Goal: Task Accomplishment & Management: Manage account settings

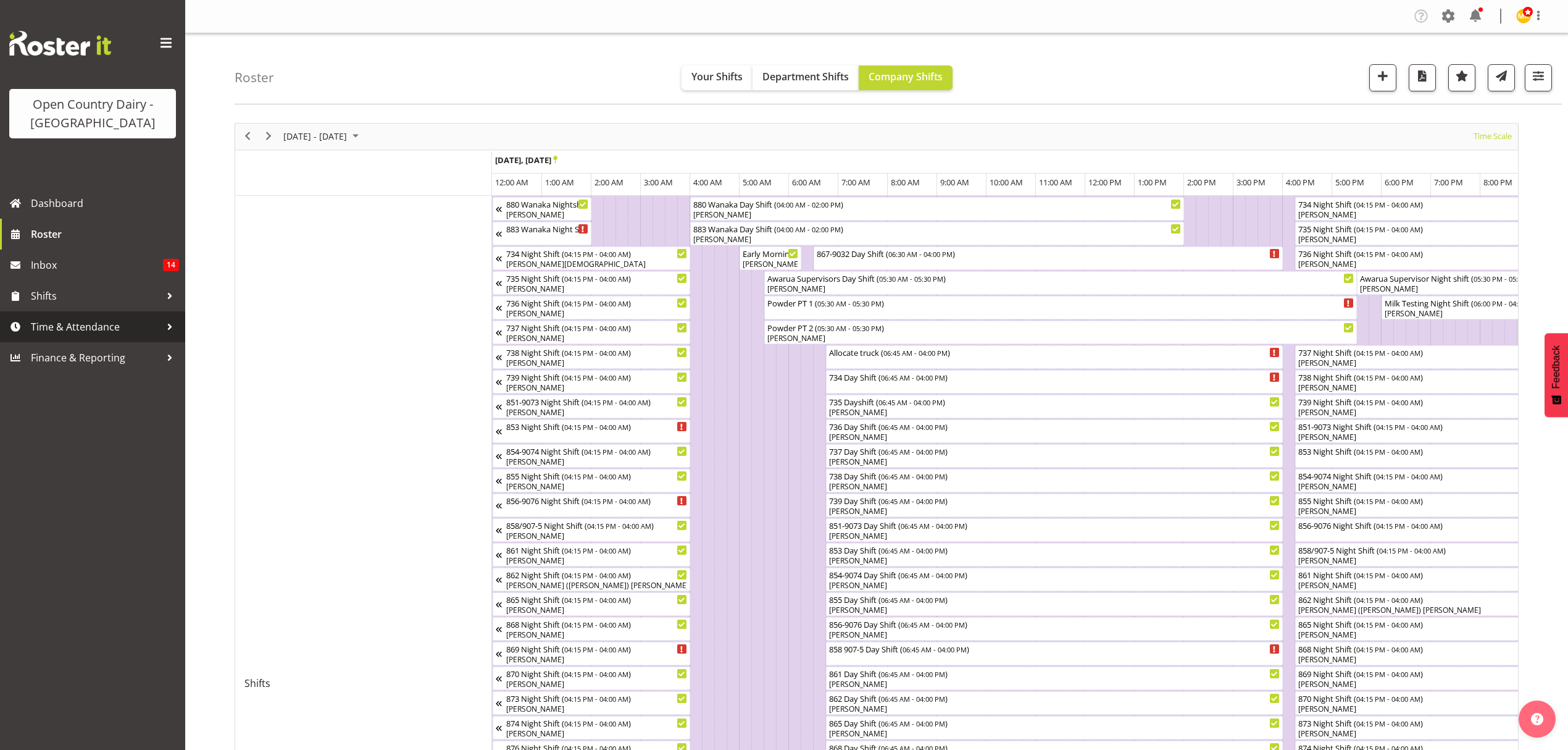
drag, startPoint x: 0, startPoint y: 0, endPoint x: 108, endPoint y: 328, distance: 345.3
click at [108, 328] on span "Time & Attendance" at bounding box center [95, 326] width 130 height 18
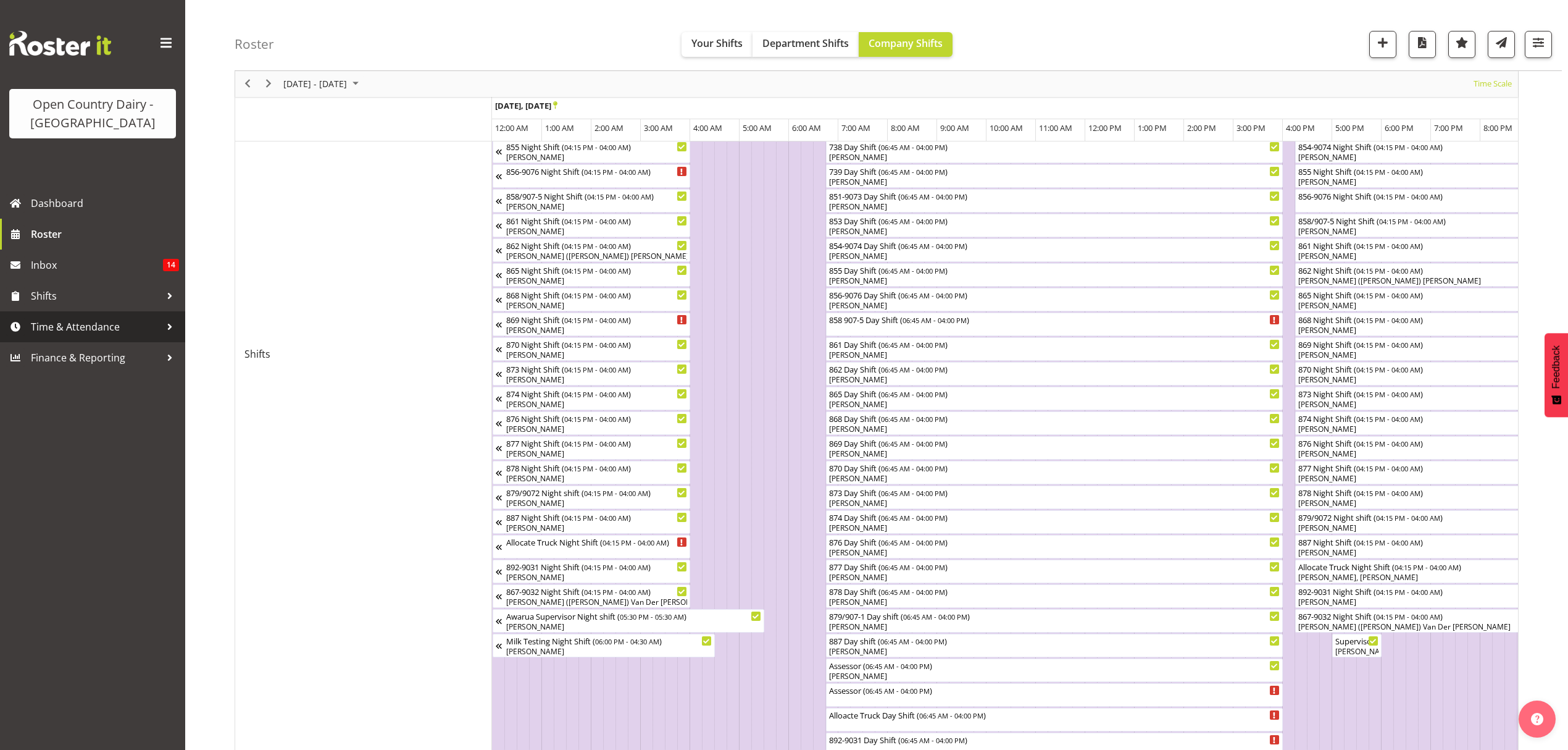
scroll to position [0, 6908]
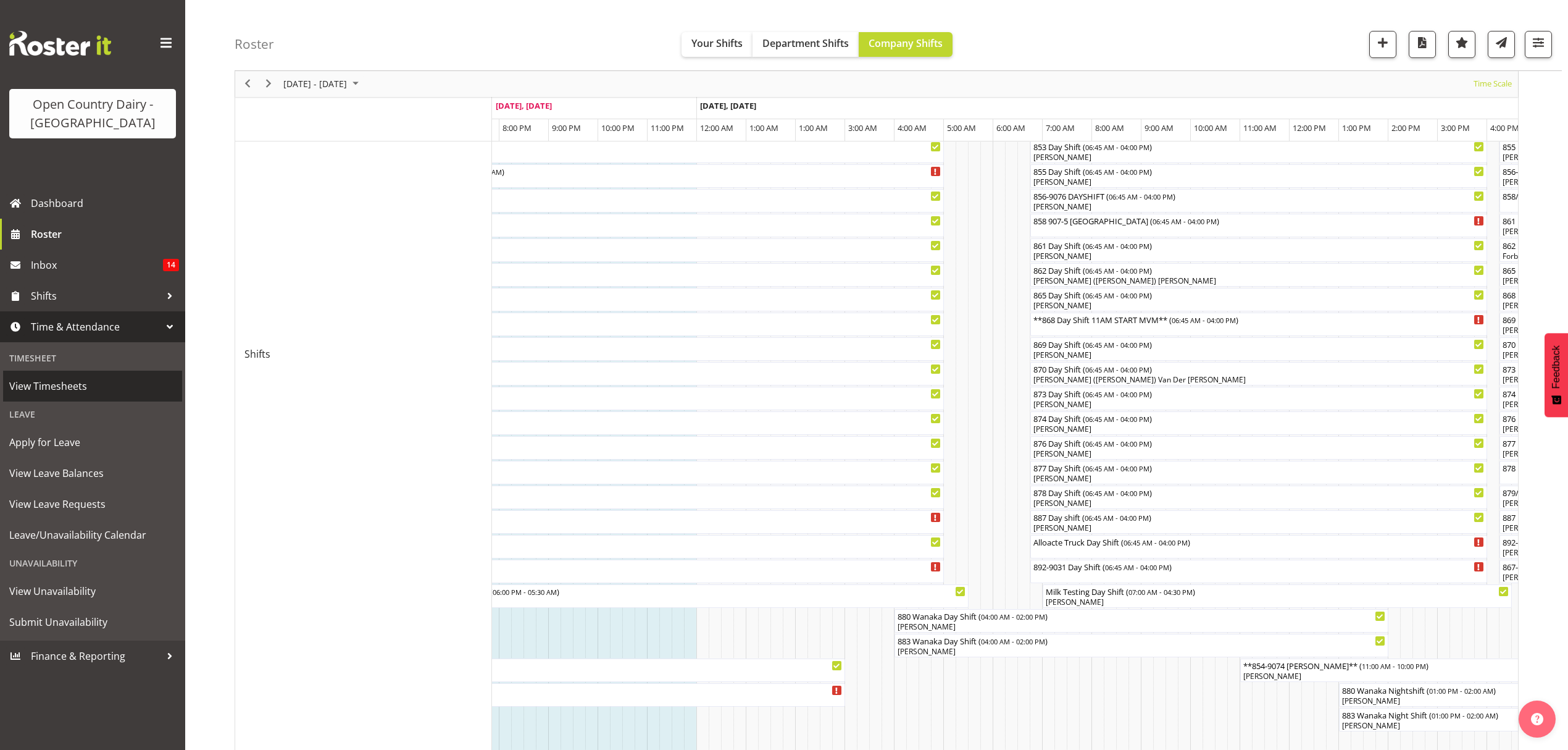
click at [86, 387] on span "View Timesheets" at bounding box center [92, 386] width 167 height 18
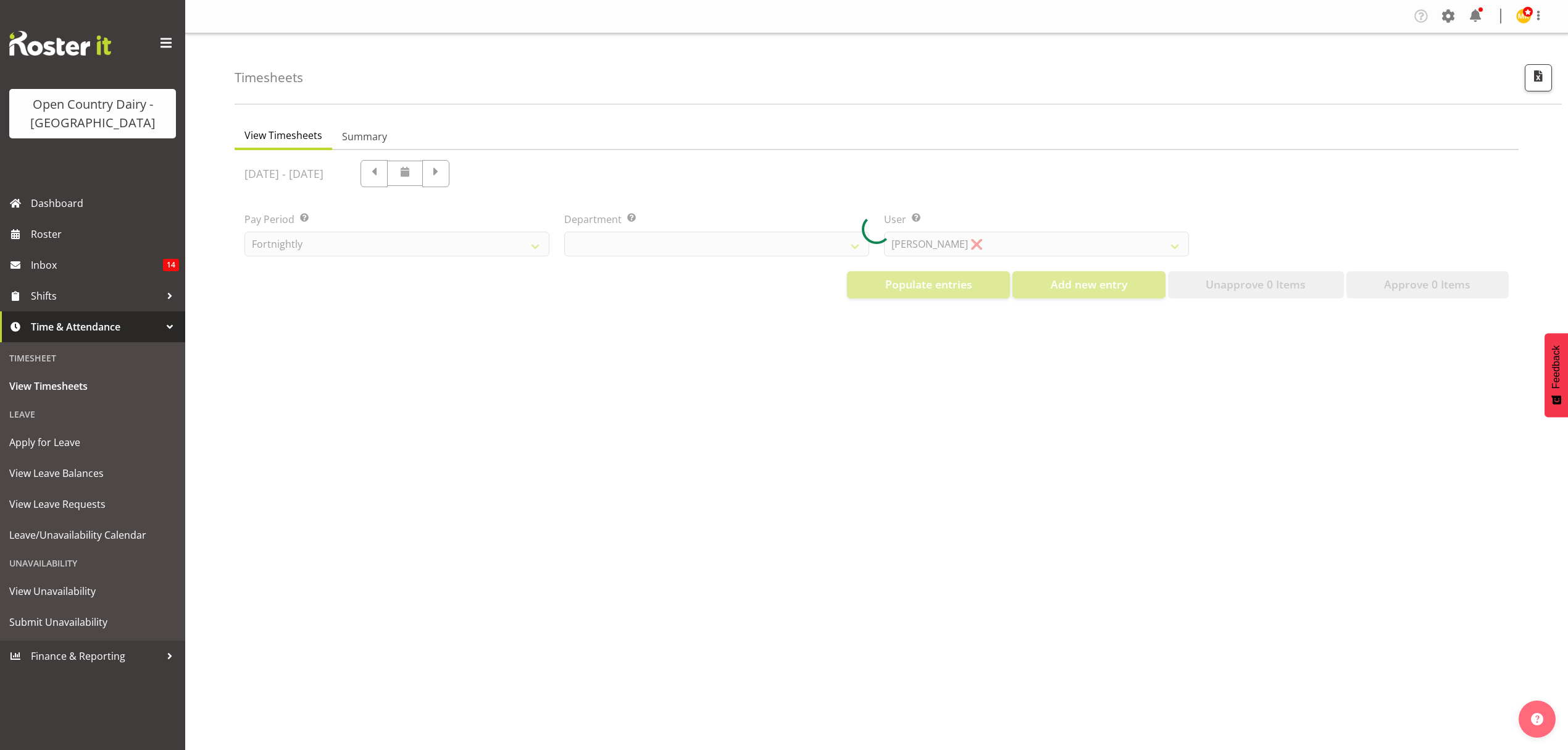
select select "699"
select select "8449"
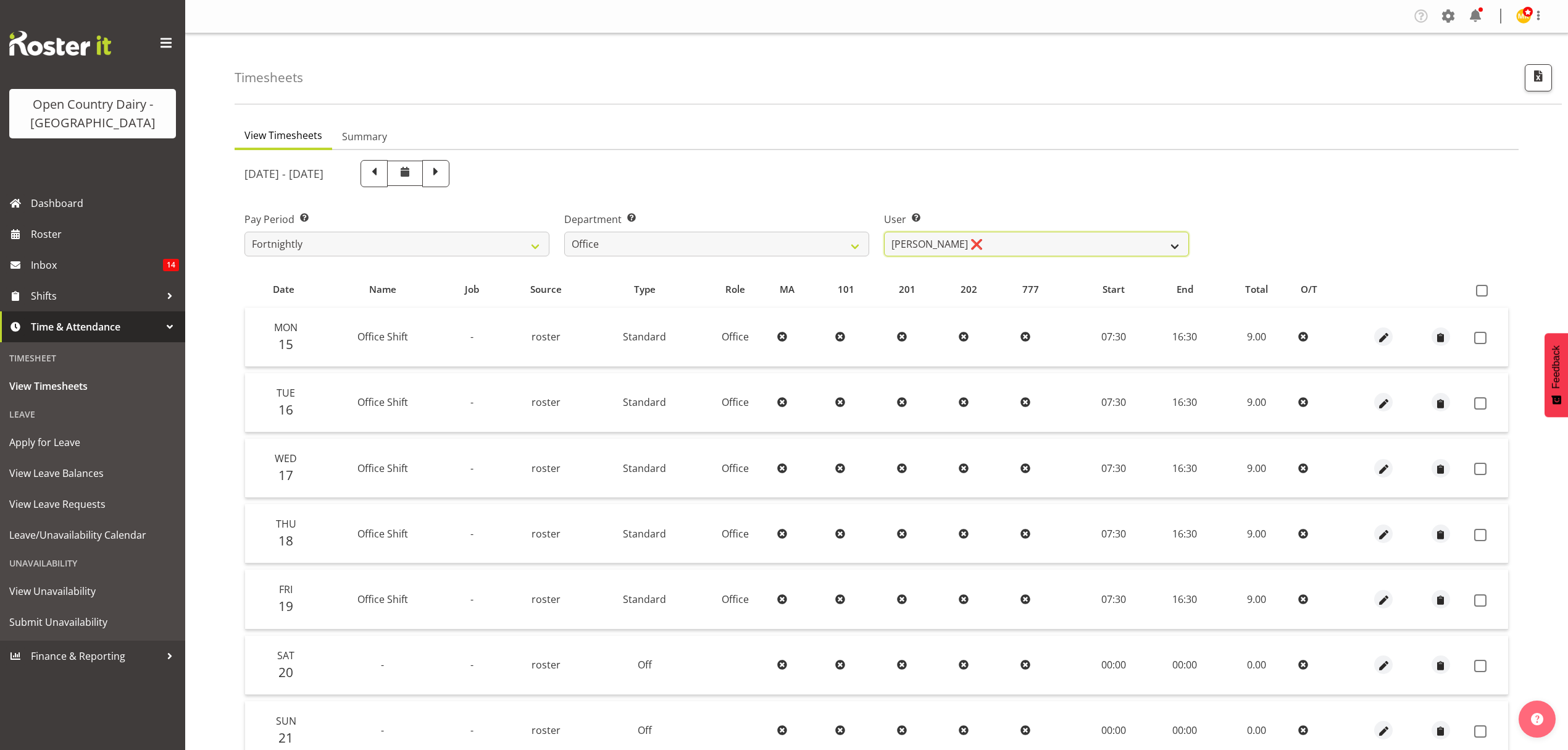
click at [946, 244] on select "[PERSON_NAME] ❌ [PERSON_NAME] ❌ [PERSON_NAME] ❌ [PERSON_NAME] ❌ [PERSON_NAME] ❌…" at bounding box center [1037, 244] width 305 height 25
click at [707, 211] on div "Department Select which department you would like to view. 734 735 736 737 738 …" at bounding box center [716, 229] width 320 height 69
click at [712, 228] on div "Department Select which department you would like to view. 734 735 736 737 738 …" at bounding box center [717, 233] width 305 height 44
click at [708, 260] on div "Department Select which department you would like to view. 734 735 736 737 738 …" at bounding box center [716, 229] width 320 height 69
click at [704, 244] on select "734 735 736 737 738 739 851 853 854 855 856 858 861 862 865 867-9032 868 869 87…" at bounding box center [717, 244] width 305 height 25
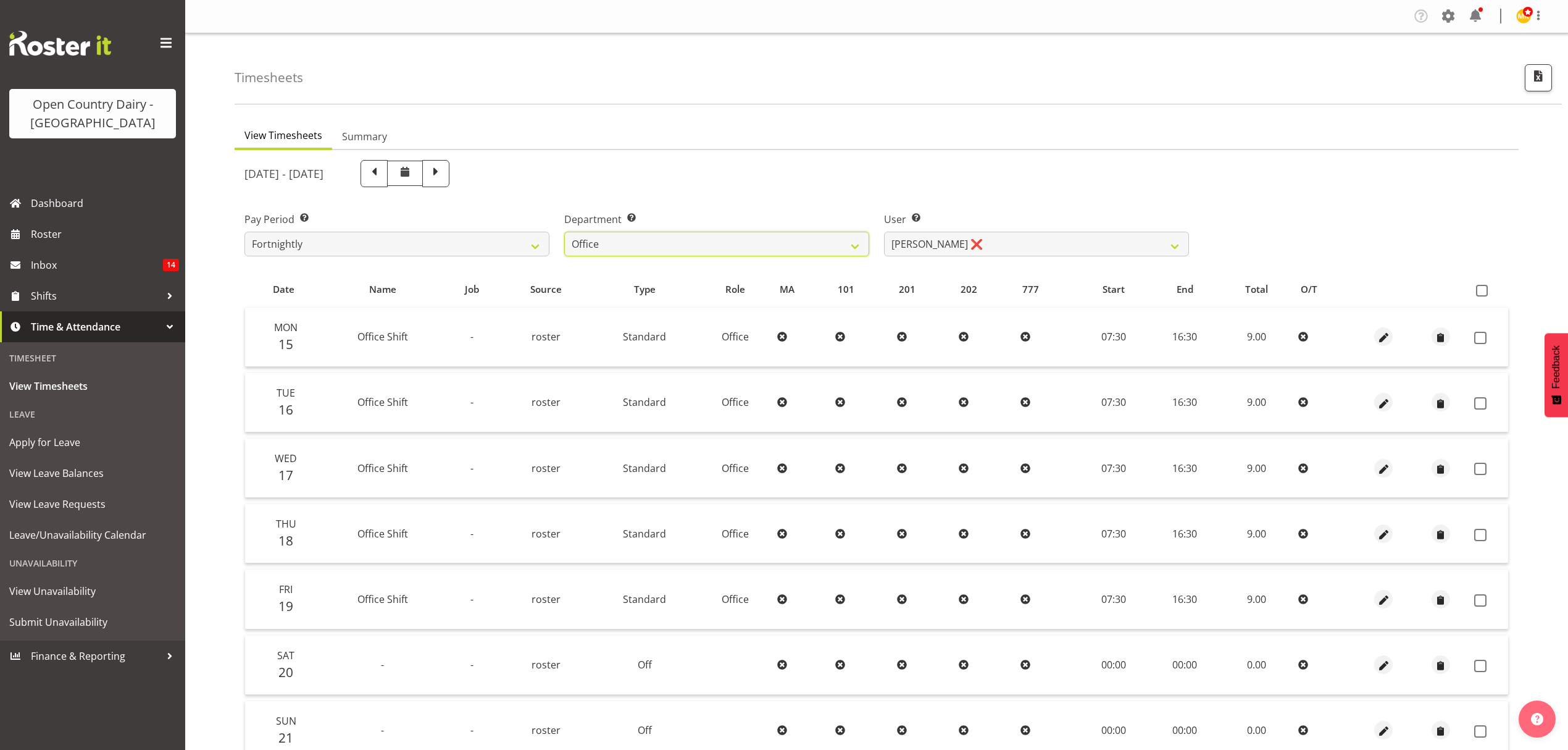
select select "673"
click at [564, 232] on select "734 735 736 737 738 739 851 853 854 855 856 858 861 862 865 867-9032 868 869 87…" at bounding box center [717, 244] width 305 height 25
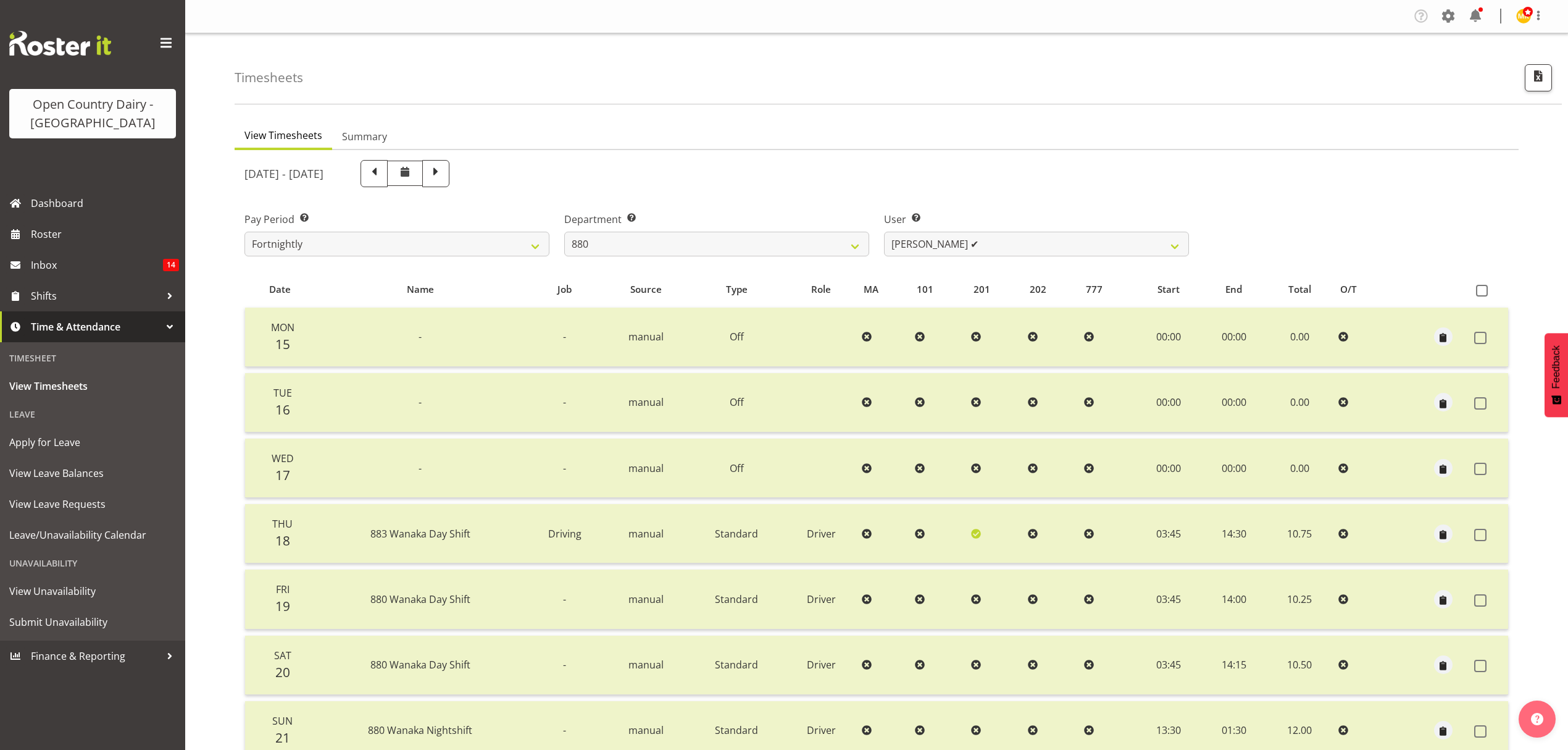
click at [1023, 237] on div "September 15th - September 21st 2025 Pay Period Select which pay period you wou…" at bounding box center [876, 492] width 1264 height 678
click at [1023, 237] on select "Andrew Poole ✔ Philip Shanks ✔ Shaun McNaught ✔ Tania Unahi ✔" at bounding box center [1037, 244] width 305 height 25
select select "7482"
click at [884, 232] on select "Andrew Poole ✔ Philip Shanks ✔ Shaun McNaught ✔ Tania Unahi ✔" at bounding box center [1037, 244] width 305 height 25
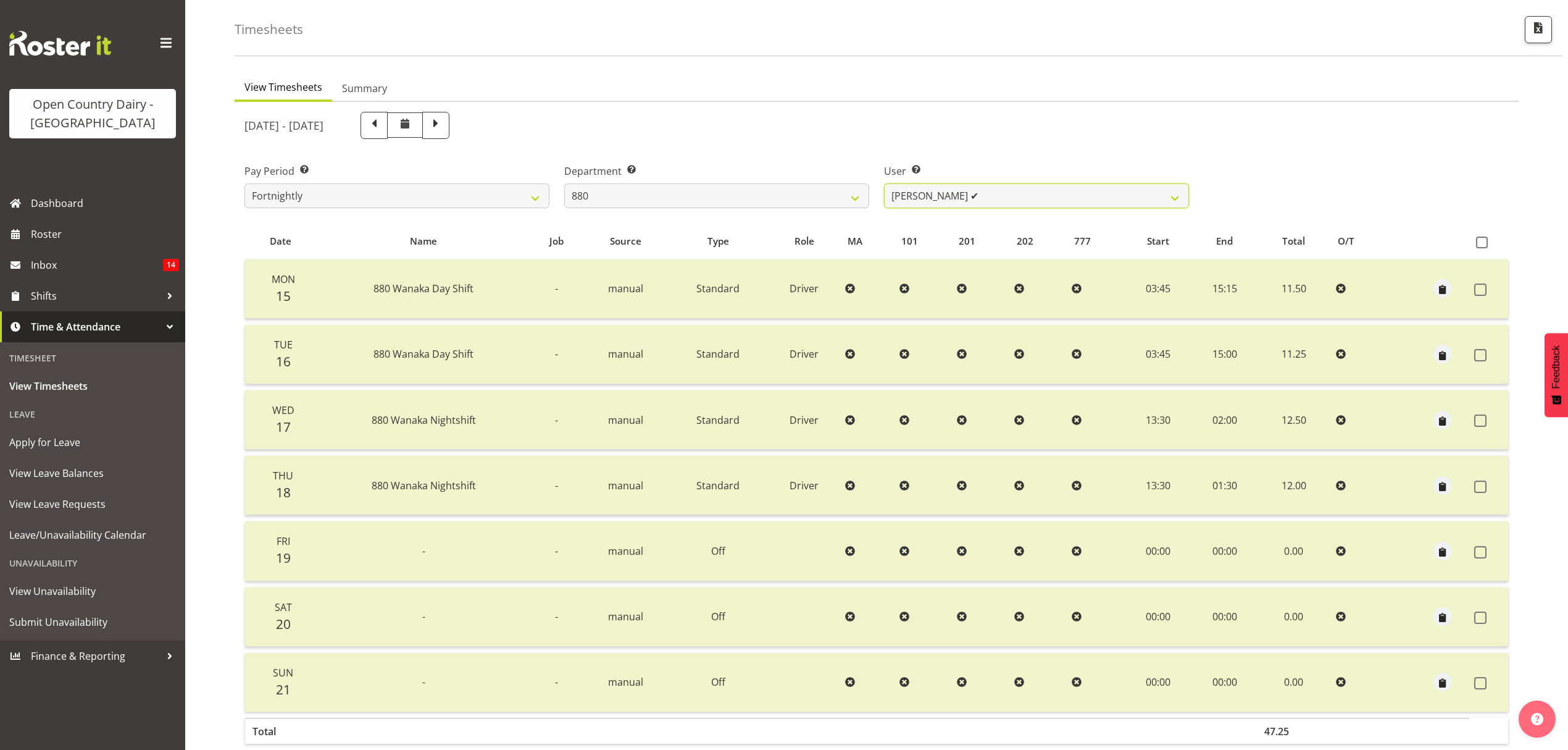
scroll to position [109, 0]
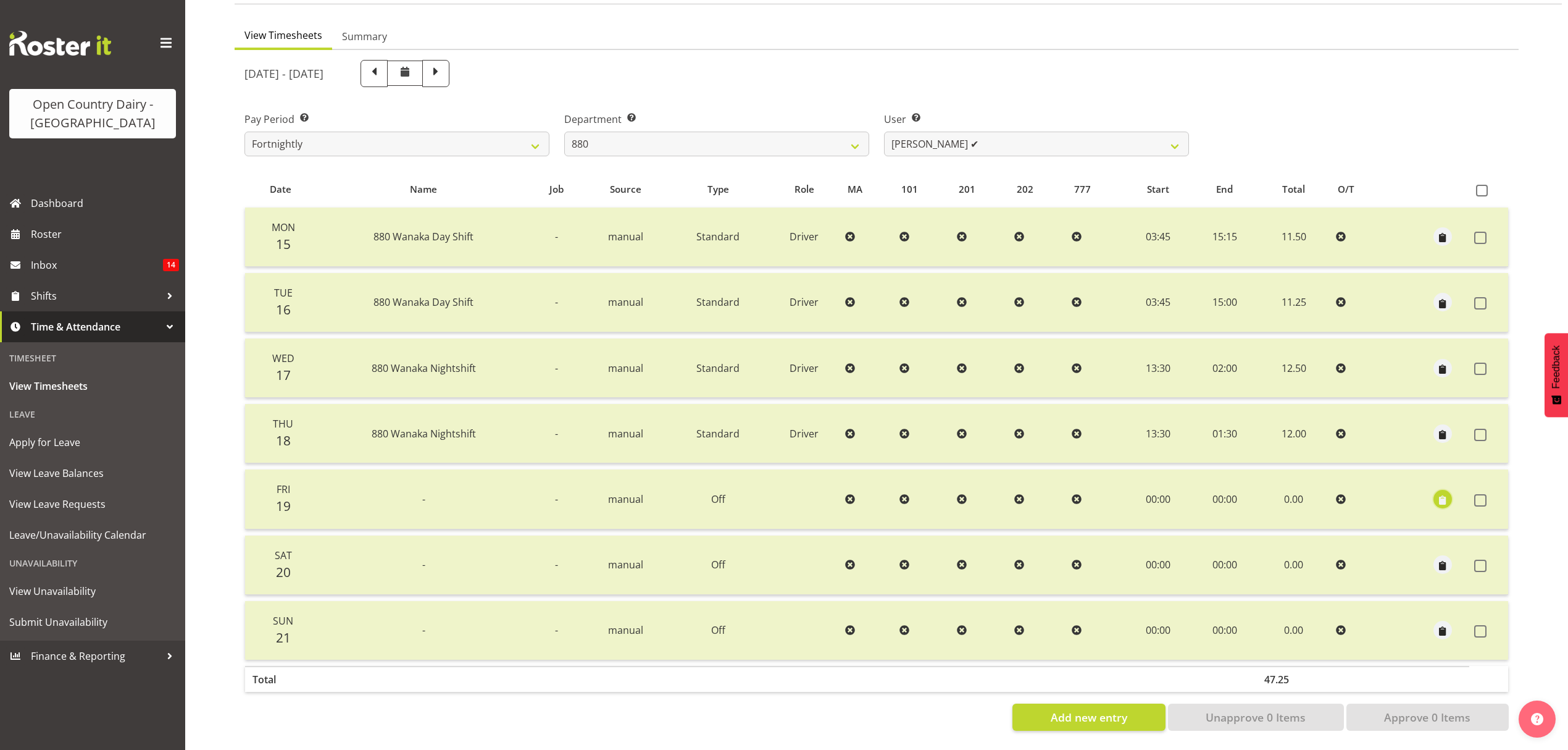
click at [1443, 493] on span "button" at bounding box center [1443, 500] width 14 height 14
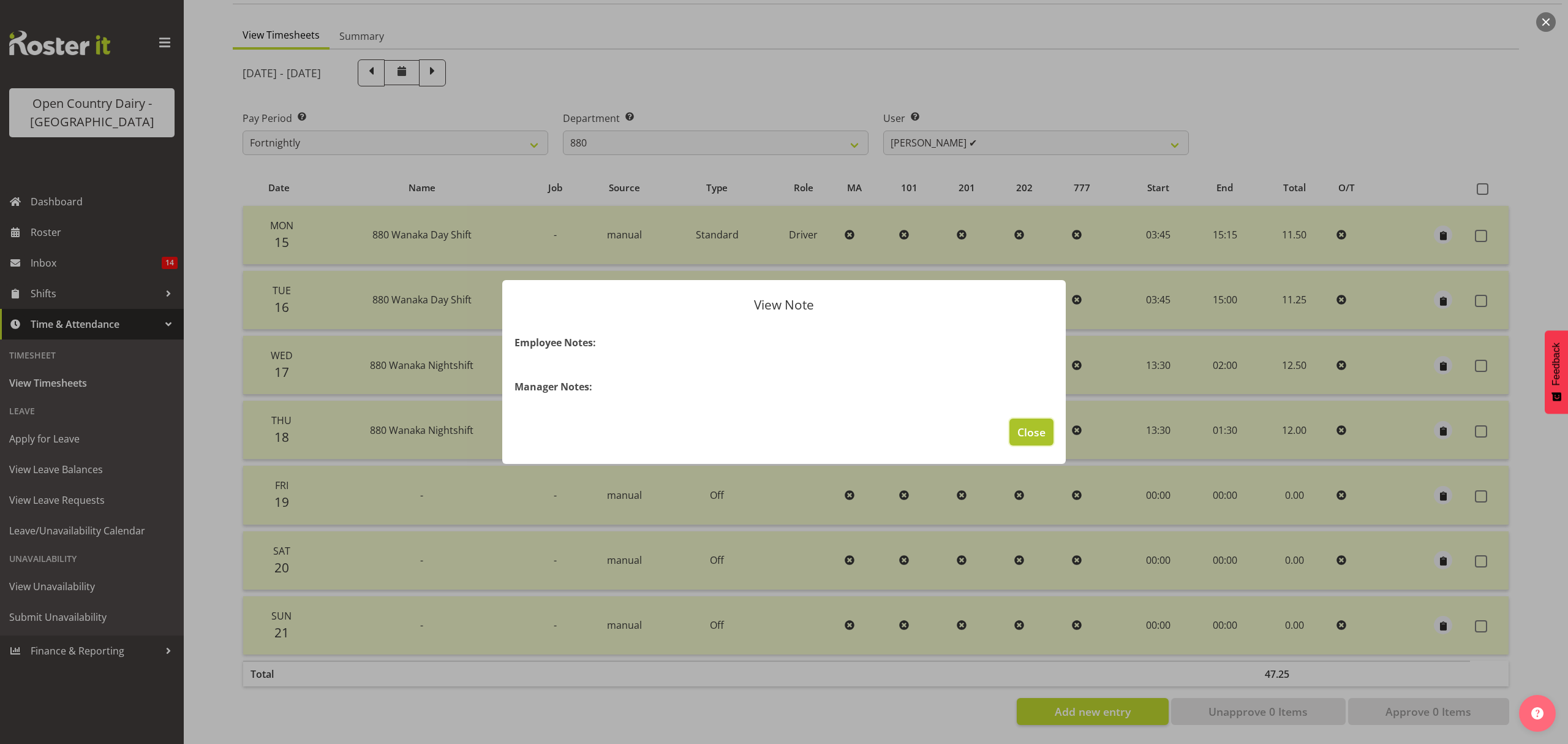
click at [1036, 440] on span "Close" at bounding box center [1031, 431] width 28 height 16
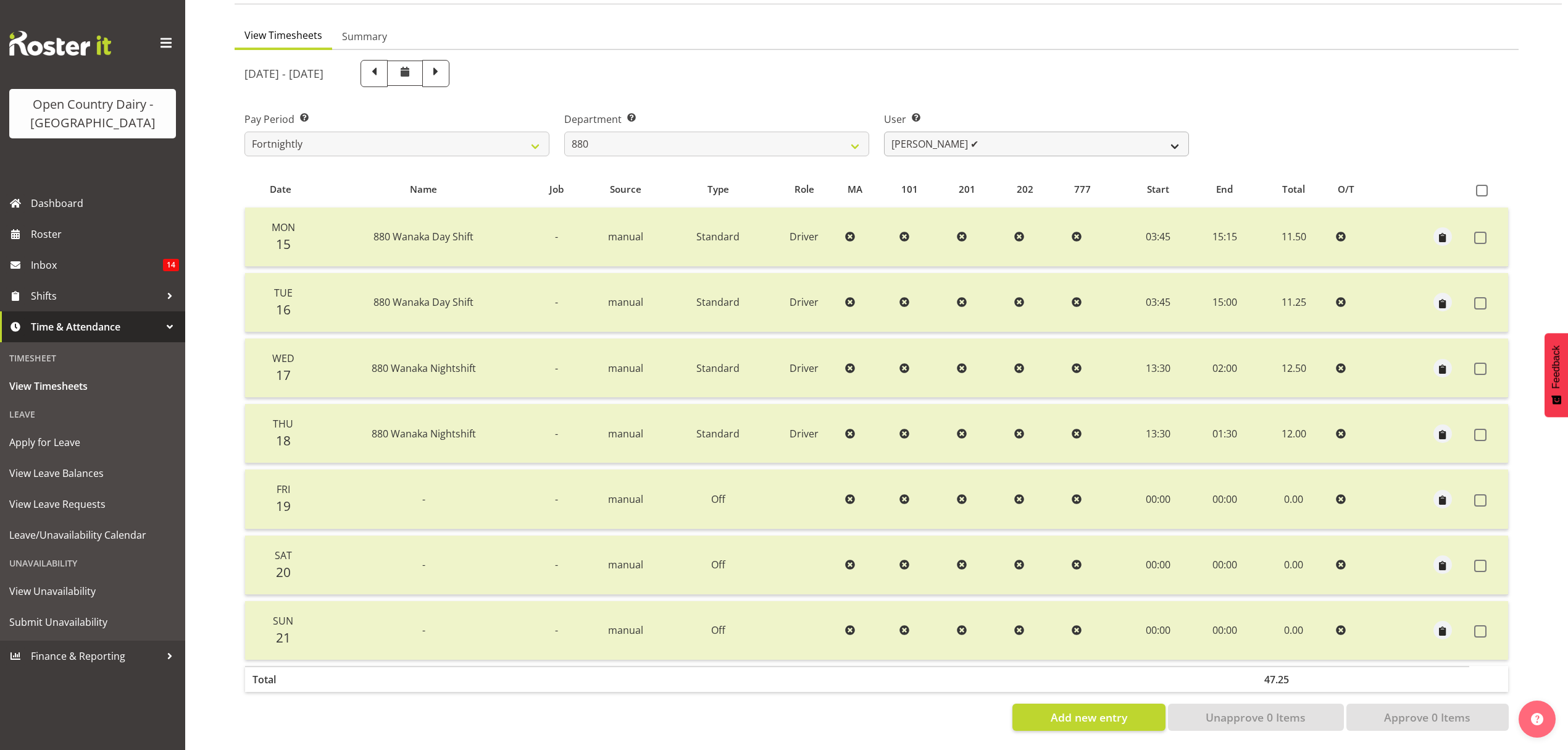
drag, startPoint x: 976, startPoint y: 148, endPoint x: 979, endPoint y: 134, distance: 14.3
click at [976, 139] on div "User Select user. Note: This is filtered down by the previous two drop-down ite…" at bounding box center [1036, 129] width 320 height 69
click at [979, 134] on select "Andrew Poole ✔ Philip Shanks ✔ Shaun McNaught ✔ Tania Unahi ✔" at bounding box center [1037, 144] width 305 height 25
click at [973, 75] on div "September 15th - September 21st 2025" at bounding box center [716, 74] width 944 height 27
click at [764, 132] on select "734 735 736 737 738 739 851 853 854 855 856 858 861 862 865 867-9032 868 869 87…" at bounding box center [717, 144] width 305 height 25
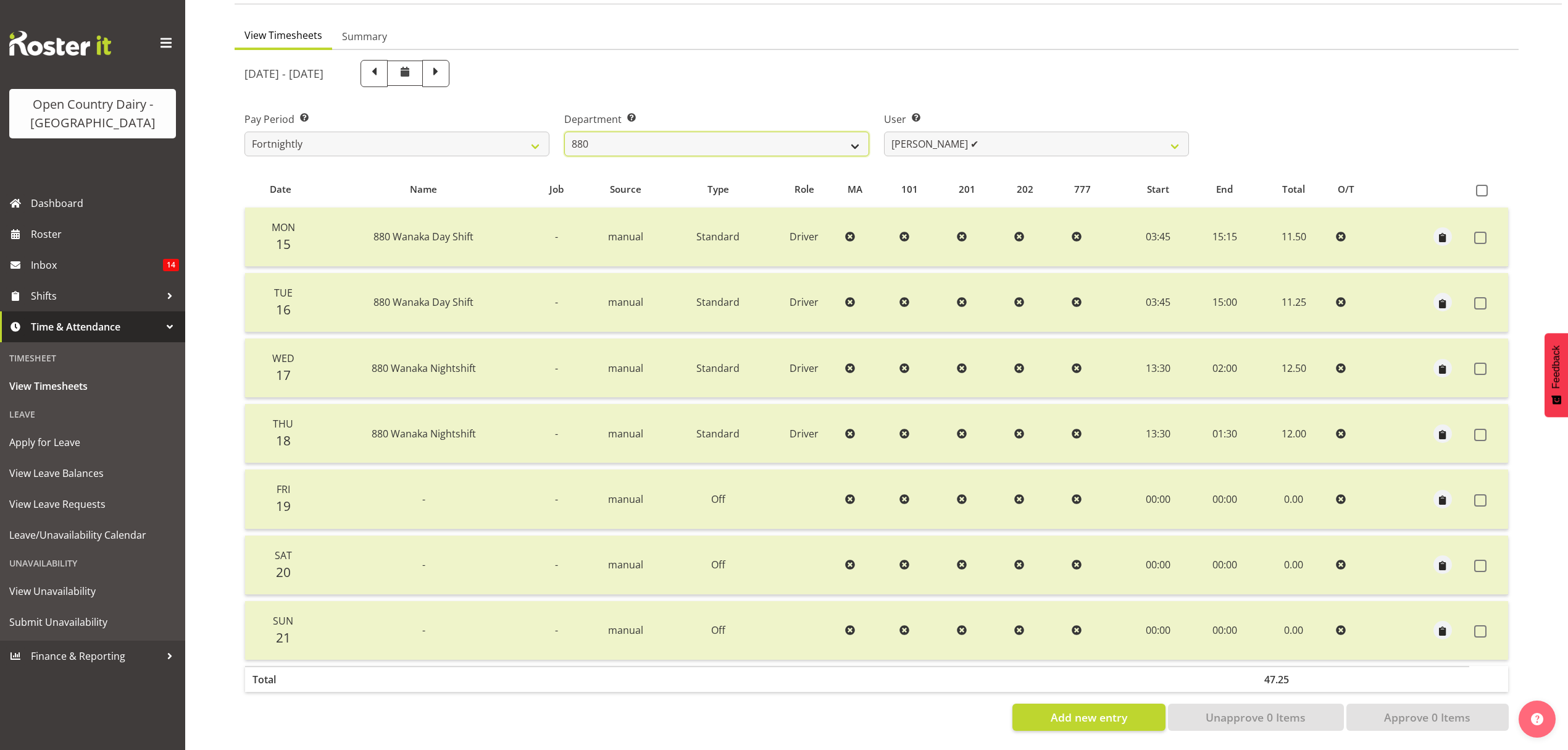
select select "905"
click at [564, 132] on select "734 735 736 737 738 739 851 853 854 855 856 858 861 862 865 867-9032 868 869 87…" at bounding box center [717, 144] width 305 height 25
select select "11654"
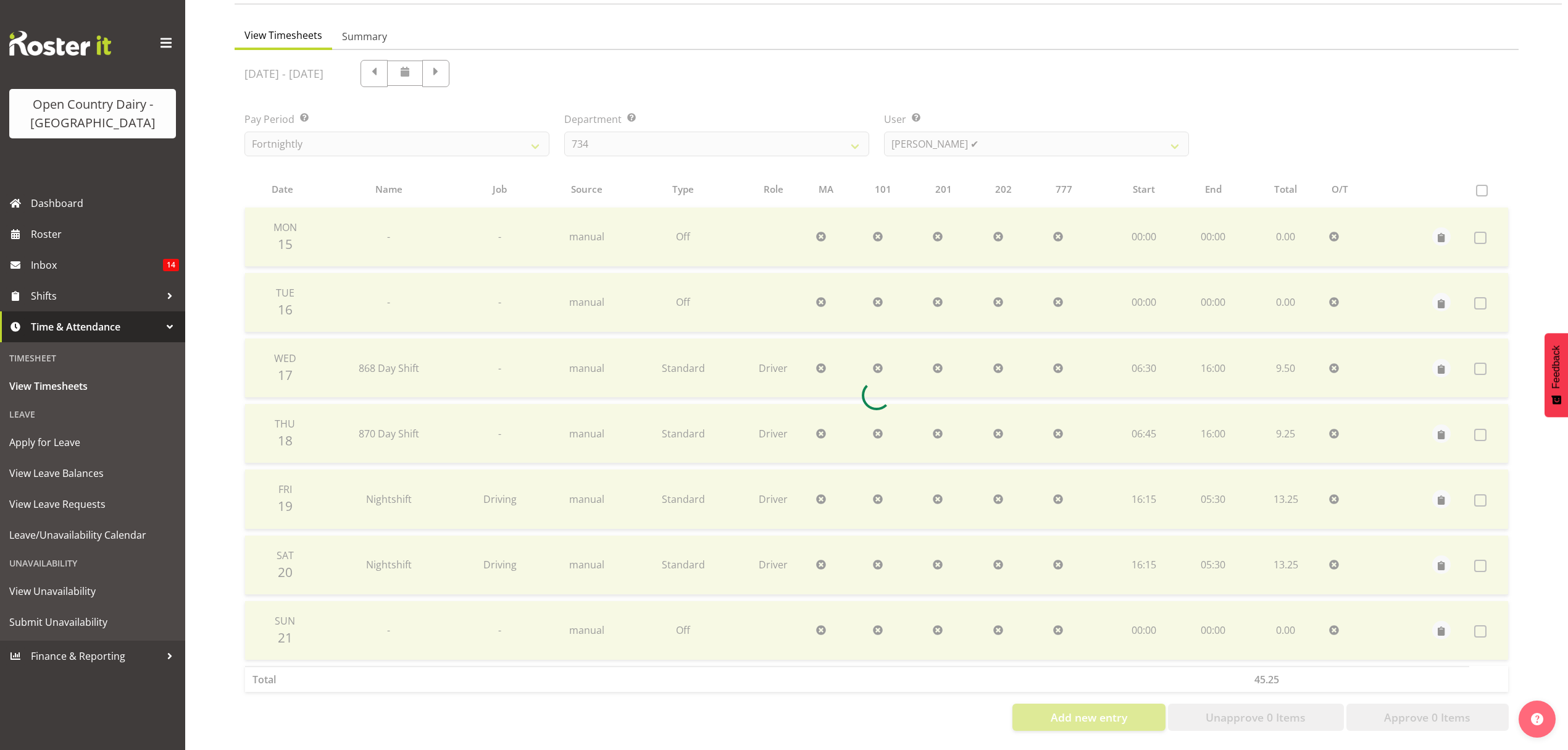
click at [937, 134] on div at bounding box center [876, 395] width 1284 height 690
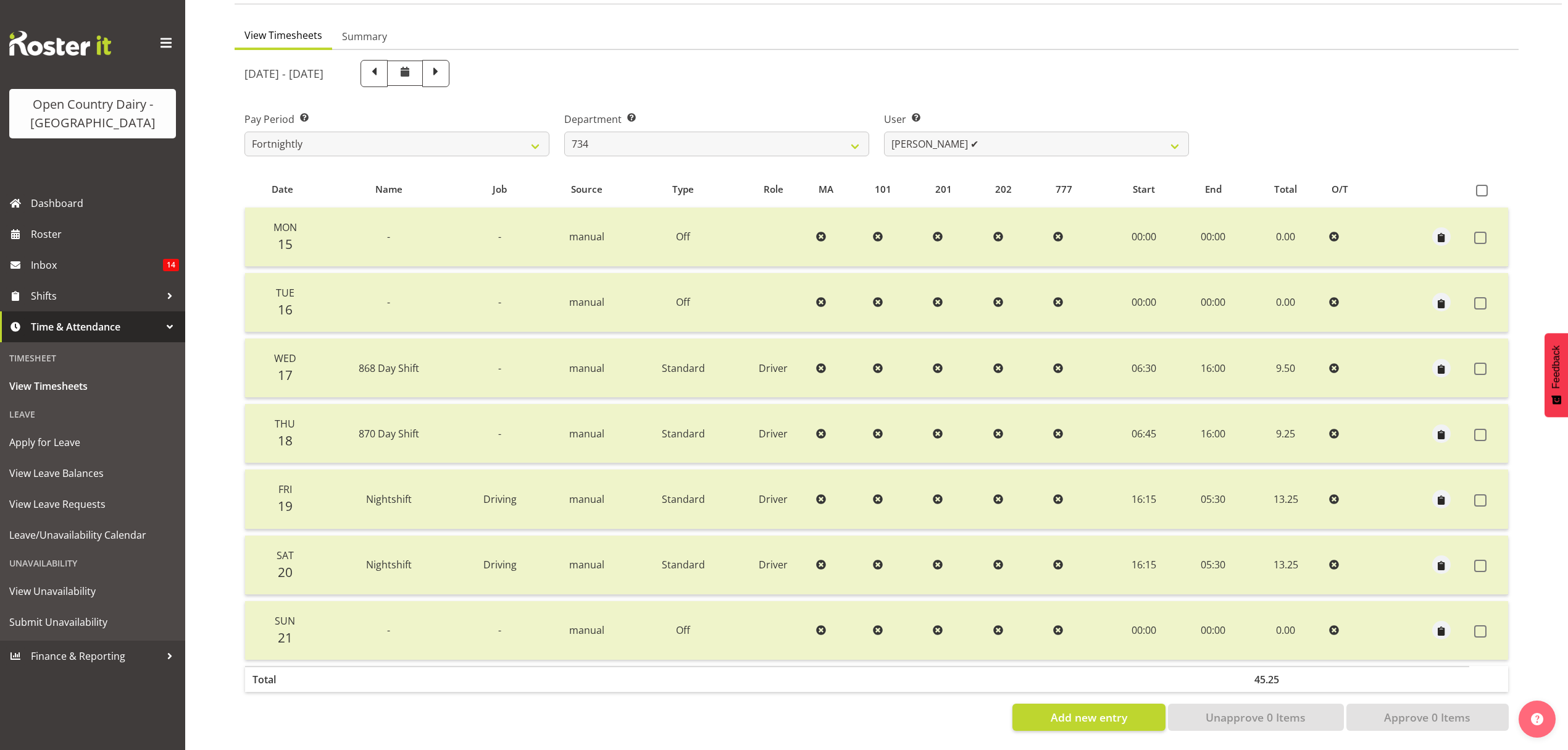
click at [934, 134] on div "September 15th - September 21st 2025 Pay Period Select which pay period you wou…" at bounding box center [876, 391] width 1264 height 678
click at [934, 134] on select "Justin Spicer ✔ Ryan Thompson ✔ Tracey Chittock ✔ Zachary Shanks ✔" at bounding box center [1037, 144] width 305 height 25
click at [606, 142] on select "734 735 736 737 738 739 851 853 854 855 856 858 861 862 865 867-9032 868 869 87…" at bounding box center [717, 144] width 305 height 25
select select "682"
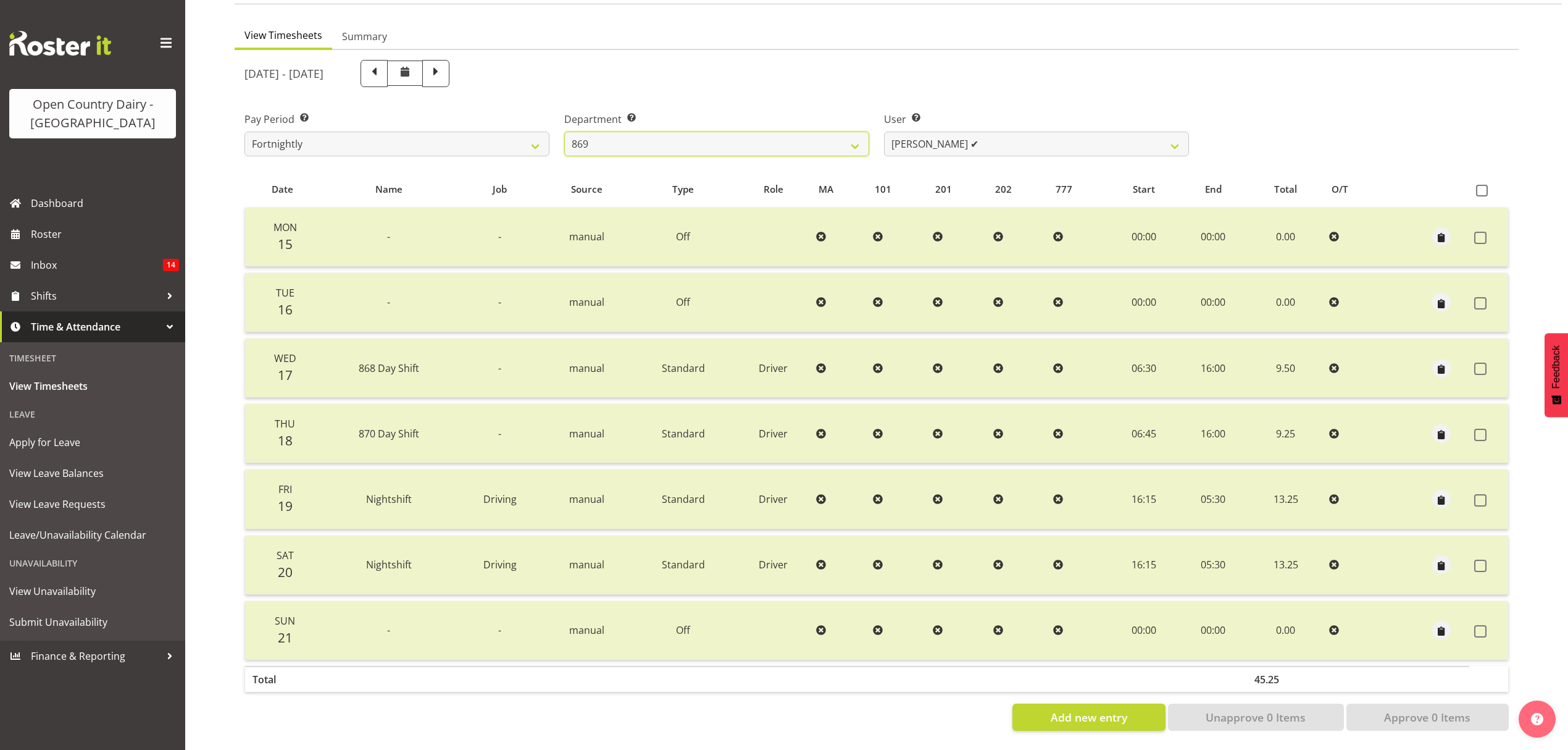
click at [564, 132] on select "734 735 736 737 738 739 851 853 854 855 856 858 861 862 865 867-9032 868 869 87…" at bounding box center [717, 144] width 305 height 25
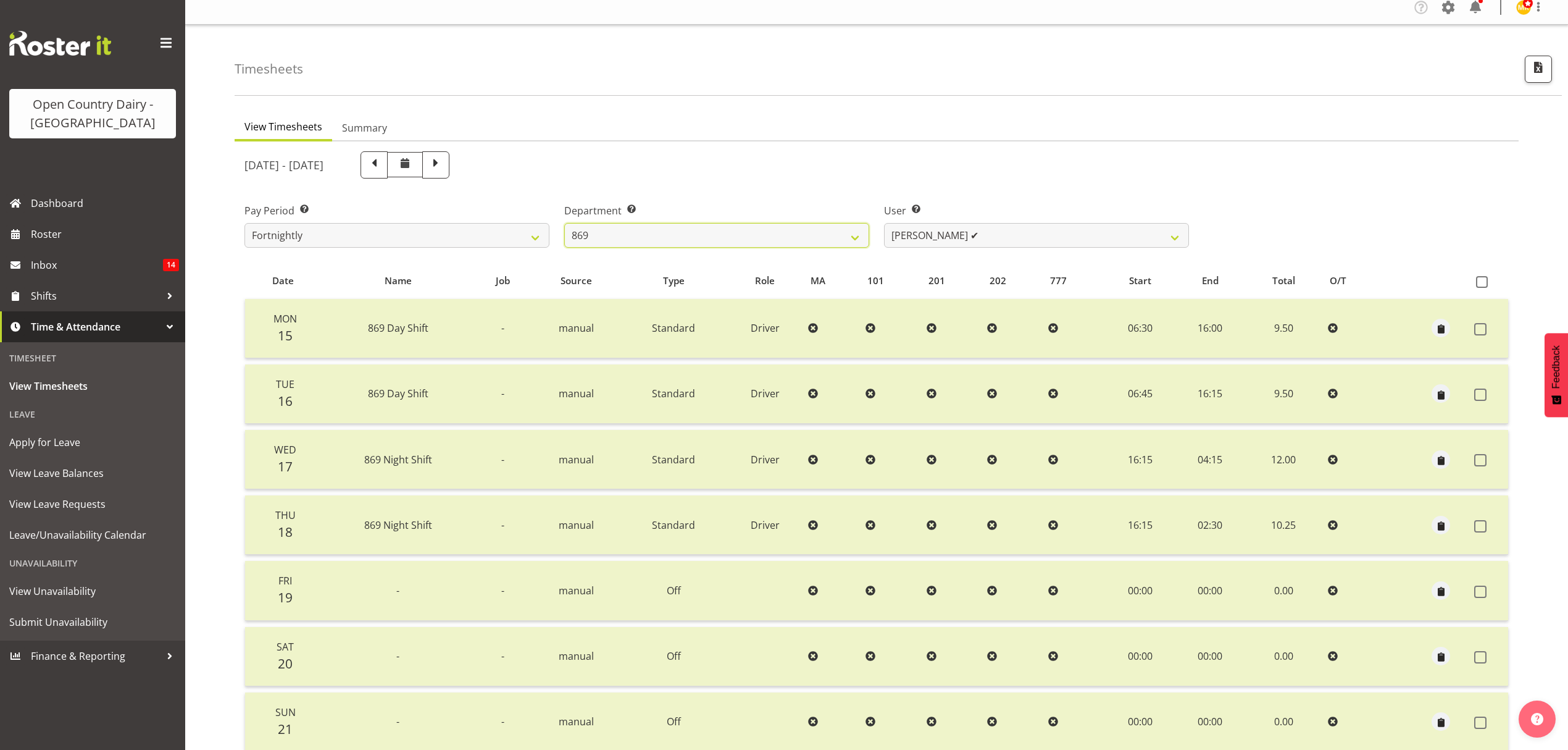
scroll to position [0, 0]
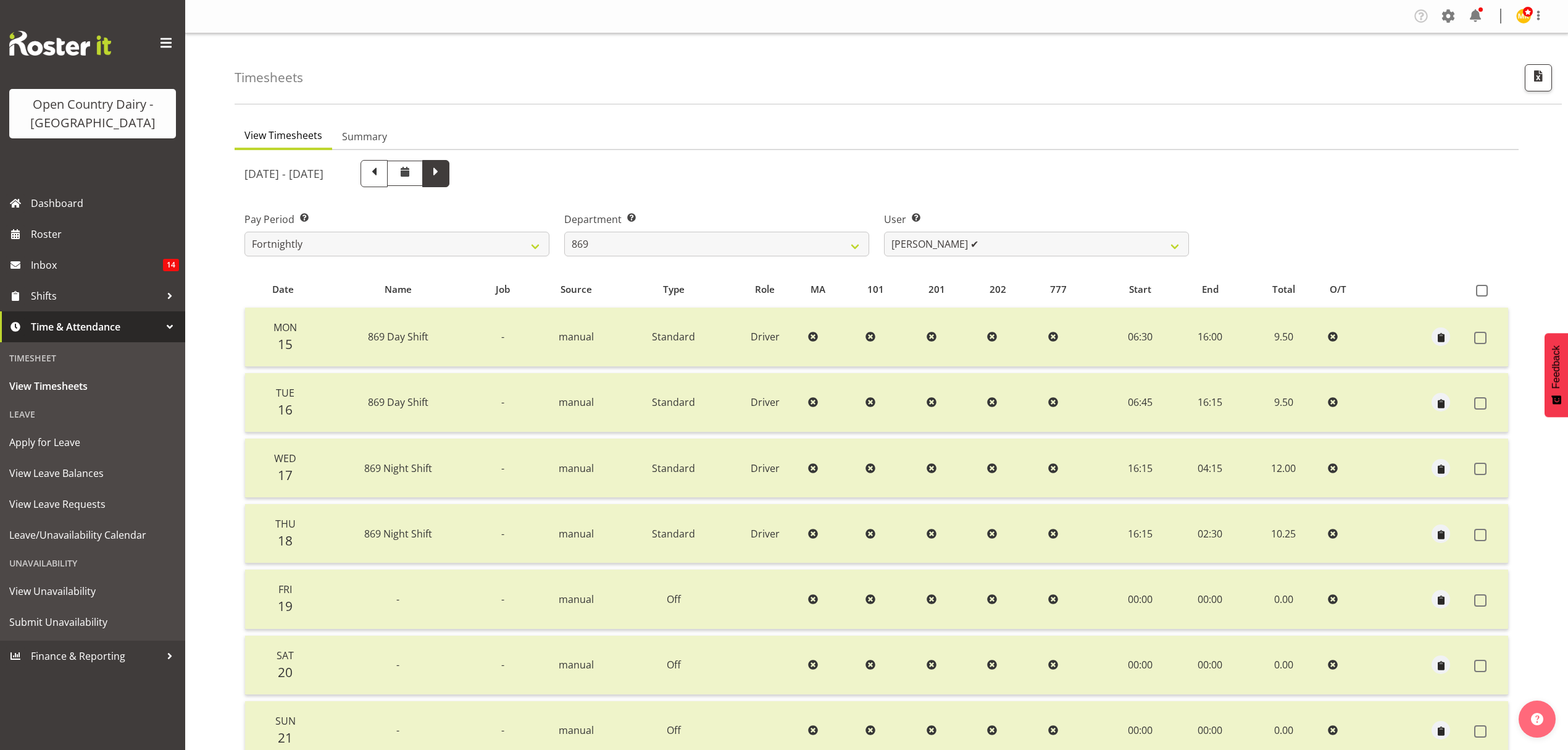
click at [444, 175] on span at bounding box center [435, 172] width 16 height 16
select select
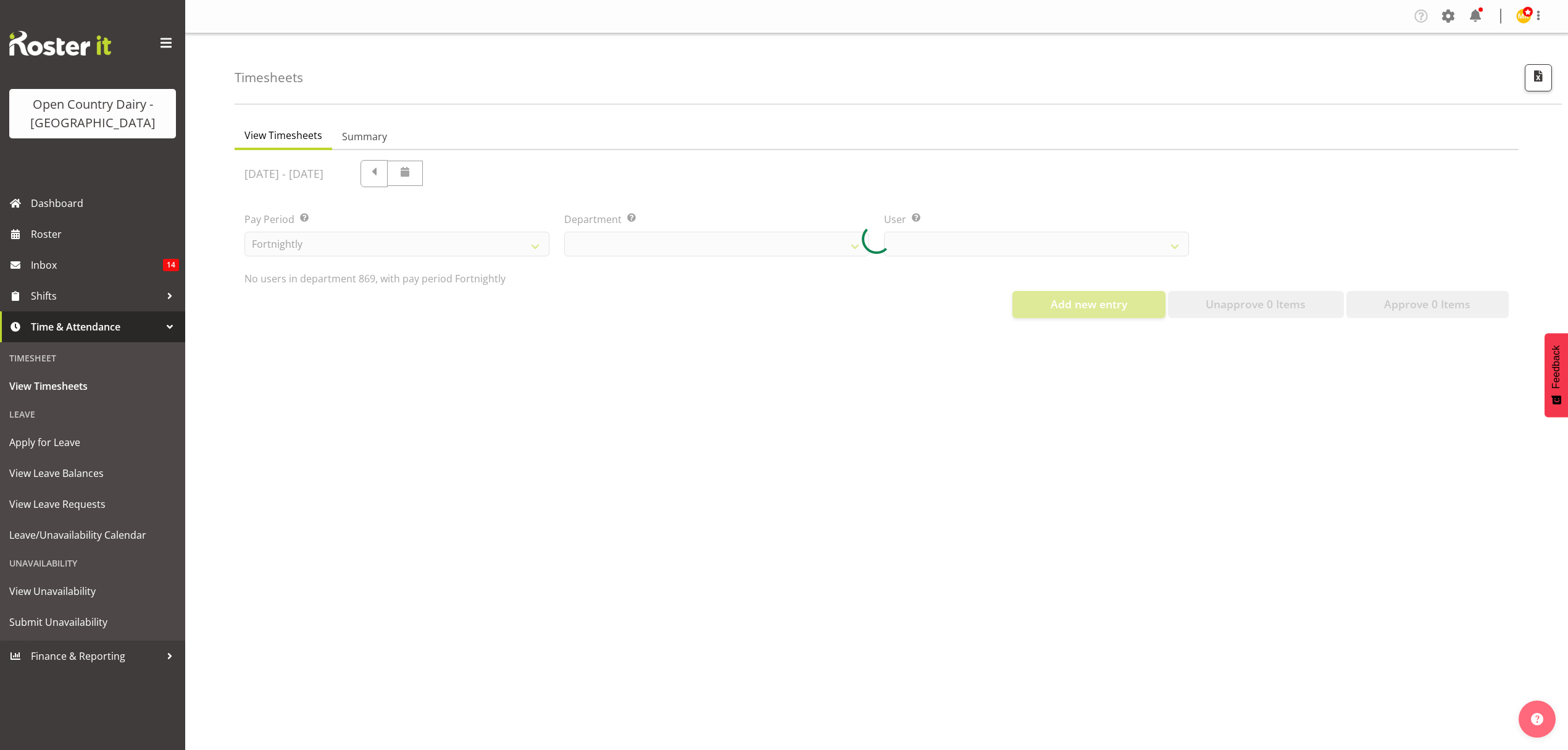
select select "682"
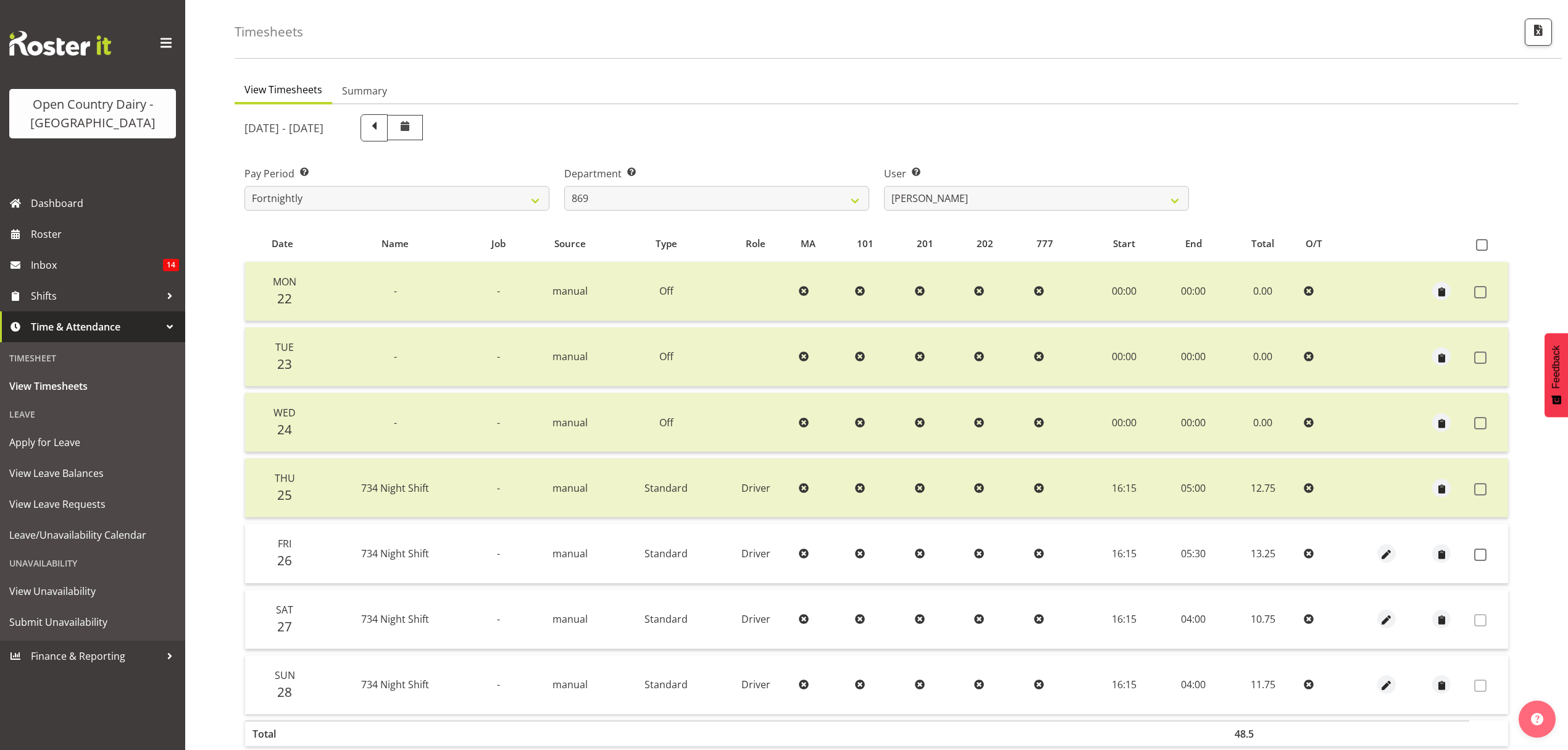
scroll to position [82, 0]
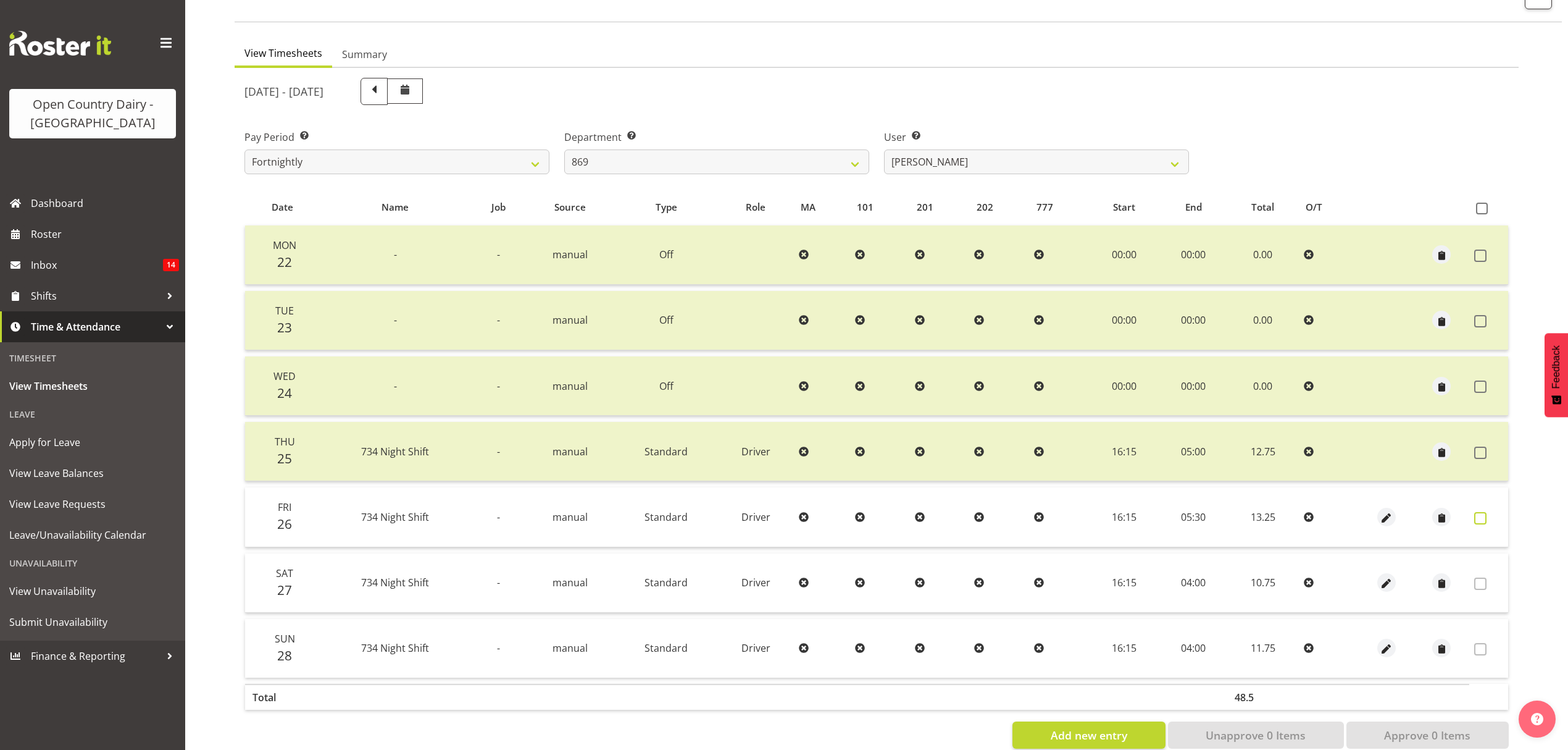
click at [1483, 517] on span at bounding box center [1480, 518] width 13 height 13
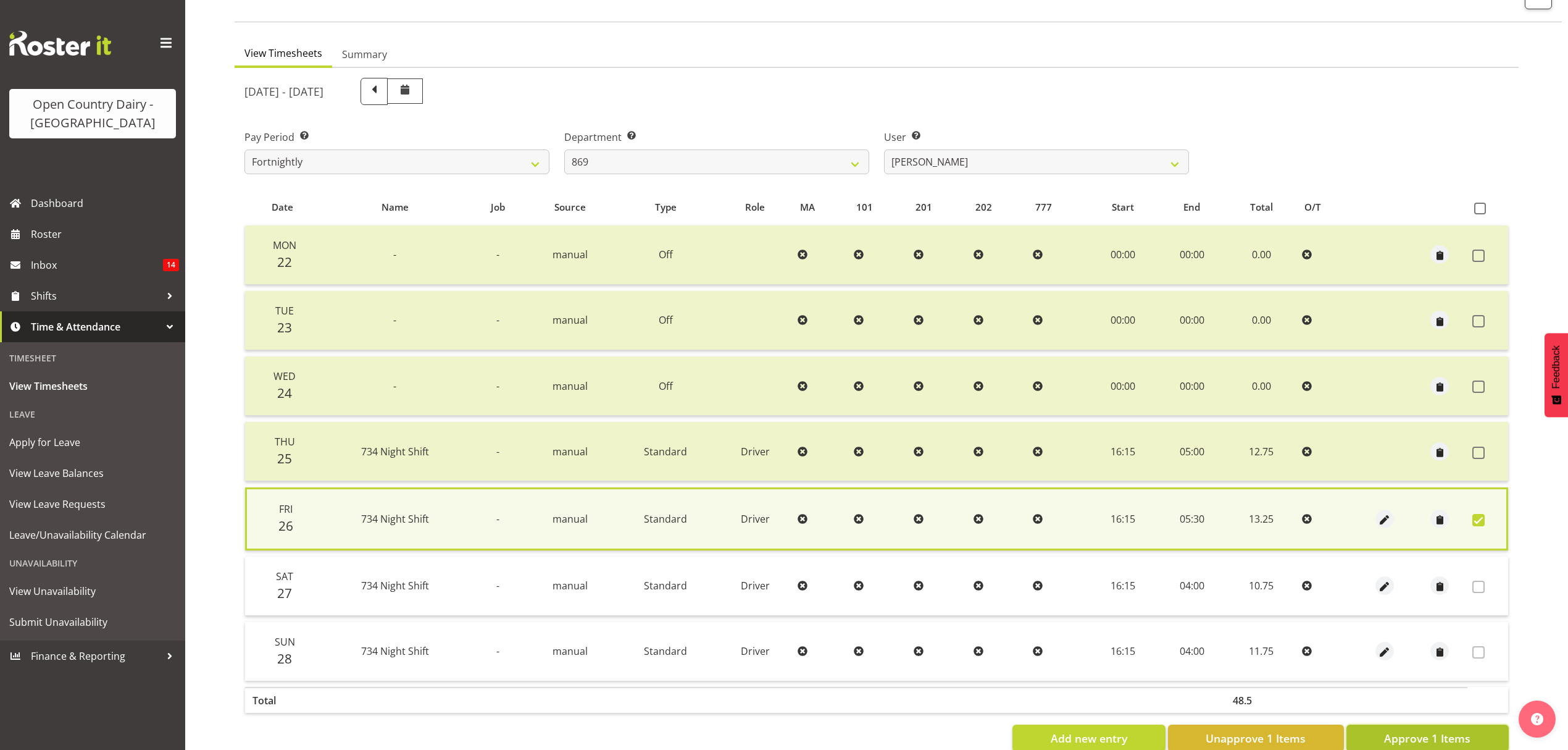
click at [1420, 734] on span "Approve 1 Items" at bounding box center [1427, 737] width 86 height 16
checkbox input "false"
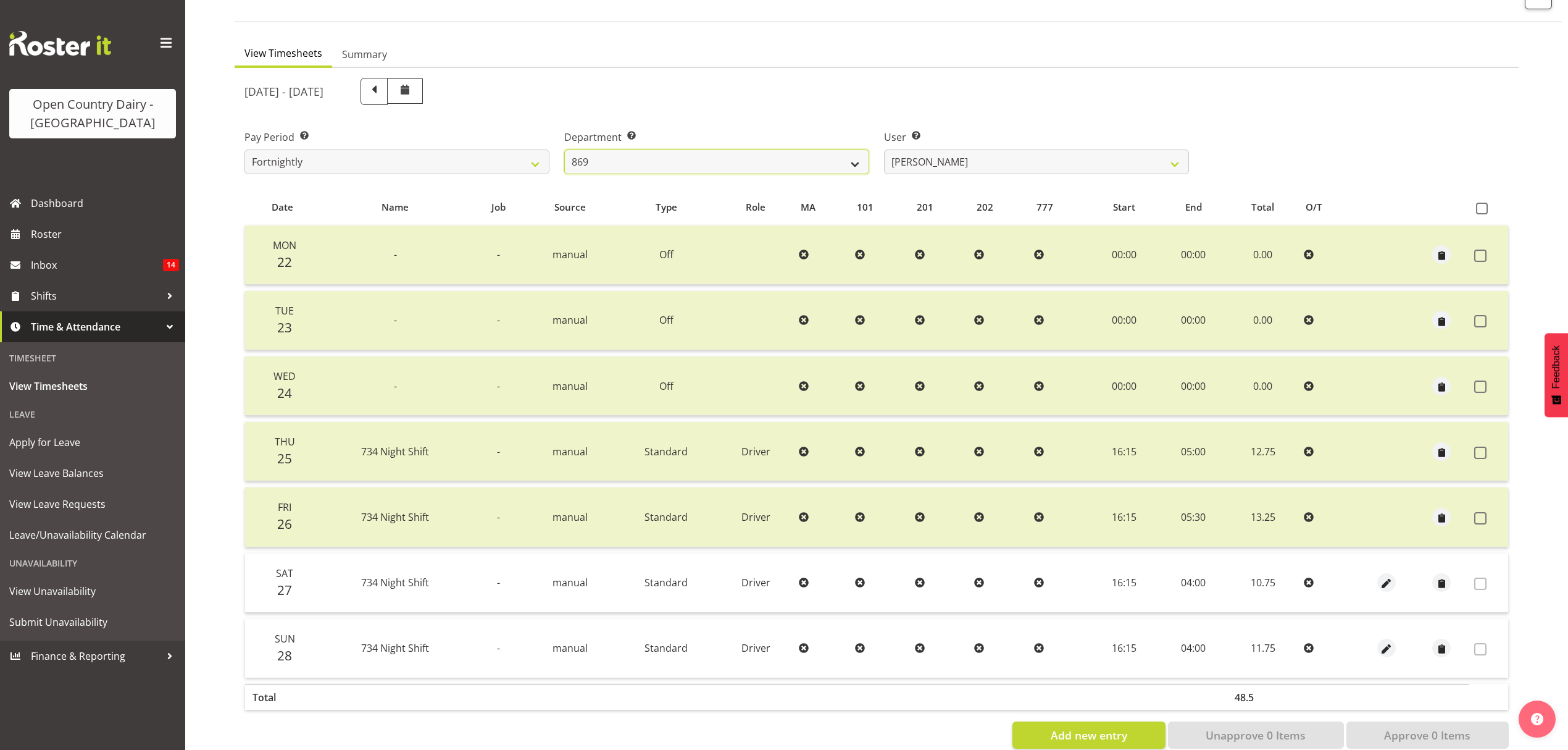
click at [779, 158] on select "734 735 736 737 738 739 851 853 854 855 856 858 861 862 865 867-9032 868 869 87…" at bounding box center [717, 161] width 305 height 25
select select "909"
click at [564, 149] on select "734 735 736 737 738 739 851 853 854 855 856 858 861 862 865 867-9032 868 869 87…" at bounding box center [717, 161] width 305 height 25
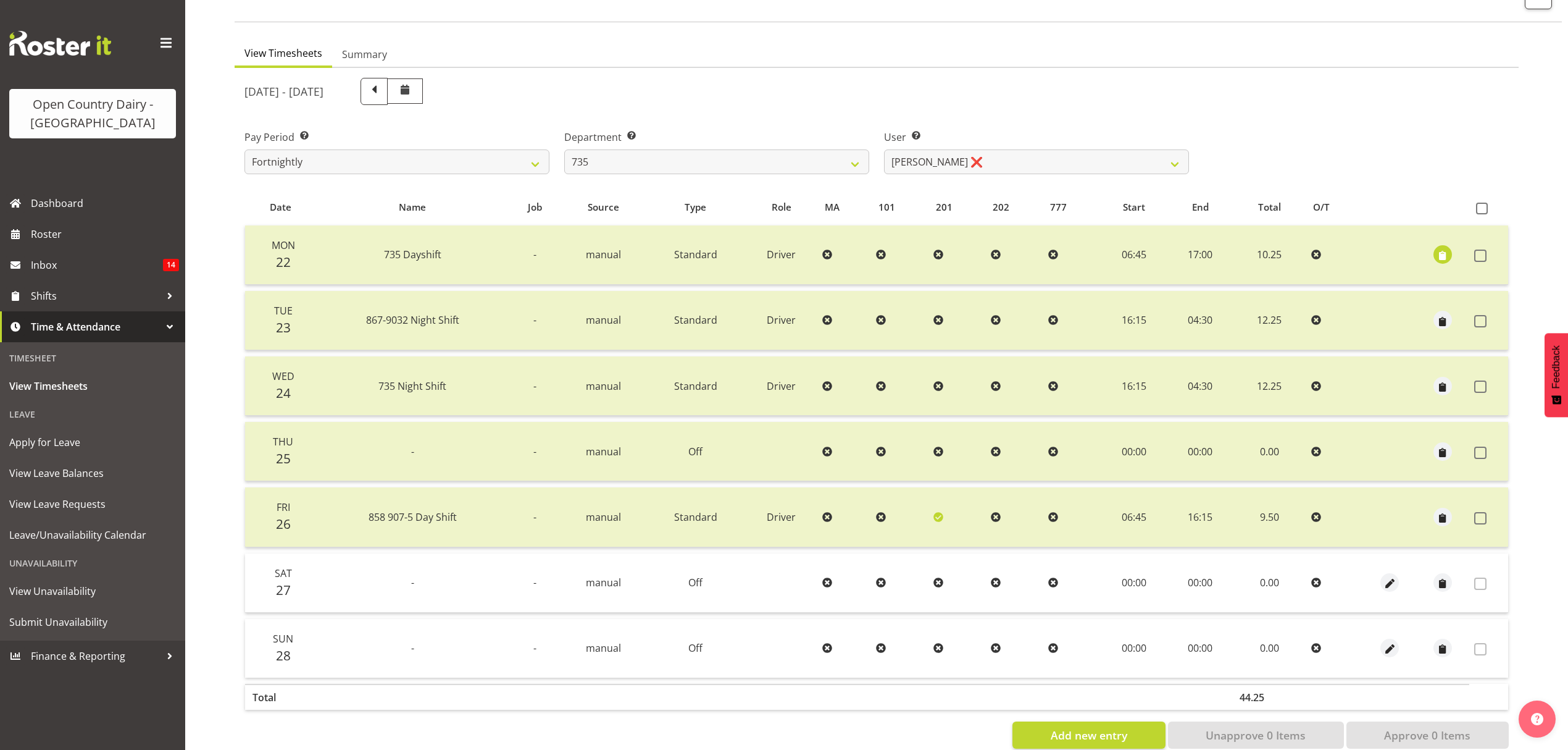
click at [941, 164] on div "September 22nd - September 28th 2025 Pay Period Select which pay period you wou…" at bounding box center [876, 410] width 1264 height 678
click at [941, 164] on select "Brian Neas ❌ Cherie Williams ❌ Christopher Sutherland ✔ Stuart Craig ❌" at bounding box center [1037, 161] width 305 height 25
select select "9761"
click at [884, 149] on select "Brian Neas ❌ Cherie Williams ❌ Christopher Sutherland ✔ Stuart Craig ❌" at bounding box center [1037, 161] width 305 height 25
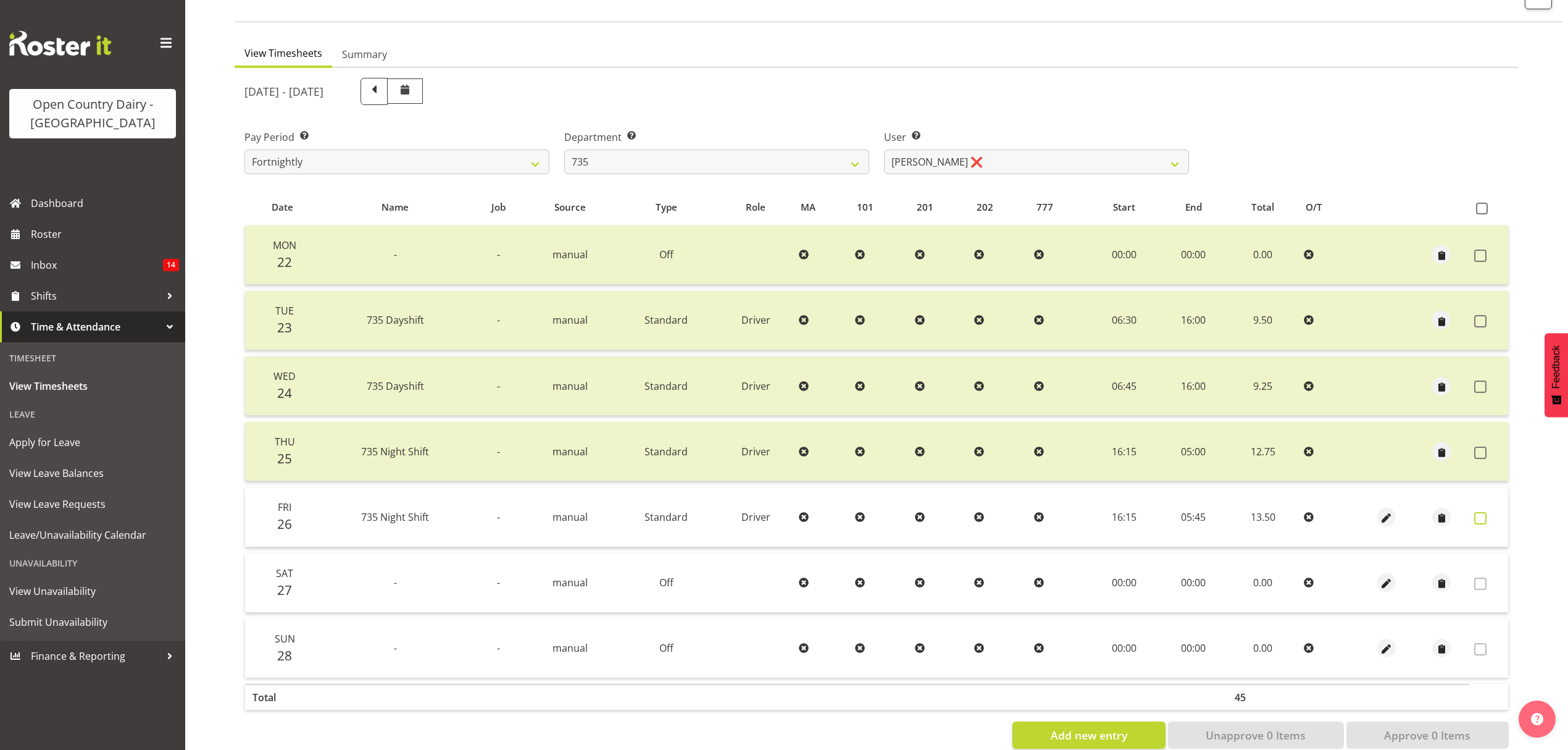
click at [1477, 513] on span at bounding box center [1480, 518] width 13 height 13
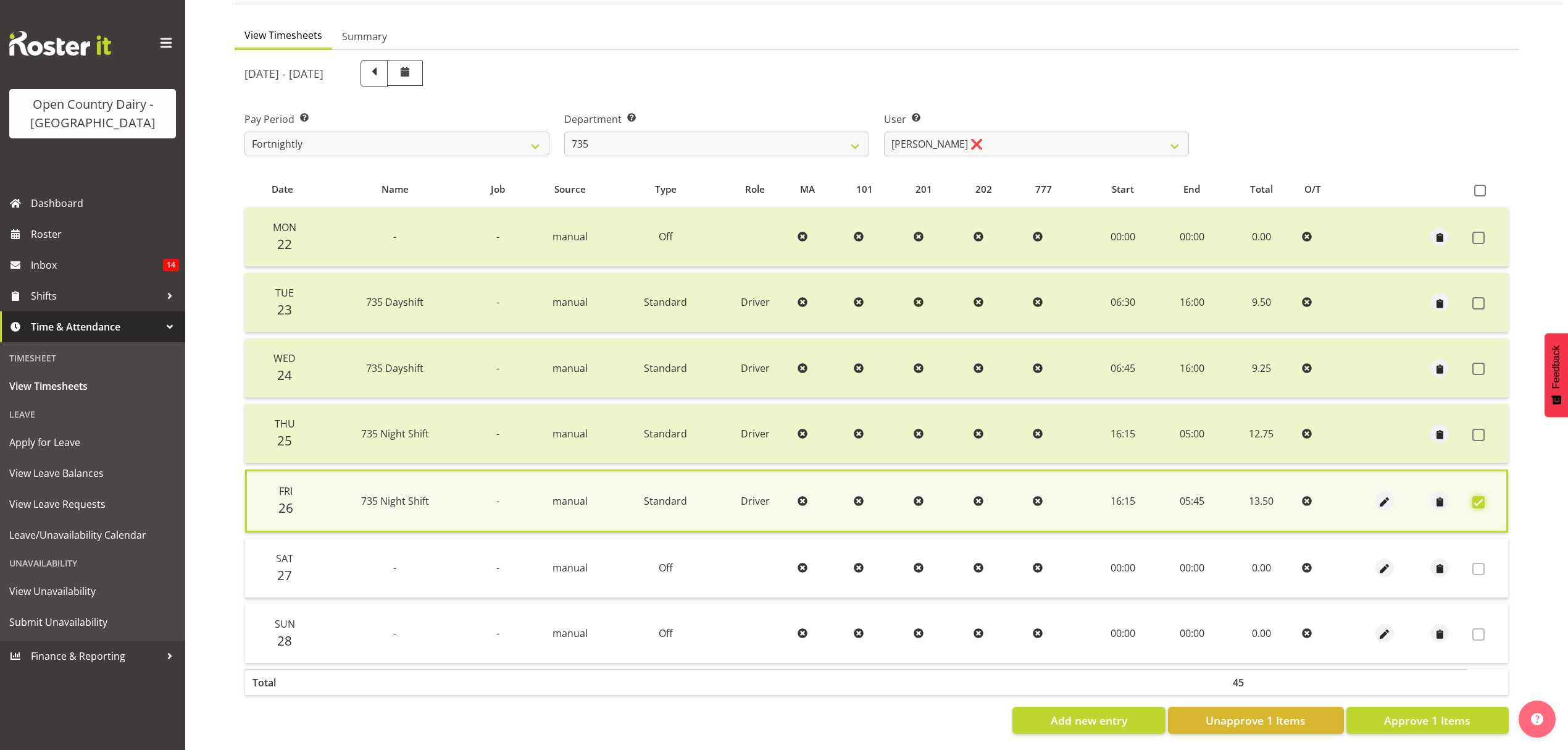
scroll to position [112, 0]
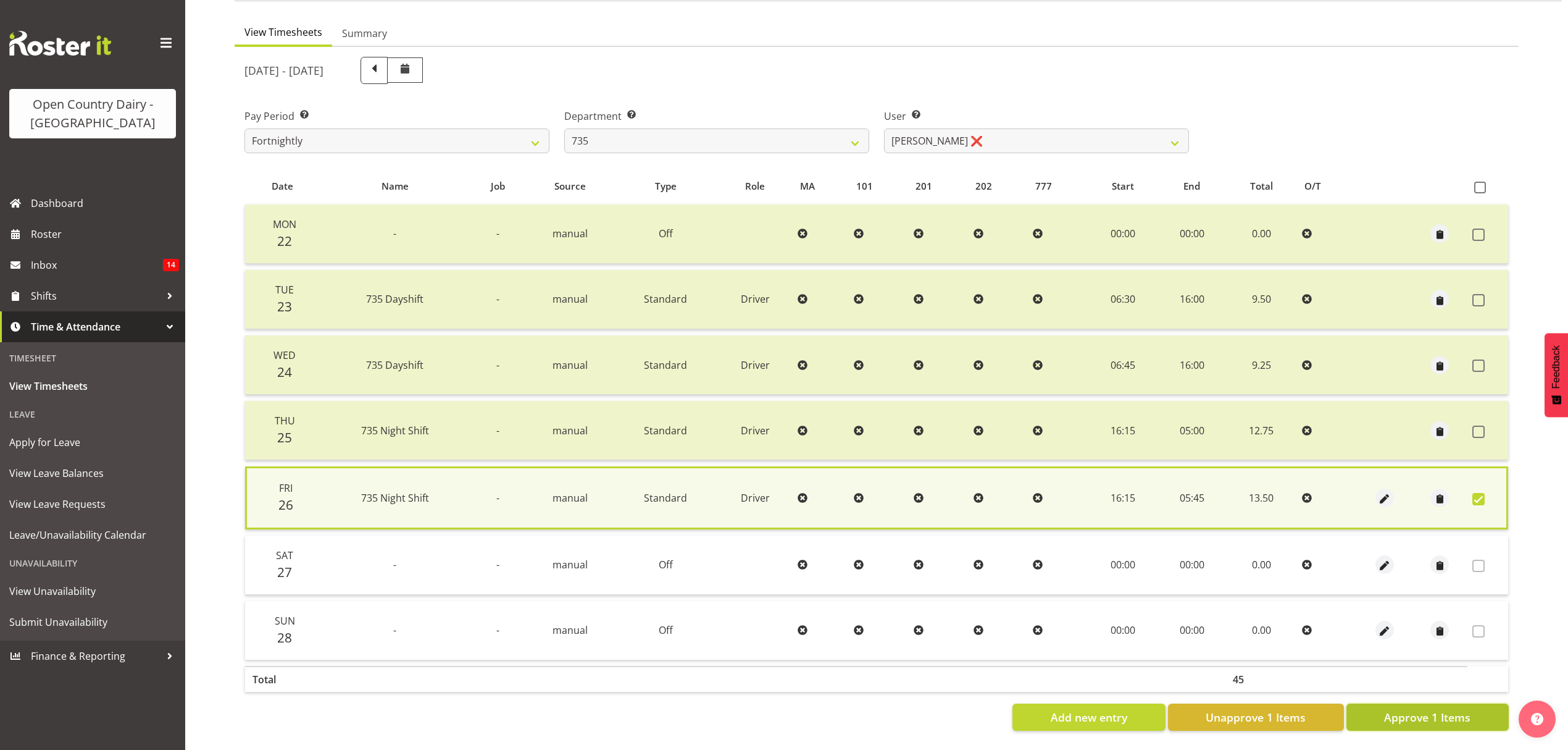
click at [1372, 704] on button "Approve 1 Items" at bounding box center [1427, 717] width 162 height 27
checkbox input "false"
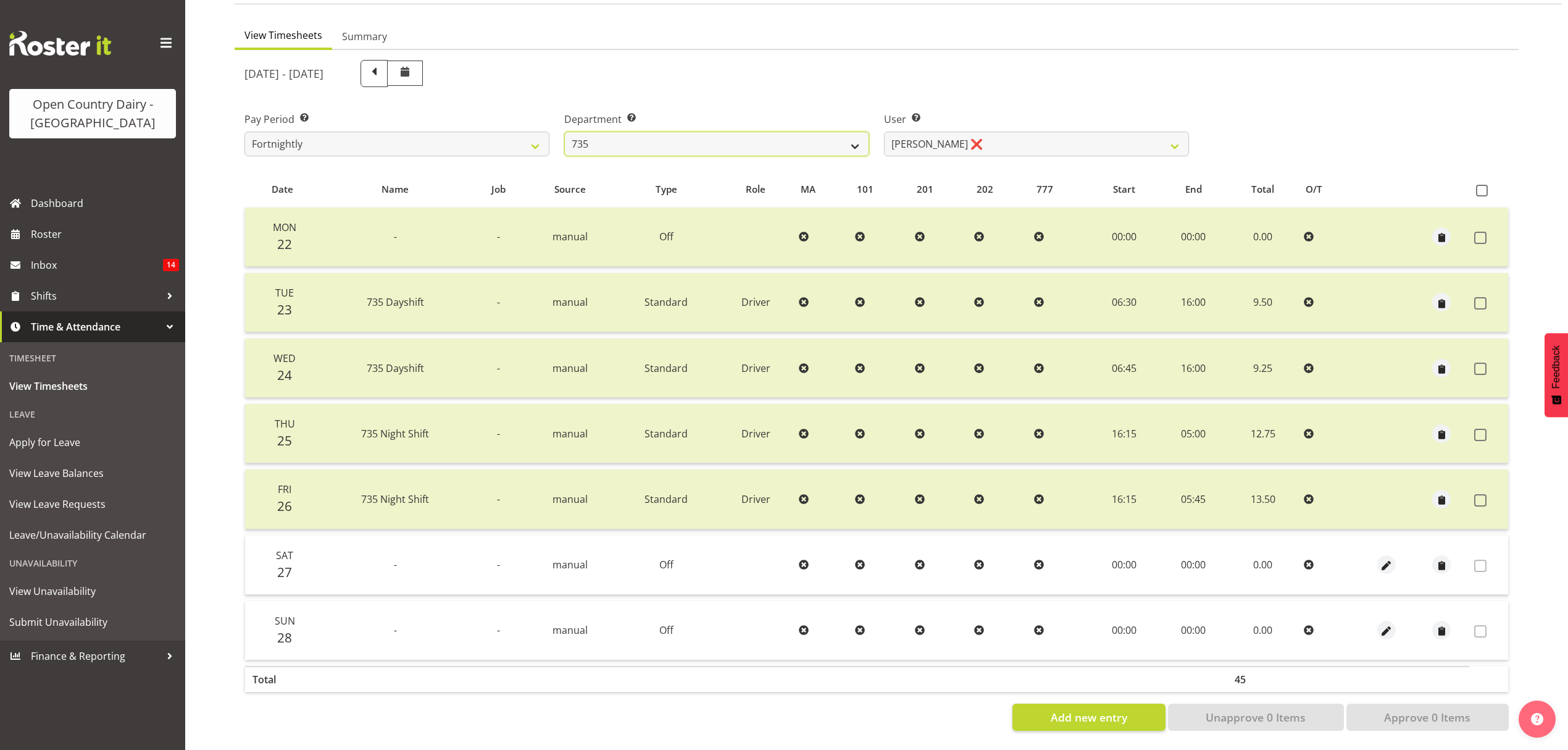
click at [705, 132] on select "734 735 736 737 738 739 851 853 854 855 856 858 861 862 865 867-9032 868 869 87…" at bounding box center [717, 144] width 305 height 25
select select "906"
click at [564, 132] on select "734 735 736 737 738 739 851 853 854 855 856 858 861 862 865 867-9032 868 869 87…" at bounding box center [717, 144] width 305 height 25
select select "9849"
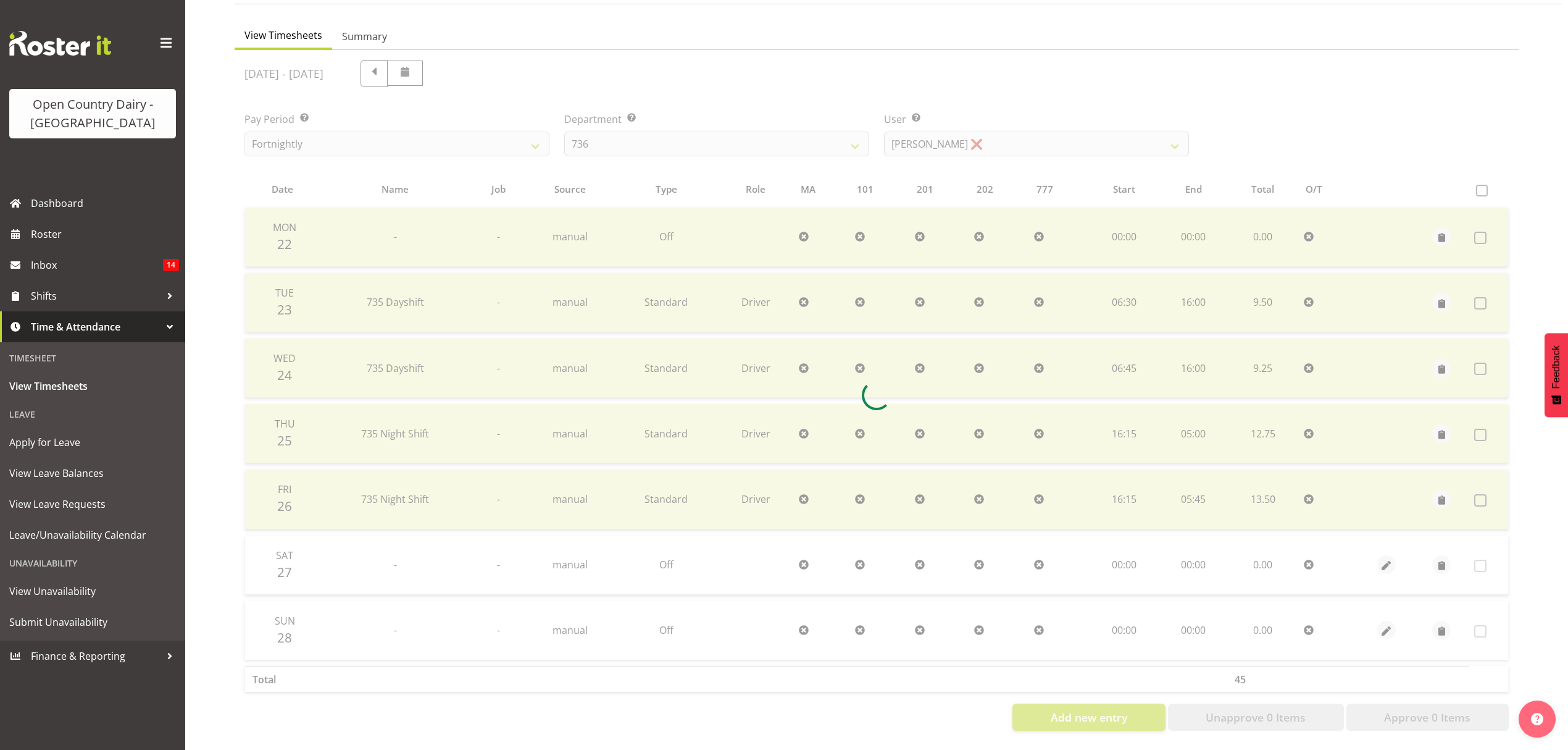
click at [971, 133] on div at bounding box center [876, 395] width 1284 height 690
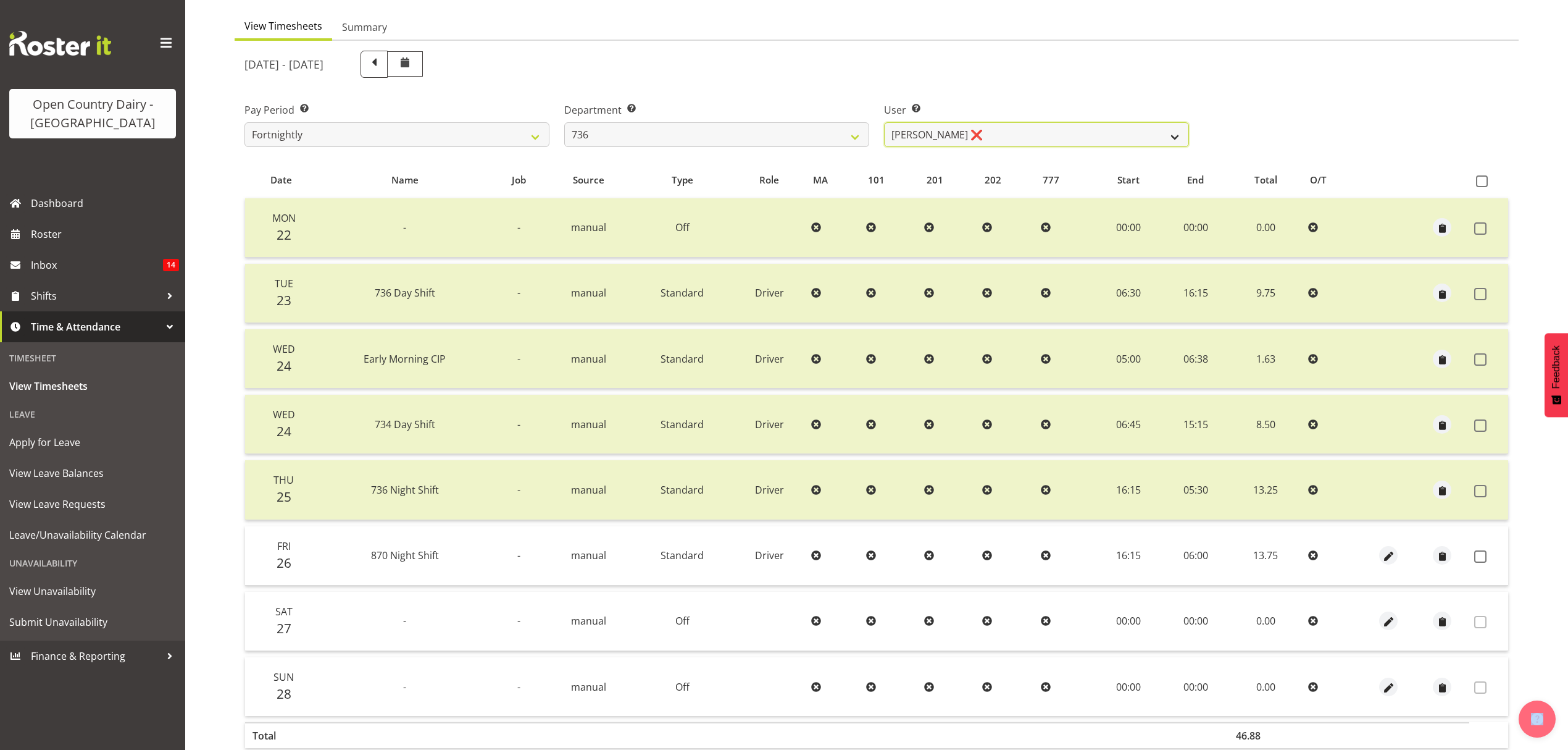
click at [971, 133] on select "Andy Van Brecht ❌ Gavin Hamilton ❌ Jamie Seaton ❌ Kerrod Ward ❌" at bounding box center [1037, 134] width 305 height 25
drag, startPoint x: 816, startPoint y: 139, endPoint x: 815, endPoint y: 130, distance: 9.1
click at [816, 137] on select "734 735 736 737 738 739 851 853 854 855 856 858 861 862 865 867-9032 868 869 87…" at bounding box center [717, 134] width 305 height 25
select select "783"
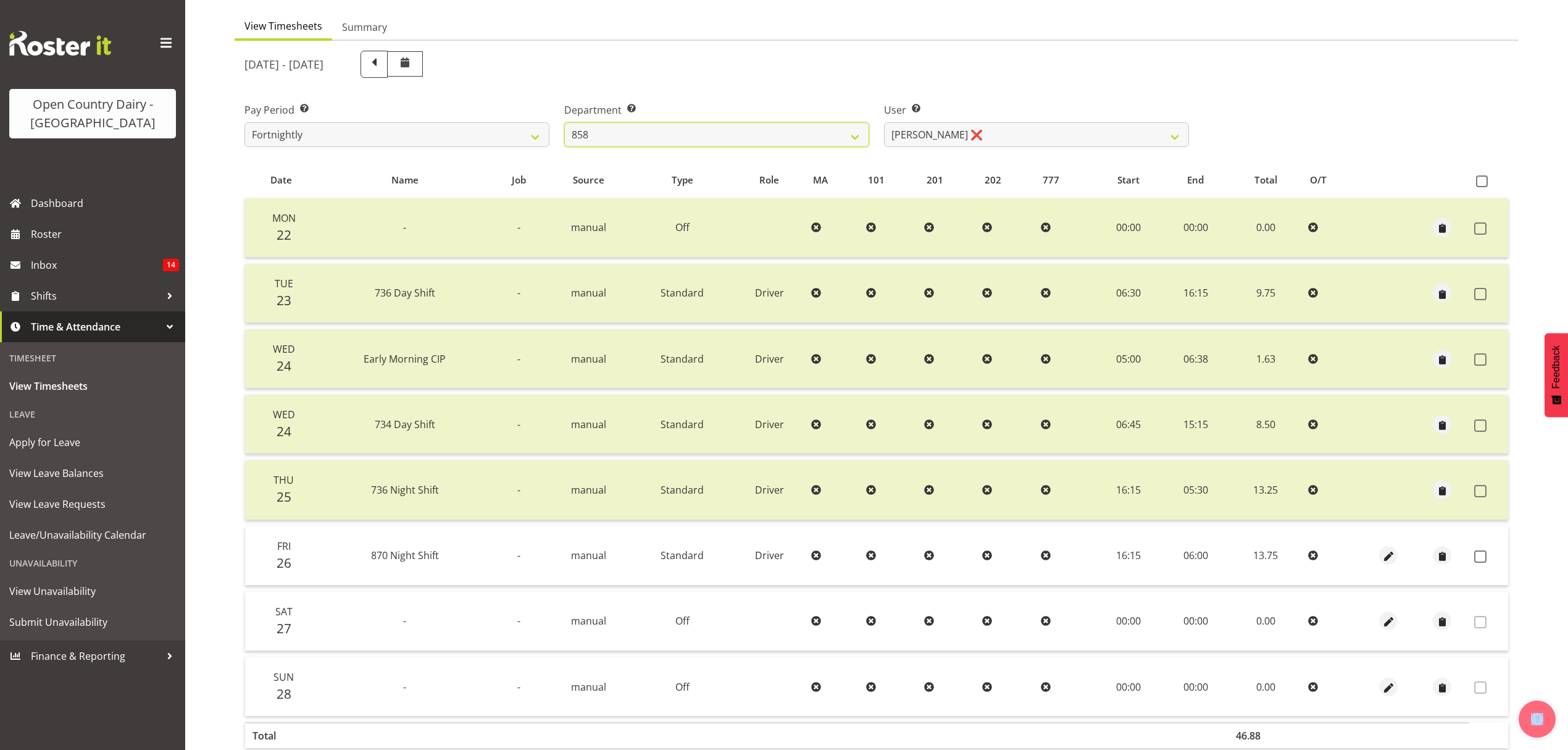
click at [564, 123] on select "734 735 736 737 738 739 851 853 854 855 856 858 861 862 865 867-9032 868 869 87…" at bounding box center [717, 134] width 305 height 25
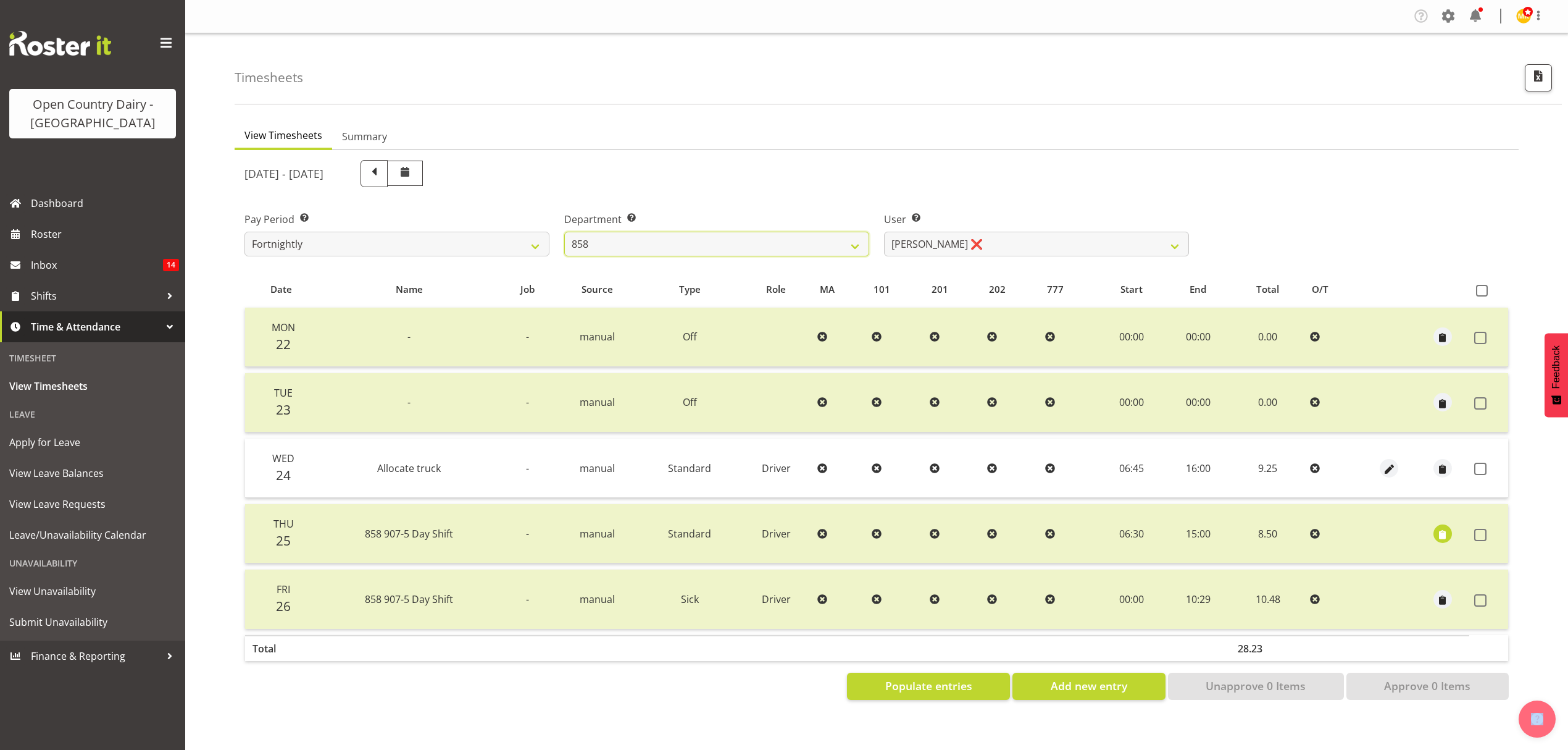
scroll to position [0, 0]
click at [989, 242] on select "Anthony Shaw ❌ Liam Bellman ❌ Neil Peters ❌" at bounding box center [1037, 244] width 305 height 25
select select "9850"
click at [884, 232] on select "Anthony Shaw ❌ Liam Bellman ❌ Neil Peters ❌" at bounding box center [1037, 244] width 305 height 25
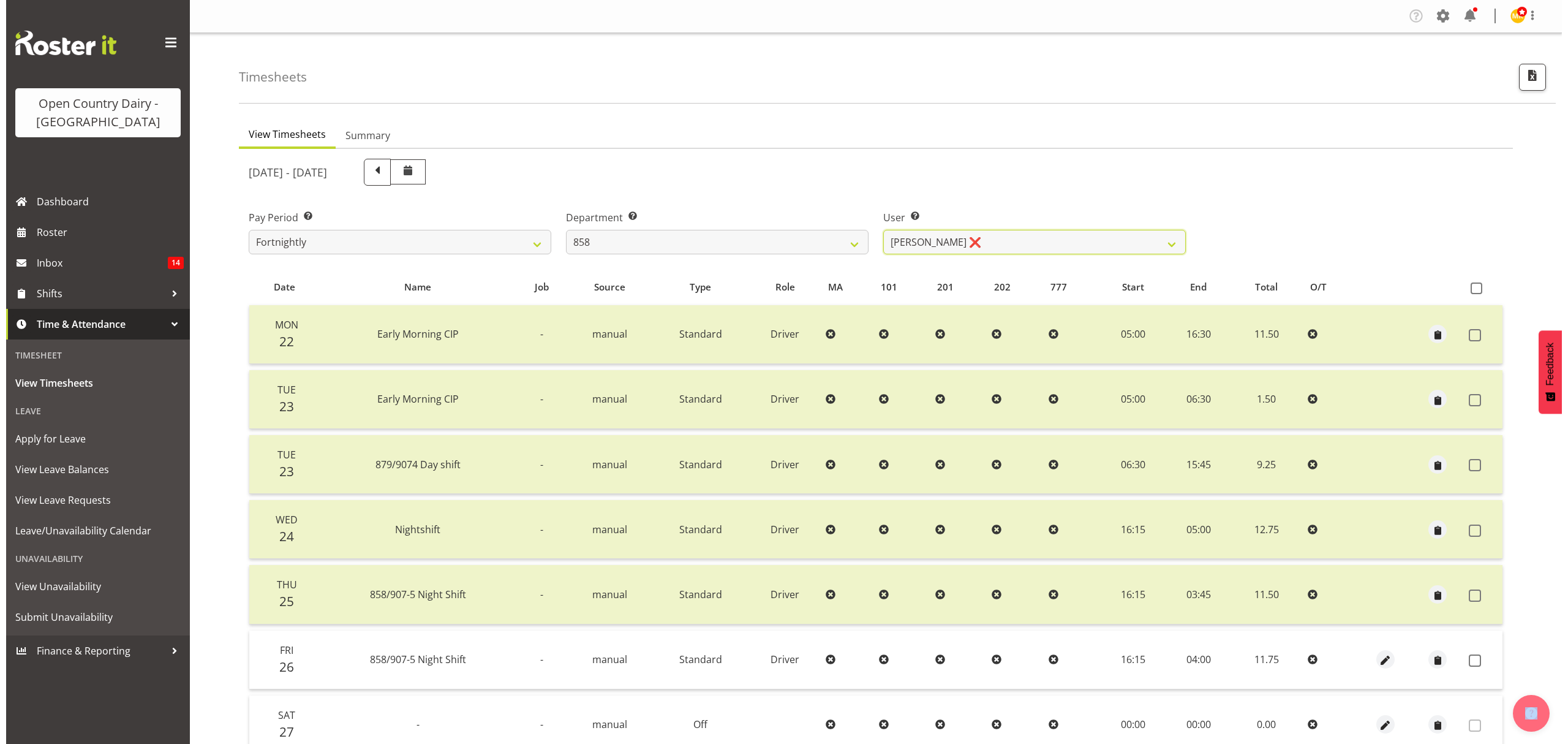
scroll to position [81, 0]
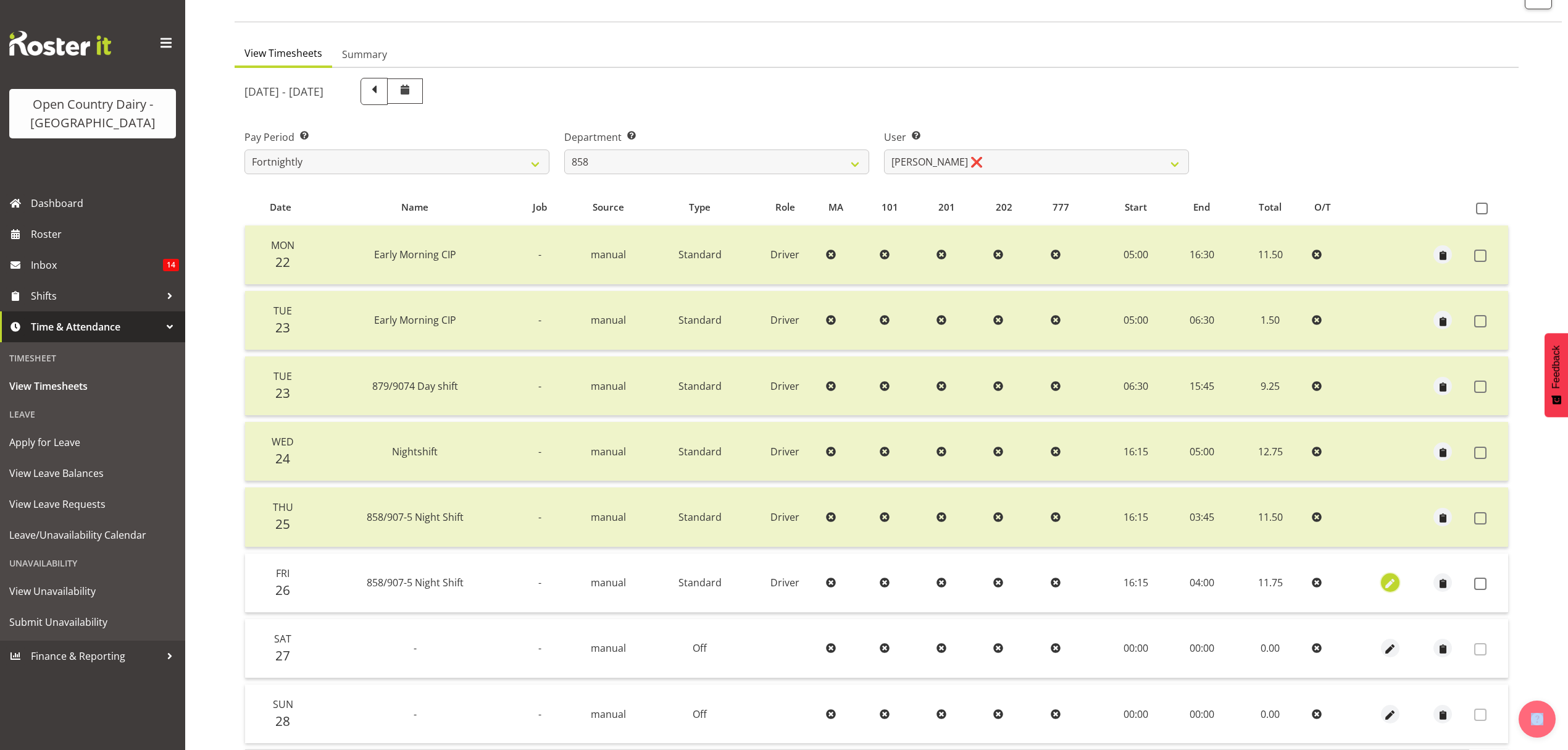
click at [1390, 584] on span "button" at bounding box center [1390, 584] width 14 height 14
select select "Standard"
select select "8"
select select "2025"
select select "4"
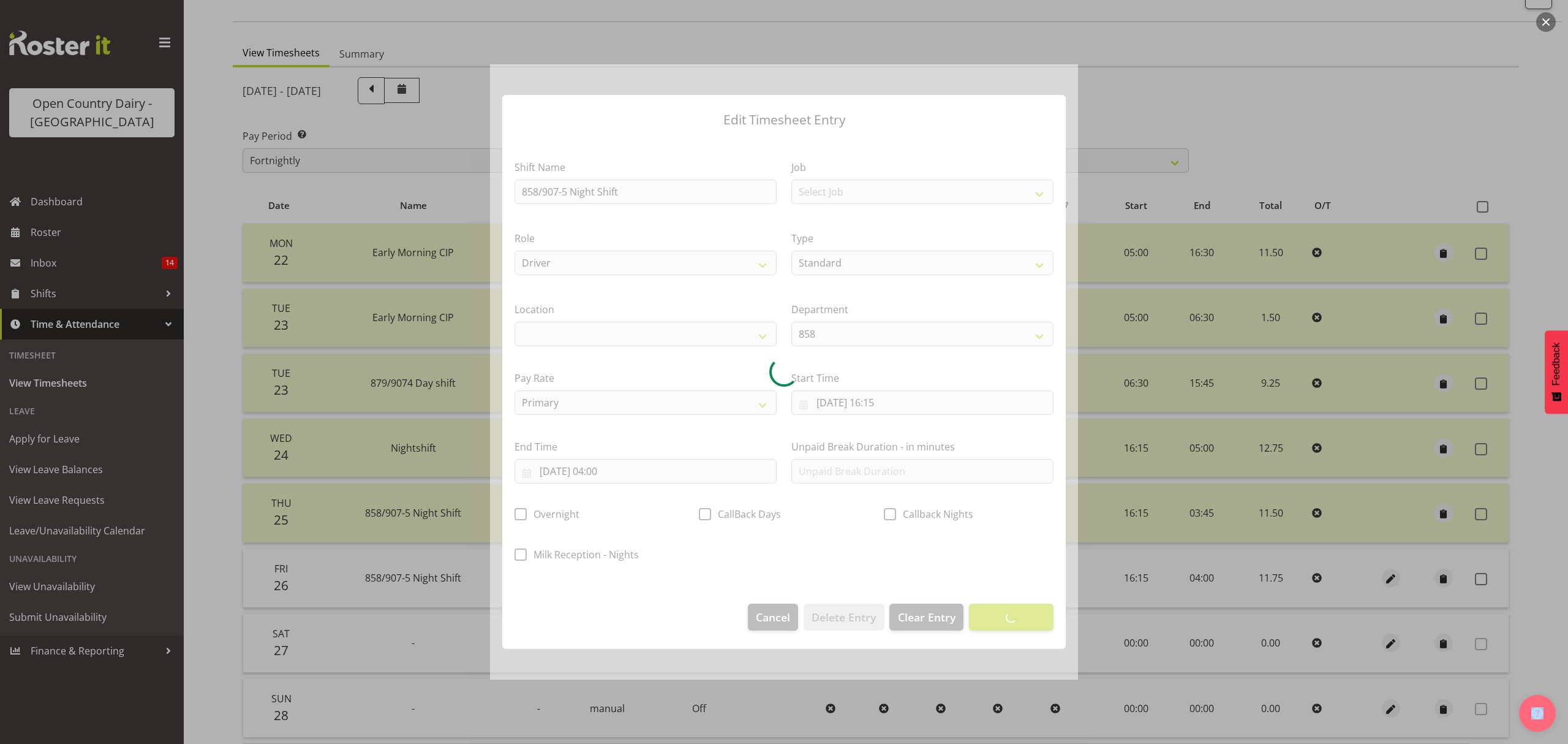
select select
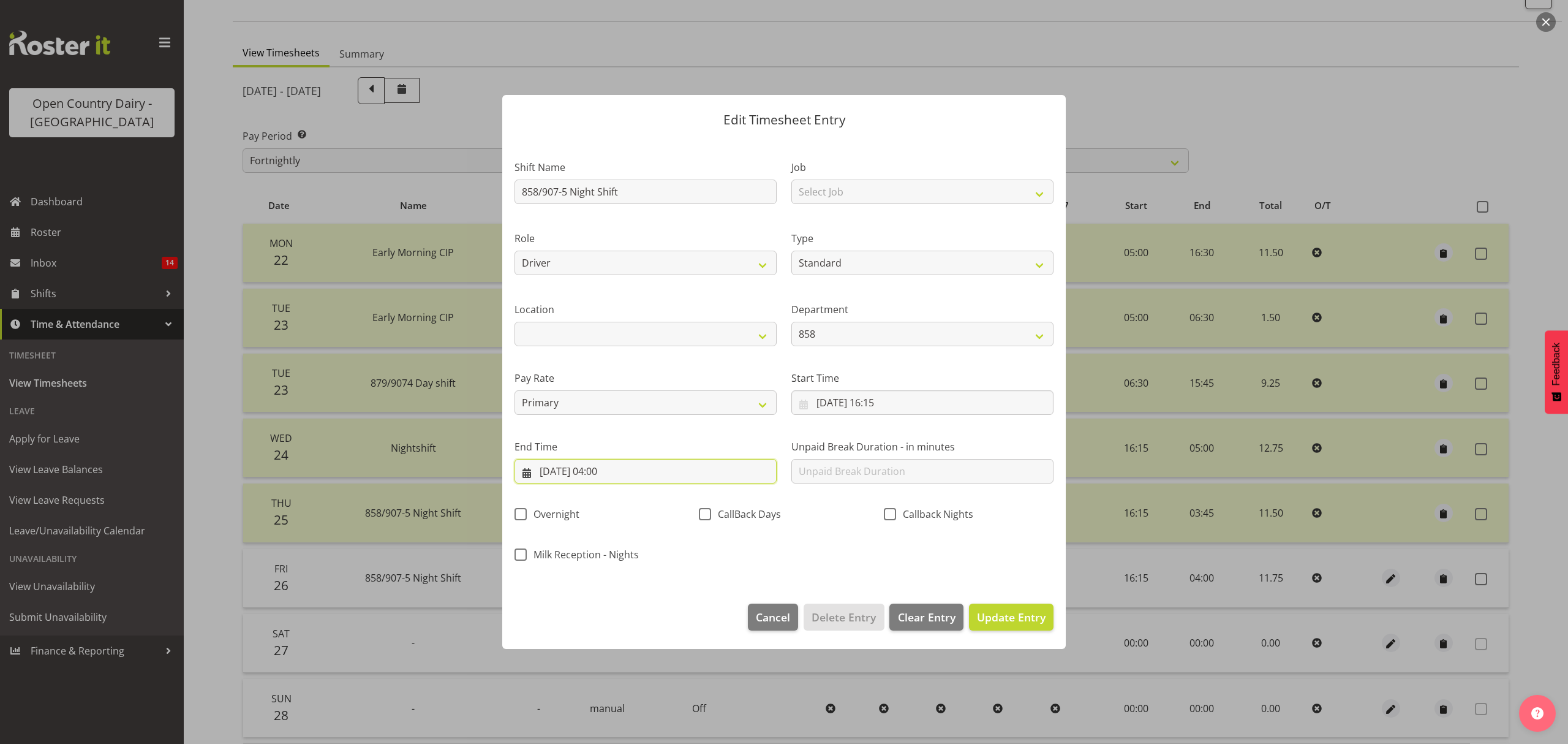
click at [692, 474] on input "27/09/2025, 04:00" at bounding box center [645, 471] width 262 height 24
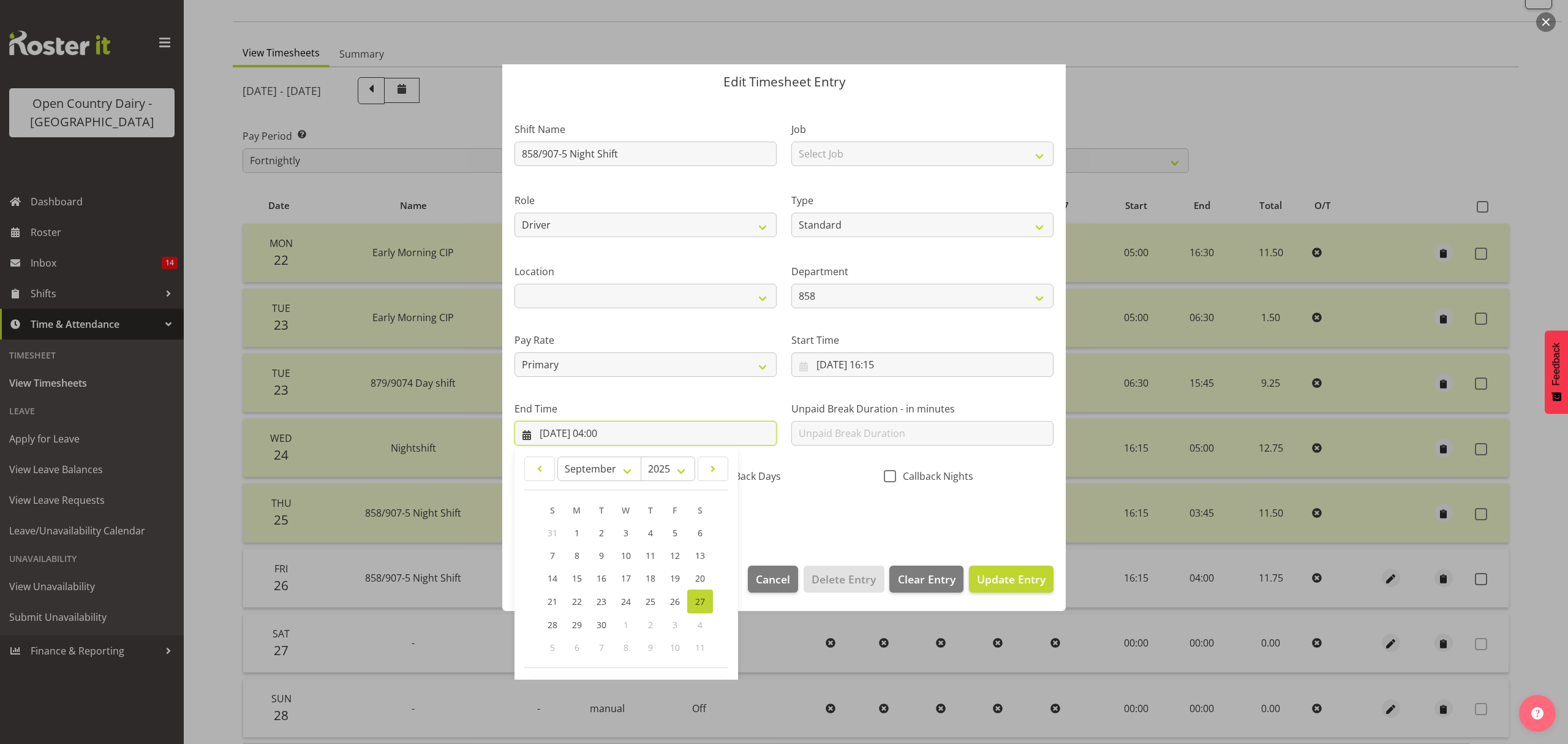
scroll to position [83, 0]
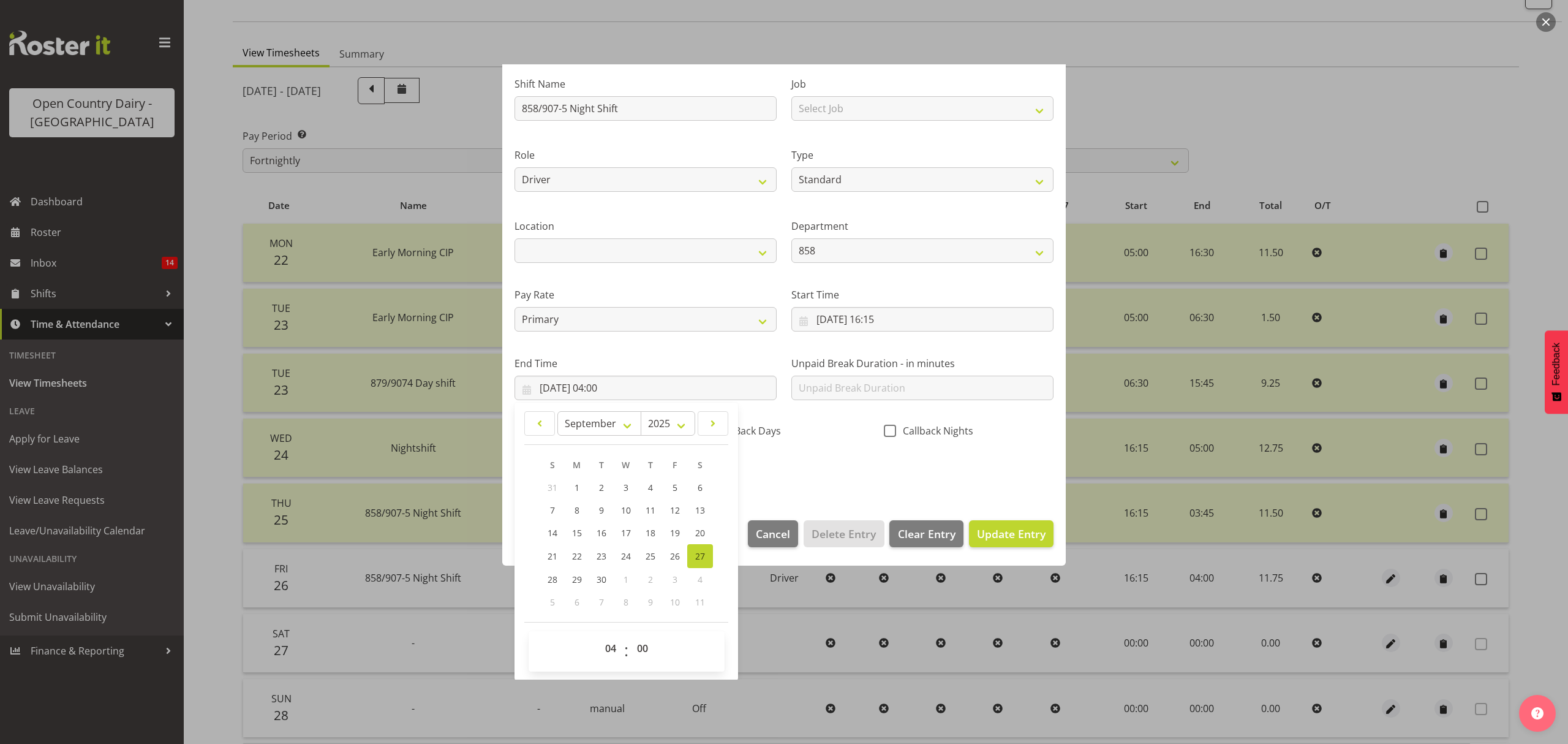
drag, startPoint x: 594, startPoint y: 662, endPoint x: 603, endPoint y: 650, distance: 15.0
click at [594, 662] on div "00 01 02 03 04 05 06 07 08 09 10 11 12 13 14 15 16 17 18 19 20 21 22 23 : 00 01…" at bounding box center [626, 651] width 196 height 31
click at [608, 646] on select "00 01 02 03 04 05 06 07 08 09 10 11 12 13 14 15 16 17 18 19 20 21 22 23" at bounding box center [612, 647] width 28 height 24
select select "6"
click at [599, 636] on select "00 01 02 03 04 05 06 07 08 09 10 11 12 13 14 15 16 17 18 19 20 21 22 23" at bounding box center [612, 647] width 28 height 24
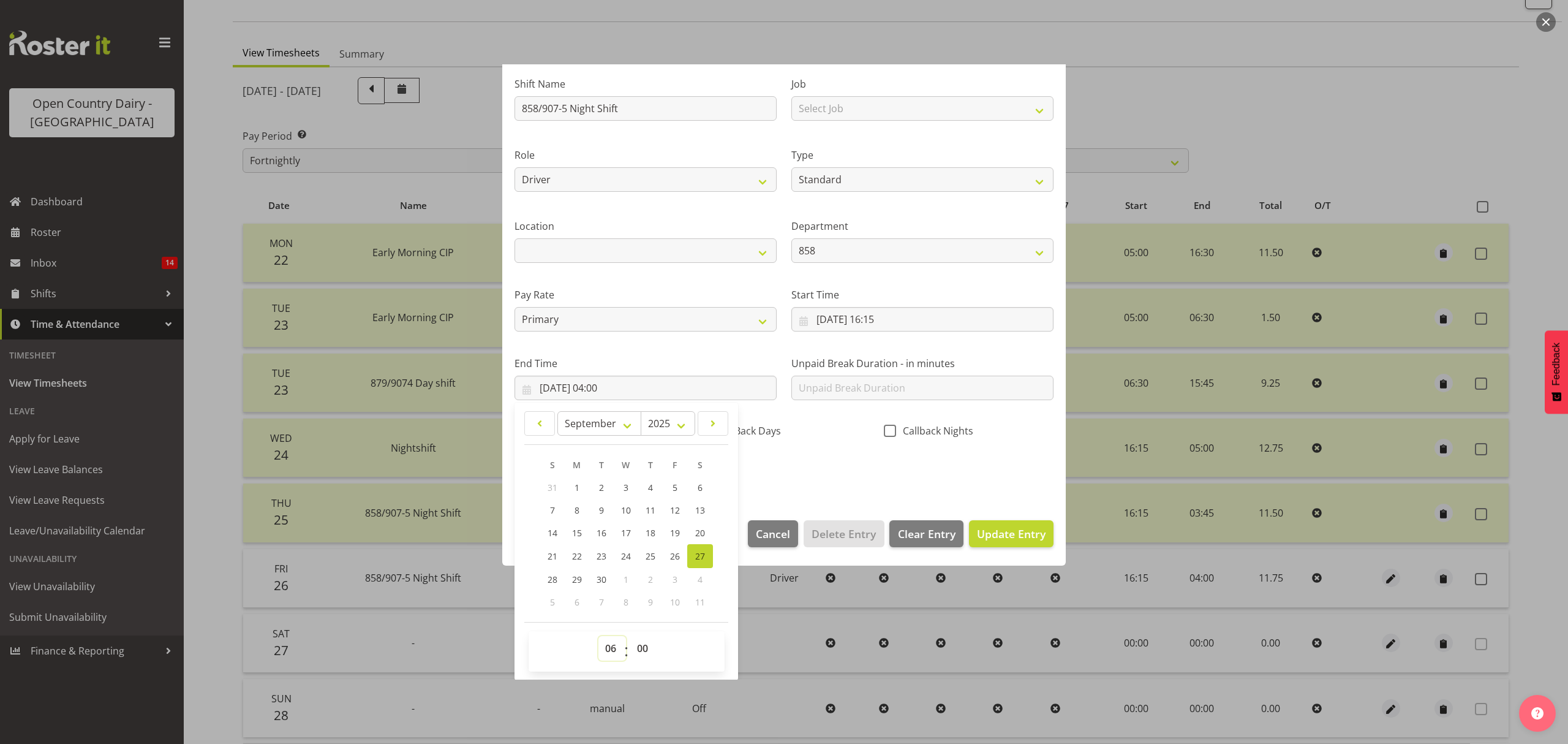
type input "27/09/2025, 06:00"
click at [650, 653] on select "00 01 02 03 04 05 06 07 08 09 10 11 12 13 14 15 16 17 18 19 20 21 22 23 24 25 2…" at bounding box center [644, 647] width 28 height 24
select select "15"
click at [630, 636] on select "00 01 02 03 04 05 06 07 08 09 10 11 12 13 14 15 16 17 18 19 20 21 22 23 24 25 2…" at bounding box center [644, 647] width 28 height 24
type input "27/09/2025, 06:15"
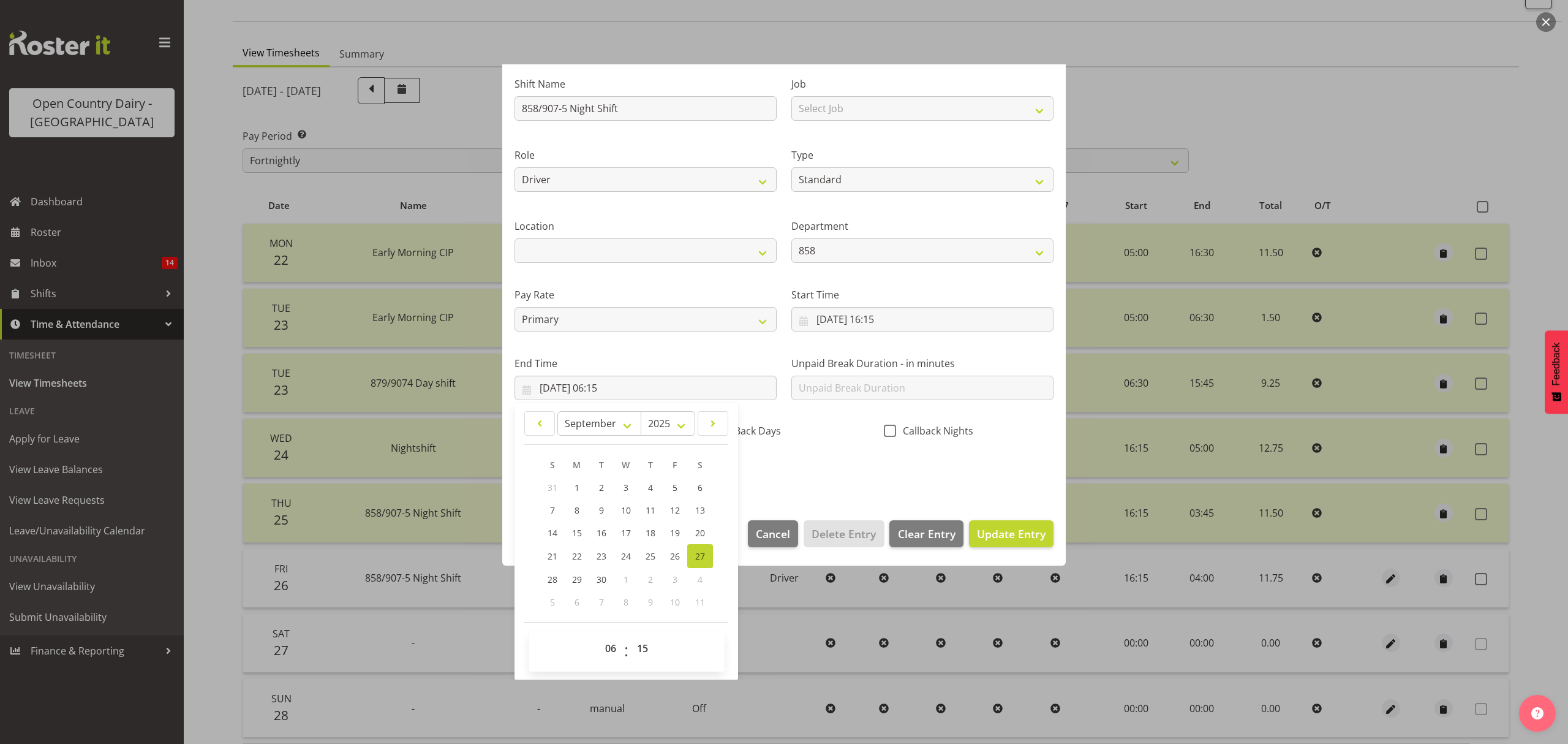
click at [836, 476] on div "Shift Name 858/907-5 Night Shift Job Select Job Connecting /unconnecting Traile…" at bounding box center [783, 274] width 553 height 429
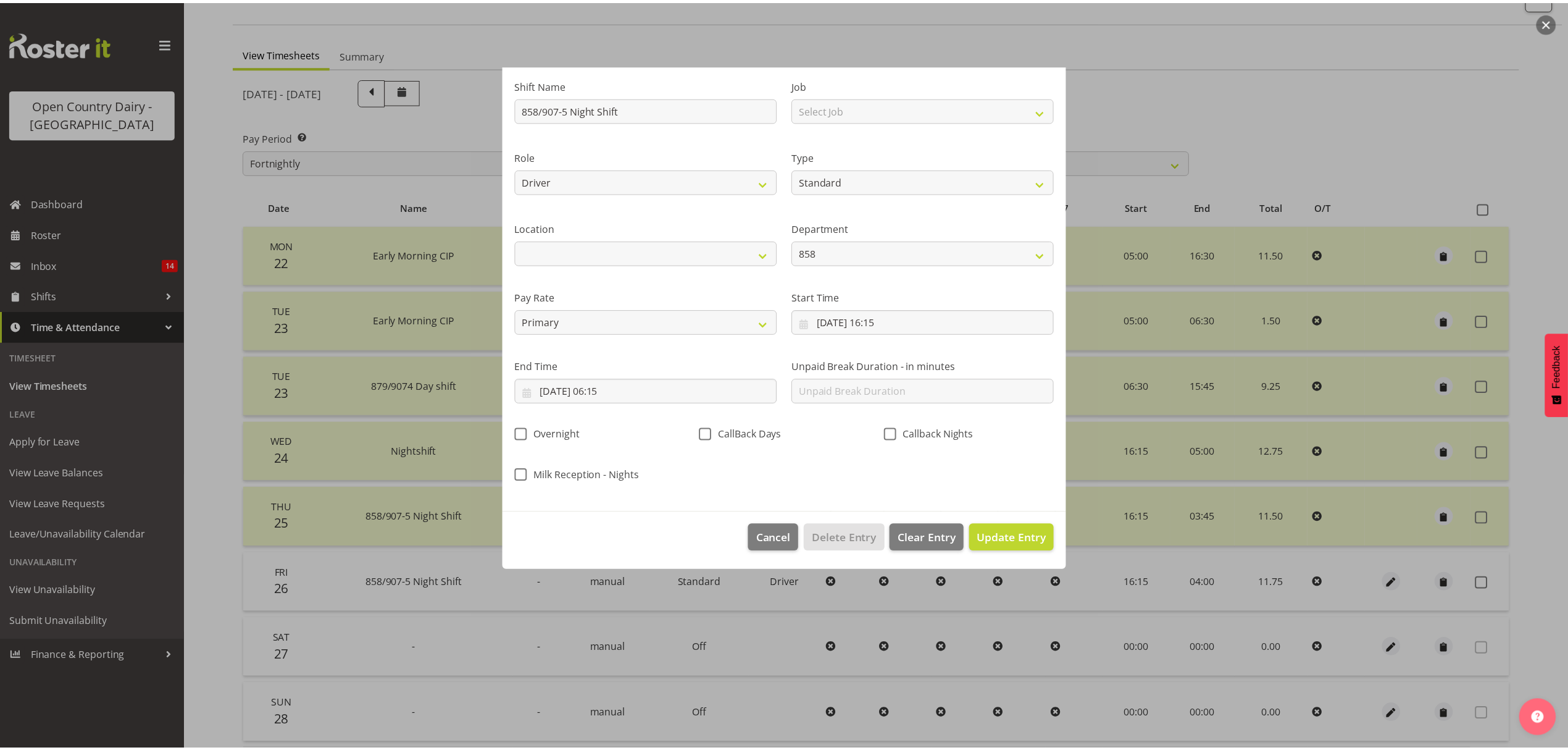
scroll to position [0, 0]
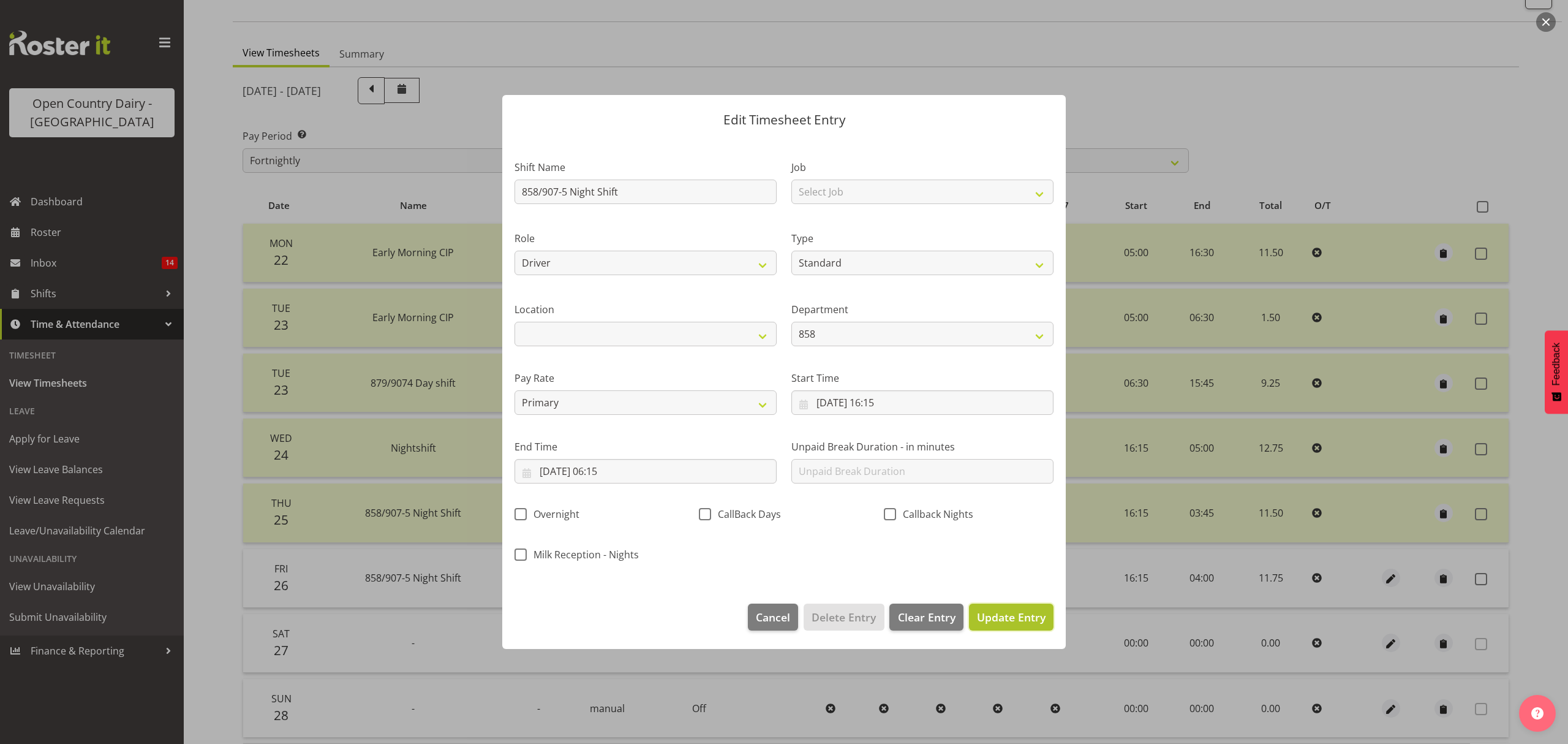
click at [1010, 618] on span "Update Entry" at bounding box center [1011, 617] width 69 height 15
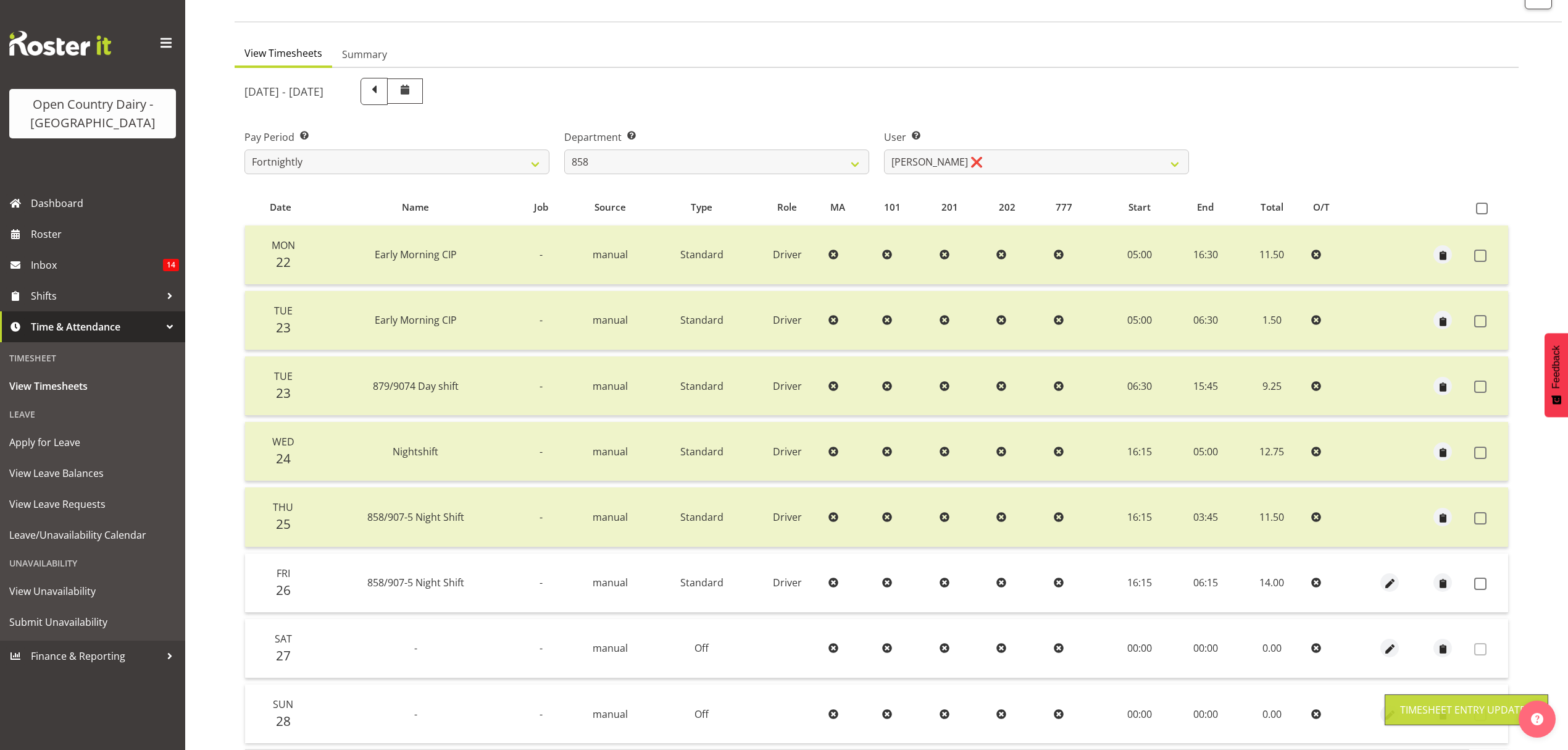
click at [1485, 588] on td at bounding box center [1489, 583] width 39 height 60
click at [1480, 582] on span at bounding box center [1480, 584] width 13 height 13
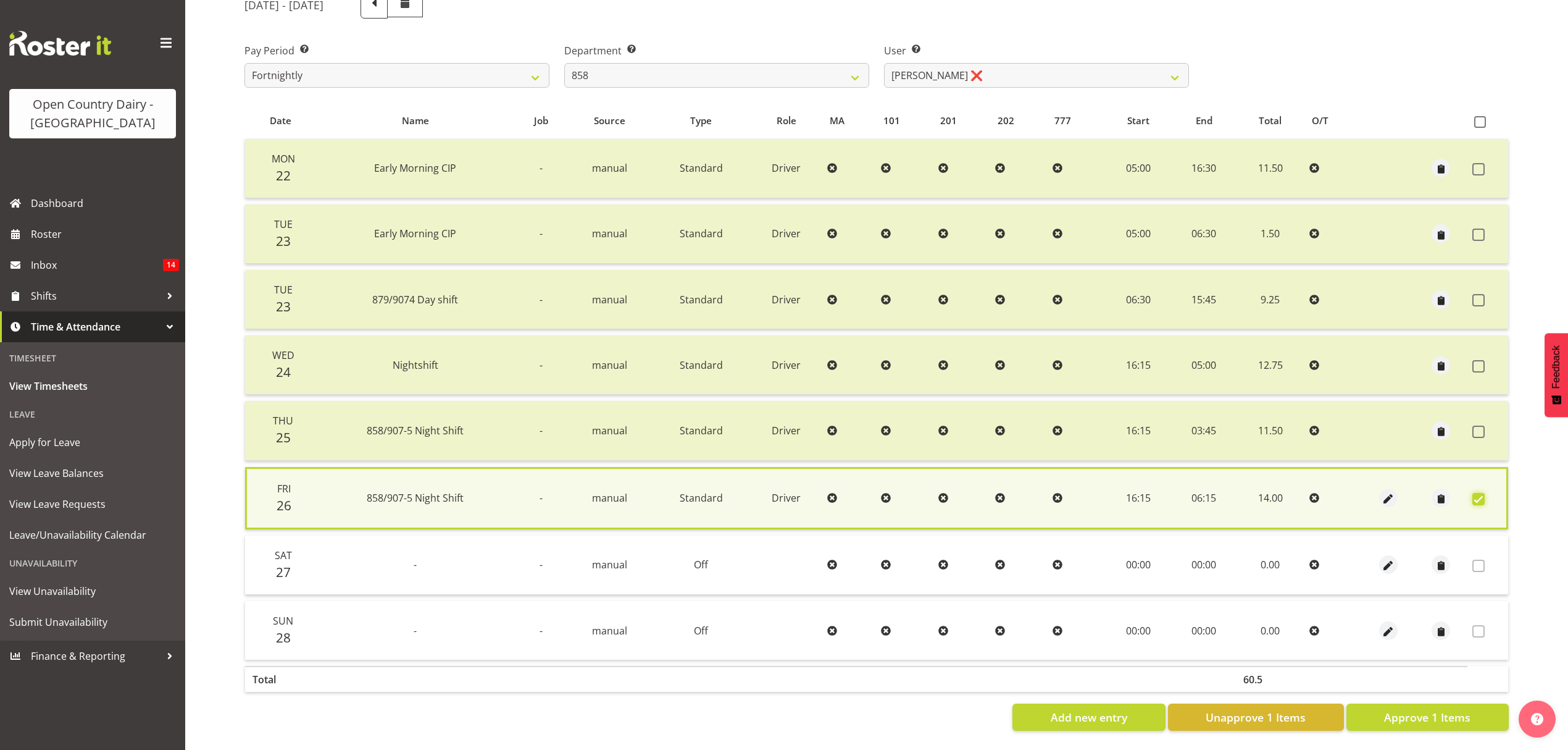
scroll to position [176, 0]
click at [1452, 713] on span "Approve 1 Items" at bounding box center [1427, 716] width 86 height 16
checkbox input "false"
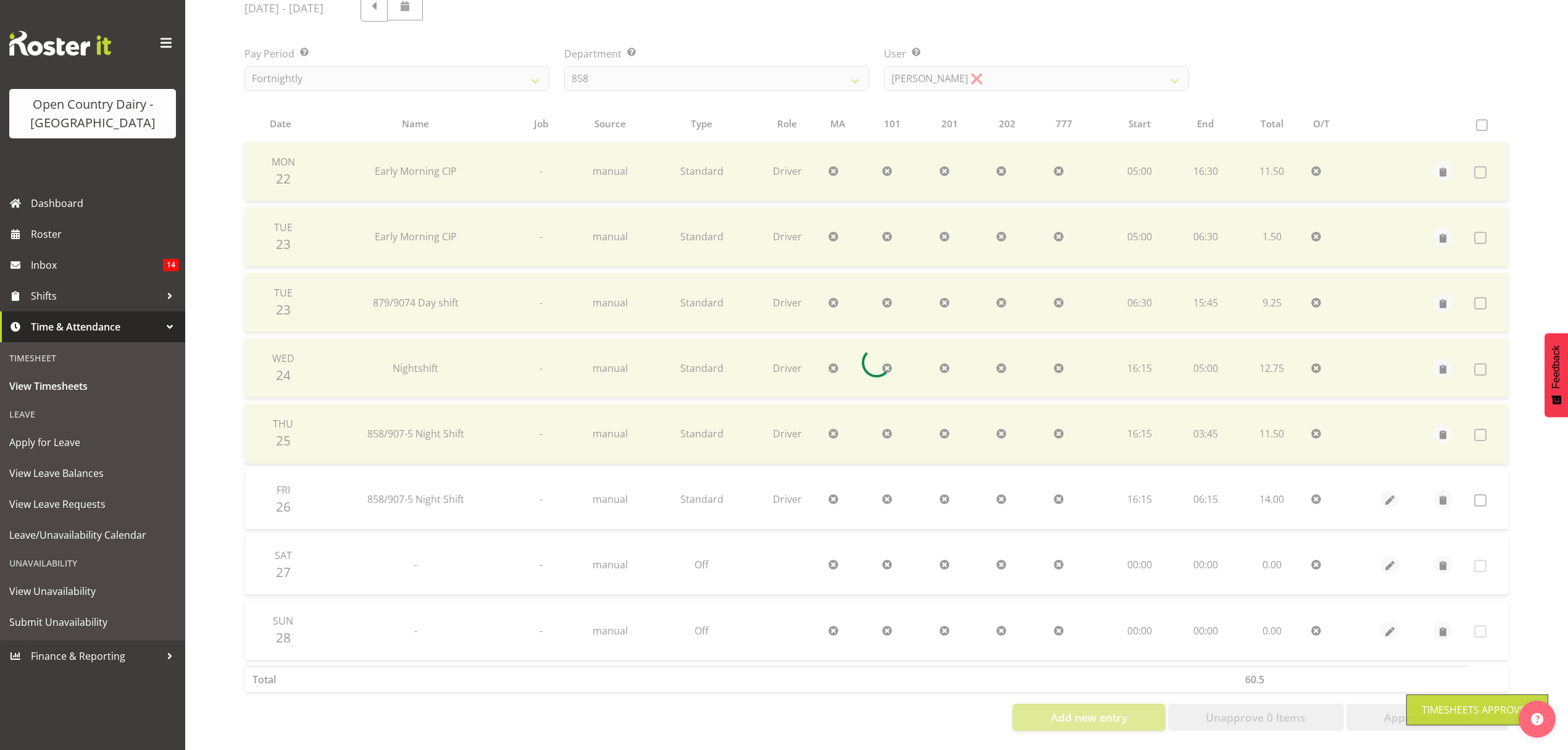
scroll to position [174, 0]
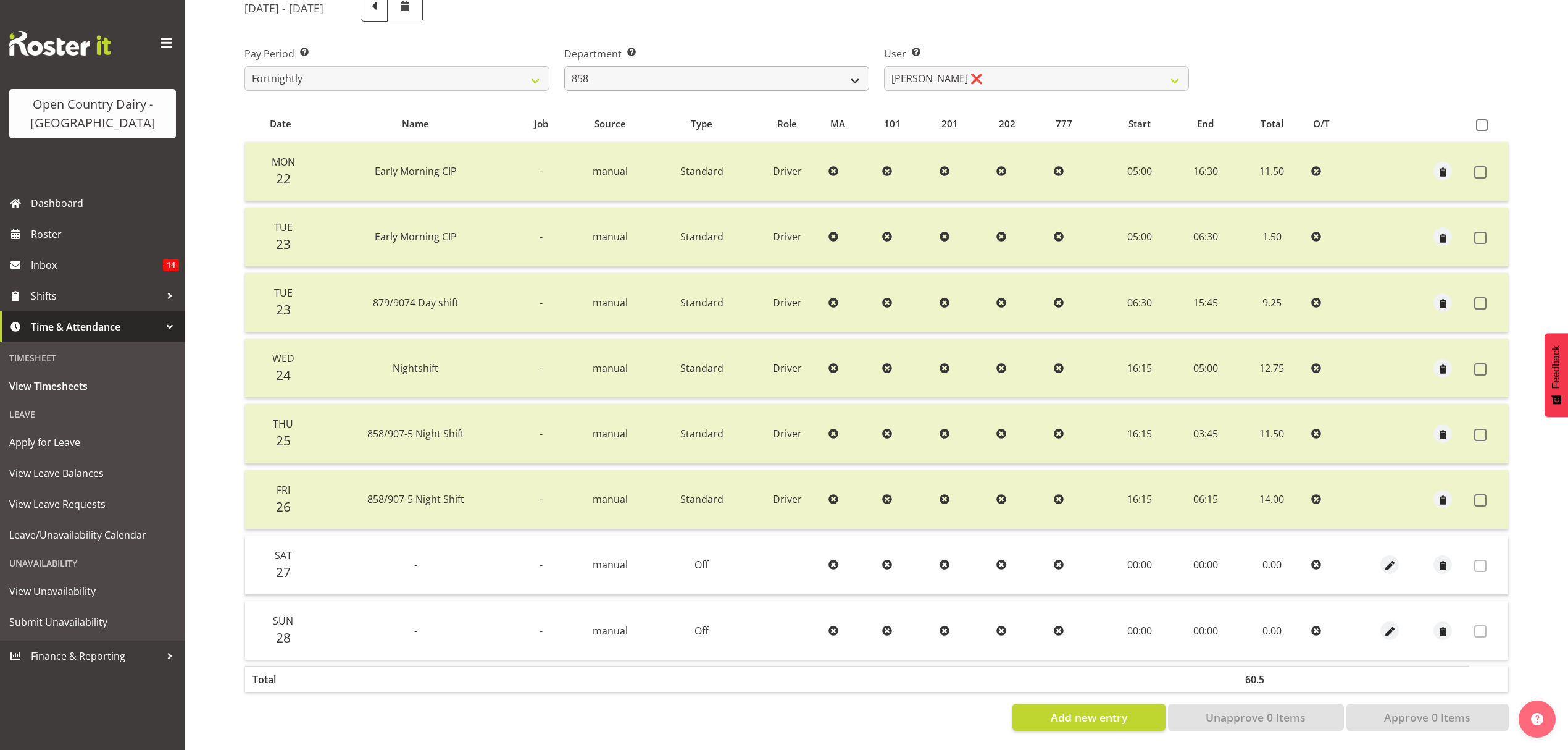
click at [756, 82] on div "Department Select which department you would like to view. 734 735 736 737 738 …" at bounding box center [716, 63] width 320 height 69
click at [757, 77] on select "734 735 736 737 738 739 851 853 854 855 856 858 861 862 865 867-9032 868 869 87…" at bounding box center [717, 78] width 305 height 25
select select "903"
click at [564, 66] on select "734 735 736 737 738 739 851 853 854 855 856 858 861 862 865 867-9032 868 869 87…" at bounding box center [717, 78] width 305 height 25
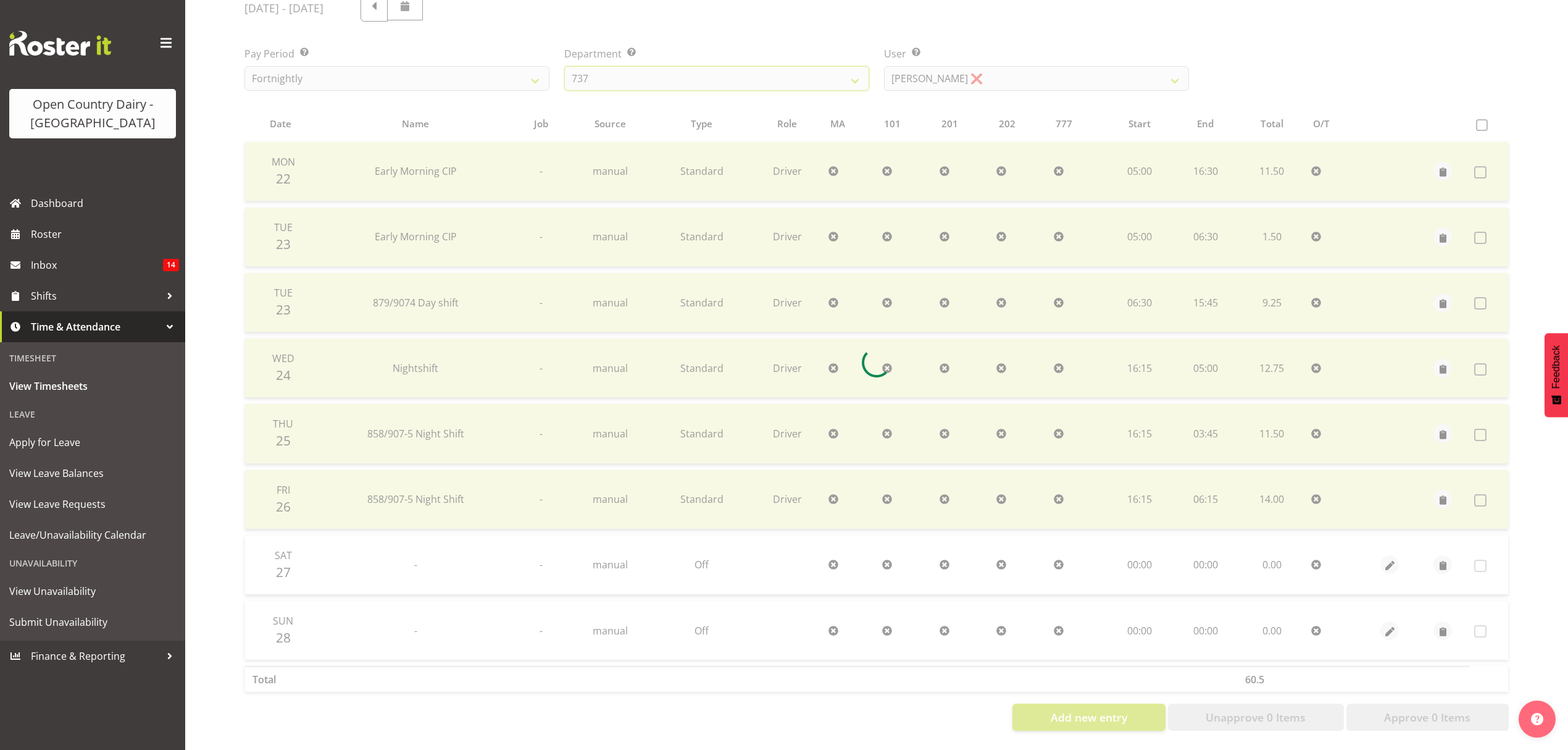
scroll to position [109, 0]
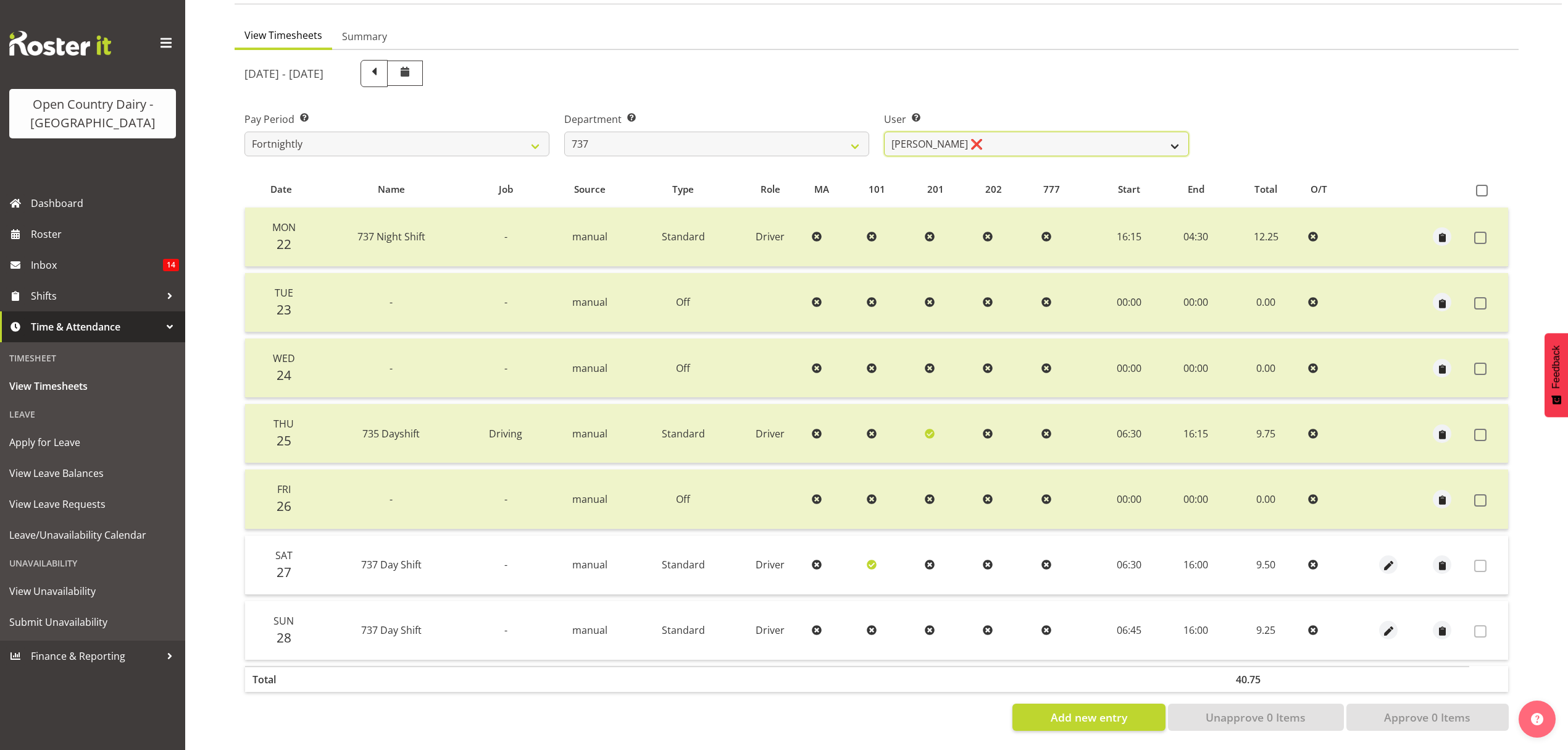
click at [1096, 141] on select "Andrew Crawford ❌ Ashley Bragg ❌ Jack Townley ❌ Richard Turnbull ❌" at bounding box center [1037, 144] width 305 height 25
select select "10918"
click at [884, 132] on select "Andrew Crawford ❌ Ashley Bragg ❌ Jack Townley ❌ Richard Turnbull ❌" at bounding box center [1037, 144] width 305 height 25
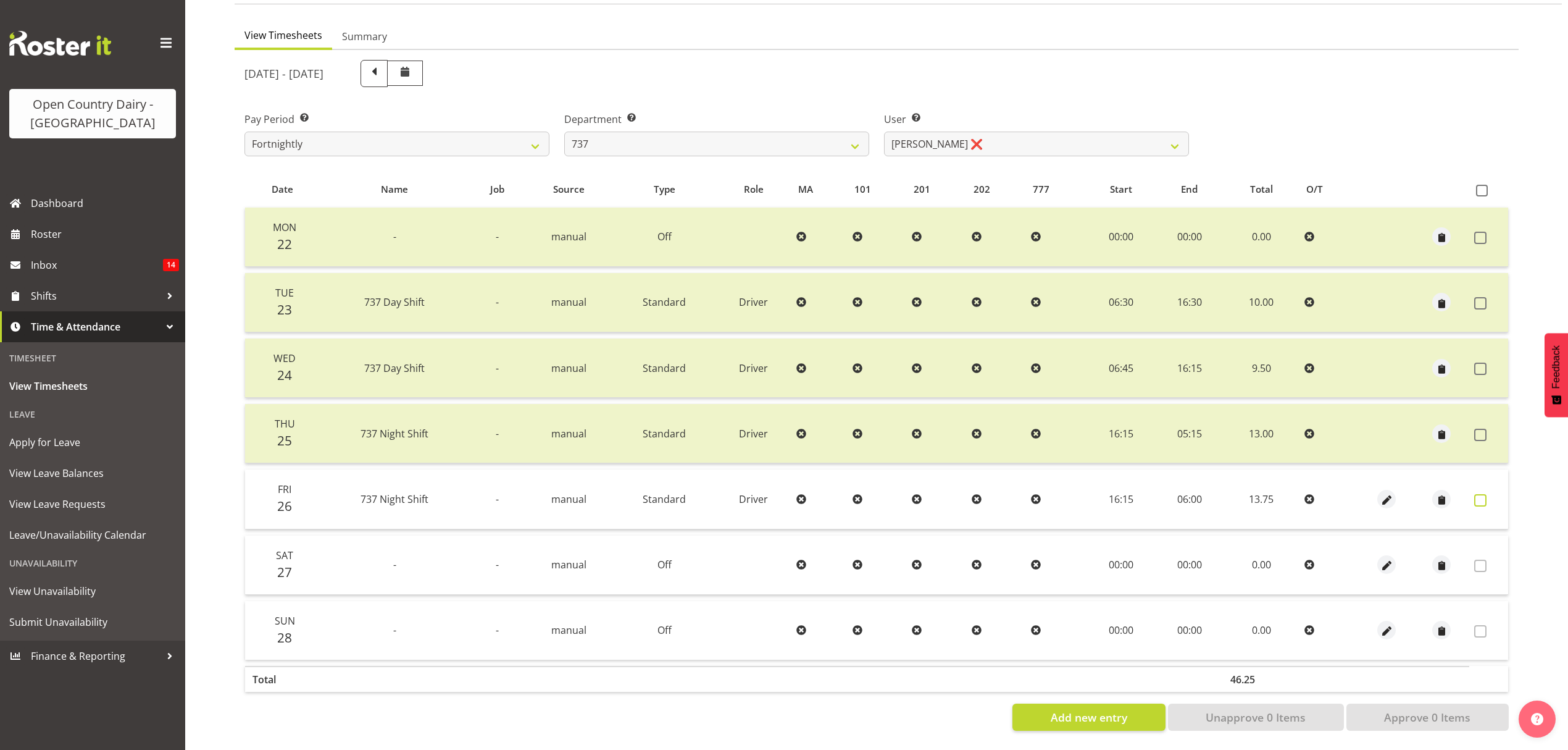
click at [1490, 494] on label at bounding box center [1483, 501] width 19 height 13
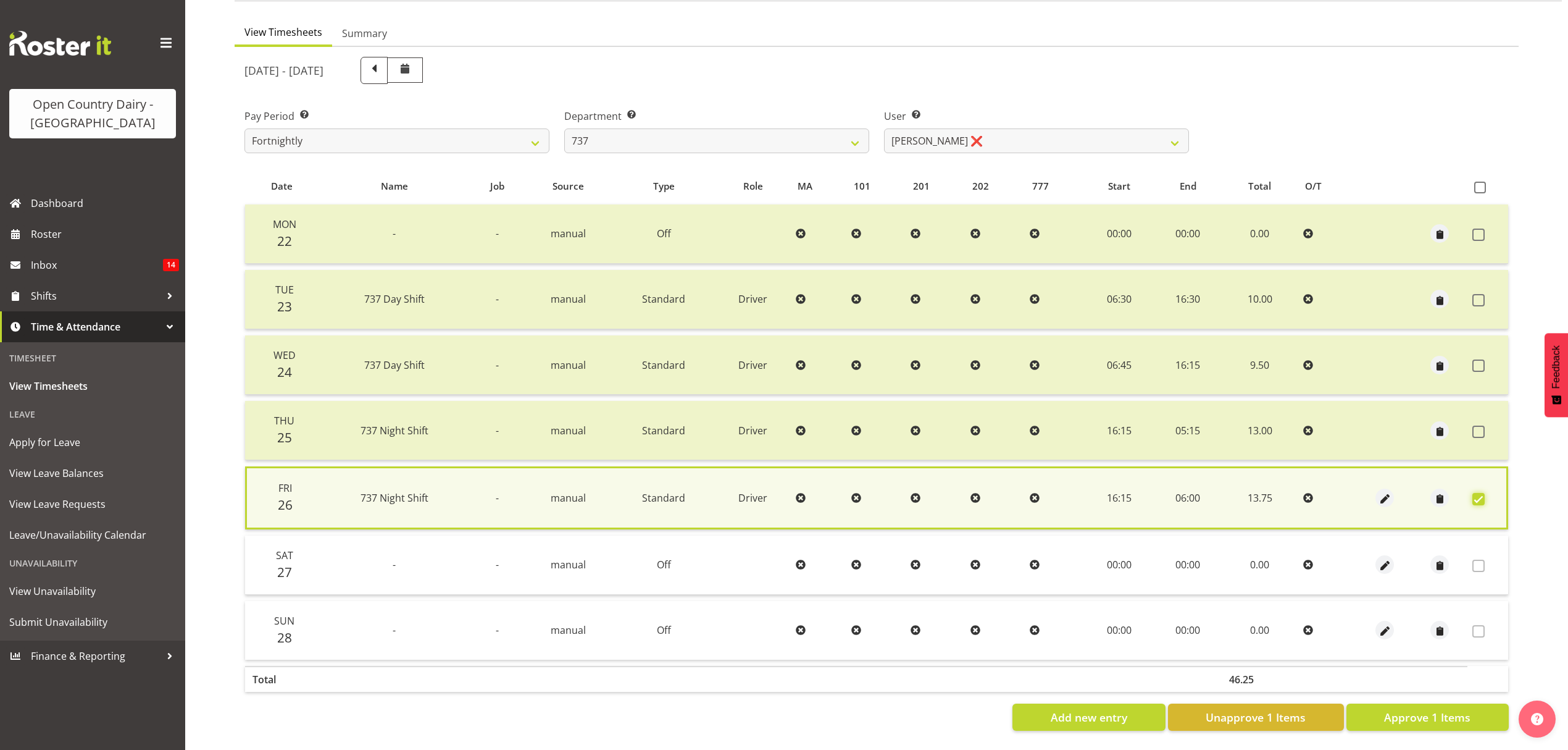
scroll to position [112, 0]
click at [1425, 709] on span "Approve 1 Items" at bounding box center [1427, 716] width 86 height 16
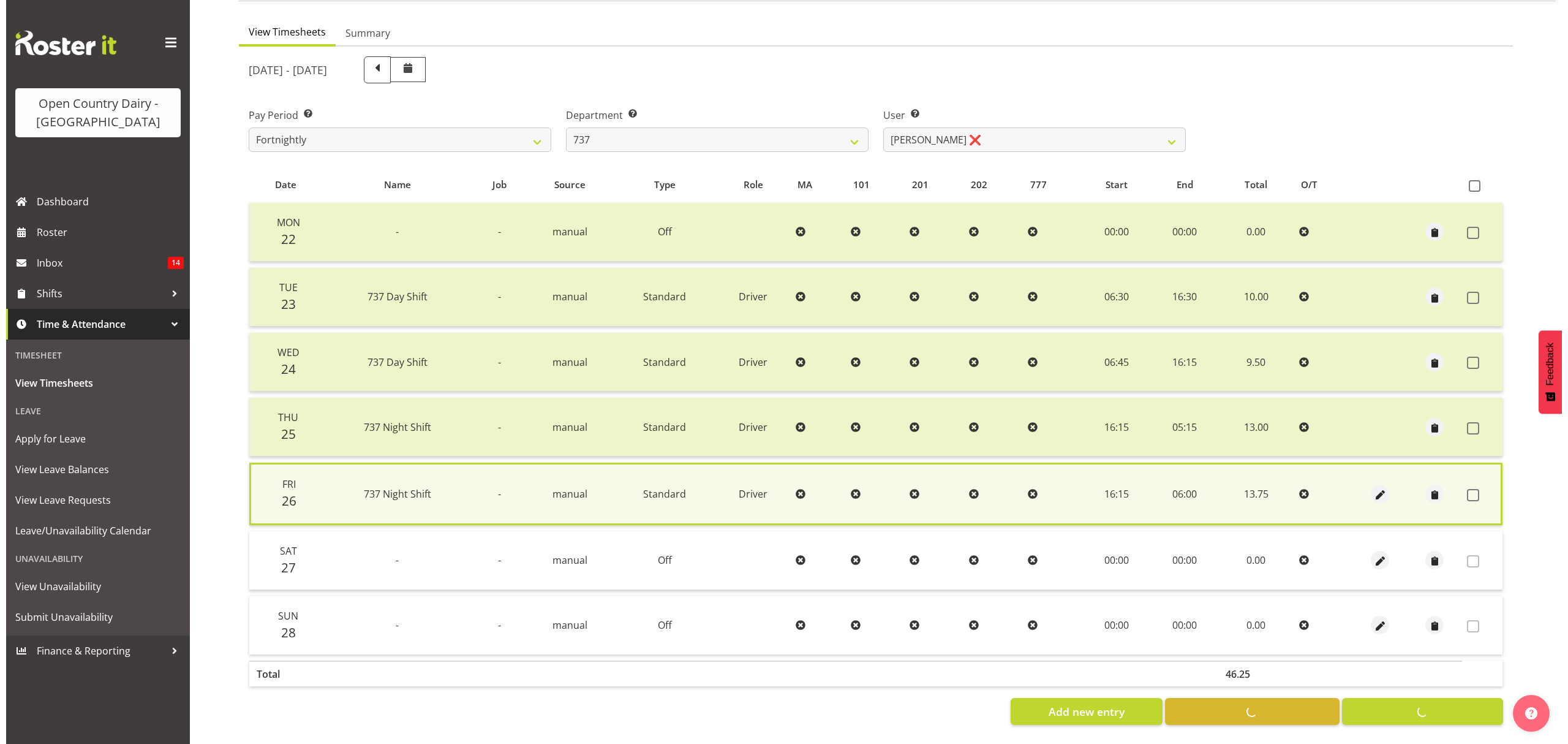
scroll to position [108, 0]
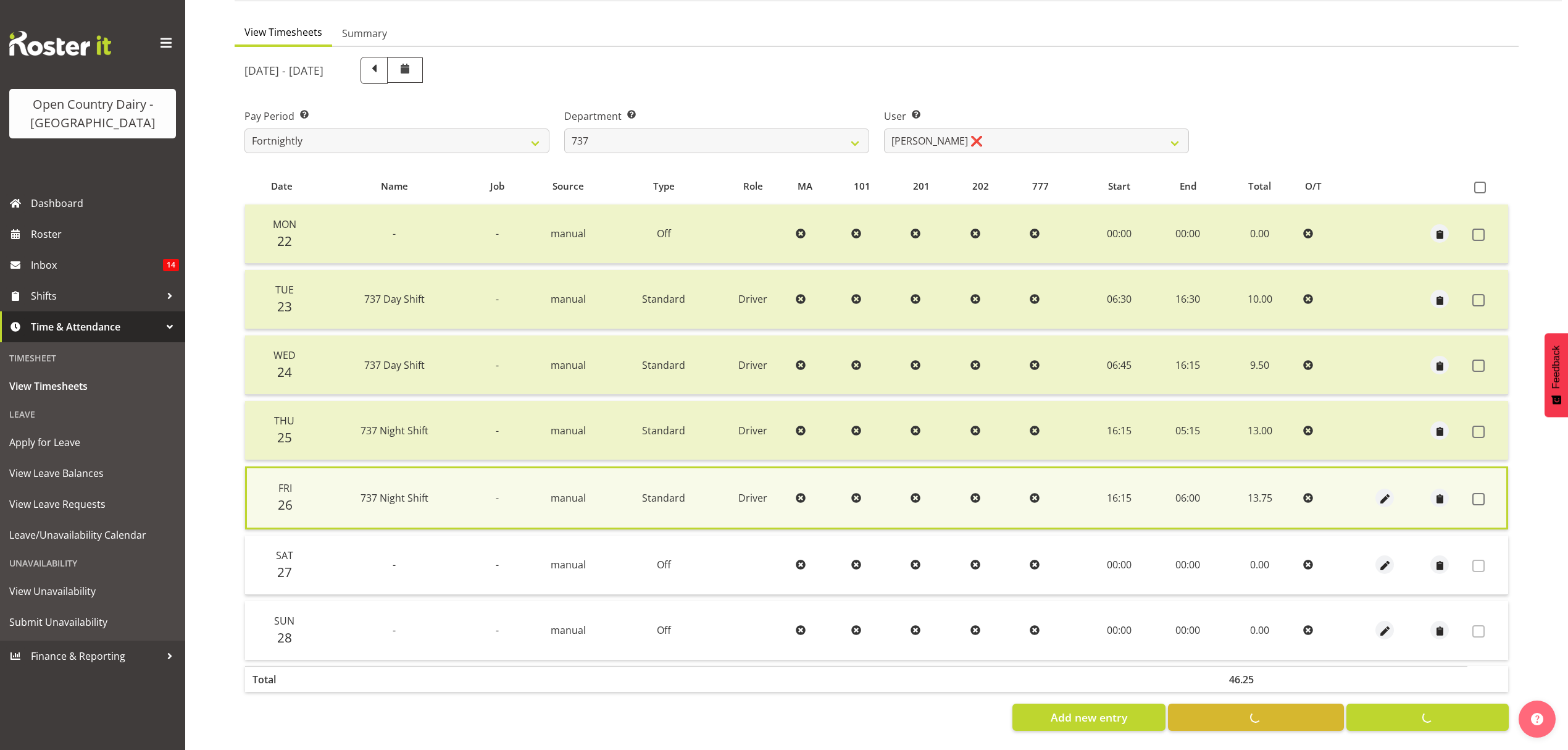
checkbox input "false"
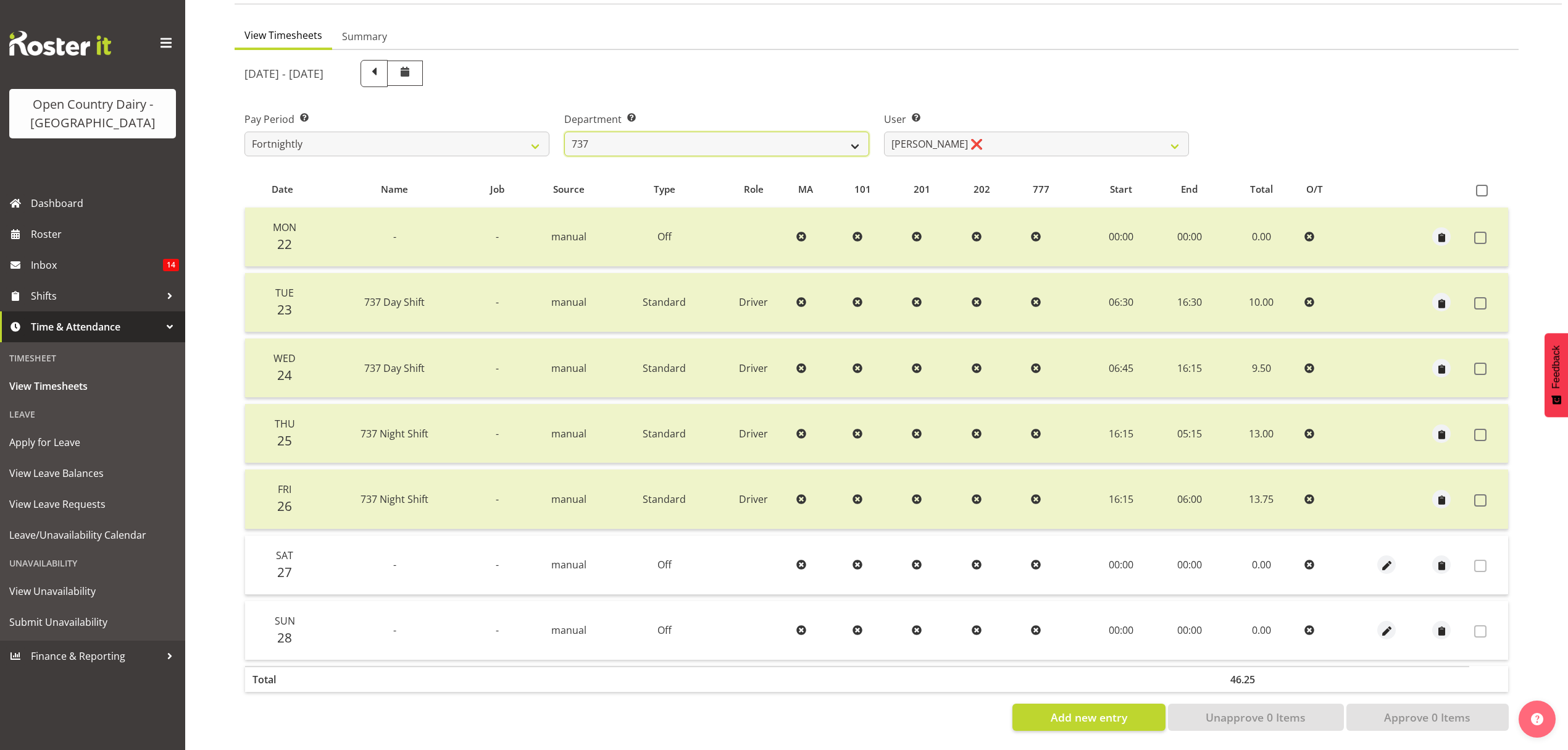
click at [687, 132] on select "734 735 736 737 738 739 851 853 854 855 856 858 861 862 865 867-9032 868 869 87…" at bounding box center [717, 144] width 305 height 25
select select "904"
click at [564, 132] on select "734 735 736 737 738 739 851 853 854 855 856 858 861 862 865 867-9032 868 869 87…" at bounding box center [717, 144] width 305 height 25
select select "10055"
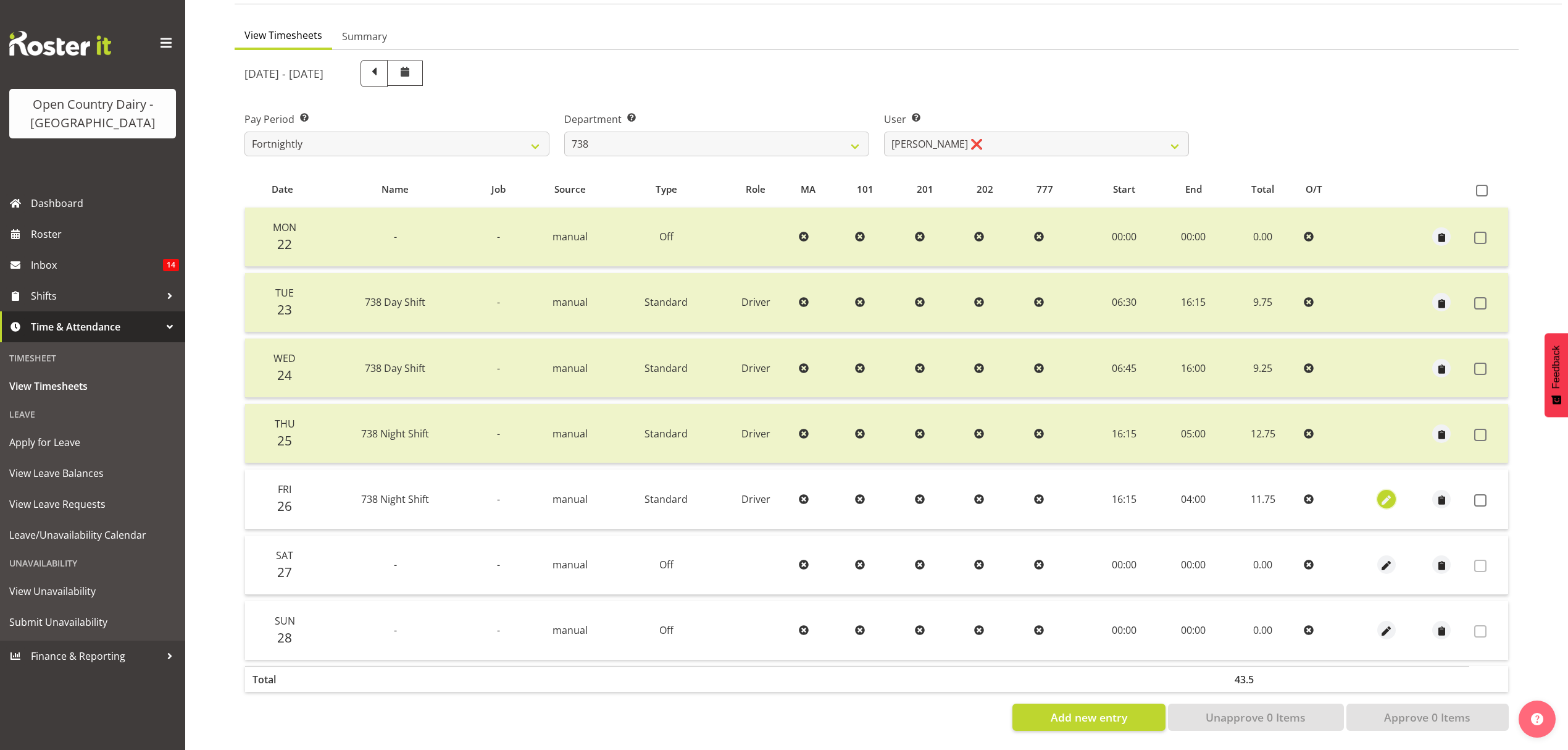
click at [1390, 493] on span "button" at bounding box center [1386, 500] width 14 height 14
select select "Standard"
select select "8"
select select "2025"
select select "4"
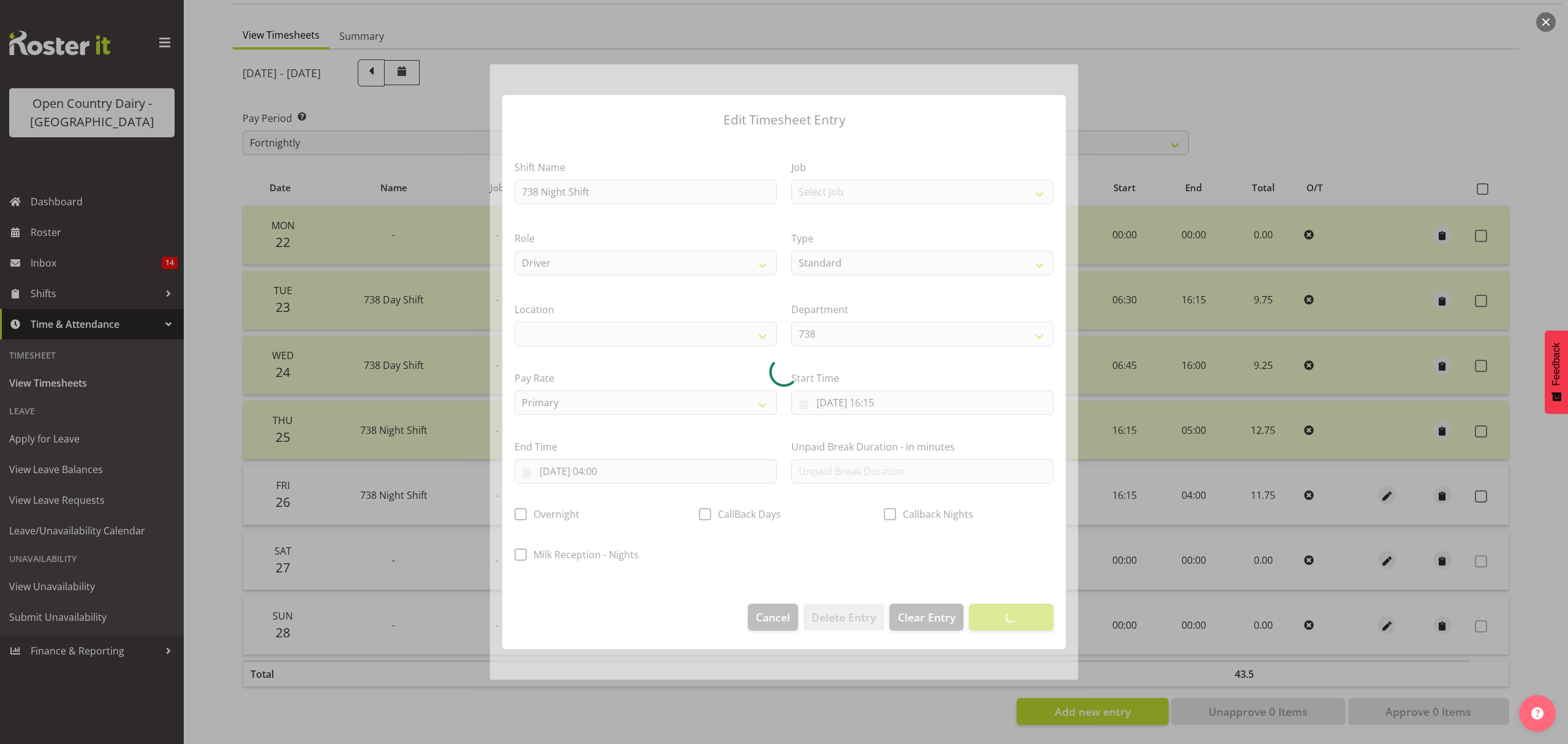
select select
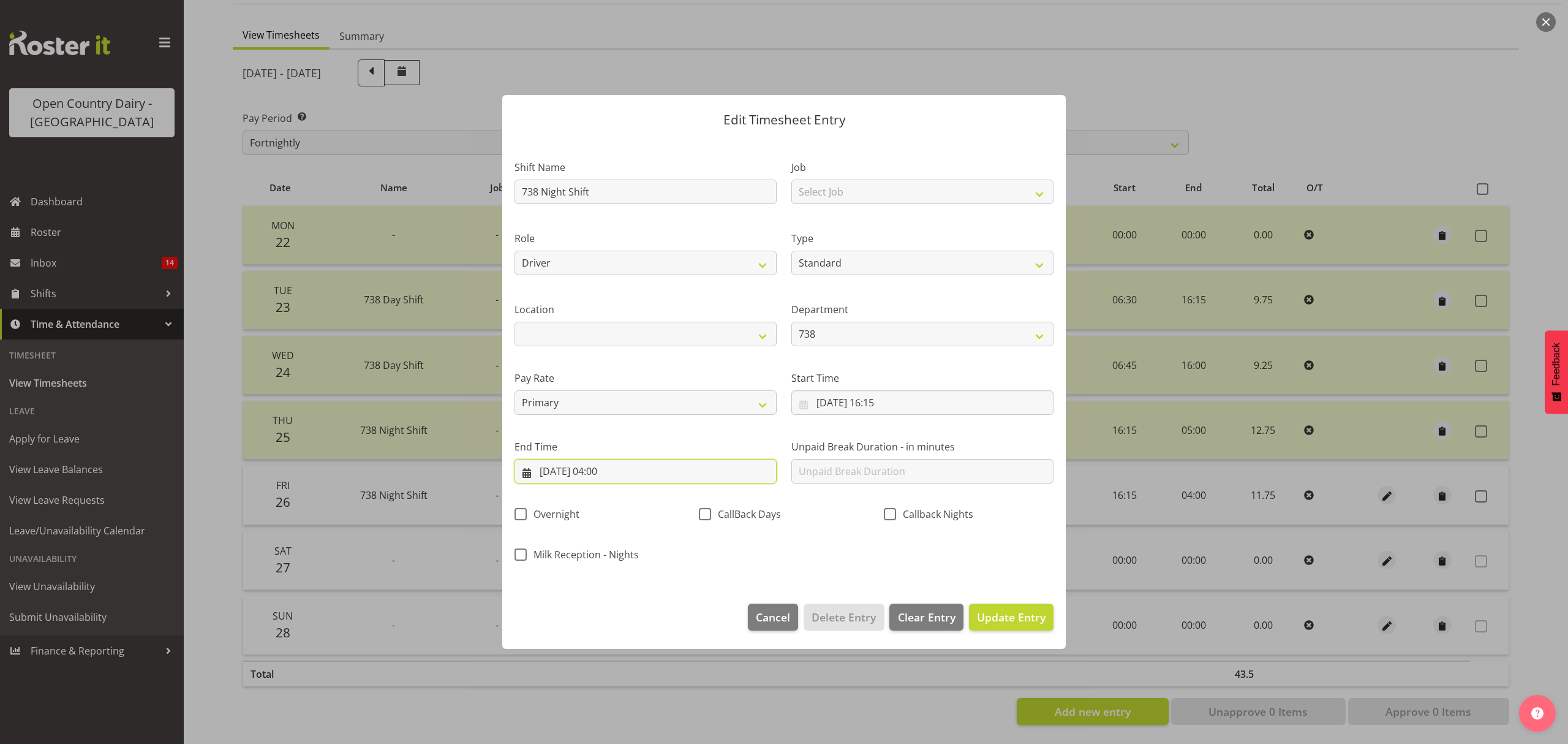
click at [672, 473] on input "27/09/2025, 04:00" at bounding box center [645, 471] width 262 height 24
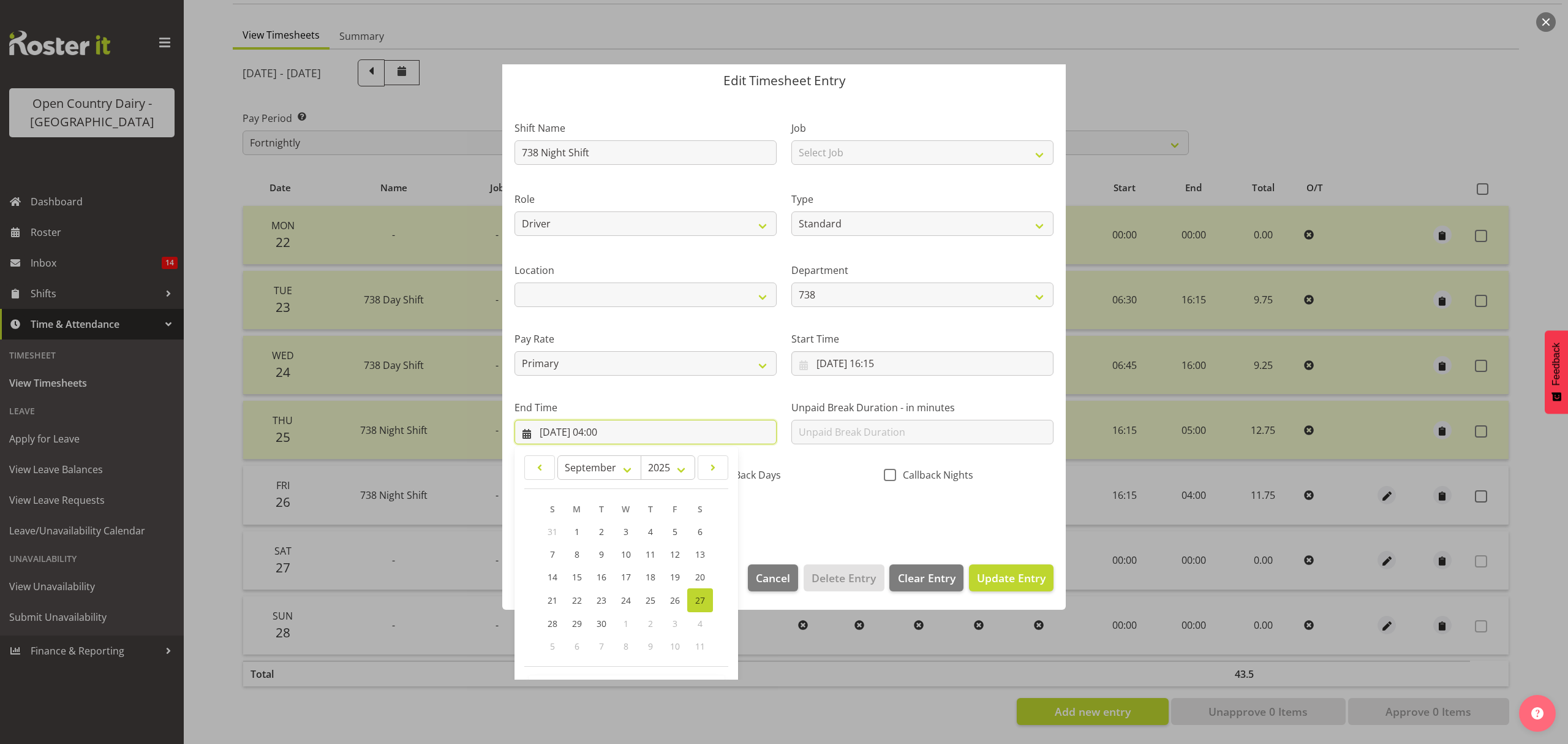
scroll to position [83, 0]
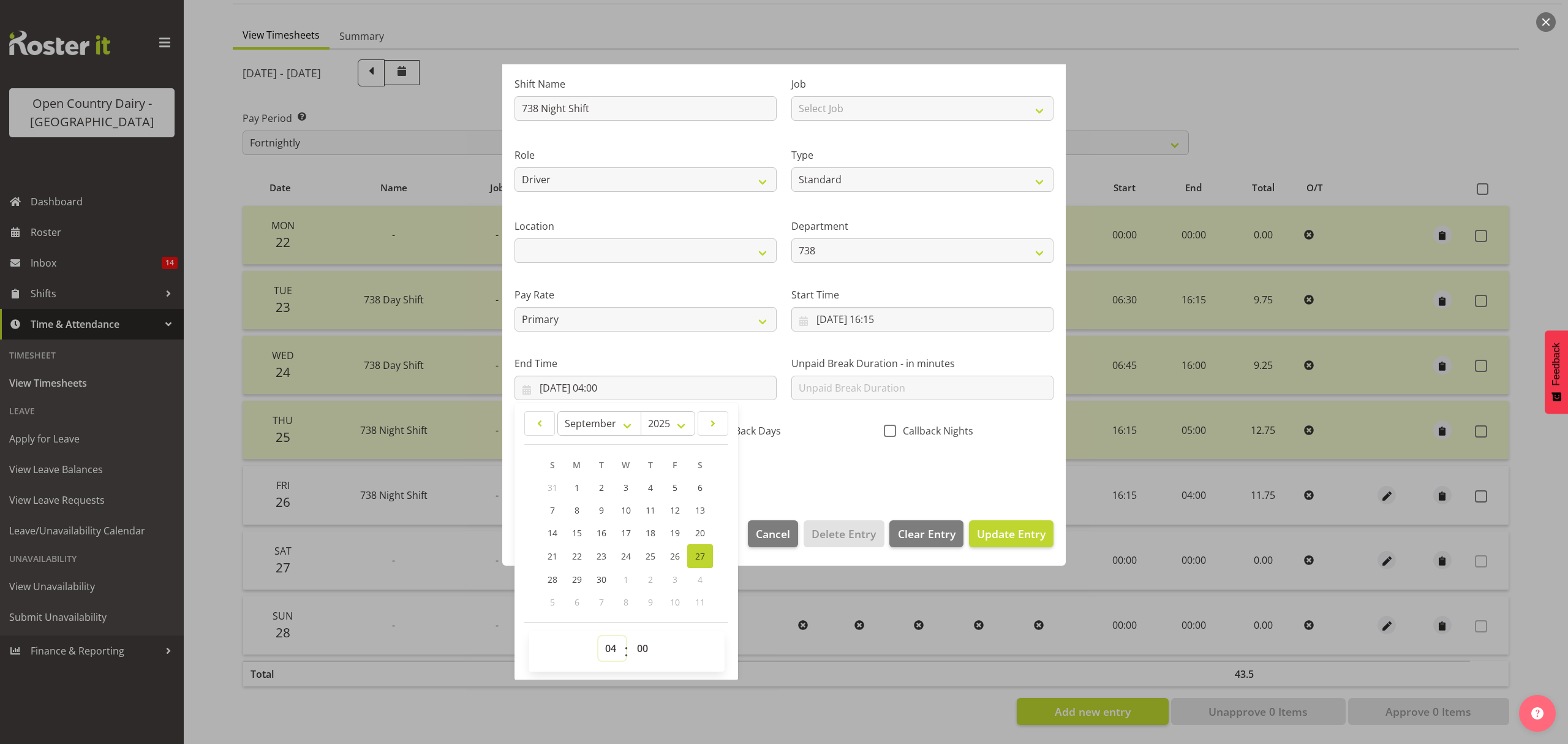
click at [612, 642] on select "00 01 02 03 04 05 06 07 08 09 10 11 12 13 14 15 16 17 18 19 20 21 22 23" at bounding box center [612, 647] width 28 height 24
select select "5"
click at [599, 636] on select "00 01 02 03 04 05 06 07 08 09 10 11 12 13 14 15 16 17 18 19 20 21 22 23" at bounding box center [612, 647] width 28 height 24
type input "27/09/2025, 05:00"
drag, startPoint x: 646, startPoint y: 650, endPoint x: 643, endPoint y: 640, distance: 10.4
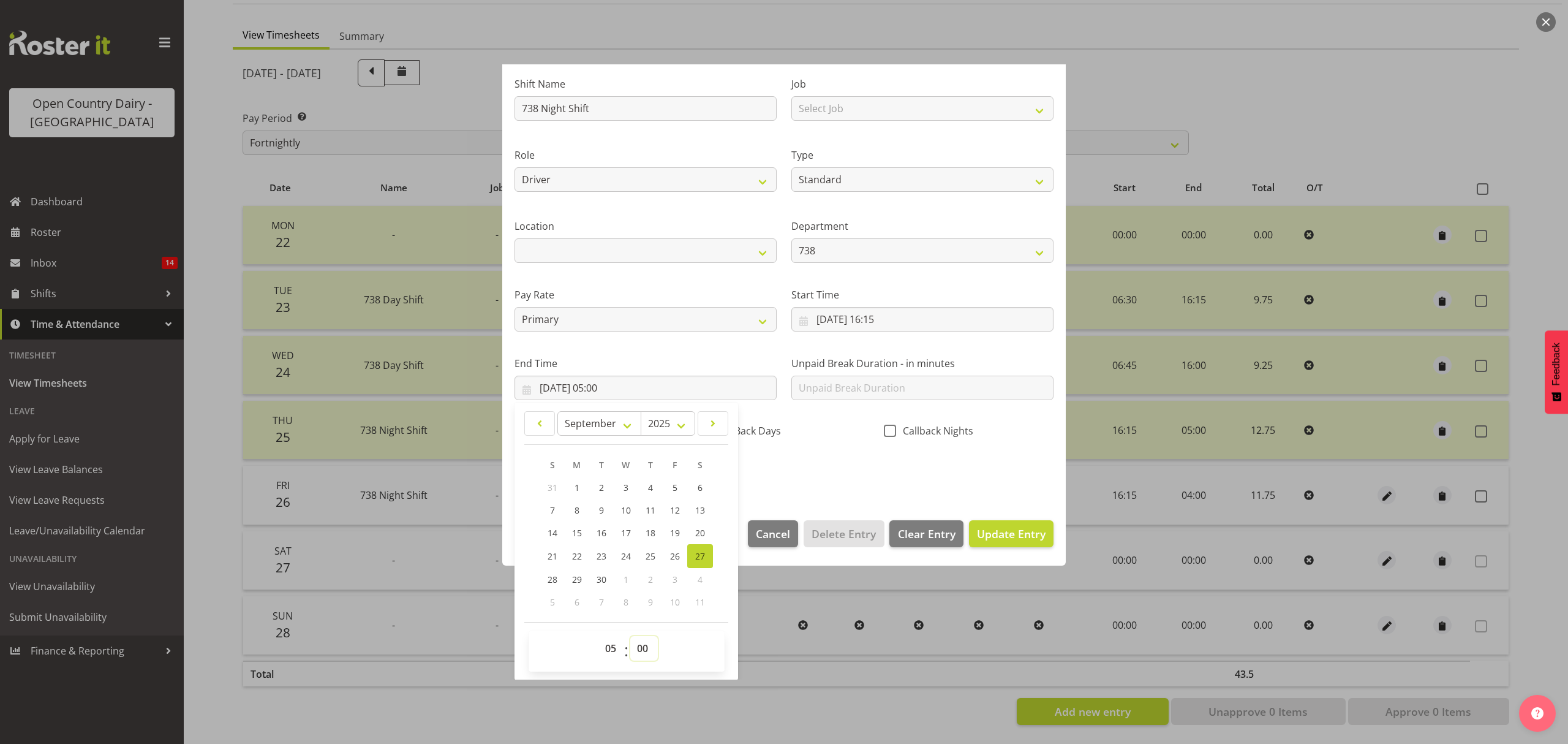
click at [646, 650] on select "00 01 02 03 04 05 06 07 08 09 10 11 12 13 14 15 16 17 18 19 20 21 22 23 24 25 2…" at bounding box center [644, 647] width 28 height 24
select select "45"
click at [630, 636] on select "00 01 02 03 04 05 06 07 08 09 10 11 12 13 14 15 16 17 18 19 20 21 22 23 24 25 2…" at bounding box center [644, 647] width 28 height 24
type input "27/09/2025, 05:45"
click at [893, 485] on div "Shift Name 738 Night Shift Job Select Job Connecting /unconnecting Trailers Dri…" at bounding box center [783, 274] width 553 height 429
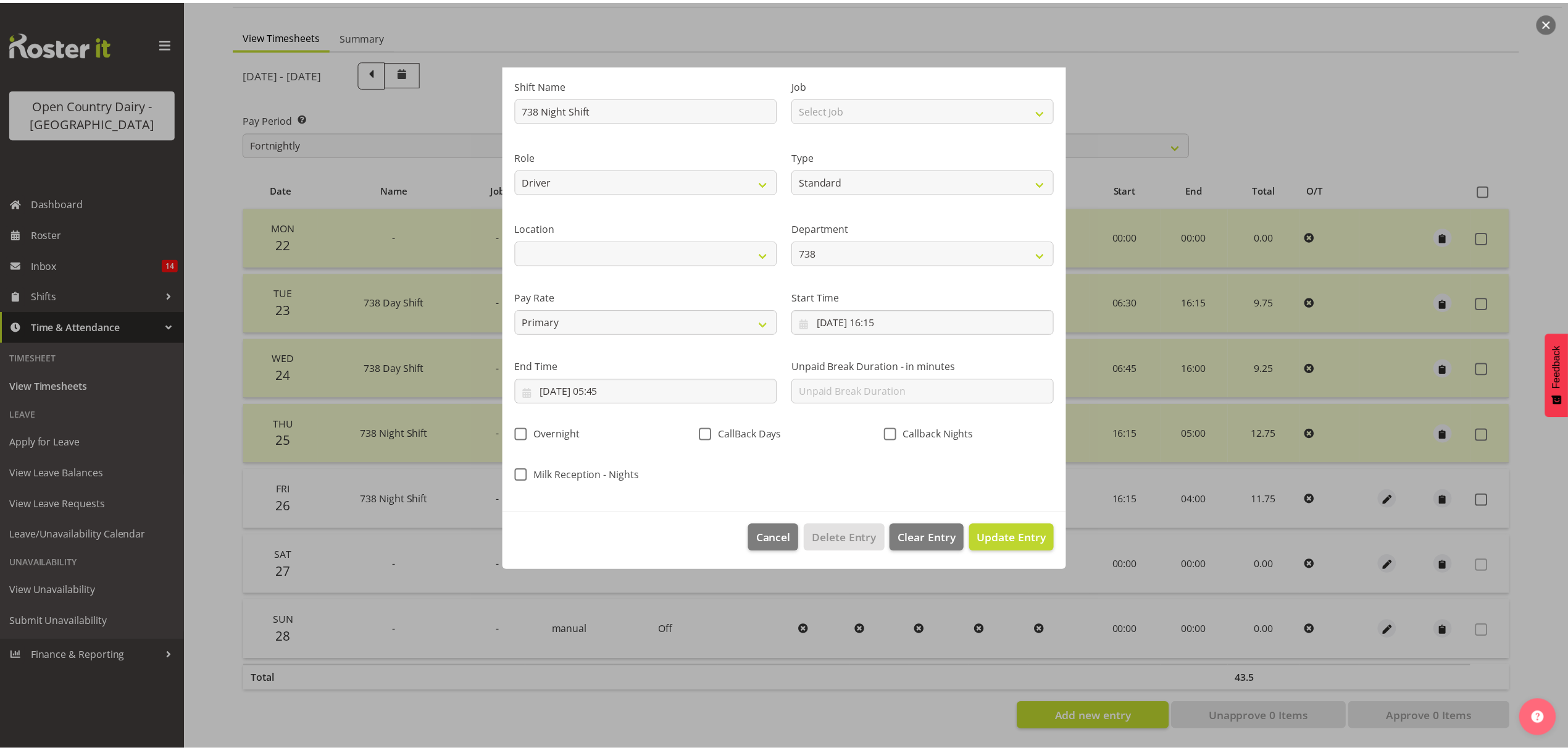
scroll to position [0, 0]
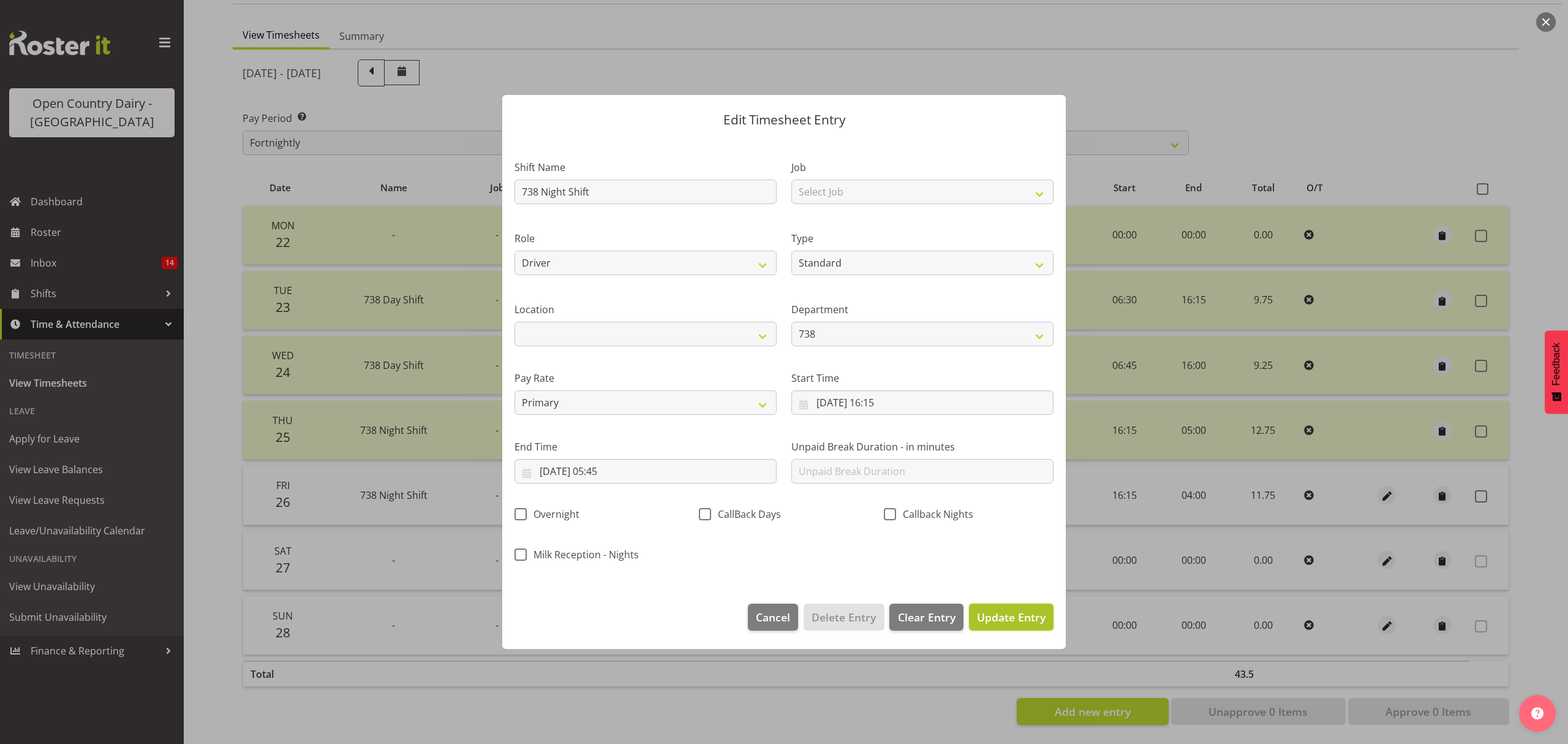
click at [997, 610] on span "Update Entry" at bounding box center [1011, 617] width 69 height 15
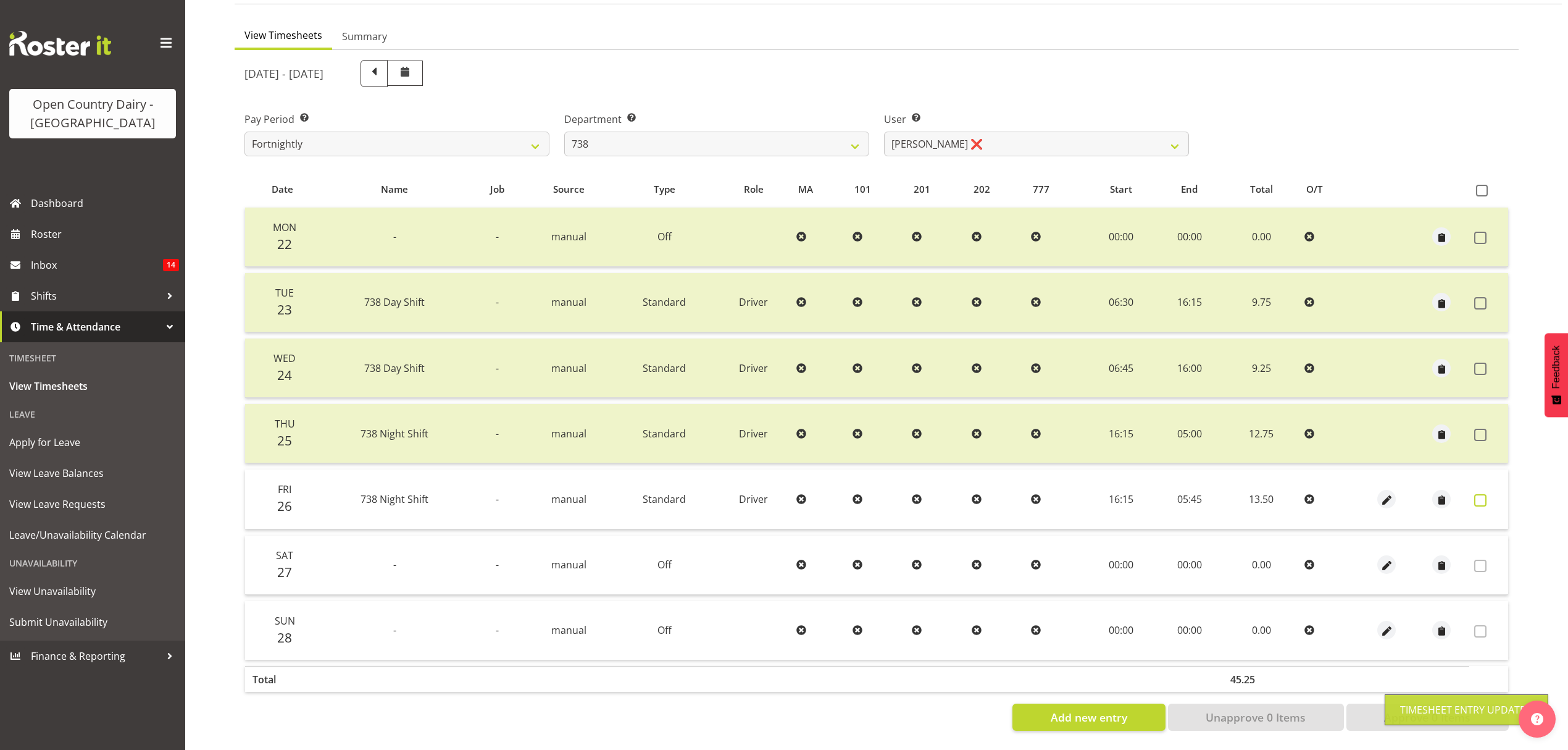
click at [1482, 494] on span at bounding box center [1480, 501] width 13 height 13
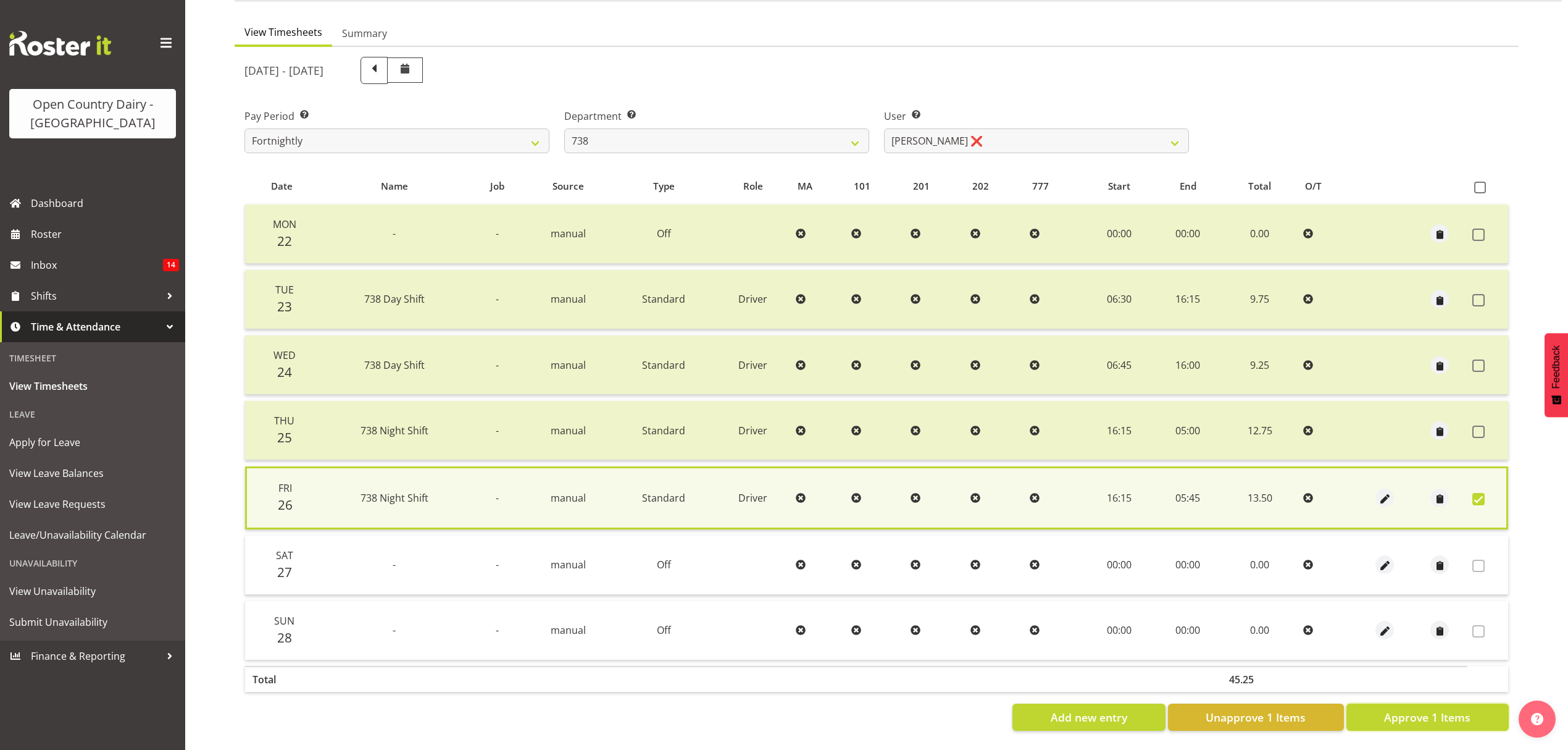
click at [1419, 709] on span "Approve 1 Items" at bounding box center [1427, 716] width 86 height 16
checkbox input "false"
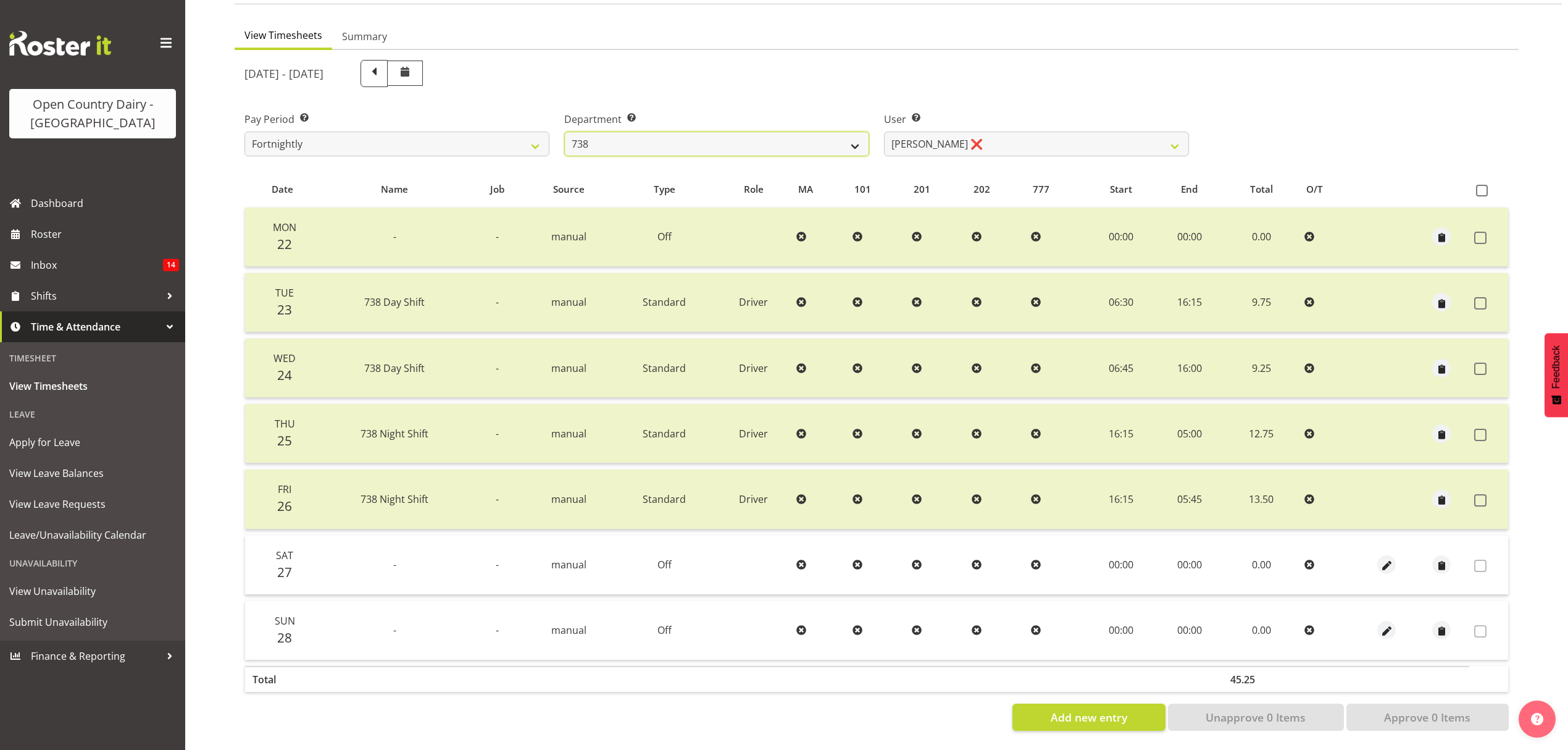
click at [703, 134] on select "734 735 736 737 738 739 851 853 854 855 856 858 861 862 865 867-9032 868 869 87…" at bounding box center [717, 144] width 305 height 25
select select "902"
click at [564, 132] on select "734 735 736 737 738 739 851 853 854 855 856 858 861 862 865 867-9032 868 869 87…" at bounding box center [717, 144] width 305 height 25
click at [960, 139] on select "Erika McNaught ❌ Rachel Fletcher ❌ Rick Murphy ❌ Tish Veint ❌" at bounding box center [1037, 144] width 305 height 25
select select "7407"
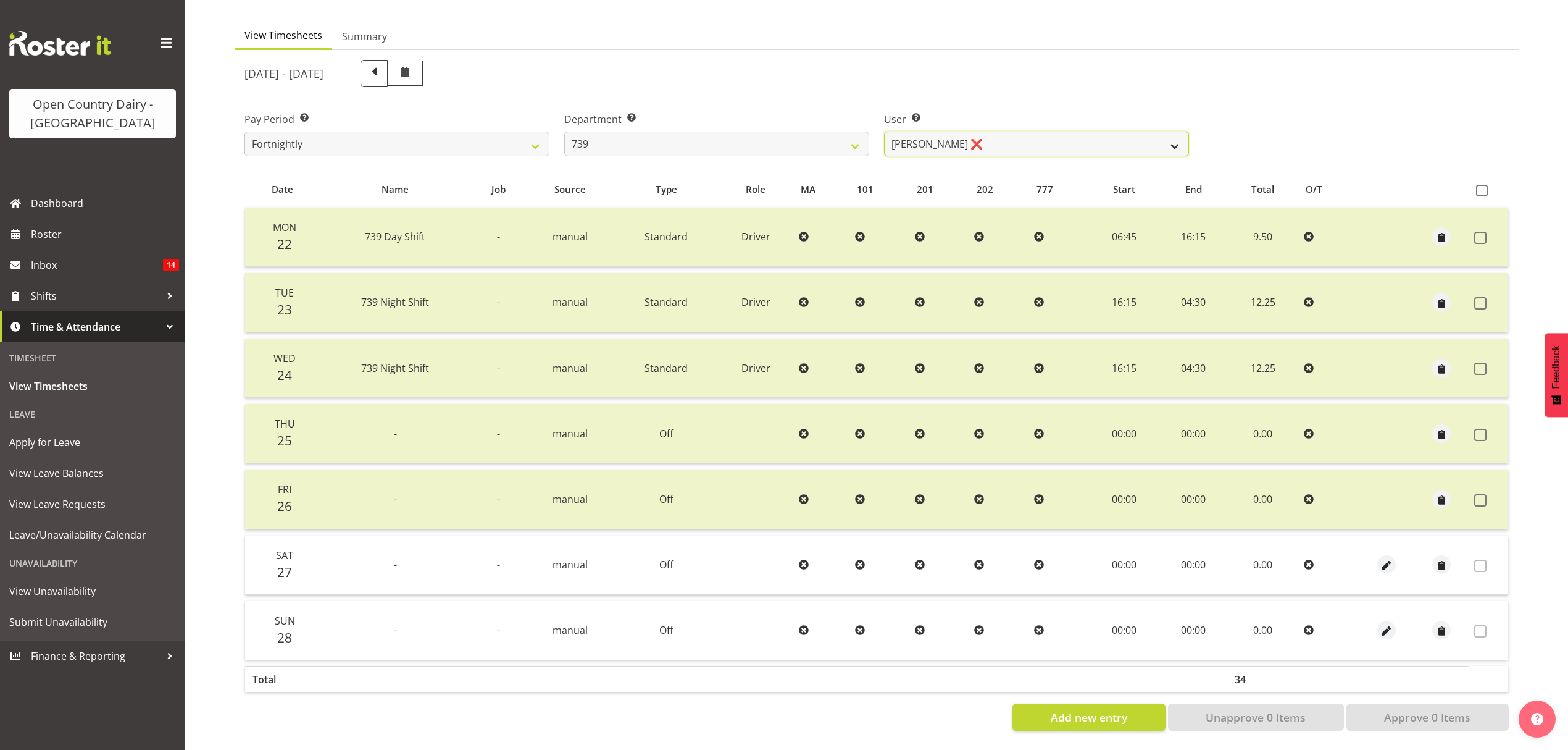
click at [884, 132] on select "Erika McNaught ❌ Rachel Fletcher ❌ Rick Murphy ❌ Tish Veint ❌" at bounding box center [1037, 144] width 305 height 25
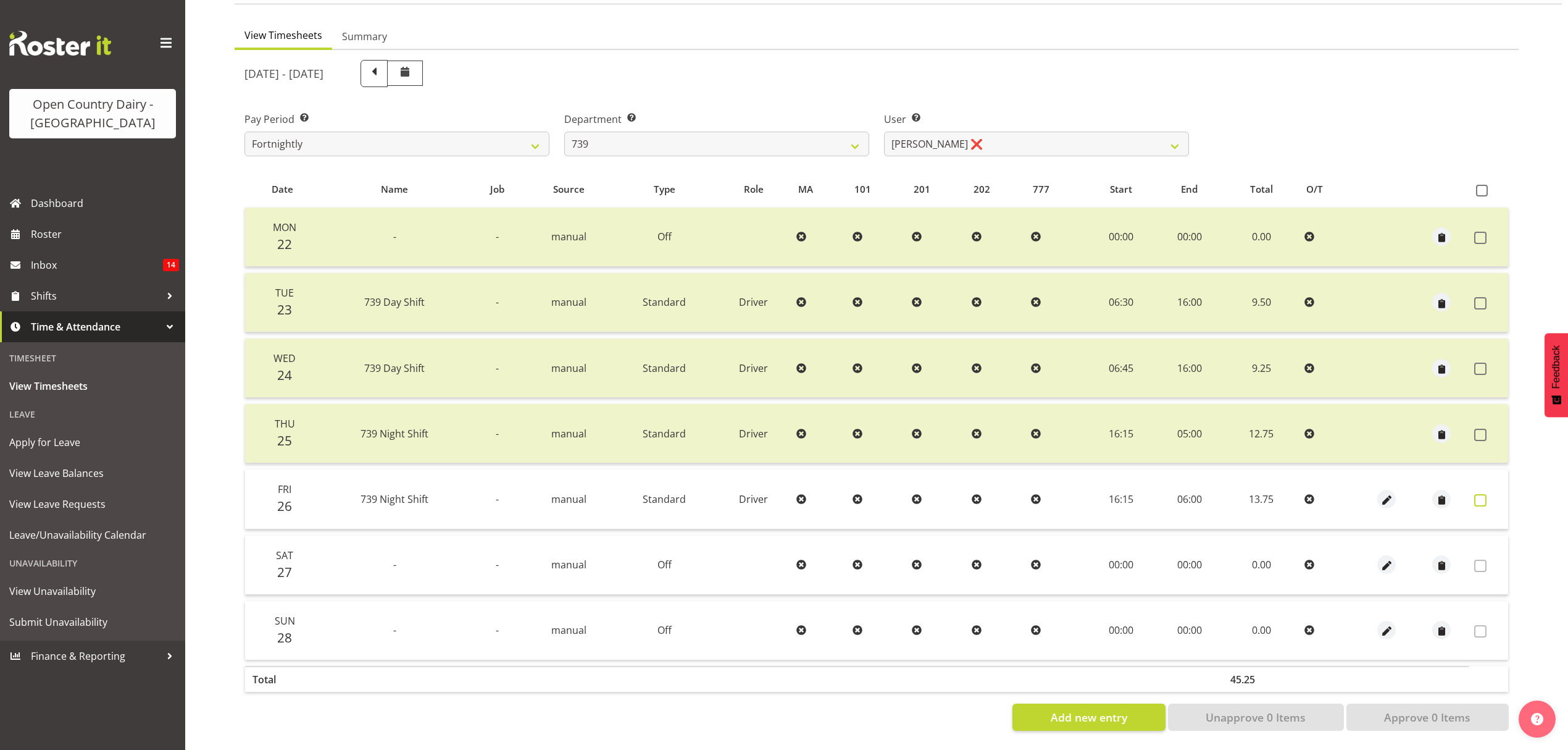
click at [1479, 494] on span at bounding box center [1480, 501] width 13 height 13
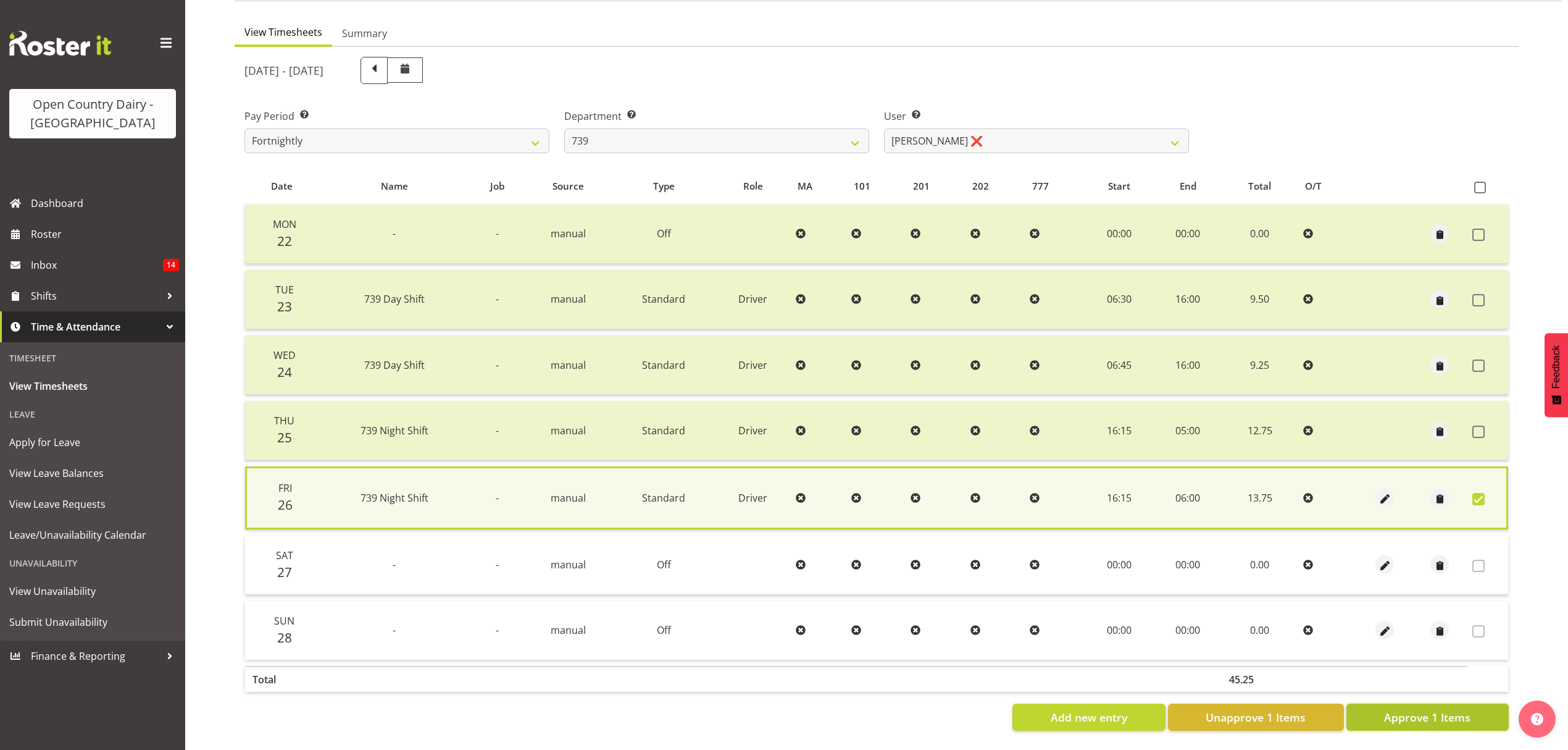
click at [1446, 709] on span "Approve 1 Items" at bounding box center [1427, 716] width 86 height 16
checkbox input "false"
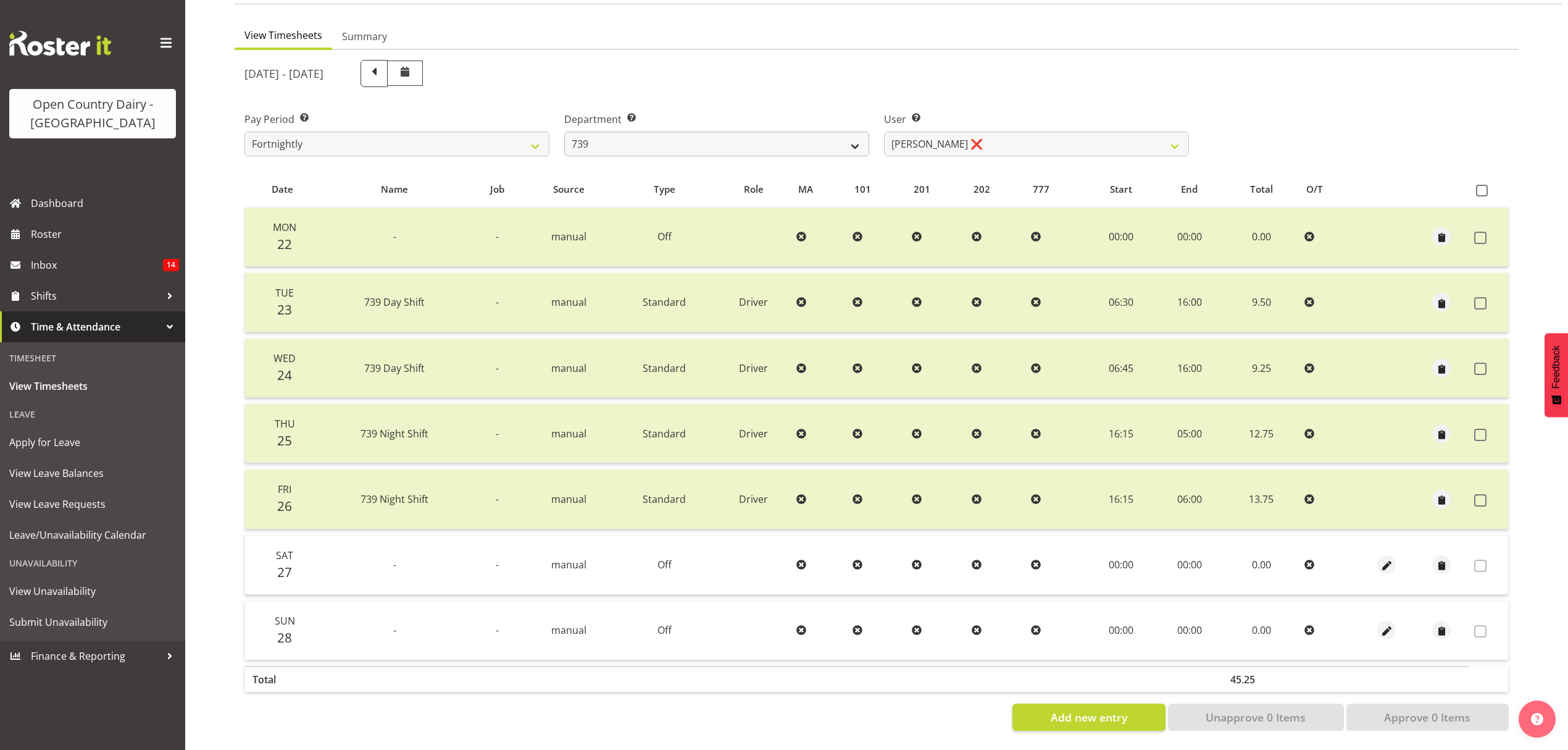
drag, startPoint x: 677, startPoint y: 165, endPoint x: 672, endPoint y: 139, distance: 26.5
click at [674, 171] on table "Date Name Job Source Type Role MA 101 201 202 777 Start End Total O/T Mon 22 - …" at bounding box center [876, 434] width 1264 height 527
click at [672, 141] on select "734 735 736 737 738 739 851 853 854 855 856 858 861 862 865 867-9032 868 869 87…" at bounding box center [717, 144] width 305 height 25
select select "668"
click at [564, 132] on select "734 735 736 737 738 739 851 853 854 855 856 858 861 862 865 867-9032 868 869 87…" at bounding box center [717, 144] width 305 height 25
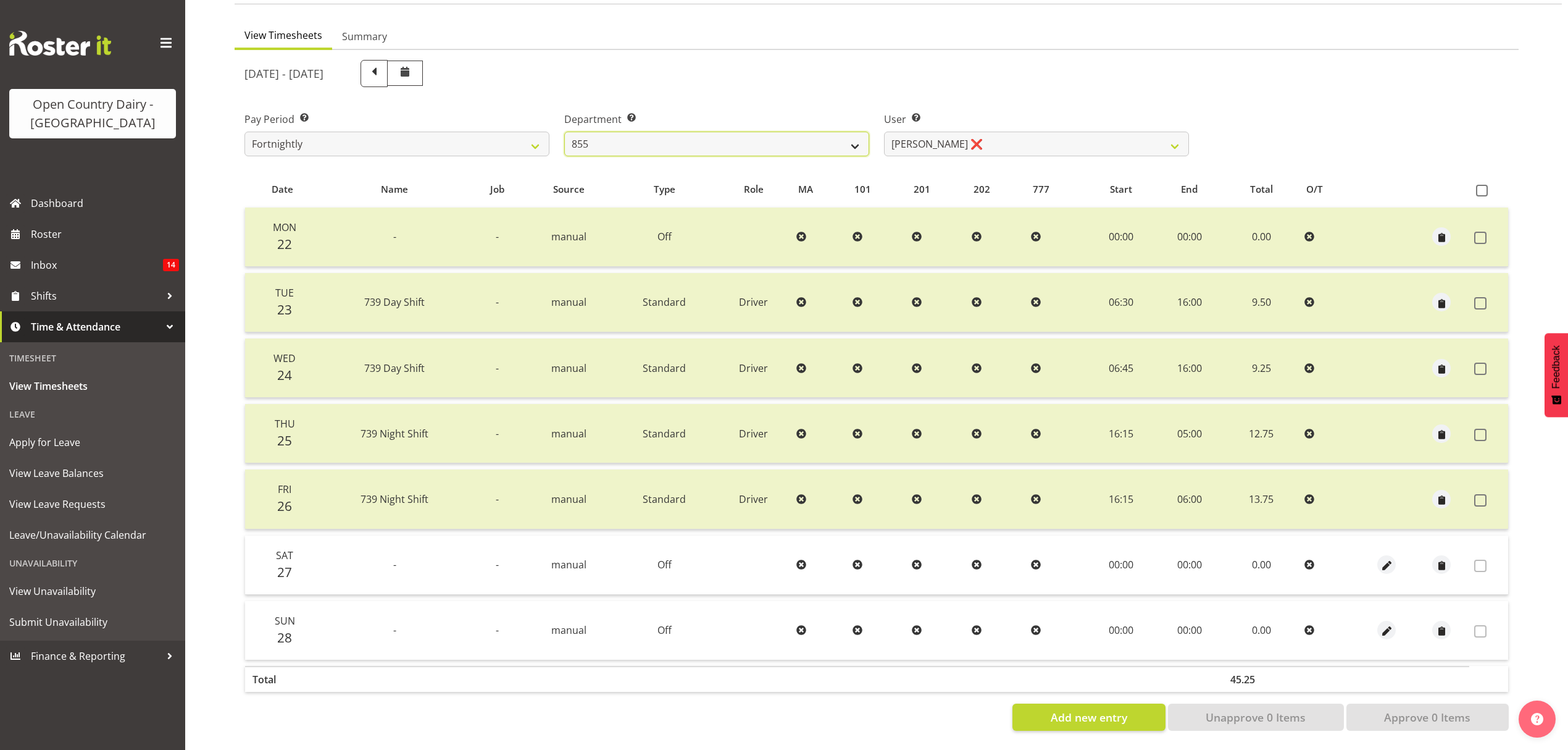
select select "8288"
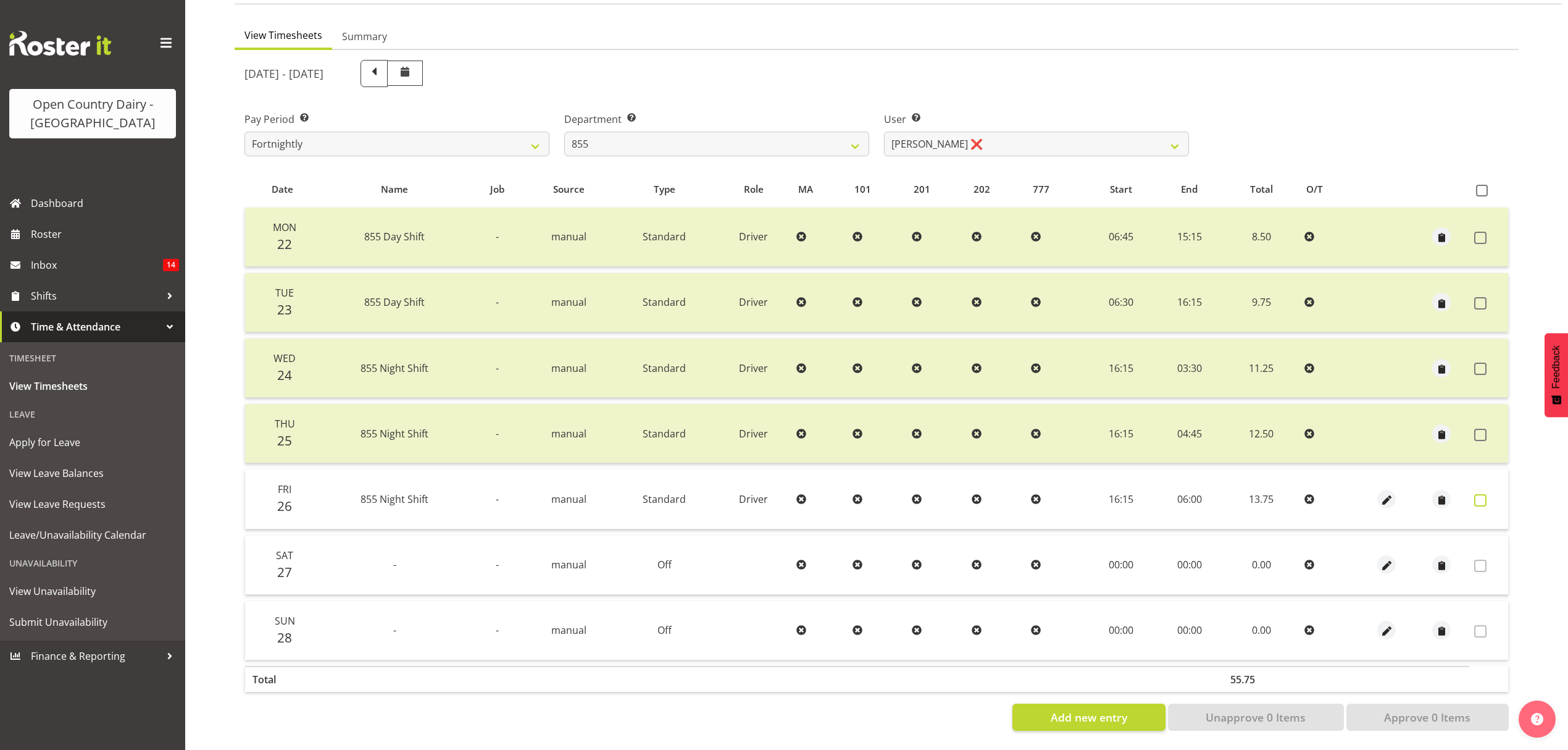
click at [1488, 494] on label at bounding box center [1483, 501] width 19 height 13
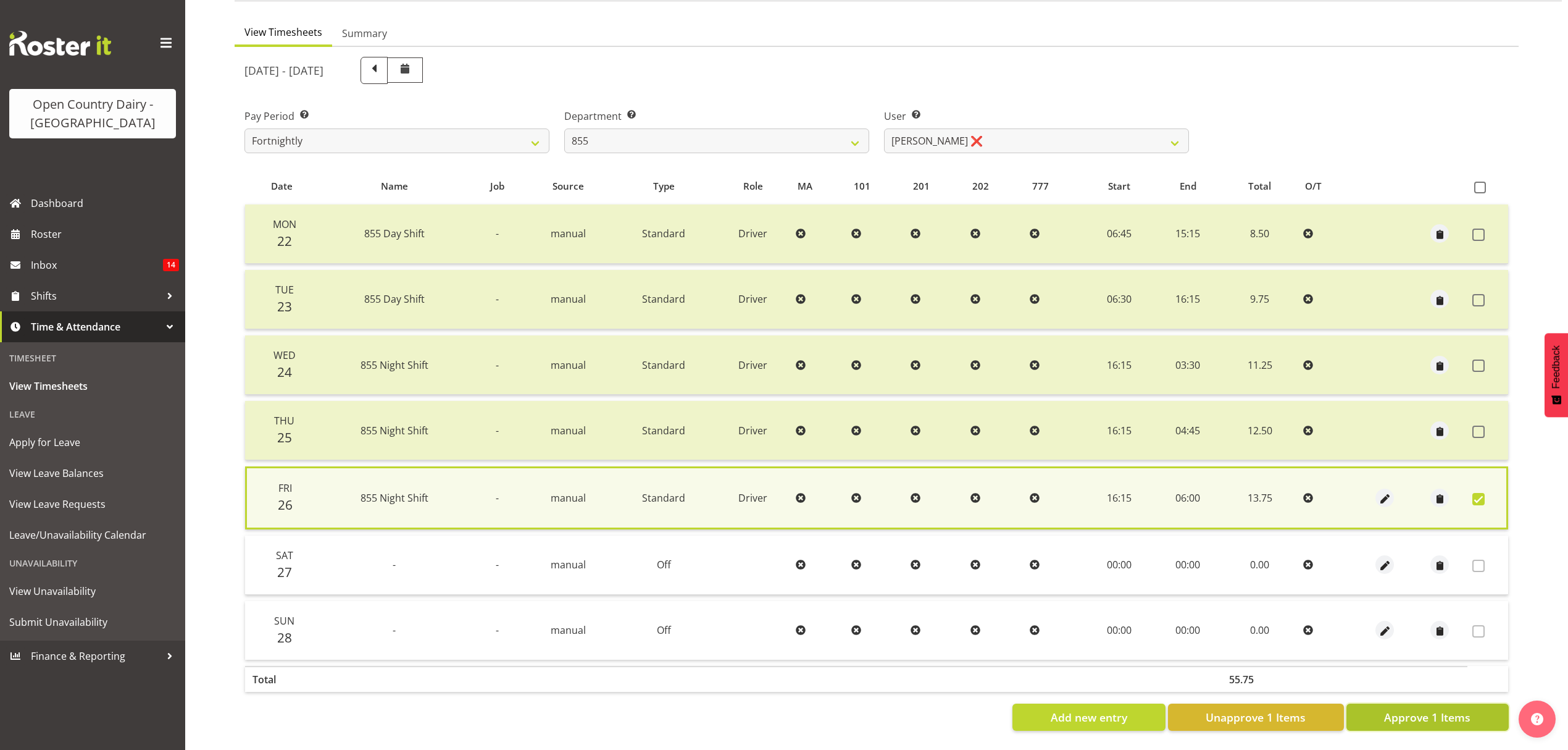
click at [1464, 709] on span "Approve 1 Items" at bounding box center [1427, 716] width 86 height 16
checkbox input "false"
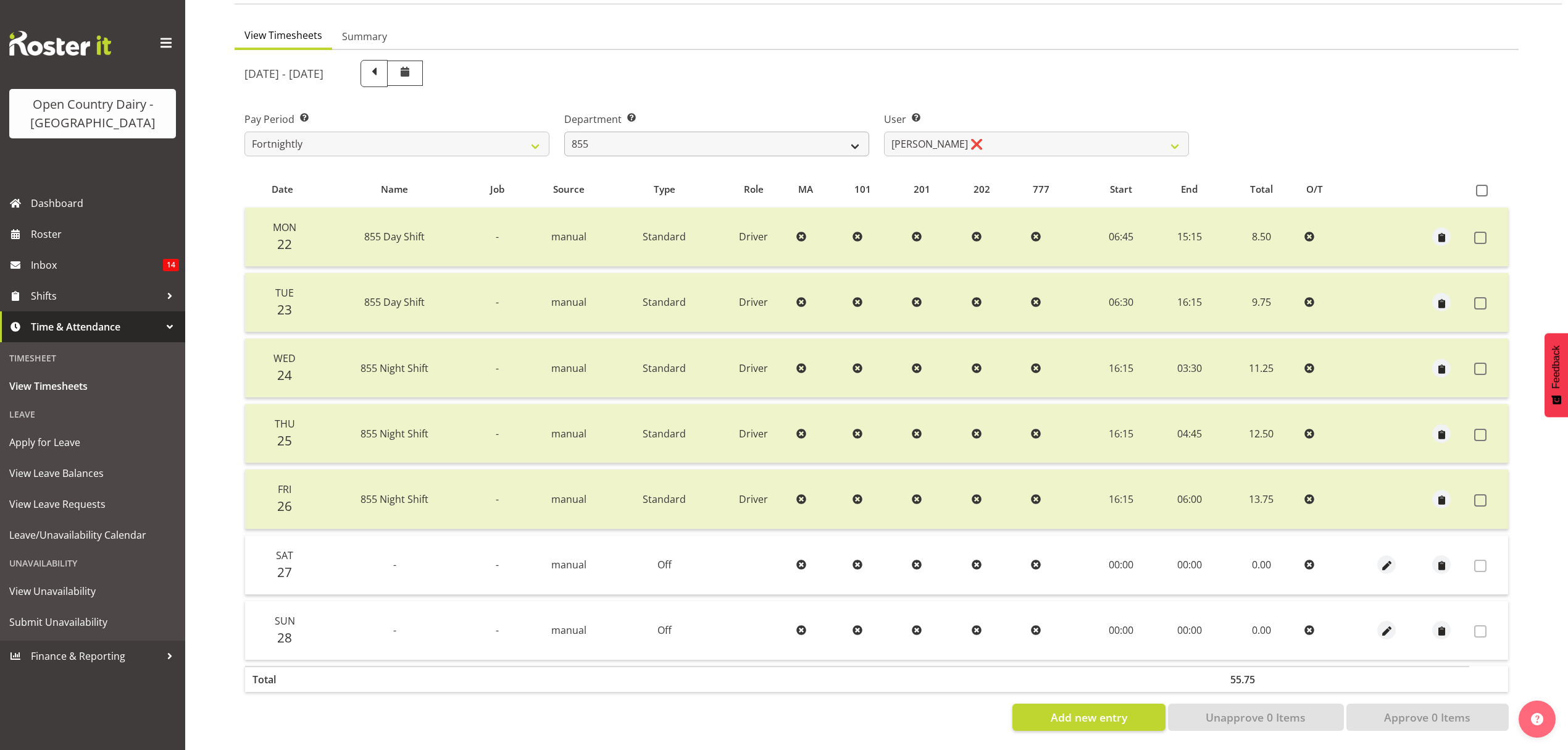
click at [658, 117] on label "Department Select which department you would like to view." at bounding box center [717, 119] width 305 height 15
click at [658, 132] on select "734 735 736 737 738 739 851 853 854 855 856 858 861 862 865 867-9032 868 869 87…" at bounding box center [717, 144] width 305 height 25
select select "675"
click at [564, 132] on select "734 735 736 737 738 739 851 853 854 855 856 858 861 862 865 867-9032 868 869 87…" at bounding box center [717, 144] width 305 height 25
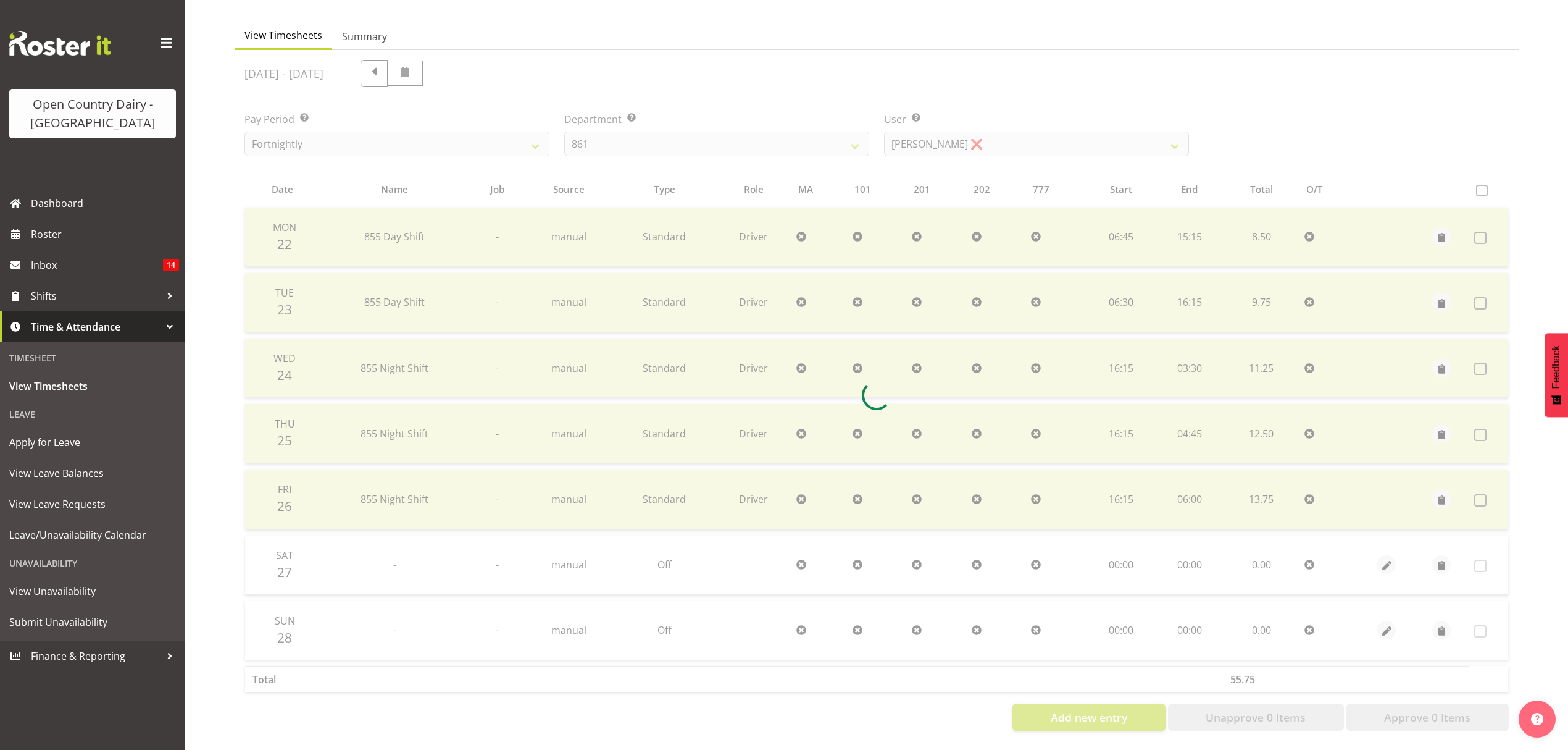
click at [1064, 122] on div at bounding box center [876, 395] width 1284 height 690
click at [1038, 127] on div at bounding box center [876, 395] width 1284 height 690
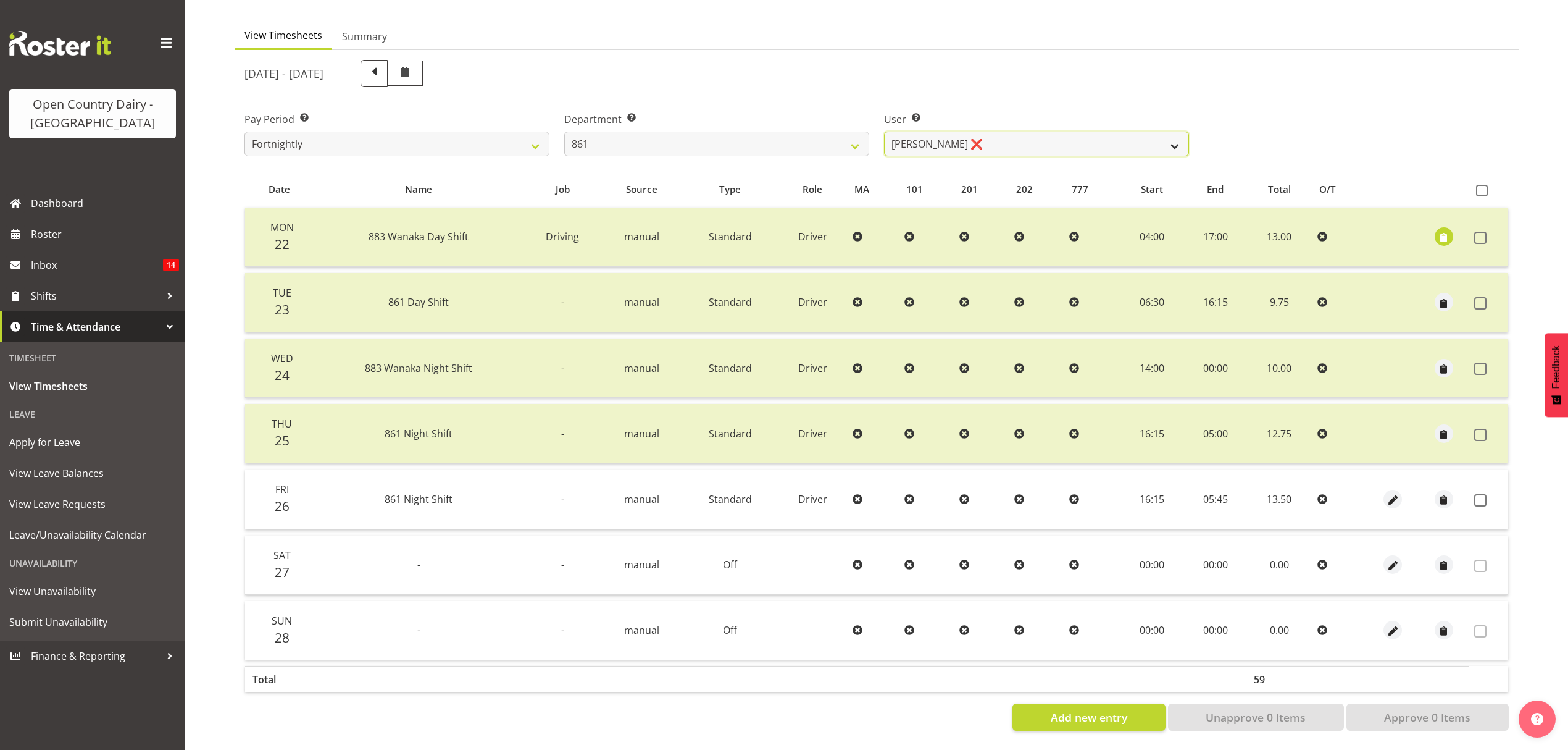
click at [1035, 132] on select "Barry McIntosh ❌ Matthew Welland ❌ Philip Peek ❌" at bounding box center [1037, 144] width 305 height 25
drag, startPoint x: 1057, startPoint y: 88, endPoint x: 1331, endPoint y: 352, distance: 380.5
click at [1067, 95] on div "User Select user. Note: This is filtered down by the previous two drop-down ite…" at bounding box center [1036, 129] width 320 height 69
click at [1487, 494] on label at bounding box center [1483, 501] width 19 height 13
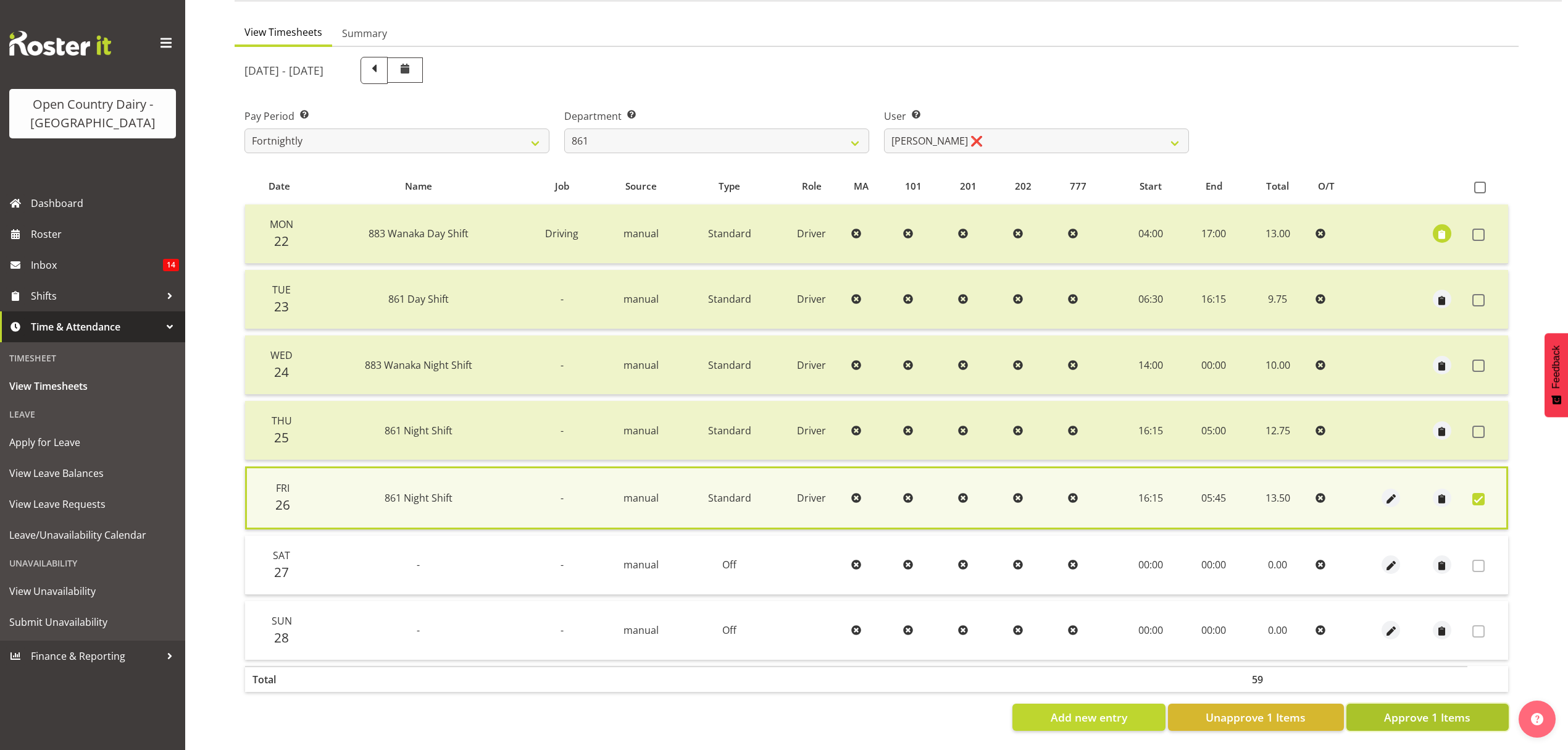
click at [1436, 709] on span "Approve 1 Items" at bounding box center [1427, 716] width 86 height 16
checkbox input "false"
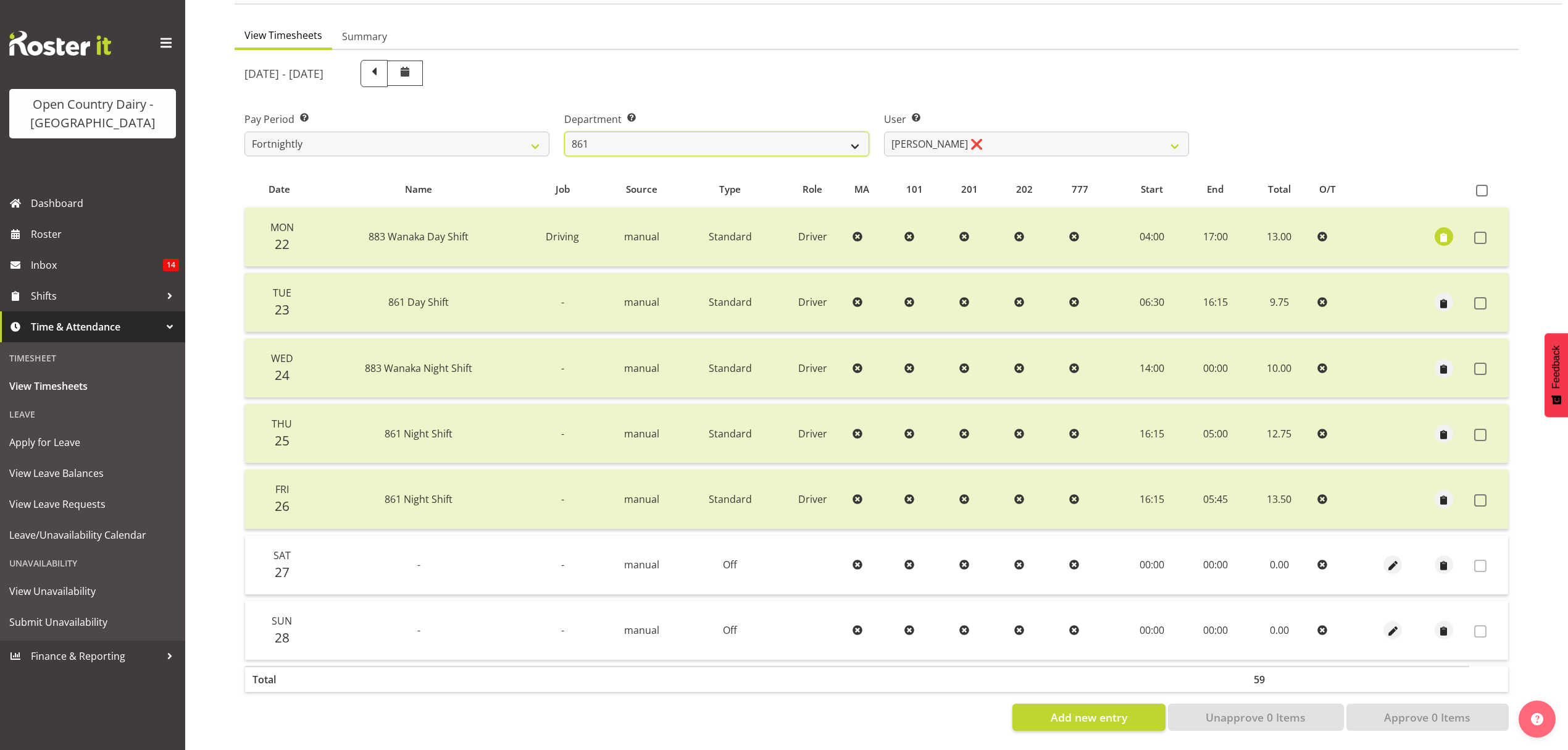
click at [771, 146] on select "734 735 736 737 738 739 851 853 854 855 856 858 861 862 865 867-9032 868 869 87…" at bounding box center [717, 144] width 305 height 25
click at [564, 132] on select "734 735 736 737 738 739 851 853 854 855 856 858 861 862 865 867-9032 868 869 87…" at bounding box center [717, 144] width 305 height 25
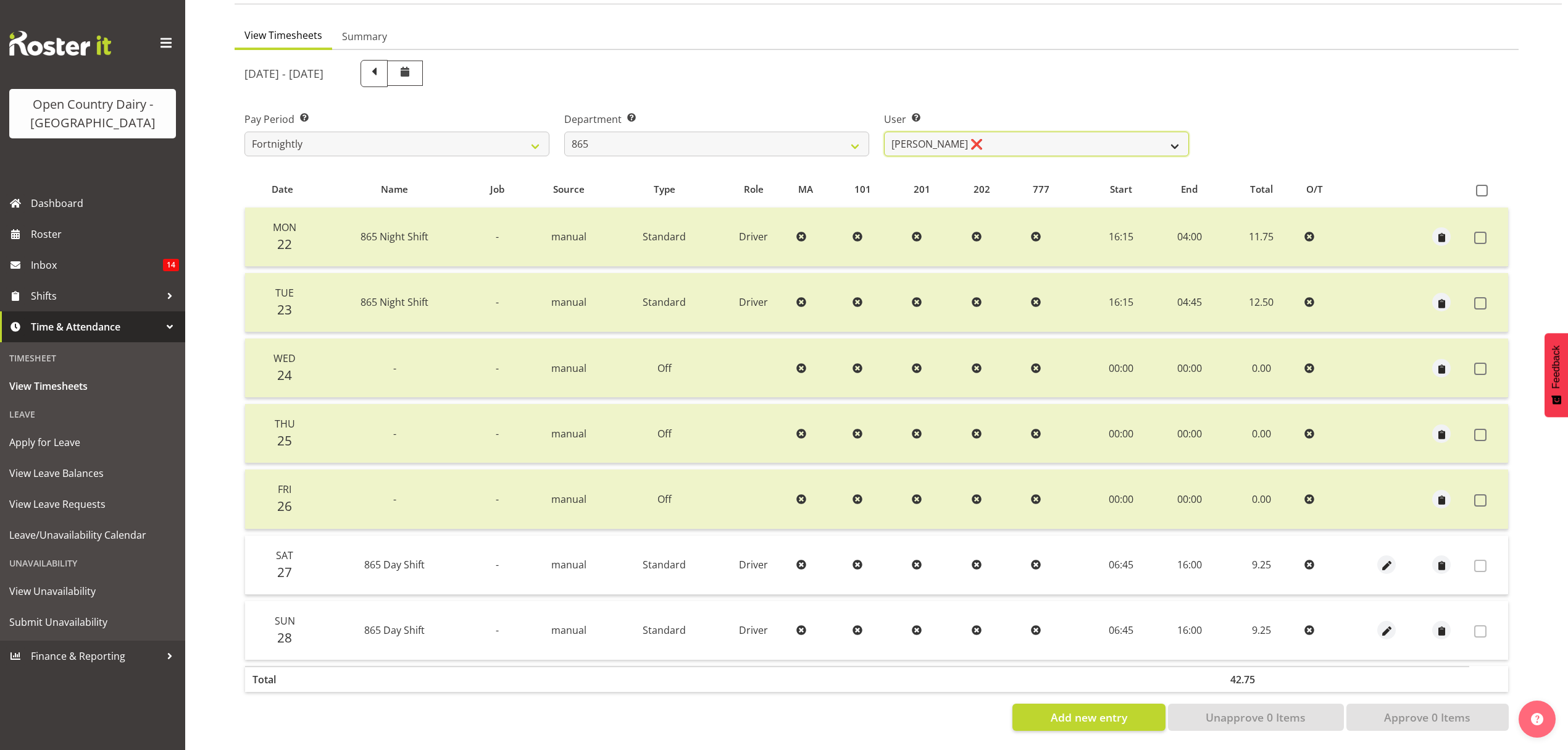
click at [1011, 141] on select "Flavio Ferraz ❌ George Courtney ❌ Steffan Kennard ❌" at bounding box center [1037, 144] width 305 height 25
drag, startPoint x: 823, startPoint y: 55, endPoint x: 739, endPoint y: 142, distance: 120.9
click at [822, 60] on div "September 22nd - September 28th 2025" at bounding box center [716, 74] width 944 height 27
click at [731, 133] on select "734 735 736 737 738 739 851 853 854 855 856 858 861 862 865 867-9032 868 869 87…" at bounding box center [717, 144] width 305 height 25
select select "683"
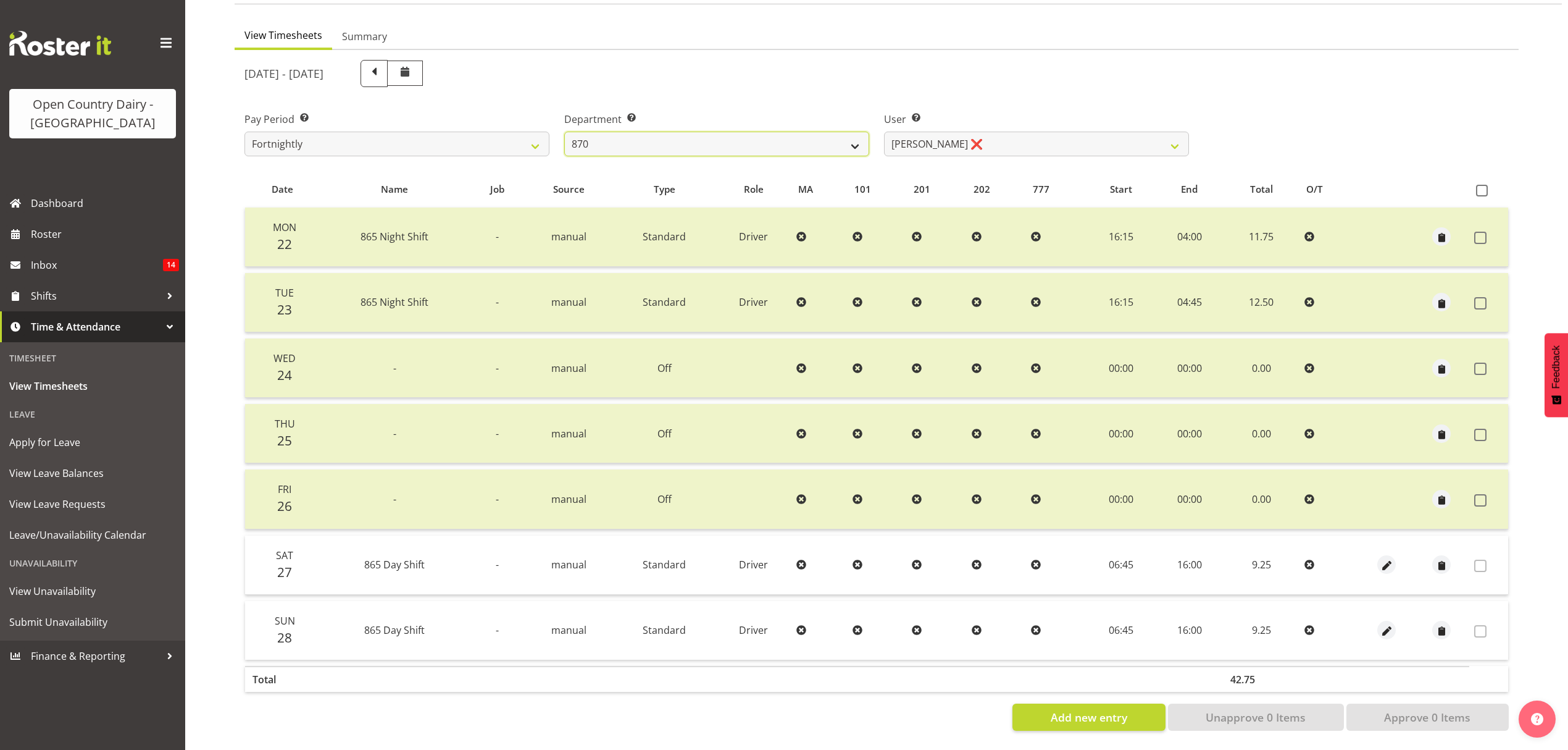
click at [564, 132] on select "734 735 736 737 738 739 851 853 854 855 856 858 861 862 865 867-9032 868 869 87…" at bounding box center [717, 144] width 305 height 25
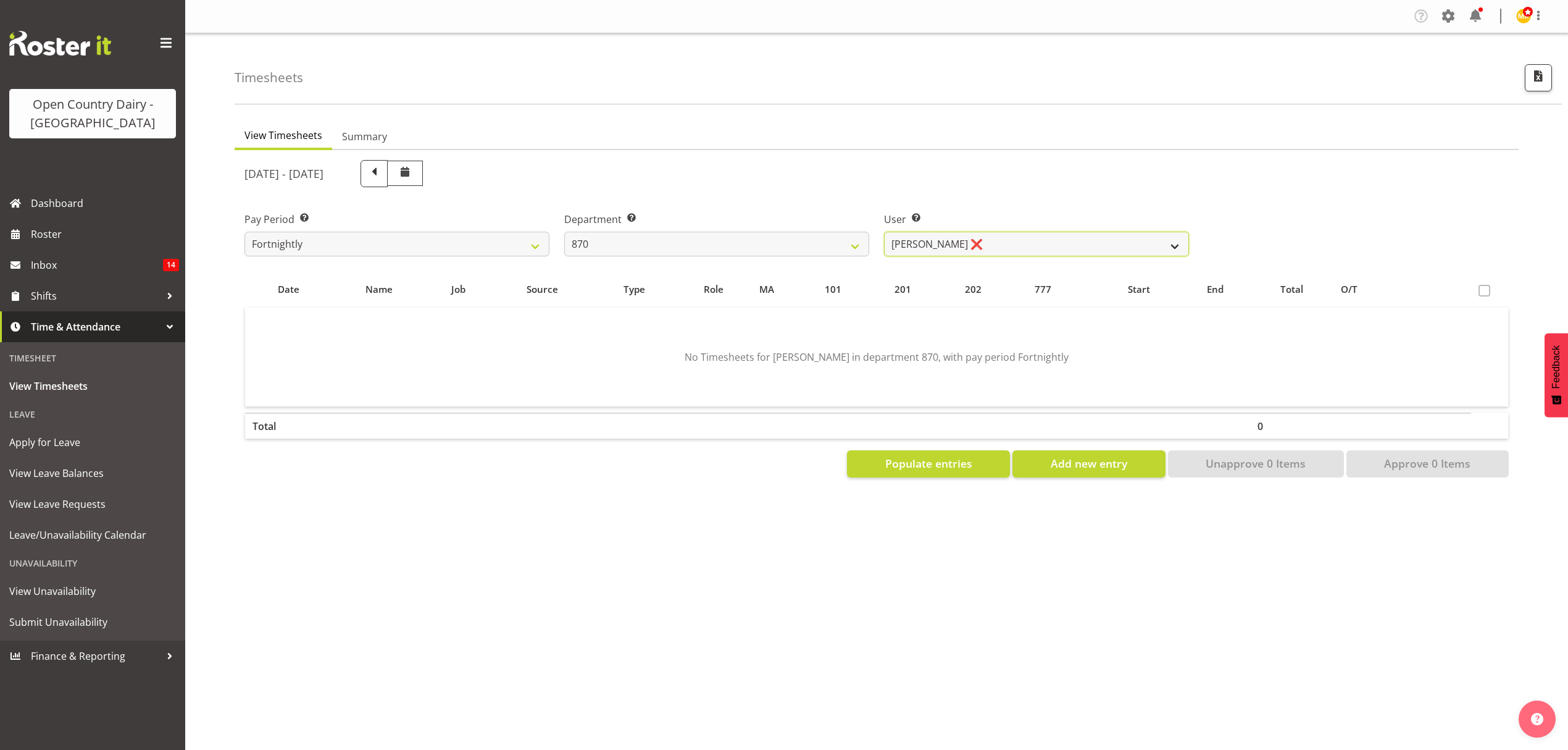
click at [1007, 255] on select "Andy Haywood ❌ David Young ❌ Stewart Matheson ❌" at bounding box center [1037, 244] width 305 height 25
select select "7473"
click at [884, 232] on select "Andy Haywood ❌ David Young ❌ Stewart Matheson ❌" at bounding box center [1037, 244] width 305 height 25
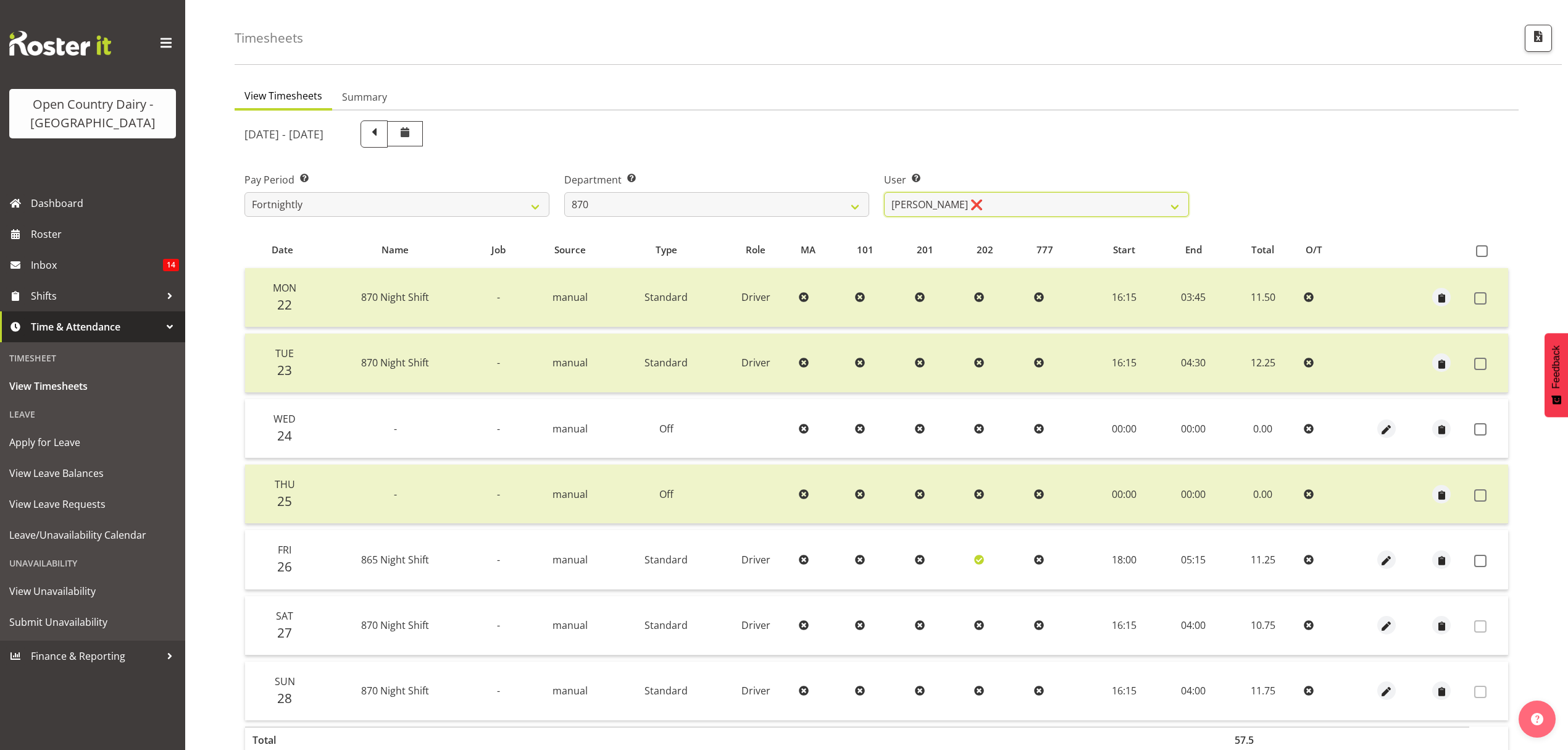
scroll to position [82, 0]
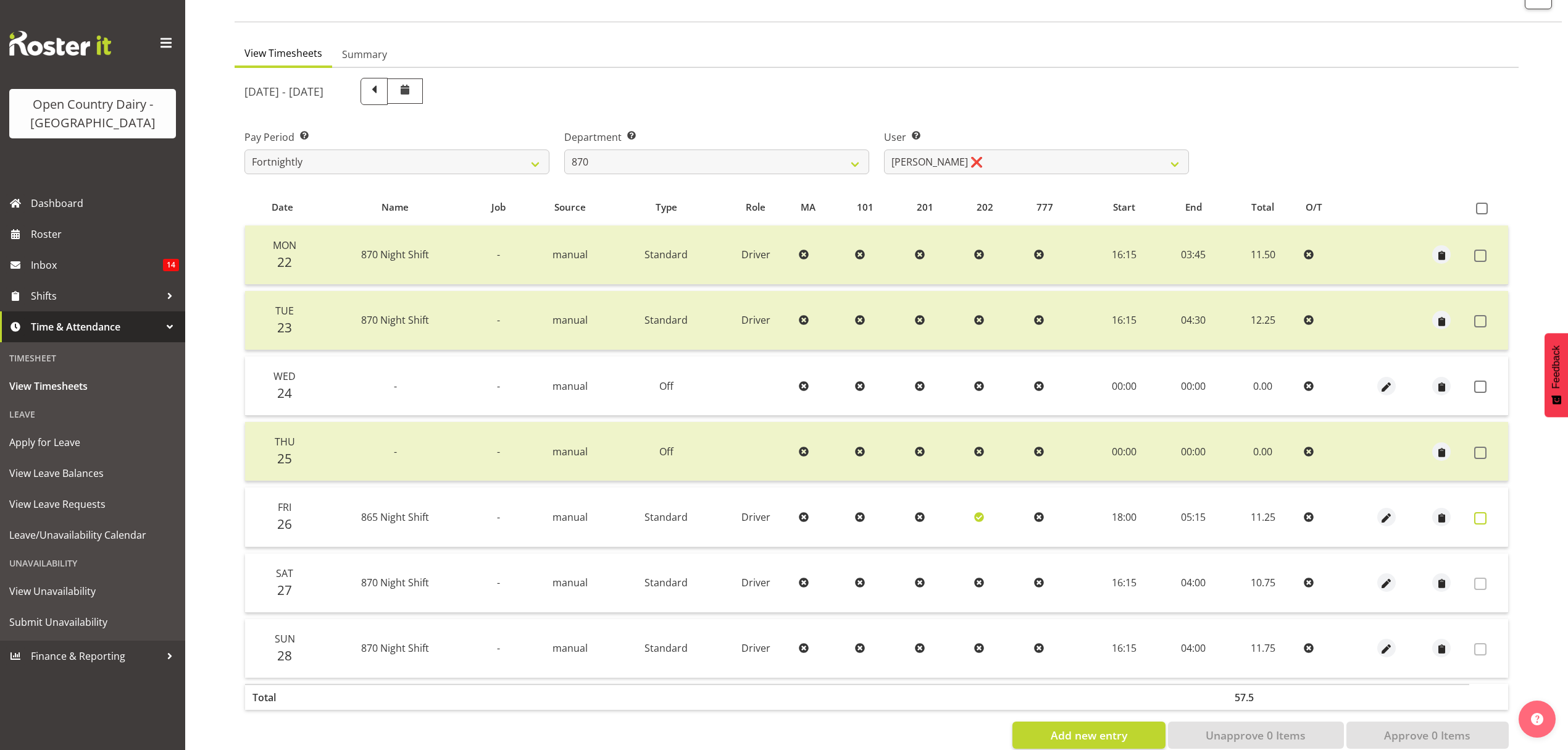
click at [1485, 519] on span at bounding box center [1480, 518] width 13 height 13
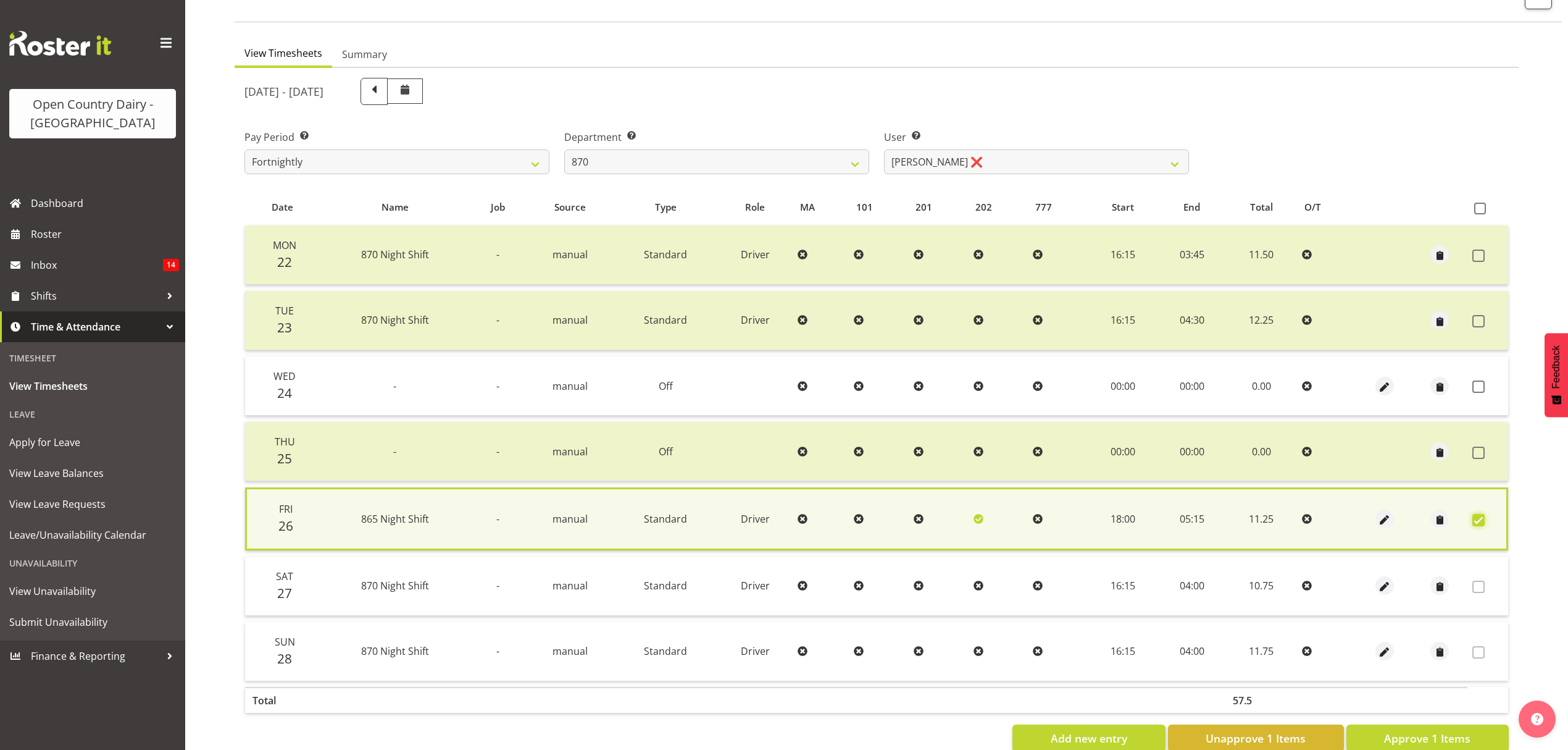
scroll to position [112, 0]
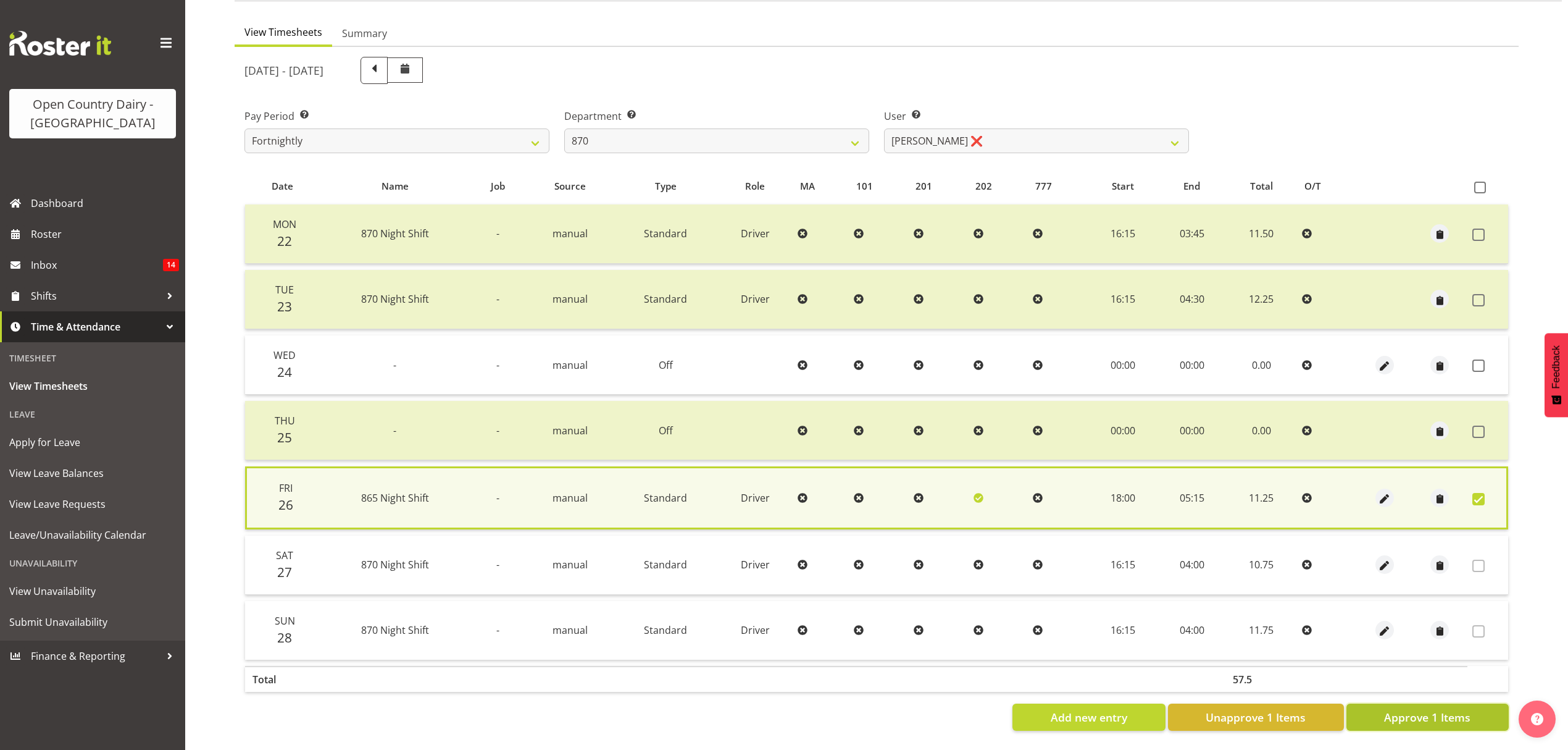
click at [1408, 704] on button "Approve 1 Items" at bounding box center [1427, 717] width 162 height 27
checkbox input "false"
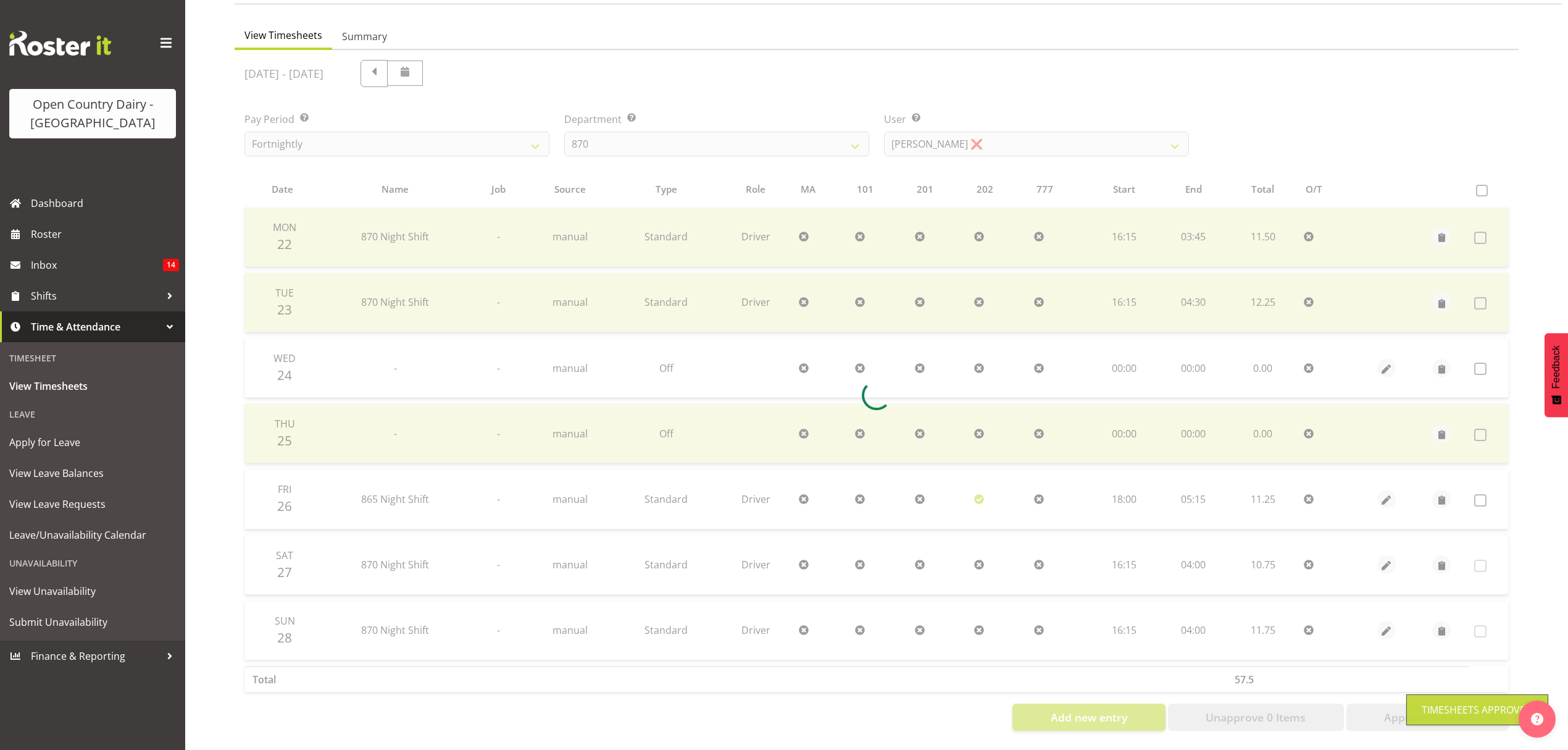
scroll to position [109, 0]
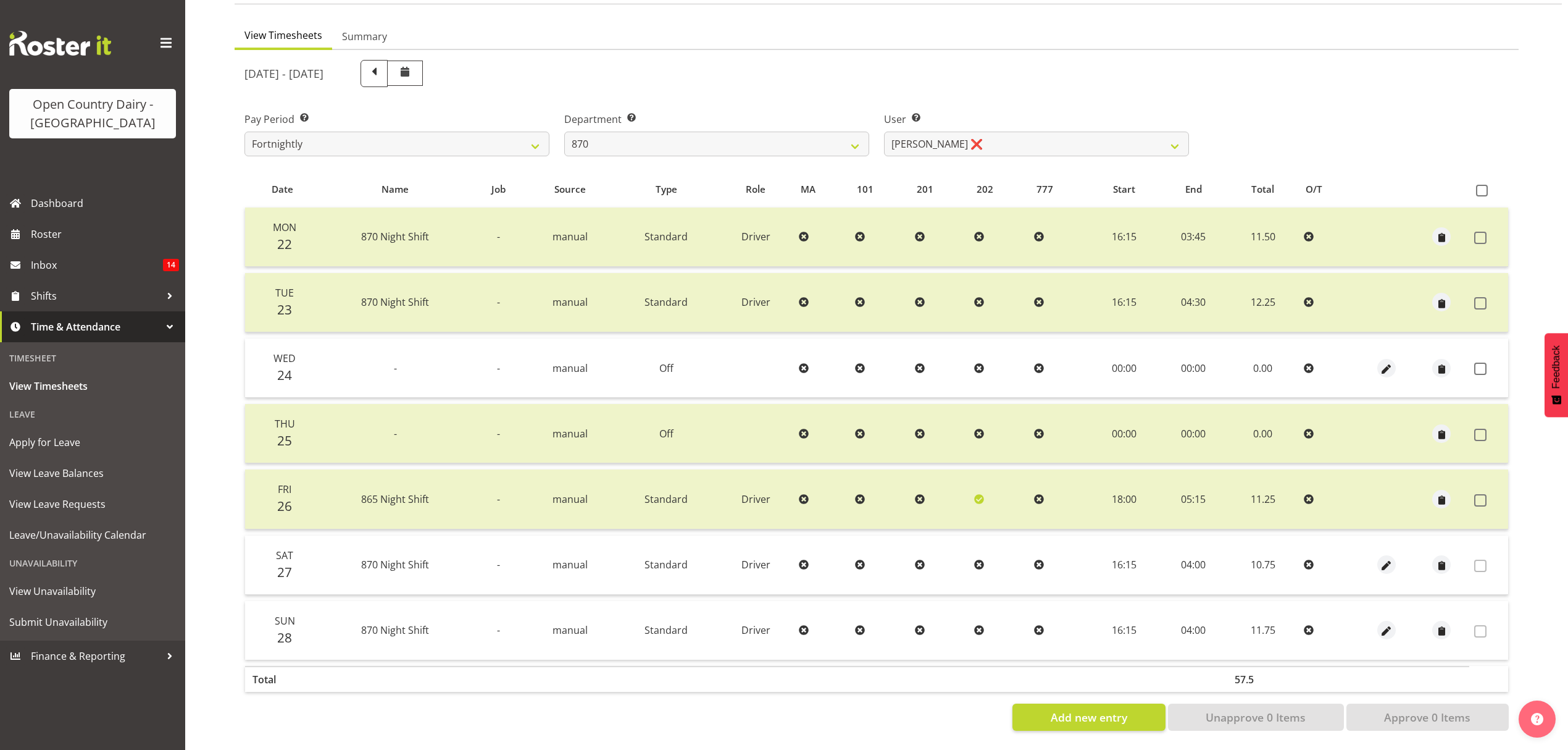
drag, startPoint x: 763, startPoint y: 200, endPoint x: 791, endPoint y: 175, distance: 37.5
click at [1002, 374] on tbody "Mon 22 870 Night Shift - manual Standard Driver 16:15 03:45 11.50 Tue 23 870 Ni…" at bounding box center [876, 433] width 1263 height 452
click at [721, 133] on select "734 735 736 737 738 739 851 853 854 855 856 858 861 862 865 867-9032 868 869 87…" at bounding box center [717, 144] width 305 height 25
select select "681"
click at [564, 132] on select "734 735 736 737 738 739 851 853 854 855 856 858 861 862 865 867-9032 868 869 87…" at bounding box center [717, 144] width 305 height 25
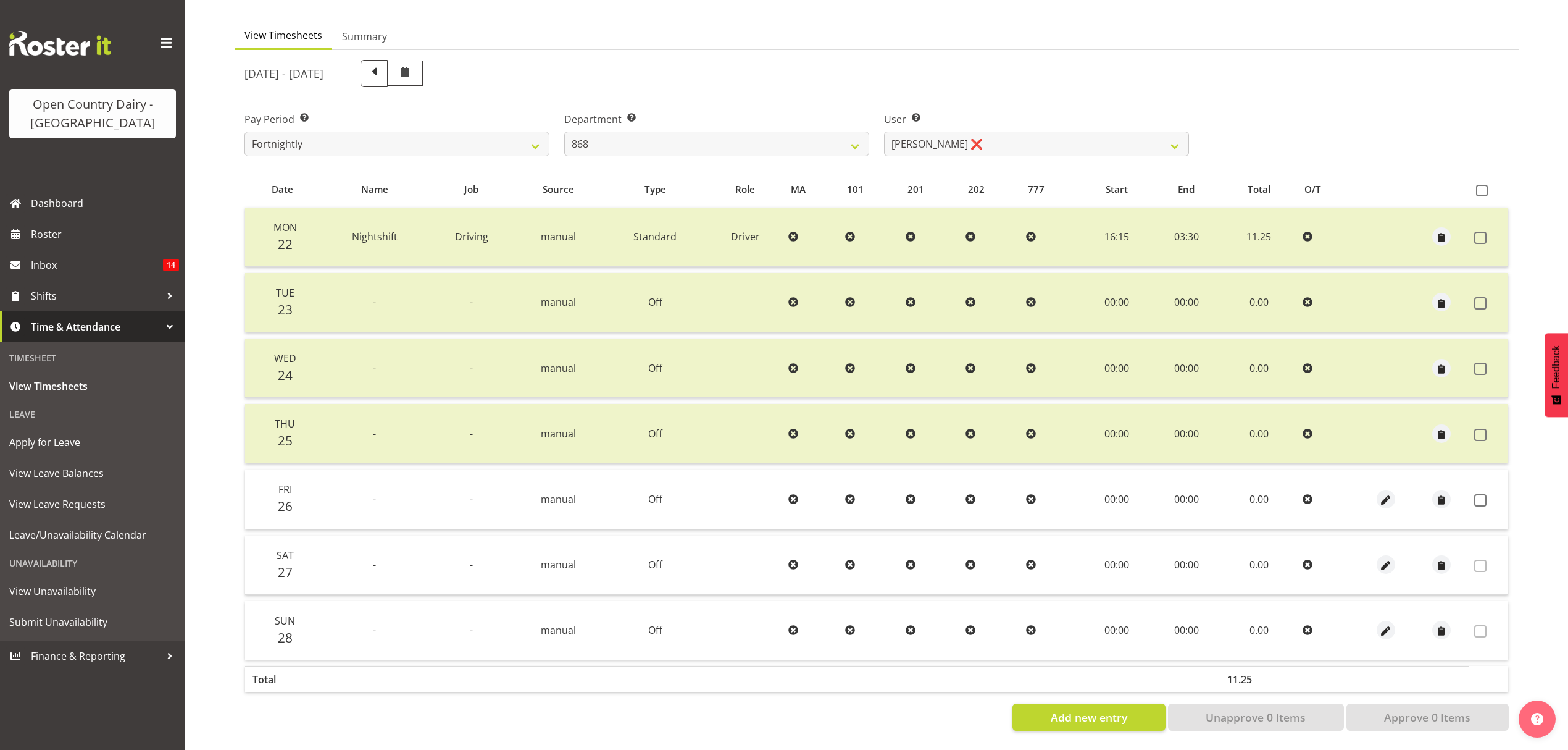
click at [1336, 130] on div "Pay Period Select which pay period you would like to view. Fortnightly Departme…" at bounding box center [876, 129] width 1279 height 69
drag, startPoint x: 146, startPoint y: 695, endPoint x: 1005, endPoint y: 127, distance: 1029.8
click at [1005, 132] on select "Alan Rolton ❌ Cassidy Williams ❌ Christopher McIver ❌ Darin Ayling ❌" at bounding box center [1037, 144] width 305 height 25
select select "10268"
click at [884, 132] on select "Alan Rolton ❌ Cassidy Williams ❌ Christopher McIver ❌ Darin Ayling ❌" at bounding box center [1037, 144] width 305 height 25
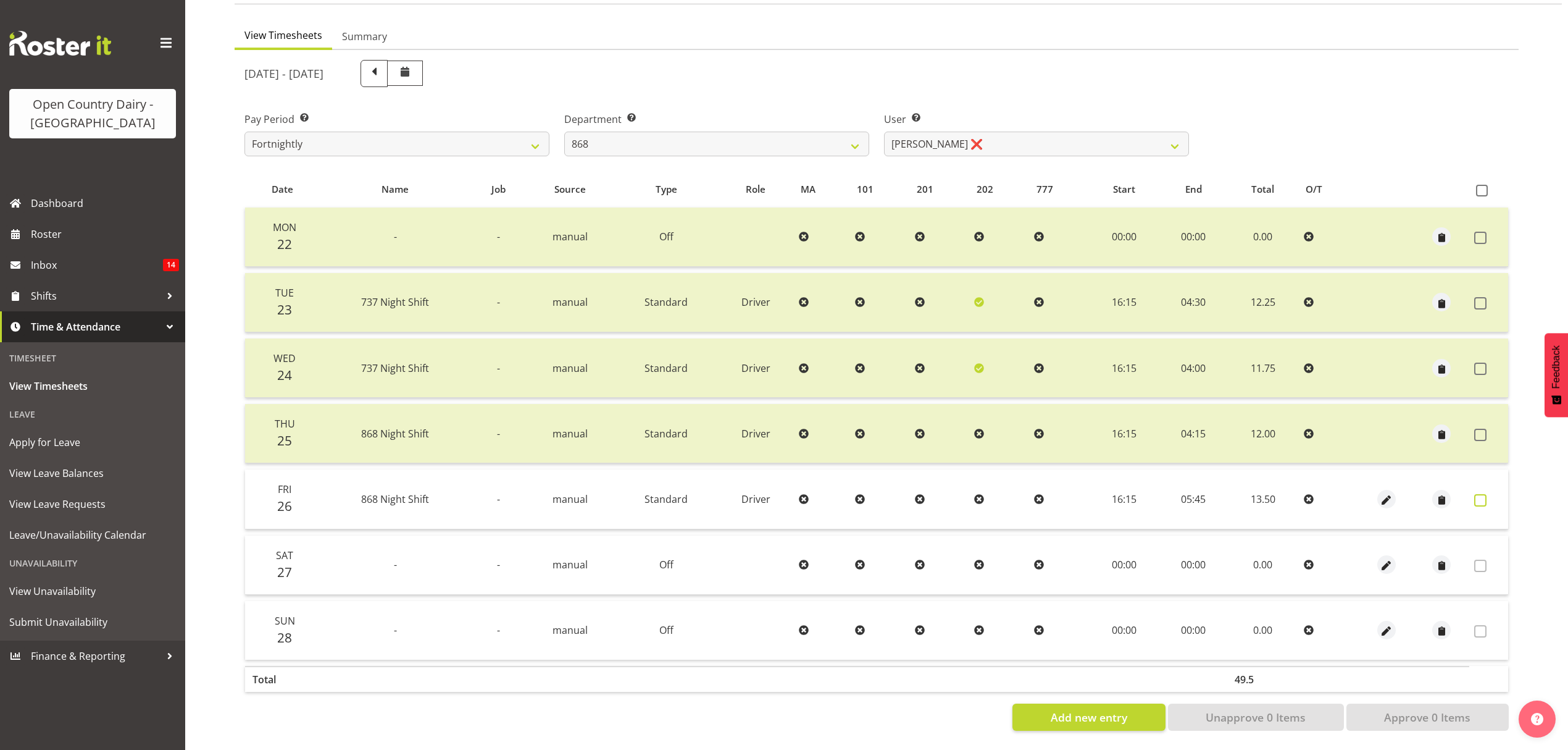
click at [1482, 494] on span at bounding box center [1480, 501] width 13 height 13
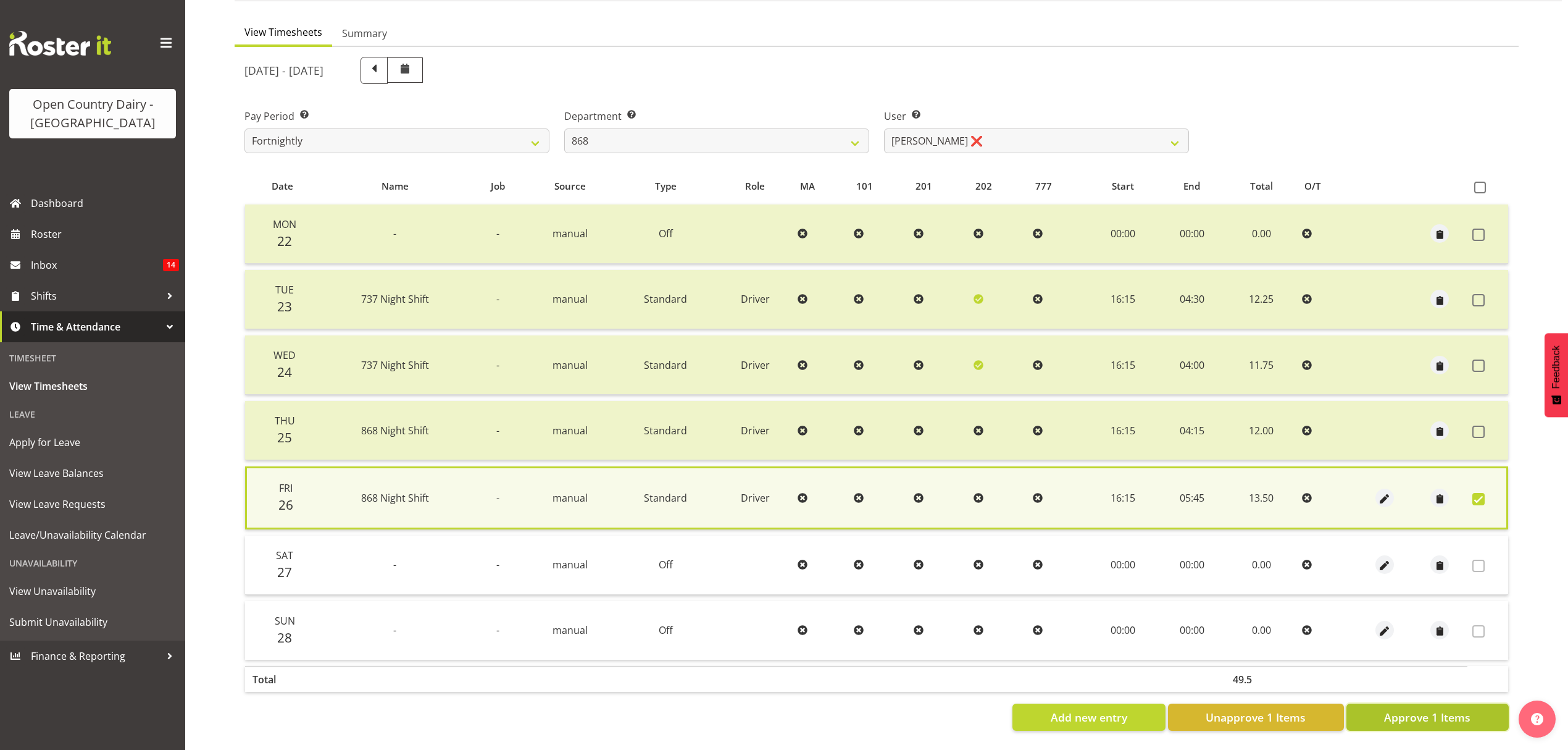
click at [1396, 709] on span "Approve 1 Items" at bounding box center [1427, 716] width 86 height 16
checkbox input "false"
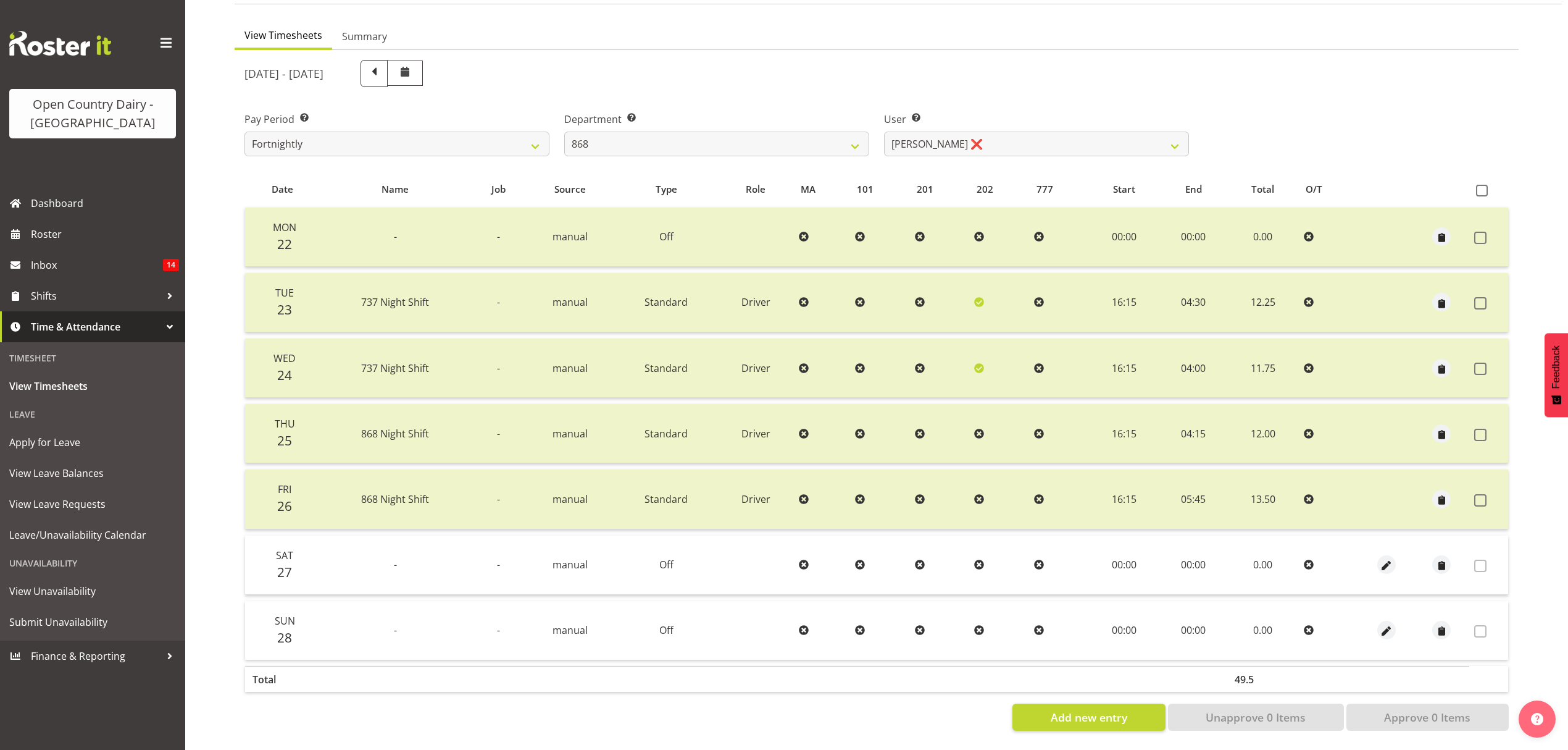
click at [713, 160] on div "September 22nd - September 28th 2025 Pay Period Select which pay period you wou…" at bounding box center [876, 391] width 1264 height 678
click at [713, 132] on select "734 735 736 737 738 739 851 853 854 855 856 858 861 862 865 867-9032 868 869 87…" at bounding box center [717, 144] width 305 height 25
select select "682"
click at [564, 132] on select "734 735 736 737 738 739 851 853 854 855 856 858 861 862 865 867-9032 868 869 87…" at bounding box center [717, 144] width 305 height 25
select select "7387"
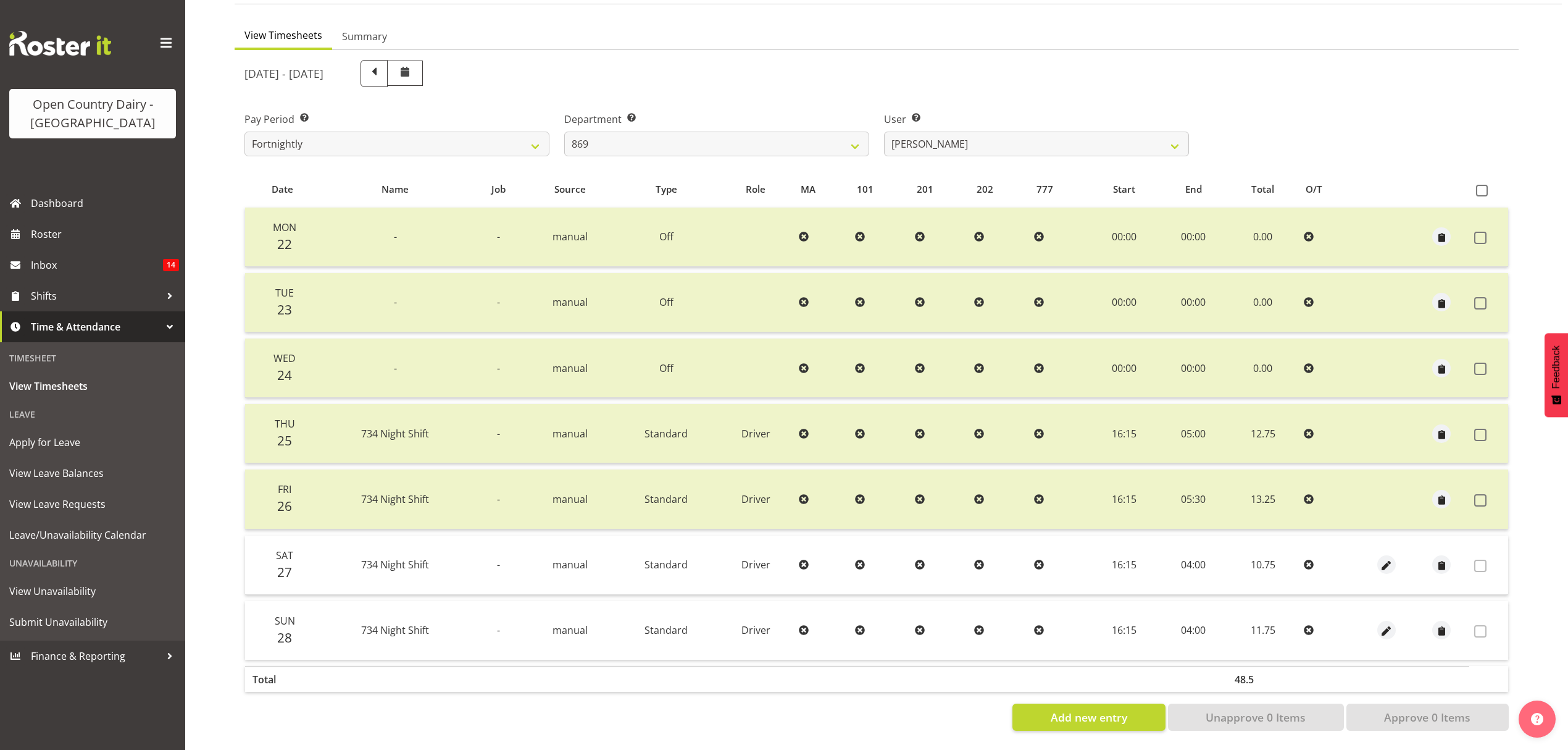
click at [1015, 137] on div at bounding box center [876, 395] width 1284 height 690
click at [1015, 137] on select "Barry O'Donnell ❌ Barry Johnston ❌ Jason Soper ❌ Peter Wieczorek ❌" at bounding box center [1037, 144] width 305 height 25
click at [1000, 95] on div "User Select user. Note: This is filtered down by the previous two drop-down ite…" at bounding box center [1036, 129] width 320 height 69
click at [785, 141] on select "734 735 736 737 738 739 851 853 854 855 856 858 861 862 865 867-9032 868 869 87…" at bounding box center [717, 144] width 305 height 25
select select "906"
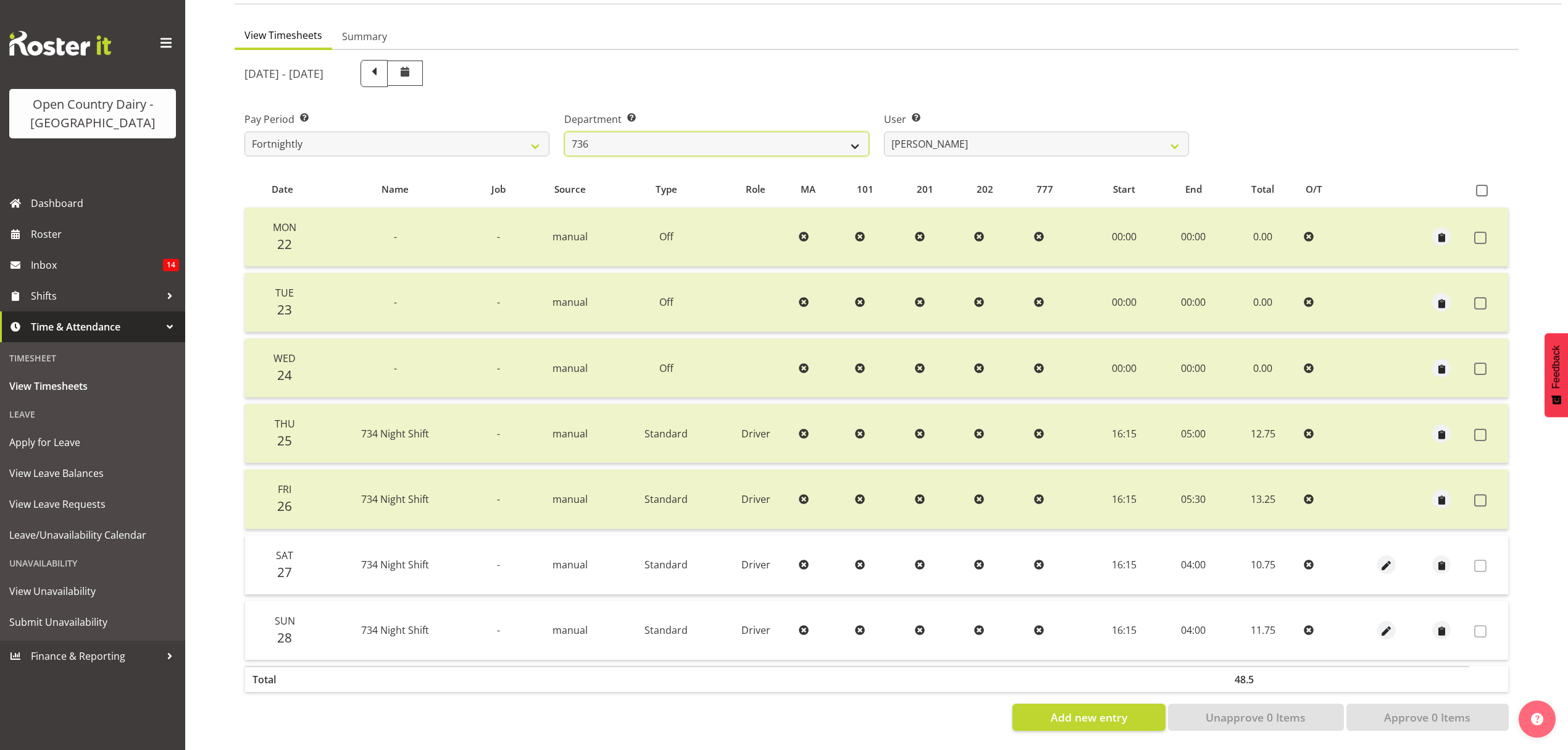
click at [564, 132] on select "734 735 736 737 738 739 851 853 854 855 856 858 861 862 865 867-9032 868 869 87…" at bounding box center [717, 144] width 305 height 25
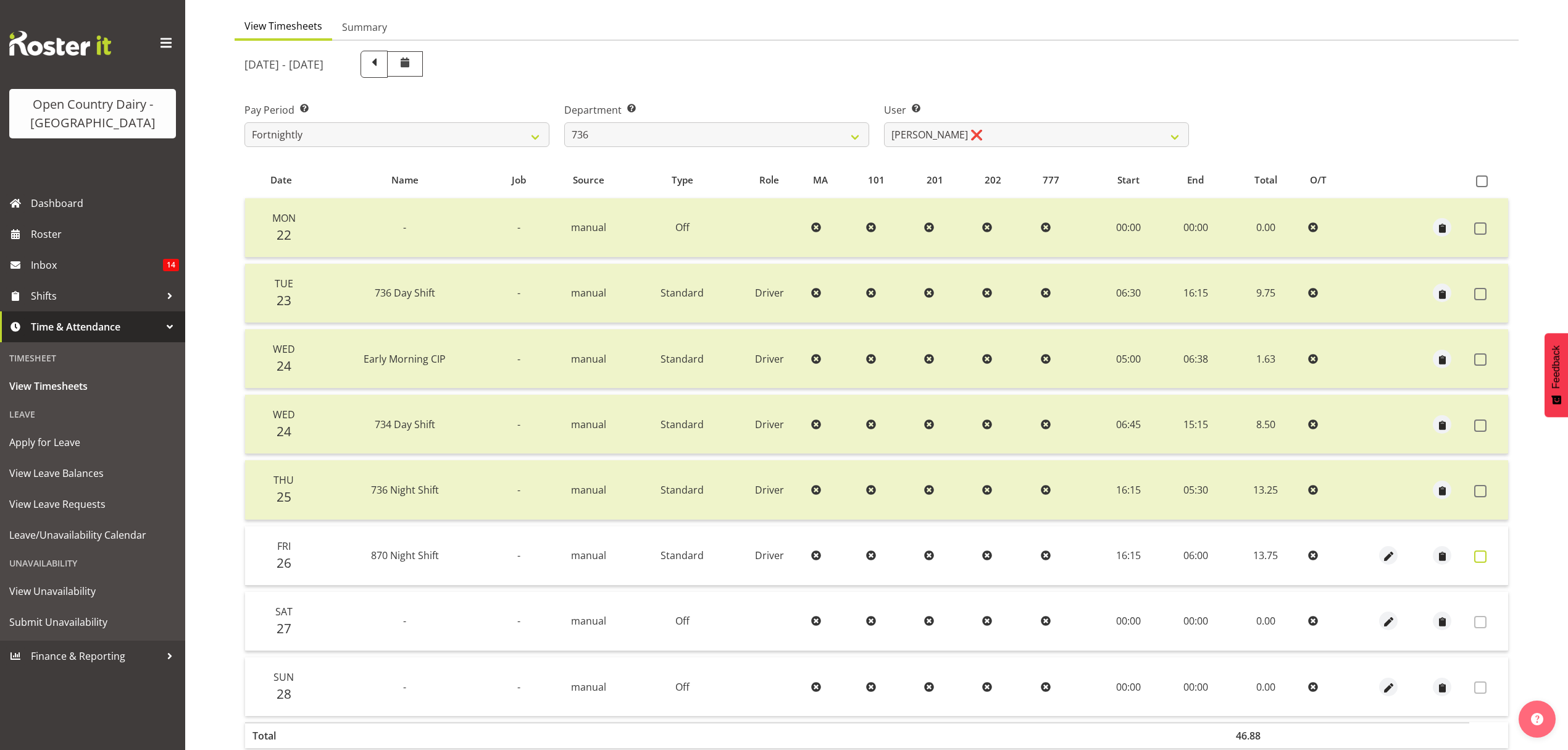
click at [1482, 551] on span at bounding box center [1480, 557] width 13 height 13
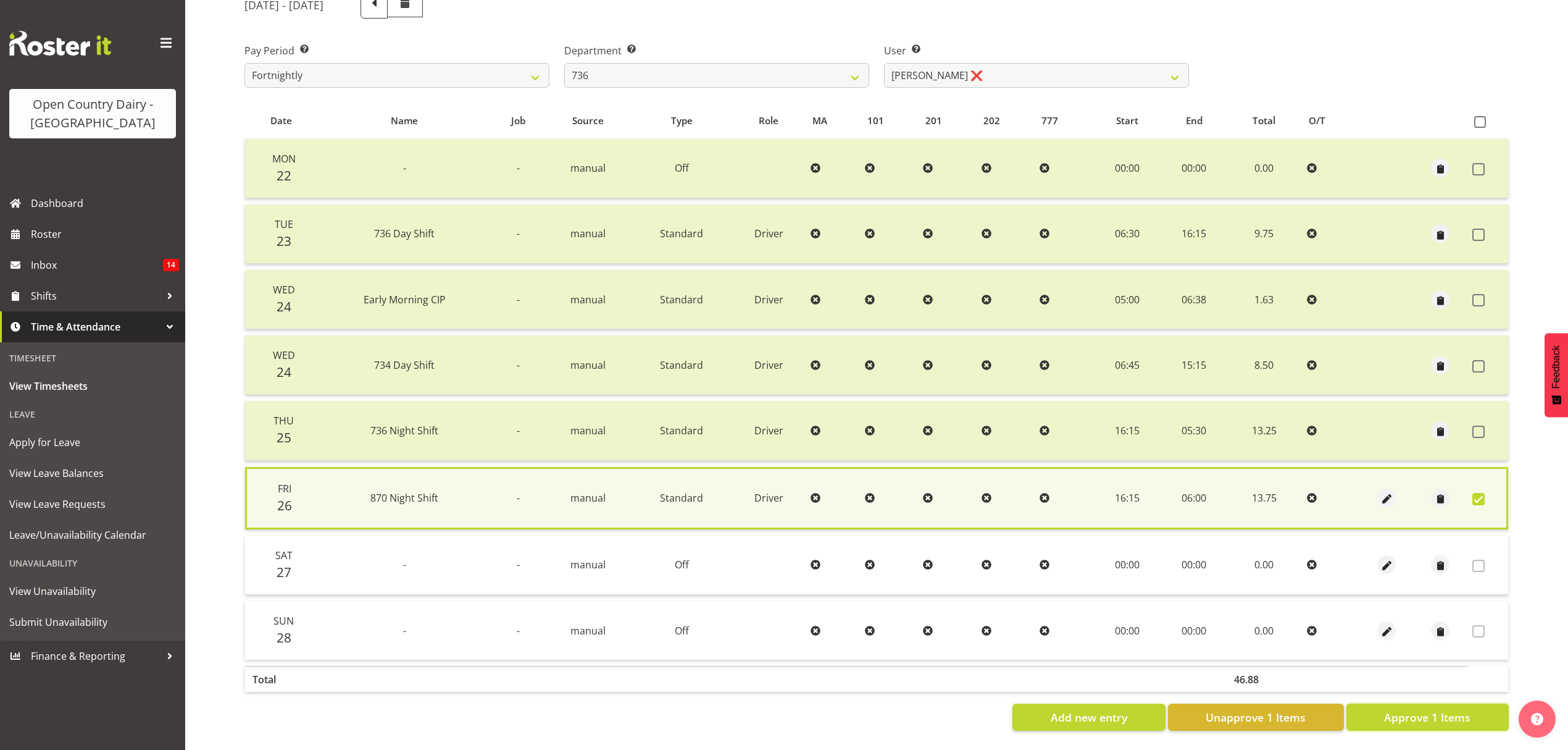
drag, startPoint x: 1448, startPoint y: 704, endPoint x: 1447, endPoint y: 697, distance: 7.1
click at [1448, 709] on span "Approve 1 Items" at bounding box center [1427, 716] width 86 height 16
checkbox input "false"
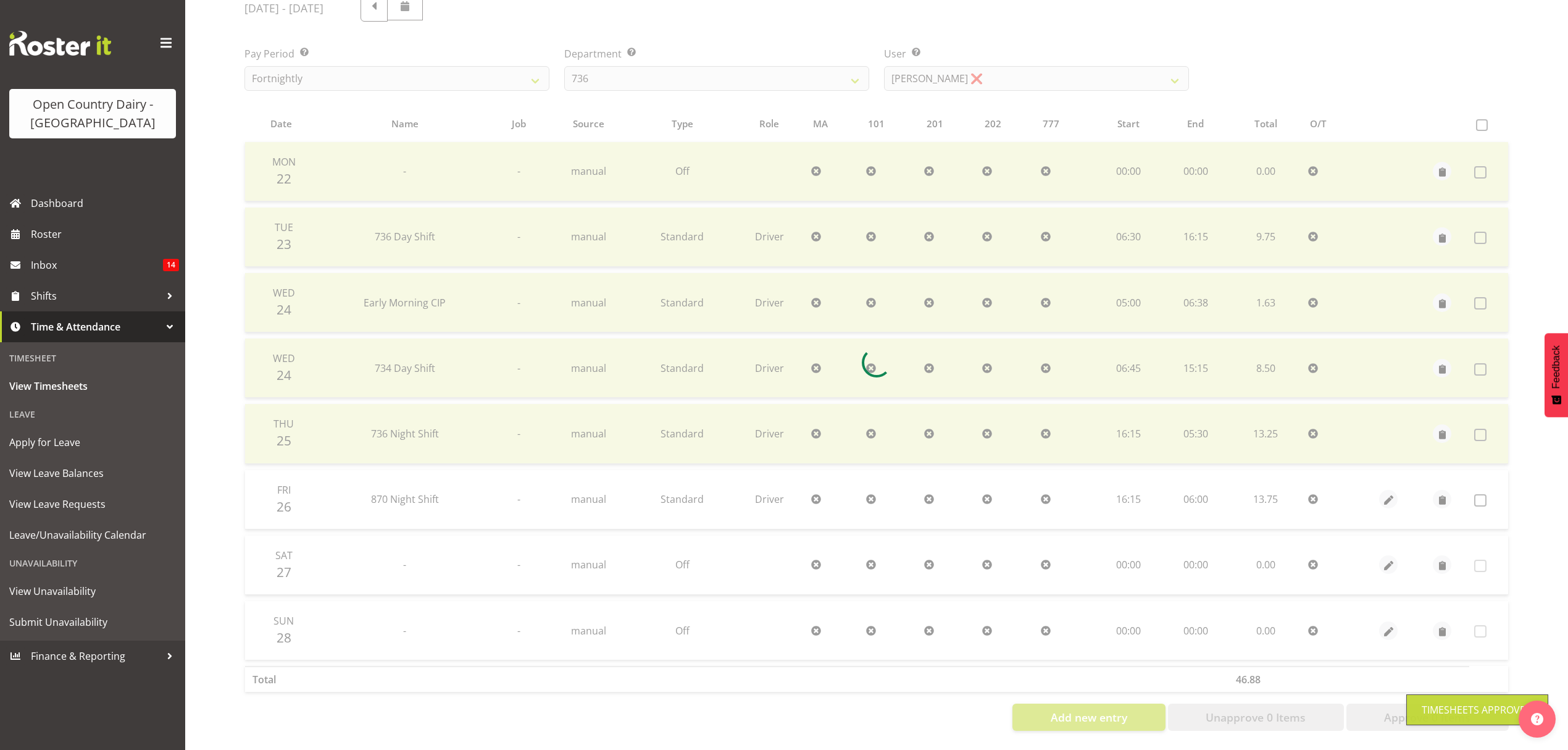
scroll to position [174, 0]
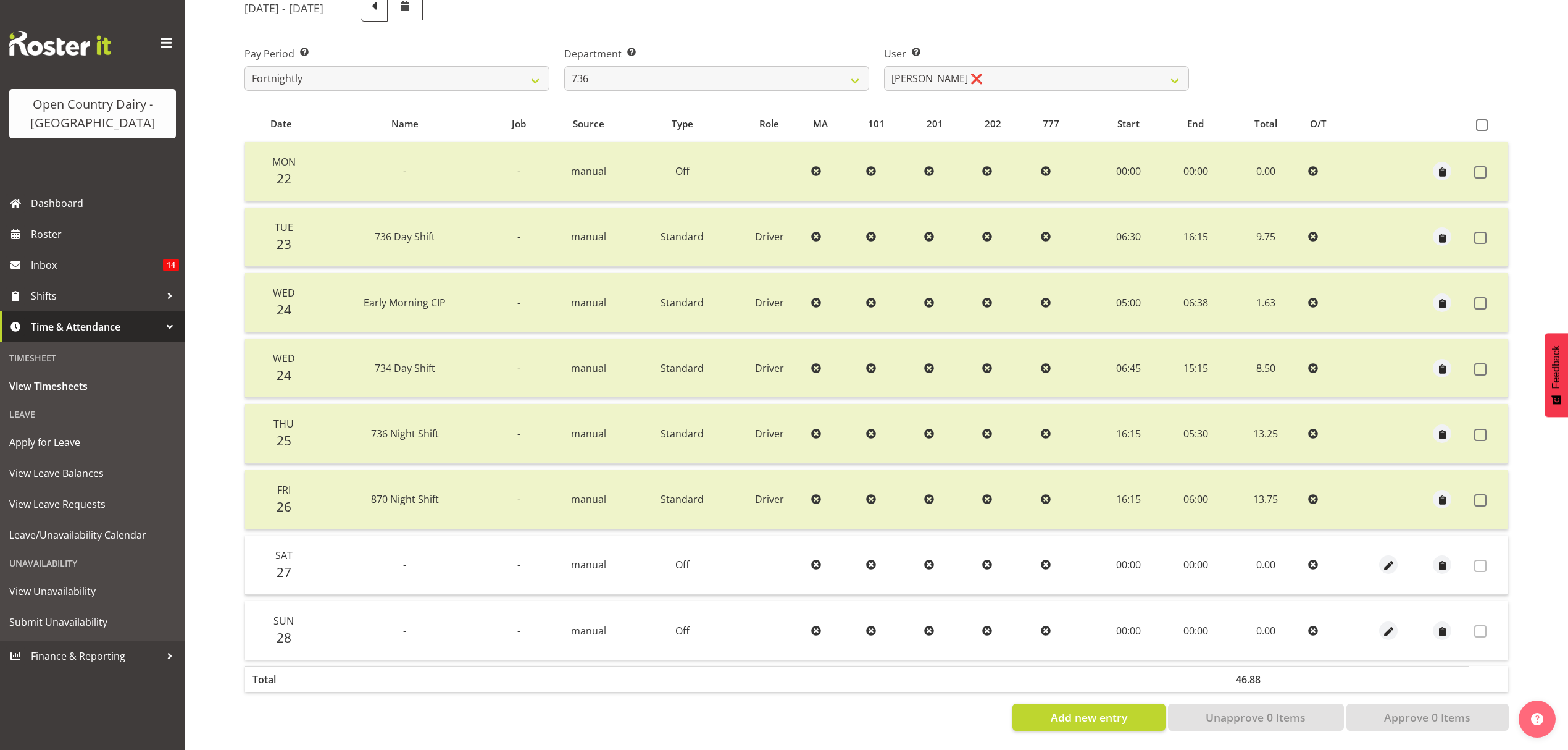
click at [847, 55] on div "Department Select which department you would like to view. 734 735 736 737 738 …" at bounding box center [717, 68] width 305 height 44
click at [840, 66] on select "734 735 736 737 738 739 851 853 854 855 856 858 861 862 865 867-9032 868 869 87…" at bounding box center [717, 78] width 305 height 25
click at [564, 66] on select "734 735 736 737 738 739 851 853 854 855 856 858 861 862 865 867-9032 868 869 87…" at bounding box center [717, 78] width 305 height 25
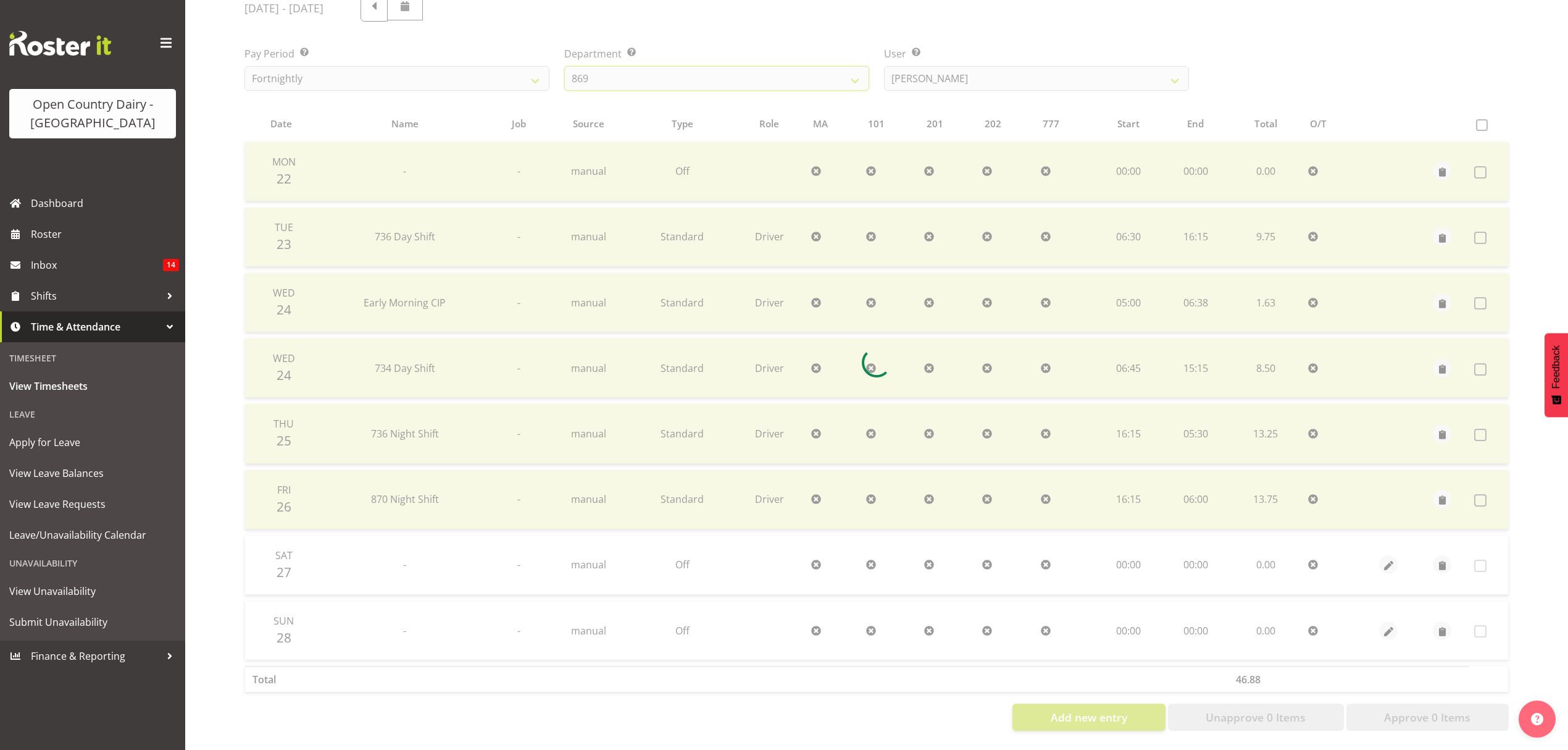
scroll to position [109, 0]
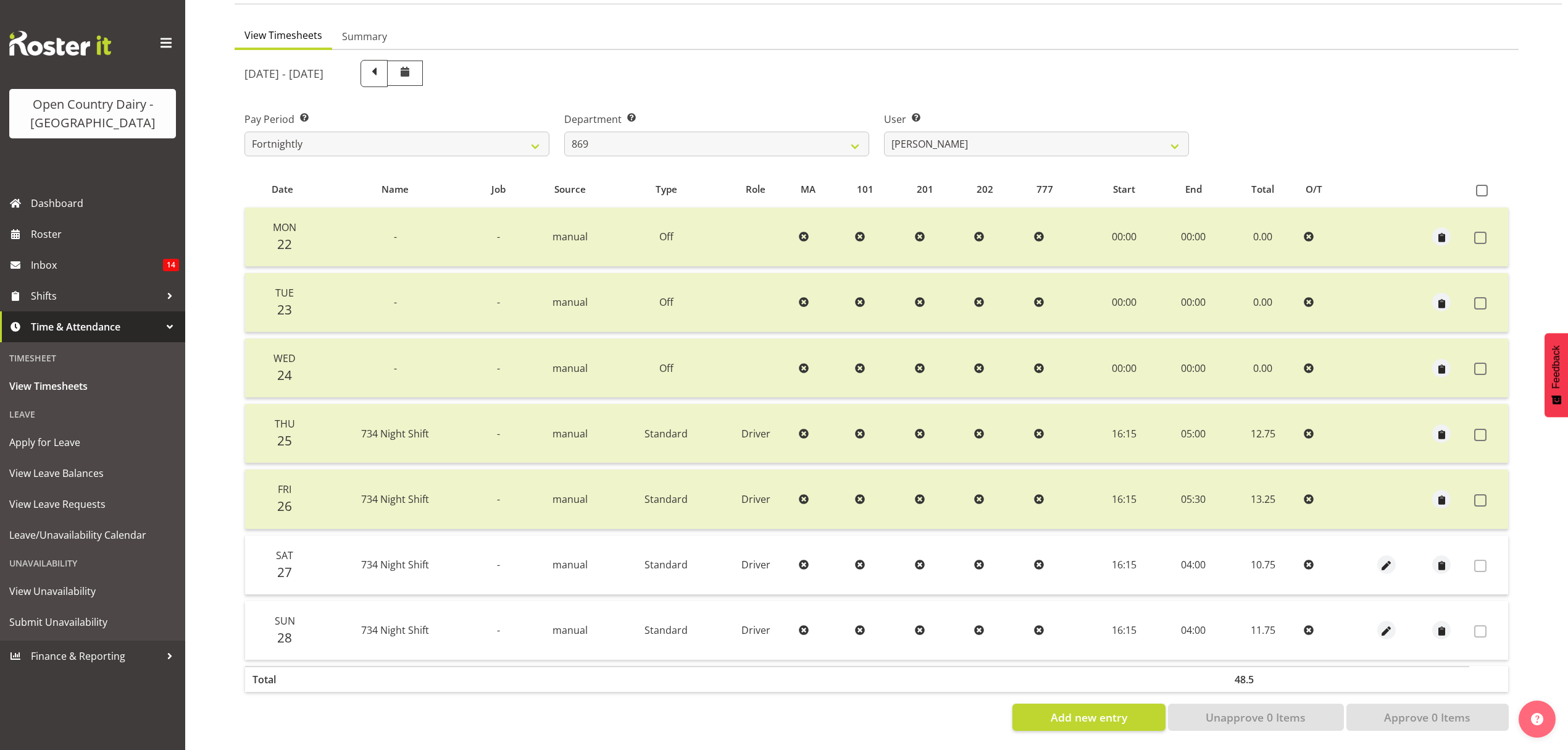
click at [1031, 117] on div "User Select user. Note: This is filtered down by the previous two drop-down ite…" at bounding box center [1037, 134] width 305 height 44
drag, startPoint x: 1044, startPoint y: 169, endPoint x: 1047, endPoint y: 139, distance: 30.1
click at [1044, 171] on table "Date Name Job Source Type Role MA 101 201 202 777 Start End Total O/T Mon 22 - …" at bounding box center [876, 434] width 1264 height 527
click at [1045, 139] on select "Barry O'Donnell ❌ Barry Johnston ❌ Jason Soper ❌ Peter Wieczorek ❌" at bounding box center [1037, 144] width 305 height 25
click at [1088, 72] on div "September 22nd - September 28th 2025" at bounding box center [716, 74] width 944 height 27
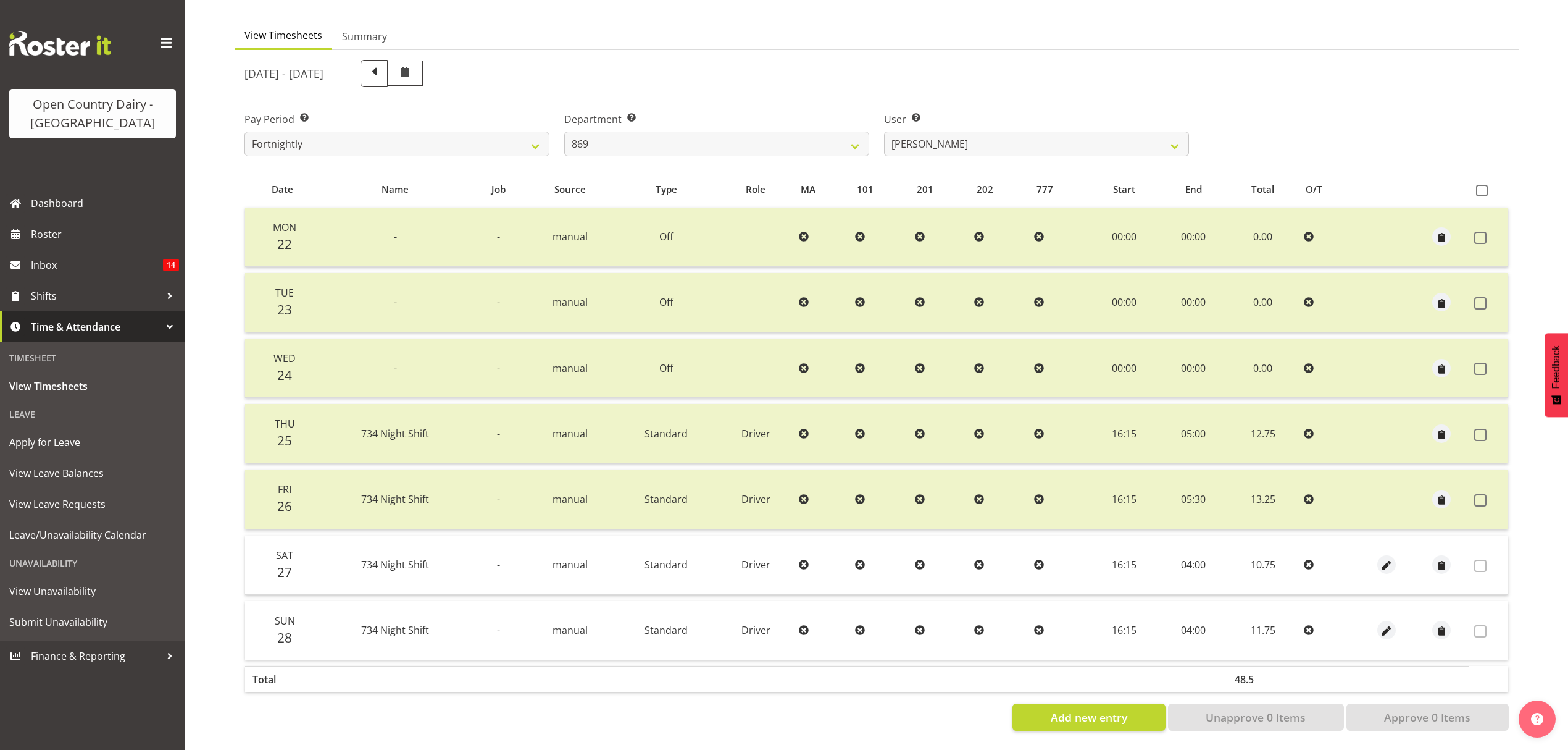
click at [1070, 114] on label "User Select user. Note: This is filtered down by the previous two drop-down ite…" at bounding box center [1037, 119] width 305 height 15
click at [1077, 132] on select "Barry O'Donnell ❌ Barry Johnston ❌ Jason Soper ❌ Peter Wieczorek ❌" at bounding box center [1037, 144] width 305 height 25
click at [1012, 112] on label "User Select user. Note: This is filtered down by the previous two drop-down ite…" at bounding box center [1037, 119] width 305 height 15
click at [729, 133] on select "734 735 736 737 738 739 851 853 854 855 856 858 861 862 865 867-9032 868 869 87…" at bounding box center [717, 144] width 305 height 25
click at [564, 132] on select "734 735 736 737 738 739 851 853 854 855 856 858 861 862 865 867-9032 868 869 87…" at bounding box center [717, 144] width 305 height 25
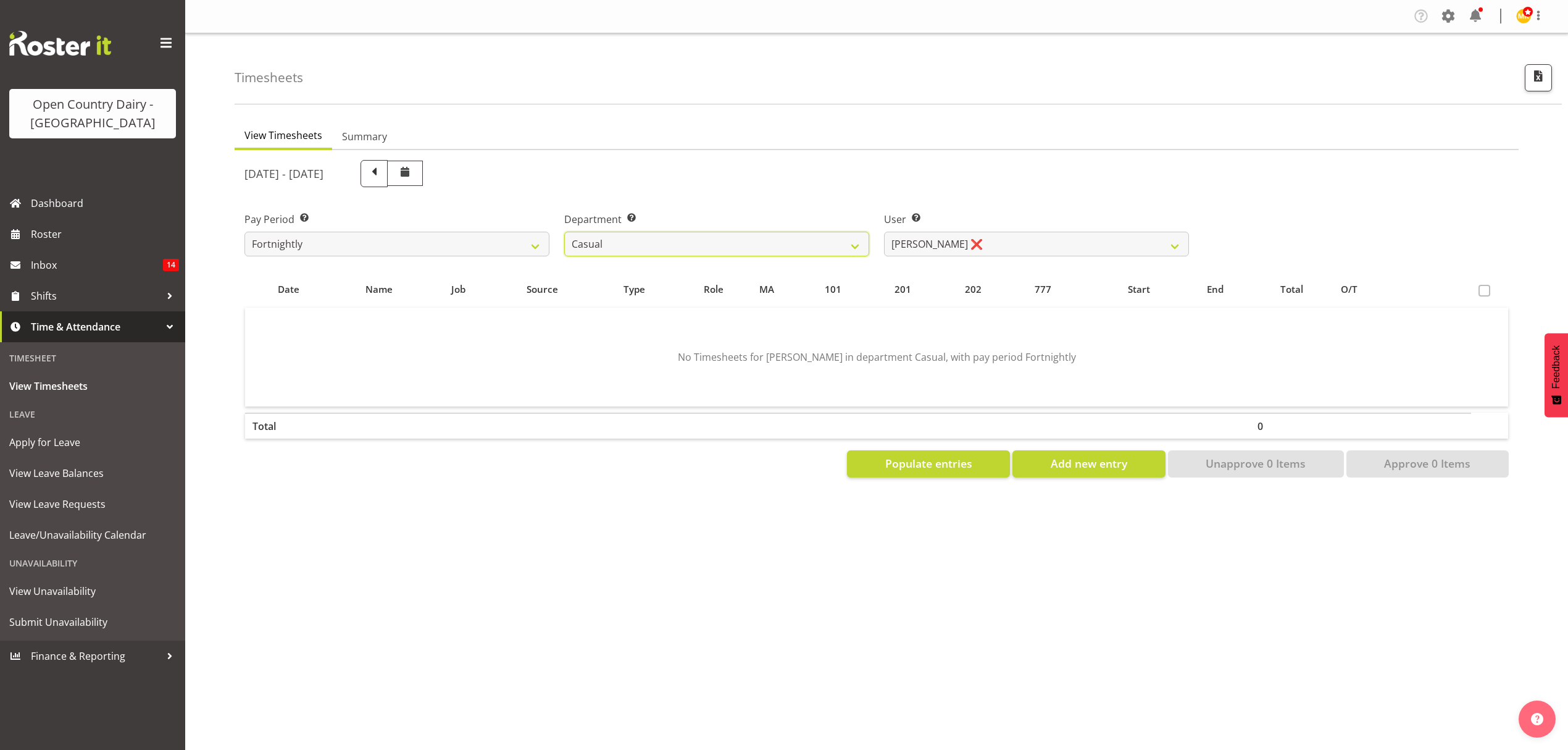
scroll to position [0, 0]
click at [704, 139] on ul "View Timesheets Summary" at bounding box center [876, 137] width 1284 height 27
click at [690, 254] on select "734 735 736 737 738 739 851 853 854 855 856 858 861 862 865 867-9032 868 869 87…" at bounding box center [717, 244] width 305 height 25
select select "692"
click at [564, 232] on select "734 735 736 737 738 739 851 853 854 855 856 858 861 862 865 867-9032 868 869 87…" at bounding box center [717, 244] width 305 height 25
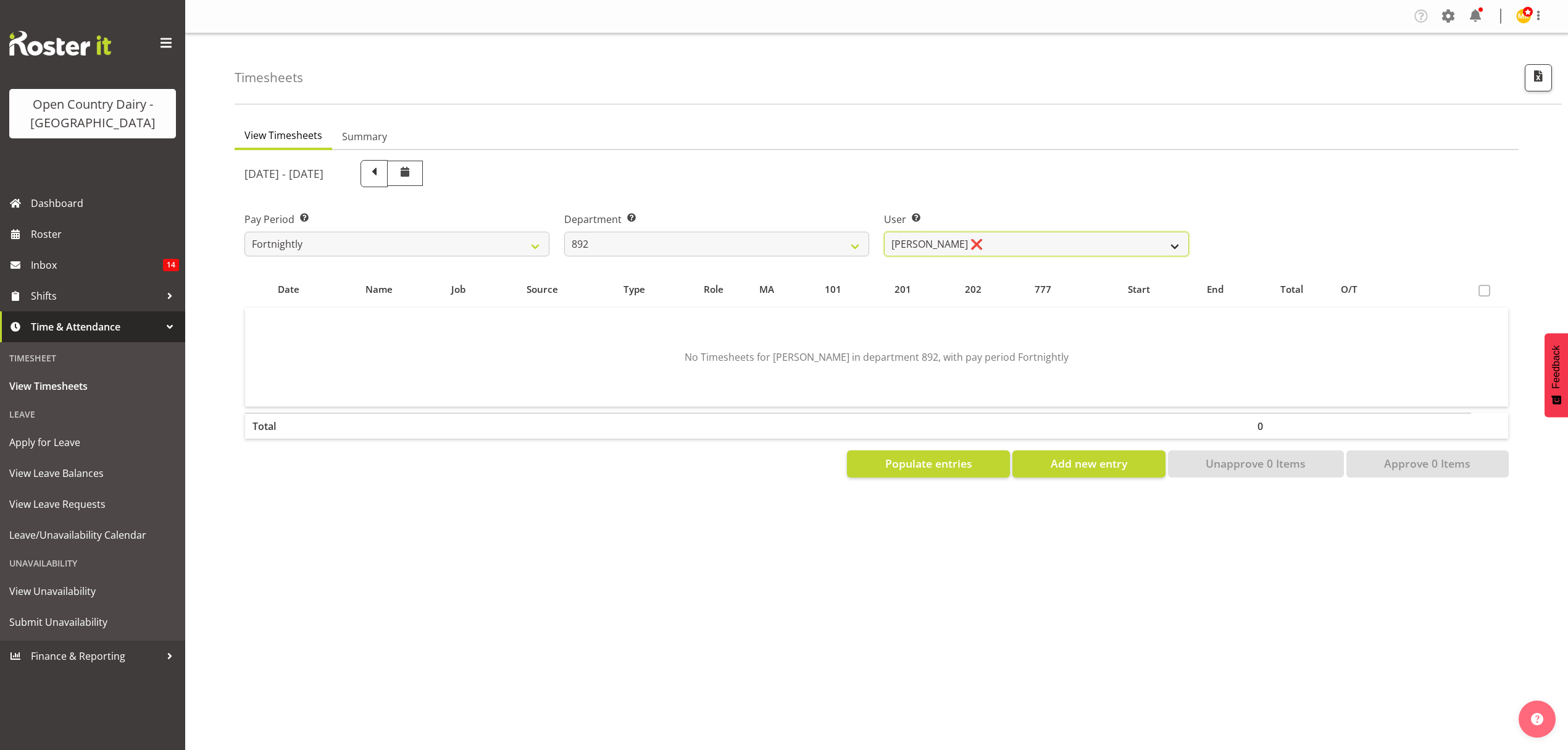
click at [939, 247] on select "Brittany Willis ❌ Danny Davies ✔ David McKenzie ❌ Josh Winship ❌ Reece Calvert ❌" at bounding box center [1037, 244] width 305 height 25
select select "11635"
click at [884, 232] on select "Brittany Willis ❌ Danny Davies ✔ David McKenzie ❌ Josh Winship ❌ Reece Calvert ❌" at bounding box center [1037, 244] width 305 height 25
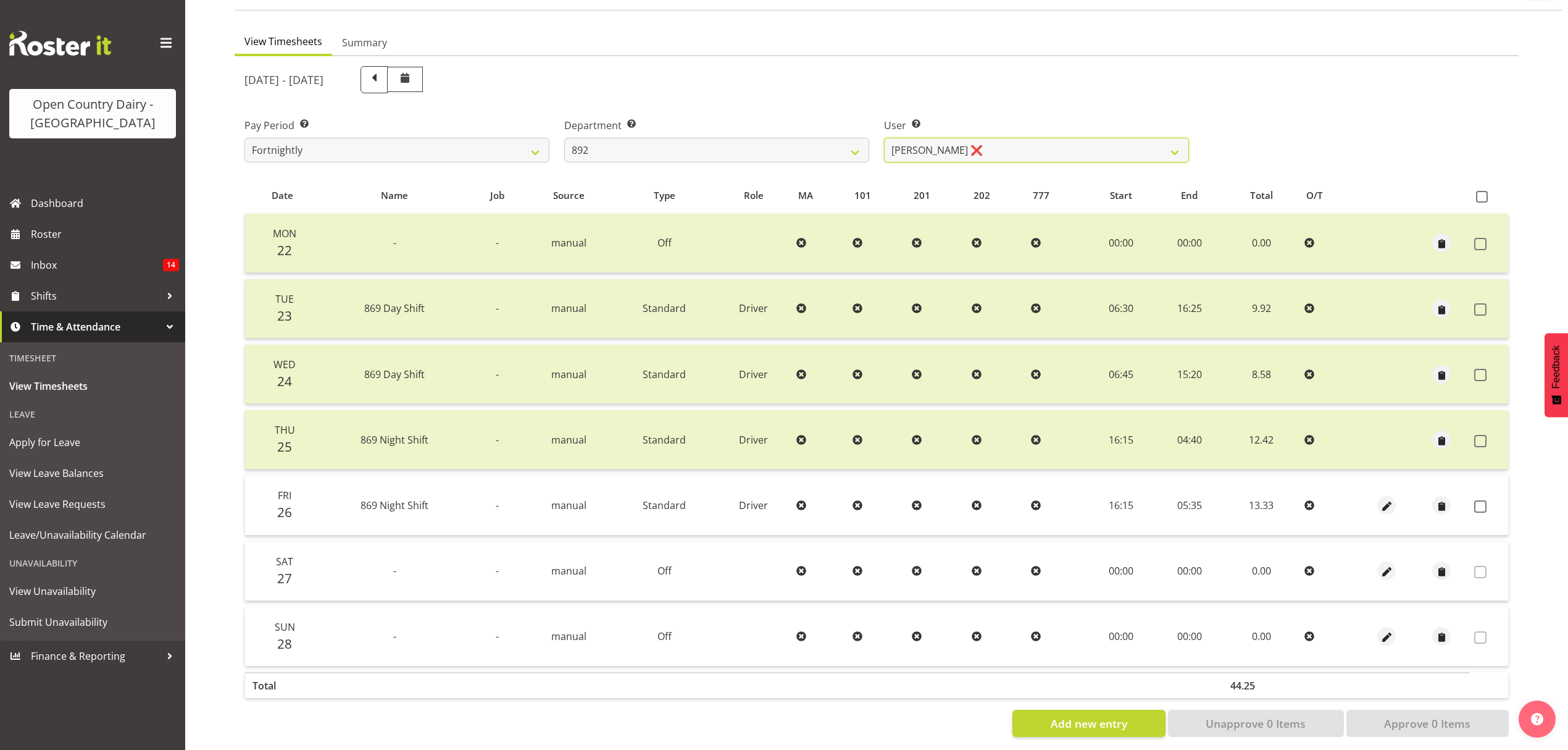
scroll to position [109, 0]
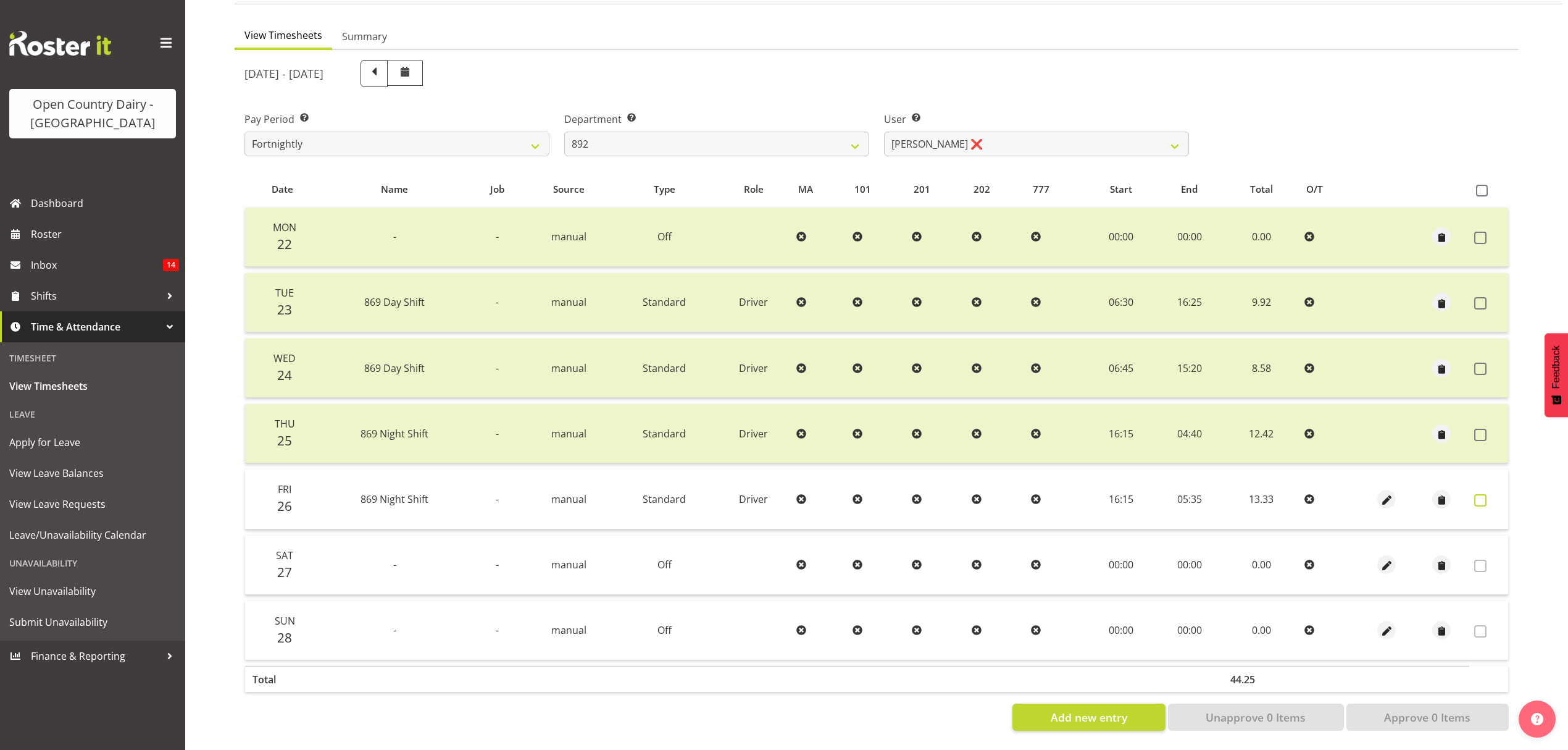
click at [1485, 494] on span at bounding box center [1480, 501] width 13 height 13
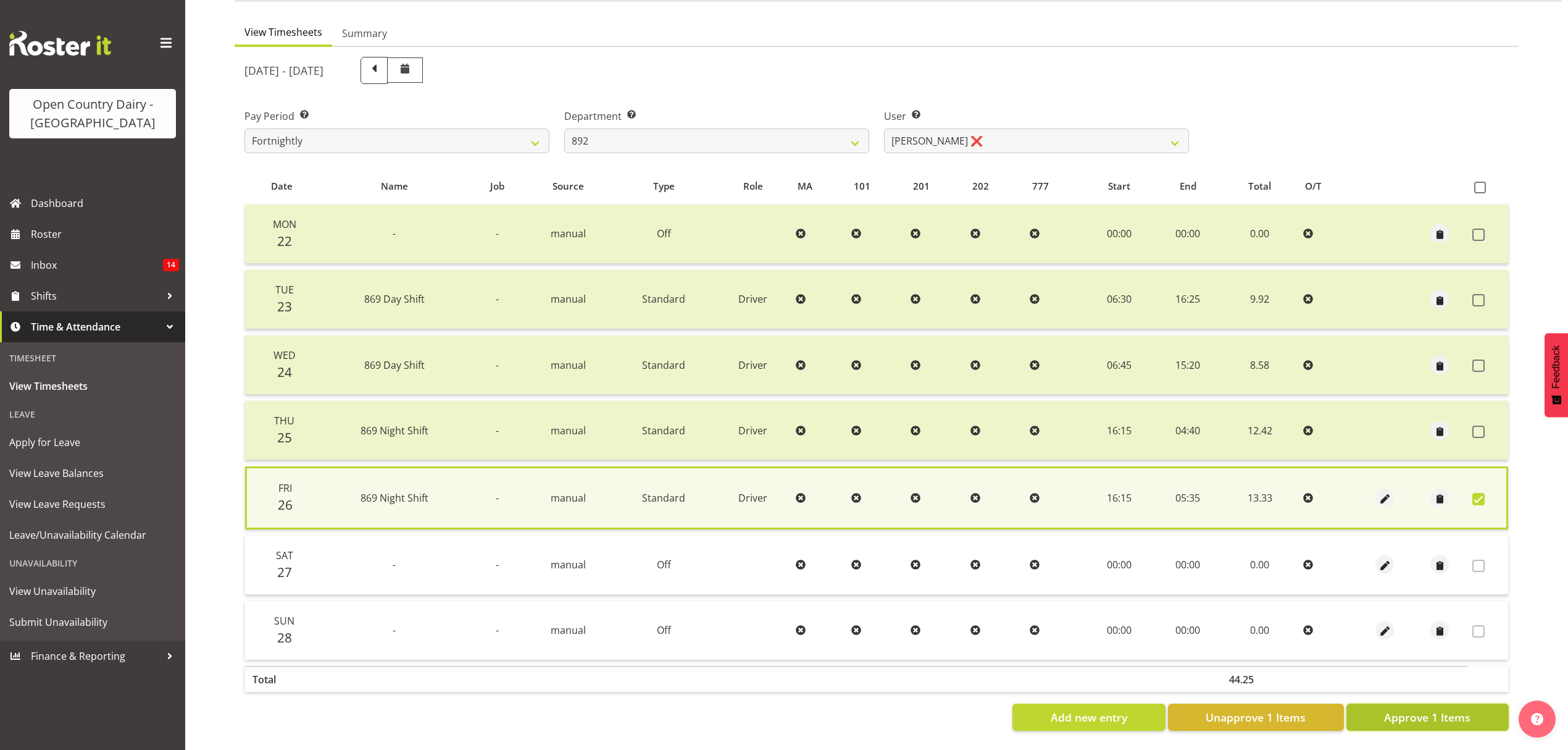
click at [1430, 709] on span "Approve 1 Items" at bounding box center [1427, 716] width 86 height 16
checkbox input "false"
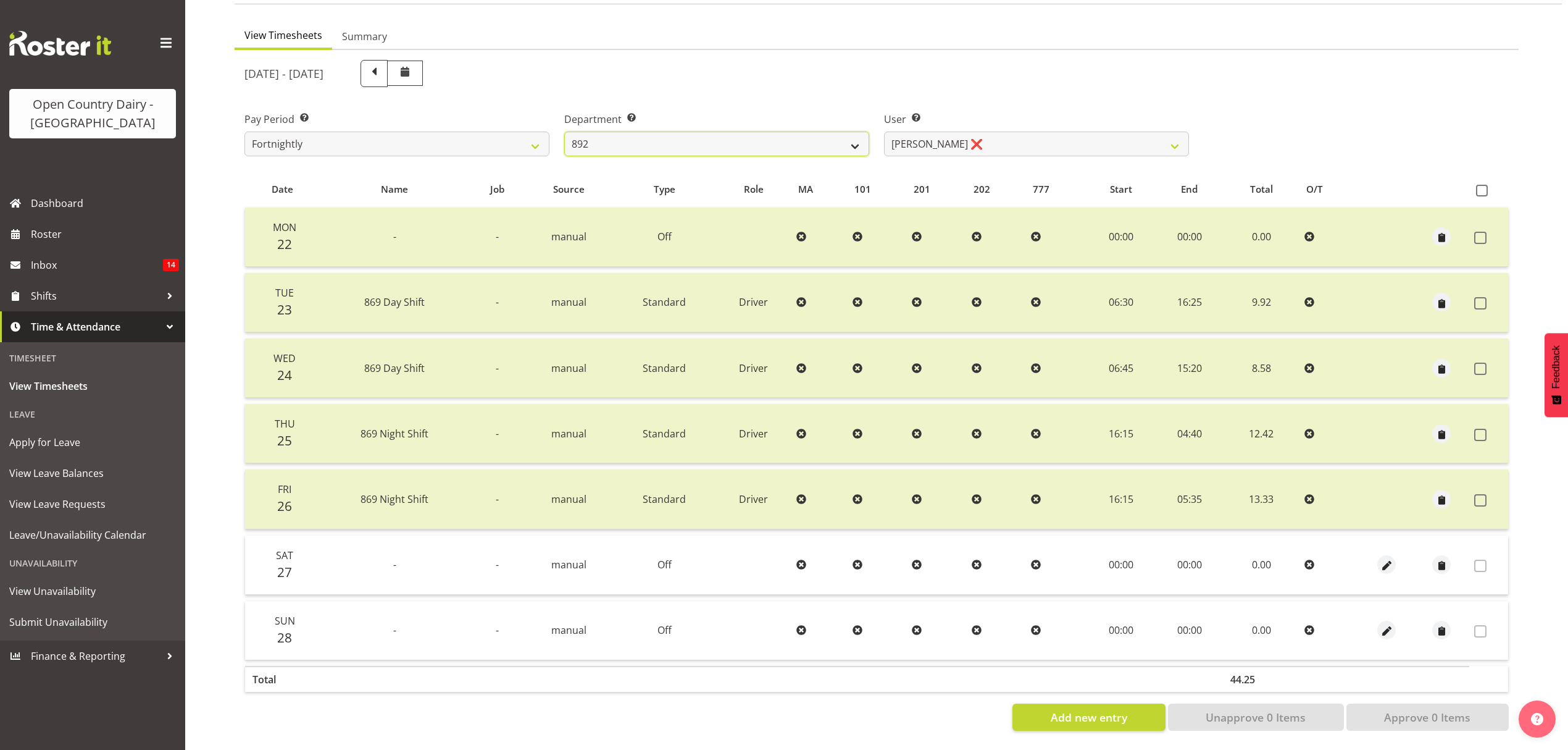
drag, startPoint x: 611, startPoint y: 127, endPoint x: 610, endPoint y: 141, distance: 14.0
click at [611, 132] on select "734 735 736 737 738 739 851 853 854 855 856 858 861 862 865 867-9032 868 869 87…" at bounding box center [717, 144] width 305 height 25
select select "686"
click at [564, 132] on select "734 735 736 737 738 739 851 853 854 855 856 858 861 862 865 867-9032 868 869 87…" at bounding box center [717, 144] width 305 height 25
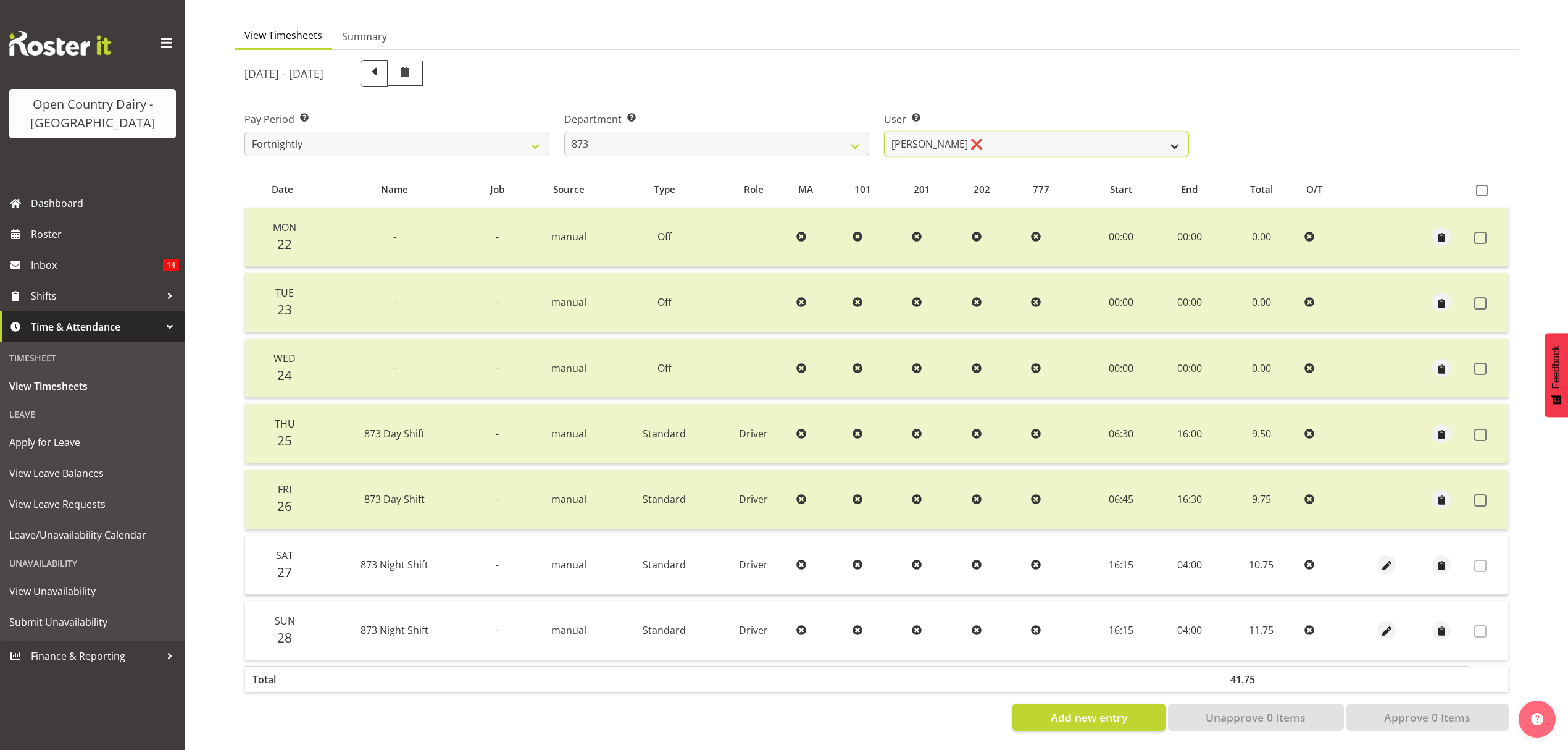
click at [962, 139] on select "Andrew Henderson ❌ Ricky Popham ❌ Stacy MacAskill ❌ Trish Nicol ❌" at bounding box center [1037, 144] width 305 height 25
select select "7478"
click at [884, 132] on select "Andrew Henderson ❌ Ricky Popham ❌ Stacy MacAskill ❌ Trish Nicol ❌" at bounding box center [1037, 144] width 305 height 25
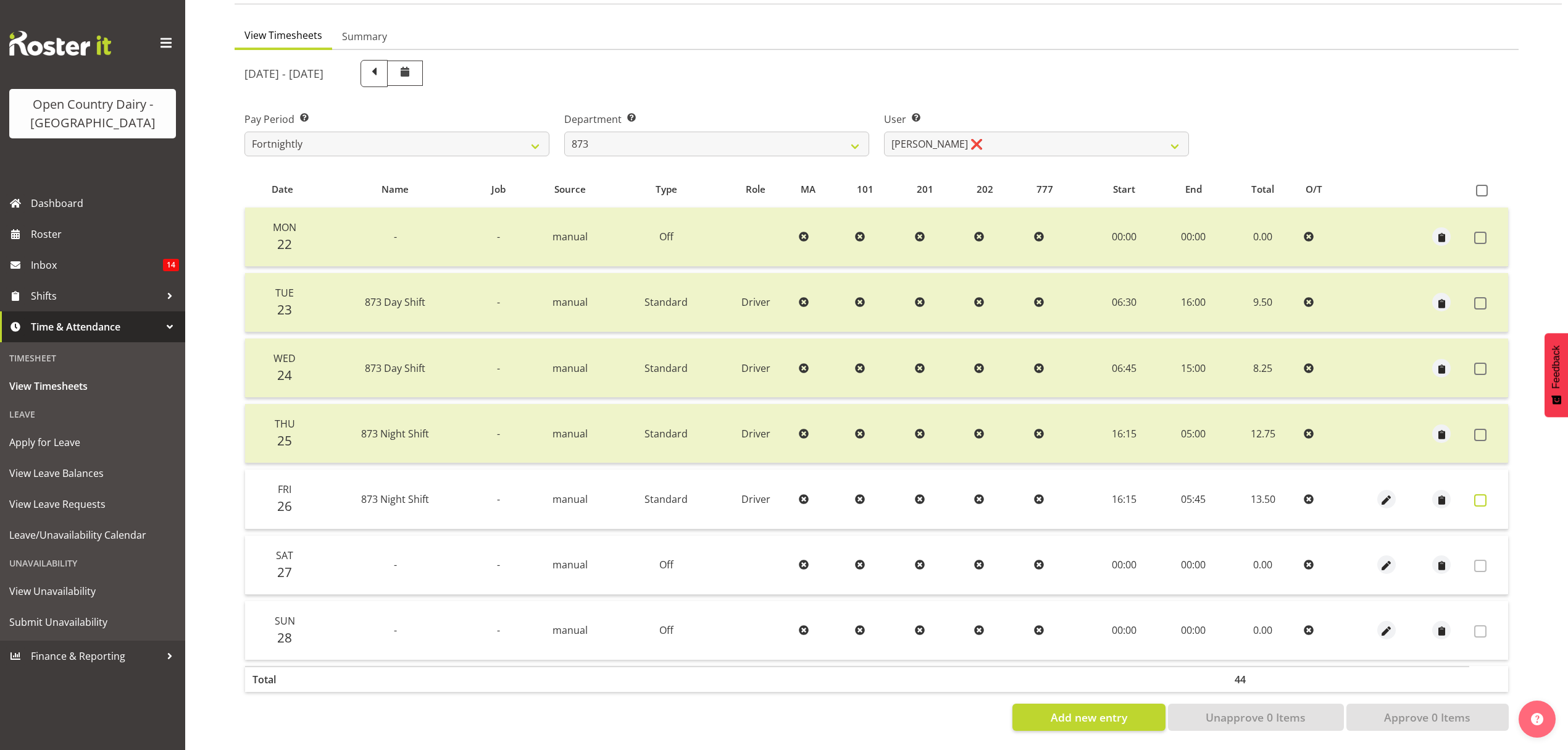
click at [1477, 494] on span at bounding box center [1480, 501] width 13 height 13
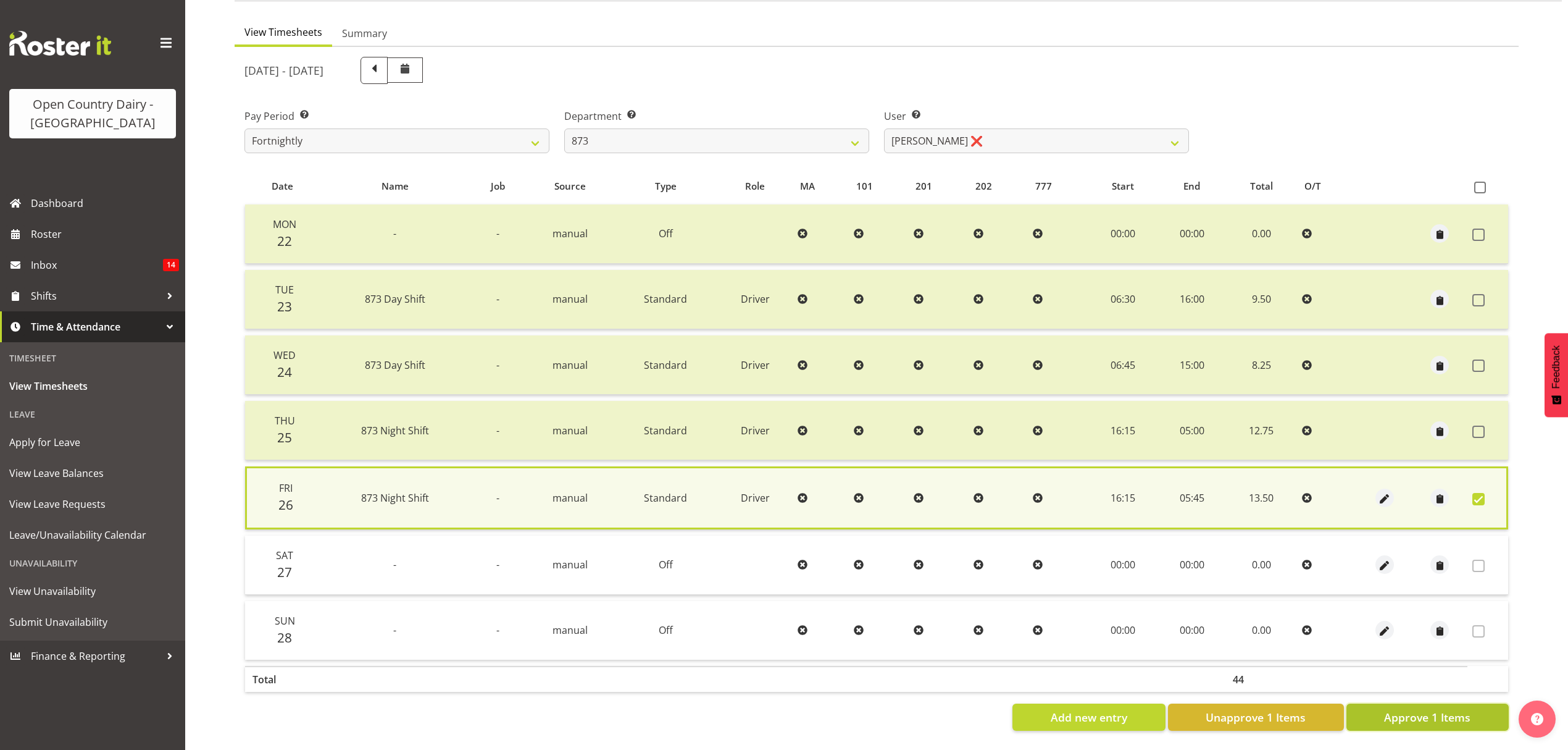
click at [1463, 709] on span "Approve 1 Items" at bounding box center [1427, 716] width 86 height 16
checkbox input "false"
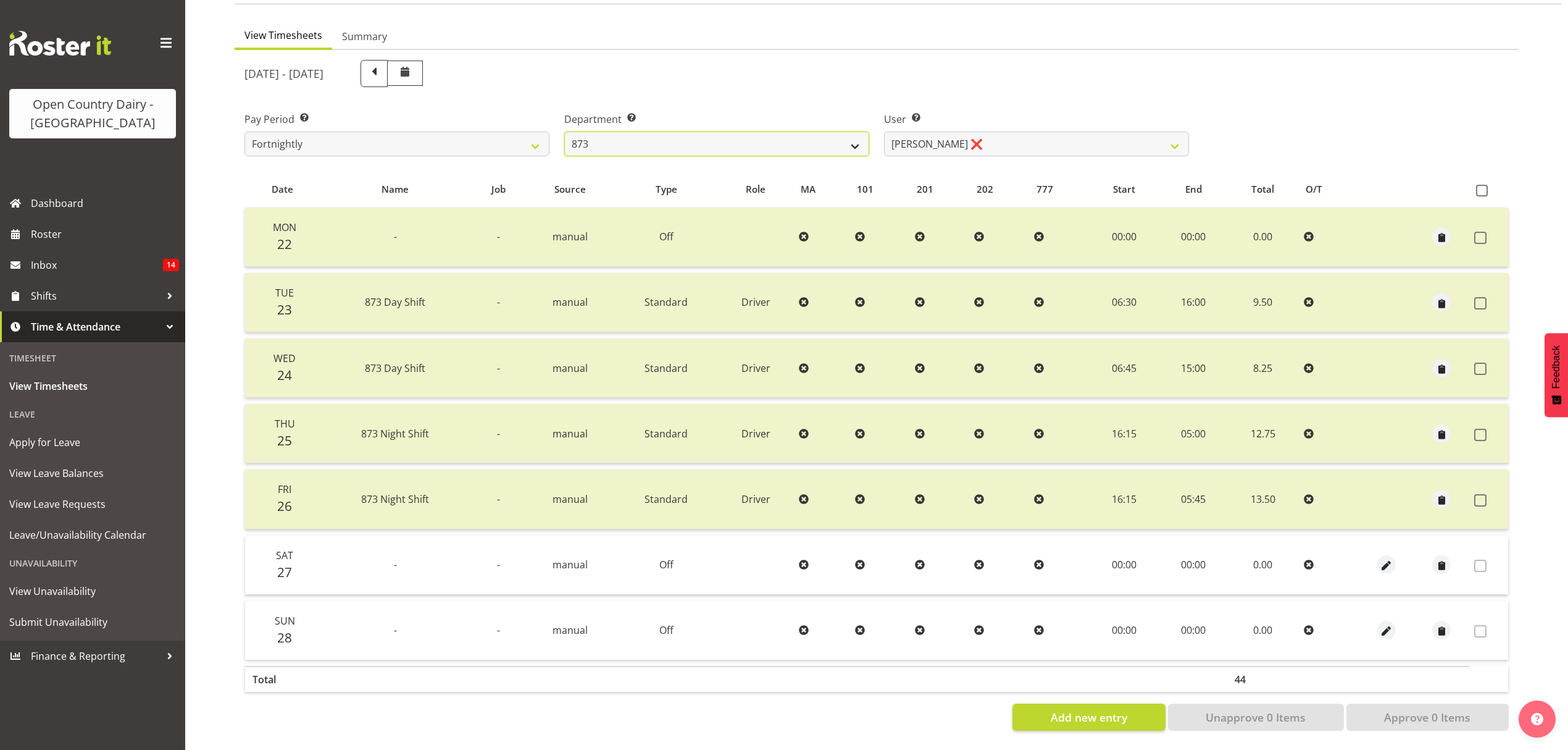
click at [650, 136] on select "734 735 736 737 738 739 851 853 854 855 856 858 861 862 865 867-9032 868 869 87…" at bounding box center [717, 144] width 305 height 25
select select "689"
click at [564, 132] on select "734 735 736 737 738 739 851 853 854 855 856 858 861 862 865 867-9032 868 869 87…" at bounding box center [717, 144] width 305 height 25
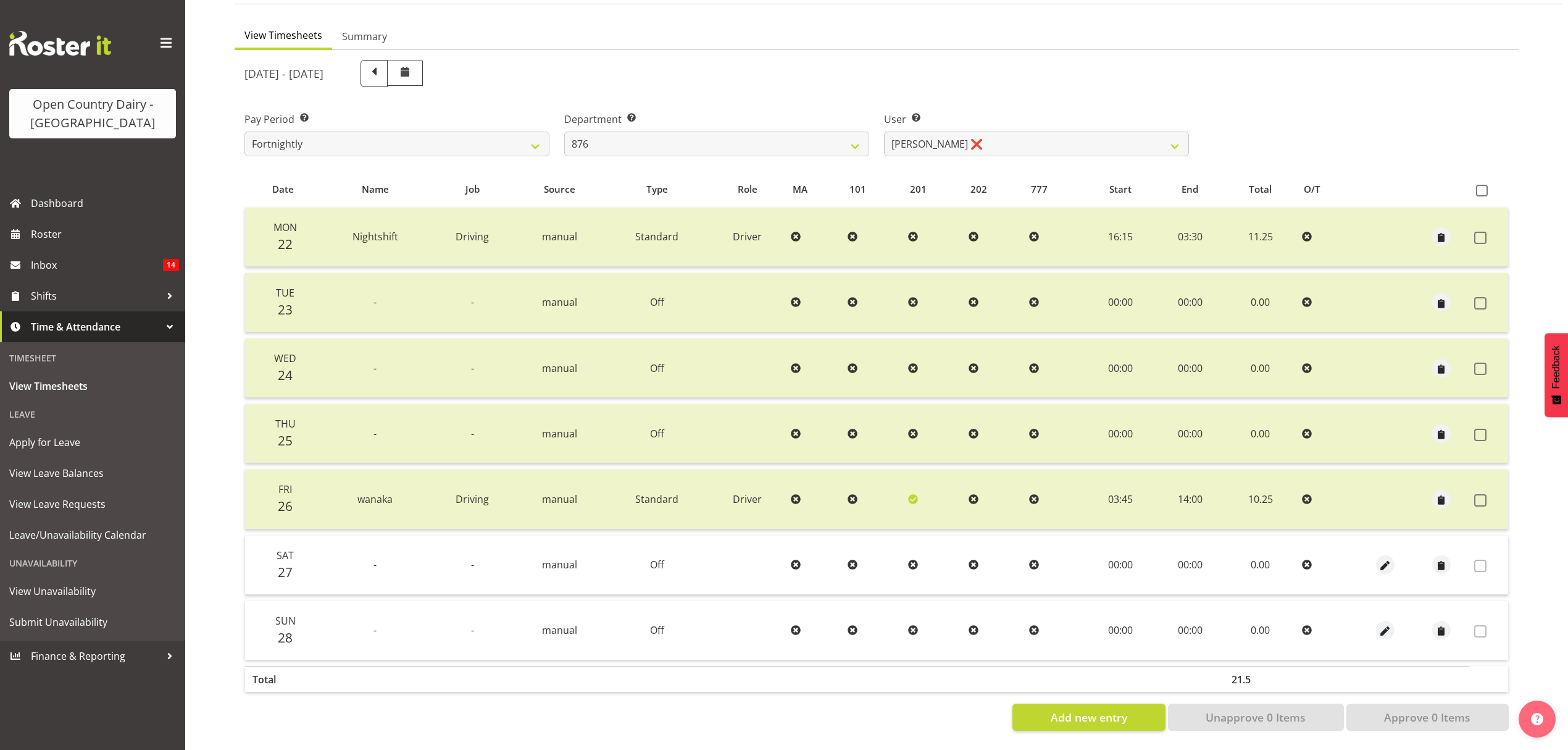
drag, startPoint x: 986, startPoint y: 167, endPoint x: 995, endPoint y: 151, distance: 18.4
click at [993, 158] on div "September 22nd - September 28th 2025 Pay Period Select which pay period you wou…" at bounding box center [876, 391] width 1264 height 678
click at [999, 136] on select "Dean Henderson ❌ Ian Barbour ❌ John Graham ❌ Tom Rahl ❌" at bounding box center [1037, 144] width 305 height 25
select select "7390"
click at [884, 132] on select "Dean Henderson ❌ Ian Barbour ❌ John Graham ❌ Tom Rahl ❌" at bounding box center [1037, 144] width 305 height 25
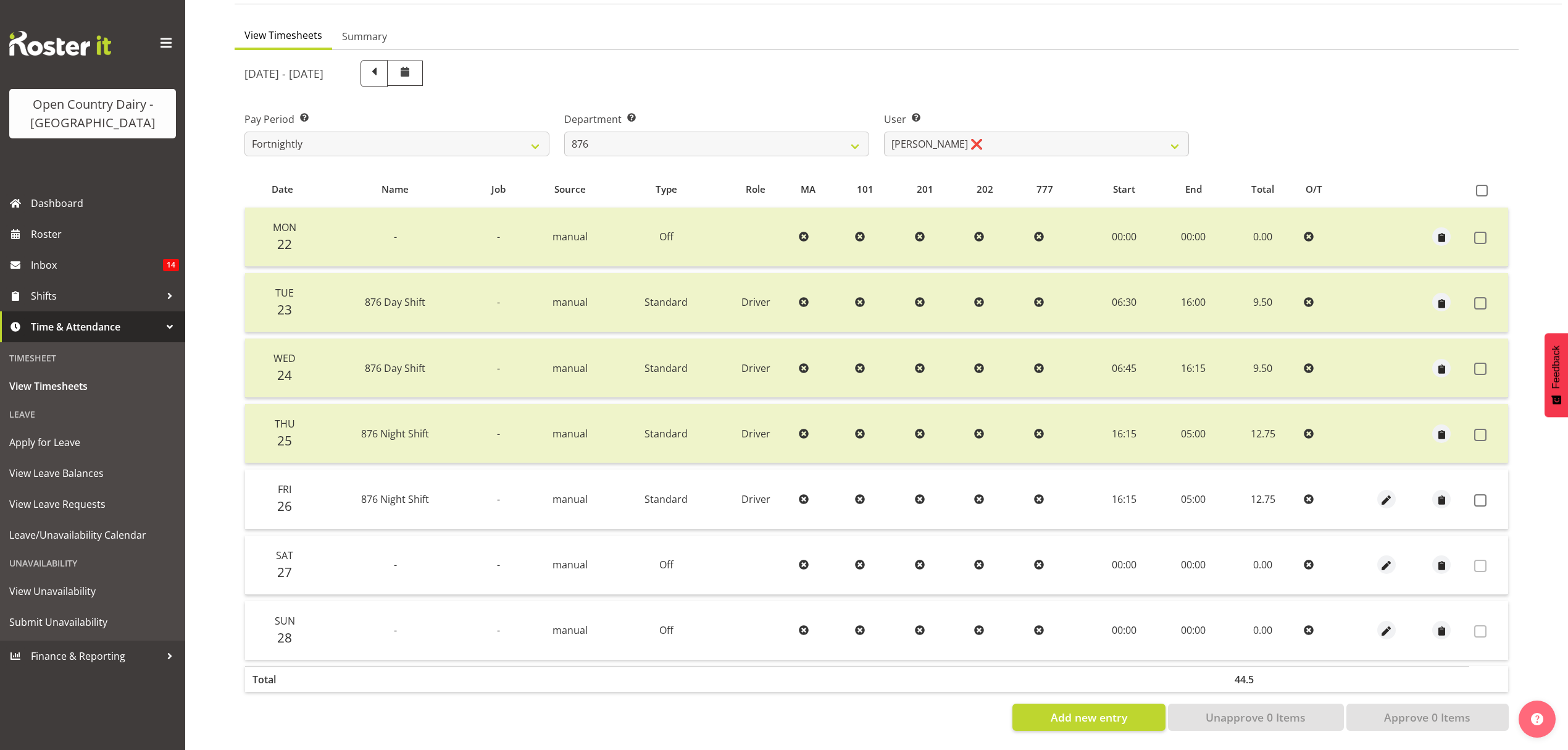
click at [1406, 134] on div "Pay Period Select which pay period you would like to view. Fortnightly Departme…" at bounding box center [876, 129] width 1279 height 69
click at [1488, 494] on label at bounding box center [1483, 501] width 19 height 13
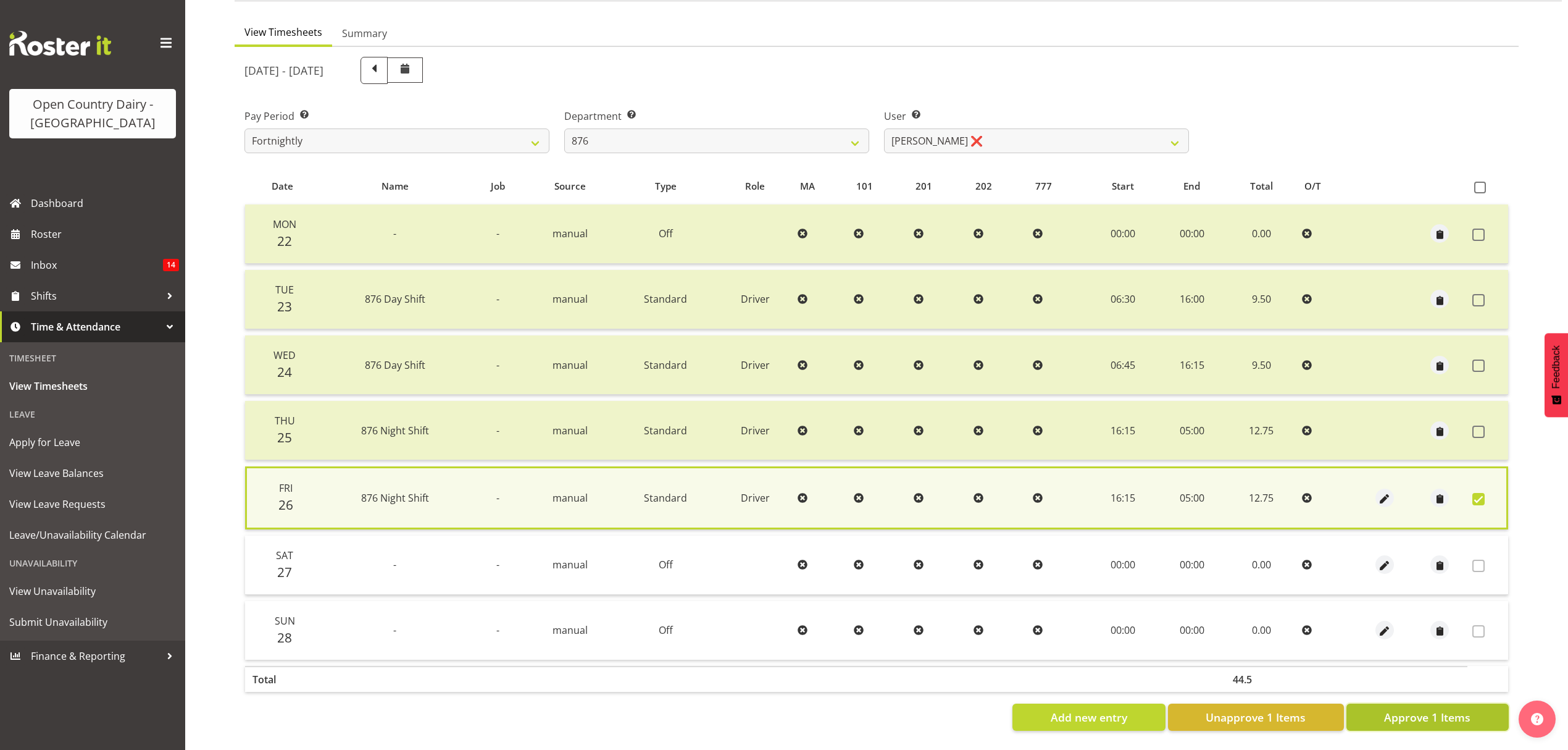
click at [1364, 704] on button "Approve 1 Items" at bounding box center [1427, 717] width 162 height 27
checkbox input "false"
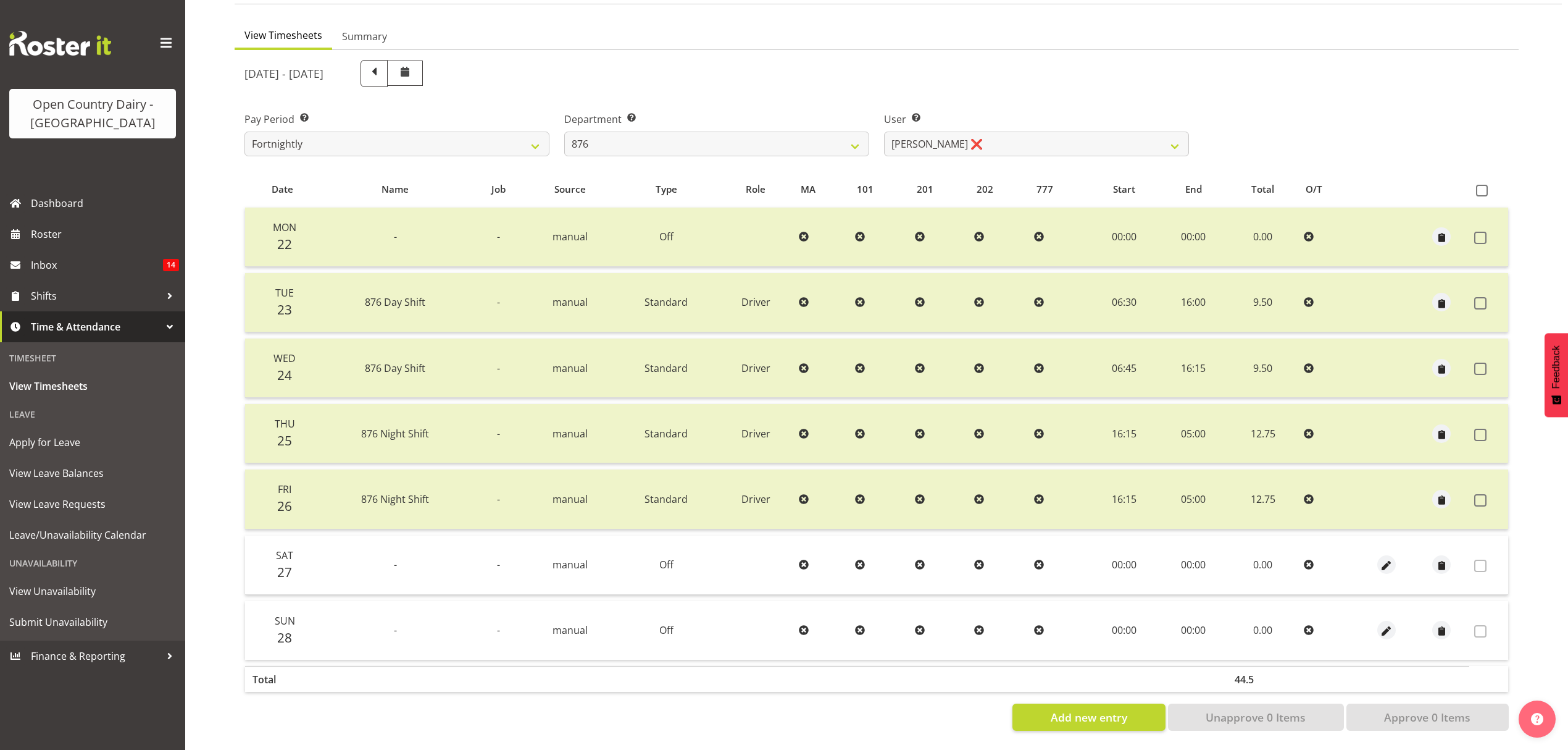
click at [711, 147] on div "Department Select which department you would like to view. 734 735 736 737 738 …" at bounding box center [716, 129] width 320 height 69
drag, startPoint x: 713, startPoint y: 137, endPoint x: 720, endPoint y: 126, distance: 13.0
click at [720, 132] on select "734 735 736 737 738 739 851 853 854 855 856 858 861 862 865 867-9032 868 869 87…" at bounding box center [717, 144] width 305 height 25
select select "690"
click at [564, 132] on select "734 735 736 737 738 739 851 853 854 855 856 858 861 862 865 867-9032 868 869 87…" at bounding box center [717, 144] width 305 height 25
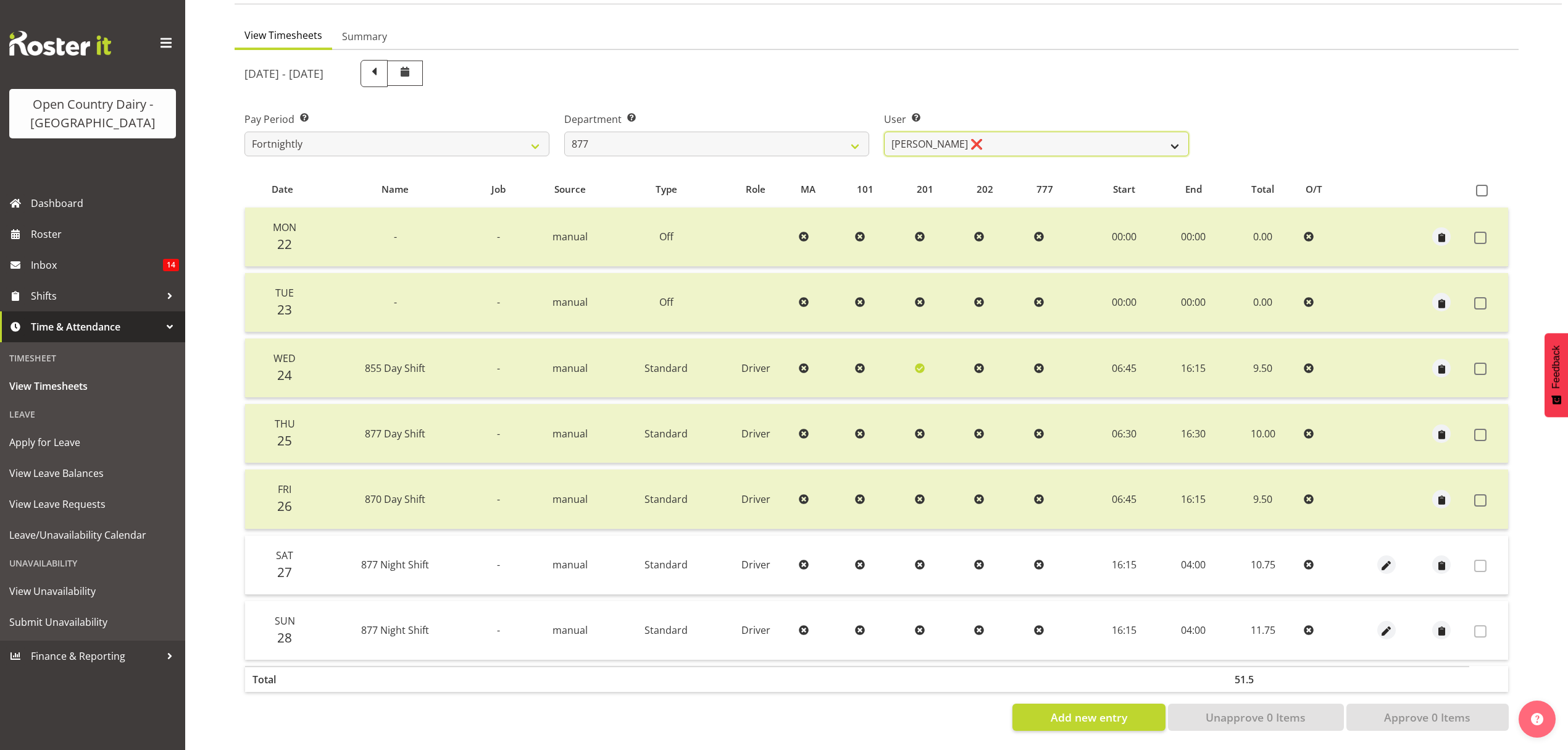
click at [976, 132] on select "Barry Shields ❌ Callum Wells ❌ Helen Bull ❌ Jase Preston ❌" at bounding box center [1037, 144] width 305 height 25
click at [884, 132] on select "Barry Shields ❌ Callum Wells ❌ Helen Bull ❌ Jase Preston ❌" at bounding box center [1037, 144] width 305 height 25
click at [960, 137] on select "Barry Shields ❌ Callum Wells ❌ Helen Bull ❌ Jase Preston ❌" at bounding box center [1037, 144] width 305 height 25
click at [965, 95] on div "User Select user. Note: This is filtered down by the previous two drop-down ite…" at bounding box center [1036, 129] width 320 height 69
click at [915, 132] on select "Barry Shields ❌ Callum Wells ❌ Helen Bull ❌ Jase Preston ❌" at bounding box center [1037, 144] width 305 height 25
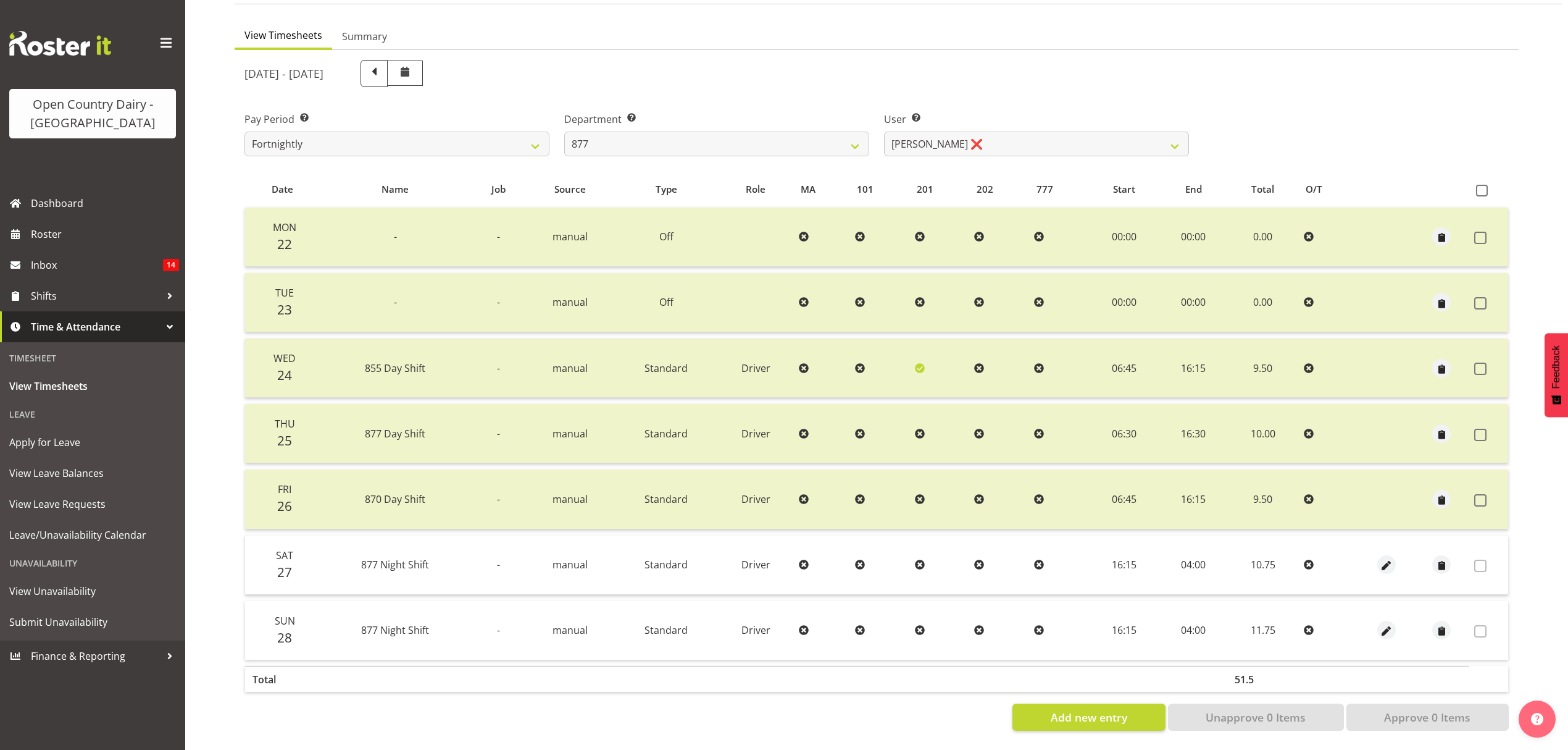
click at [956, 95] on div "User Select user. Note: This is filtered down by the previous two drop-down ite…" at bounding box center [1036, 129] width 320 height 69
click at [912, 132] on select "Barry Shields ❌ Callum Wells ❌ Helen Bull ❌ Jase Preston ❌" at bounding box center [1037, 144] width 305 height 25
select select "9756"
click at [884, 132] on select "Barry Shields ❌ Callum Wells ❌ Helen Bull ❌ Jase Preston ❌" at bounding box center [1037, 144] width 305 height 25
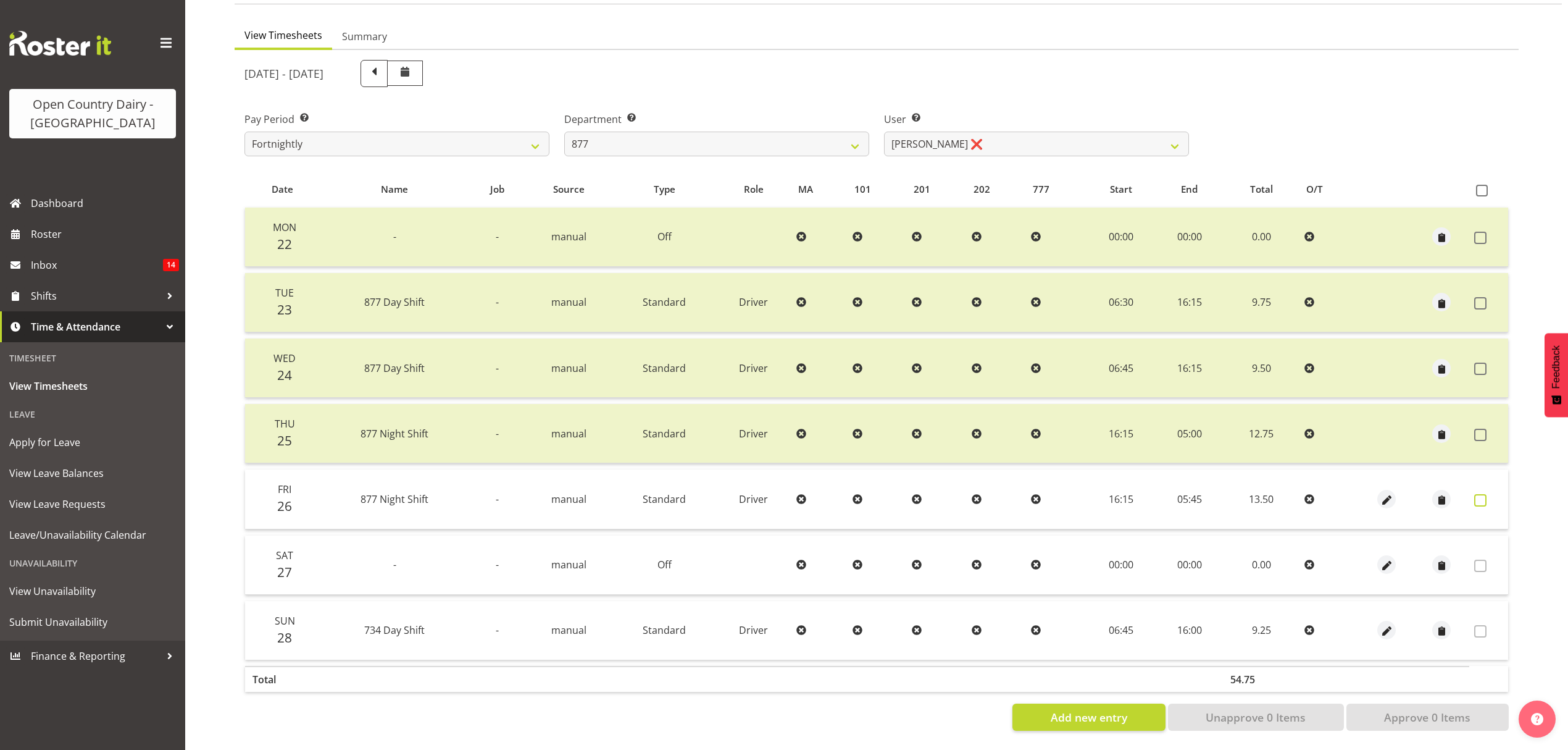
click at [1487, 494] on label at bounding box center [1483, 501] width 19 height 13
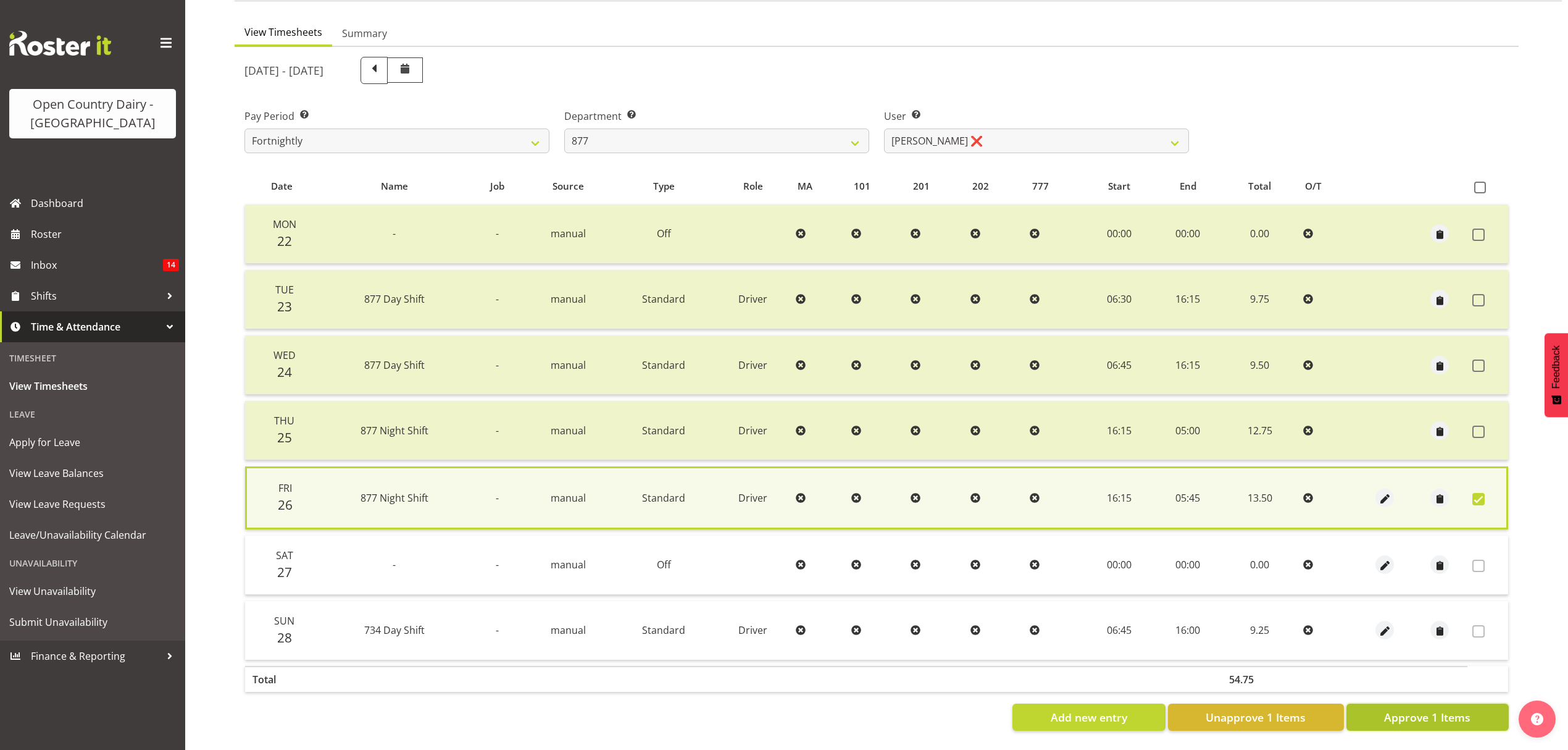
click at [1447, 709] on span "Approve 1 Items" at bounding box center [1427, 716] width 86 height 16
checkbox input "false"
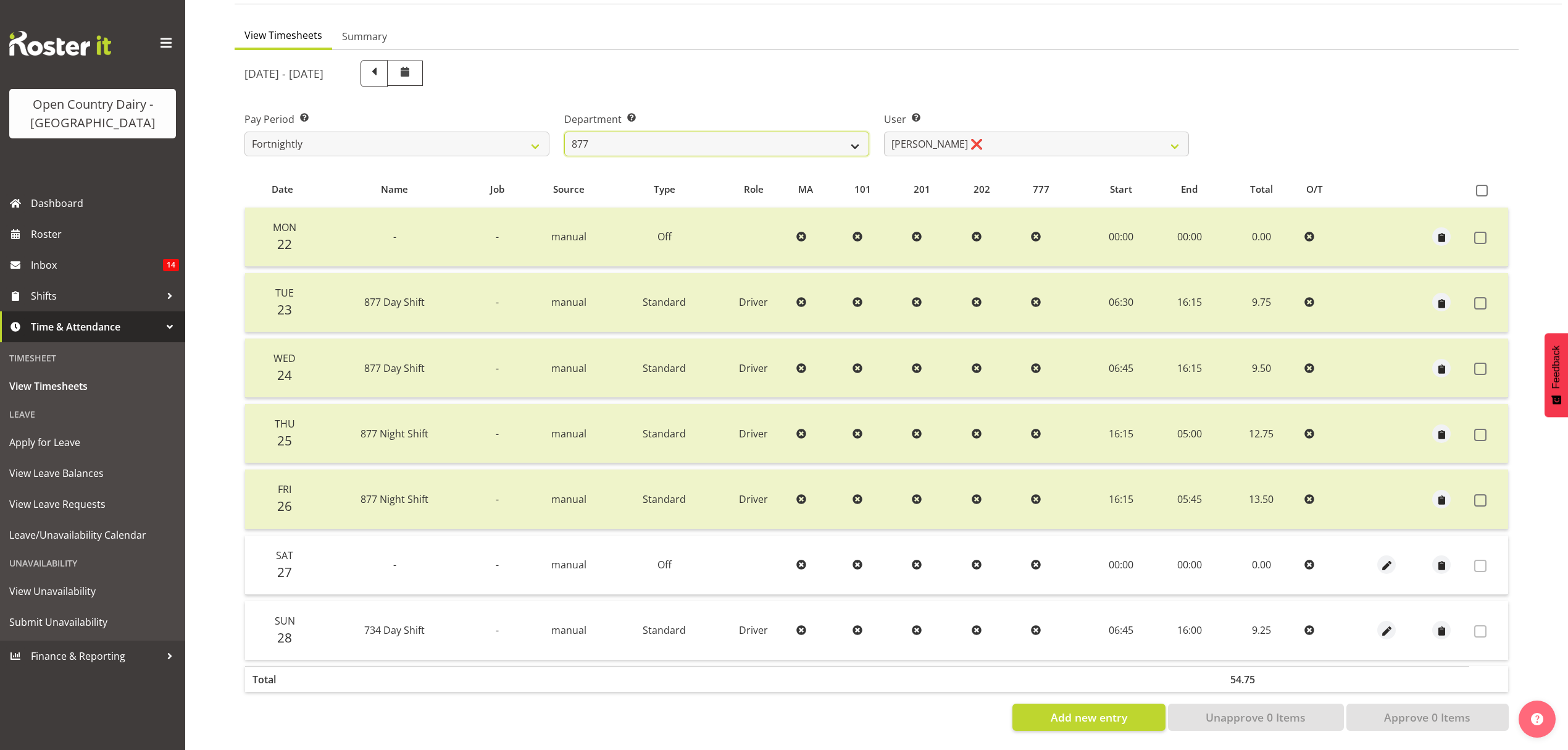
click at [693, 132] on select "734 735 736 737 738 739 851 853 854 855 856 858 861 862 865 867-9032 868 869 87…" at bounding box center [717, 144] width 305 height 25
select select "691"
click at [564, 132] on select "734 735 736 737 738 739 851 853 854 855 856 858 861 862 865 867-9032 868 869 87…" at bounding box center [717, 144] width 305 height 25
select select "7375"
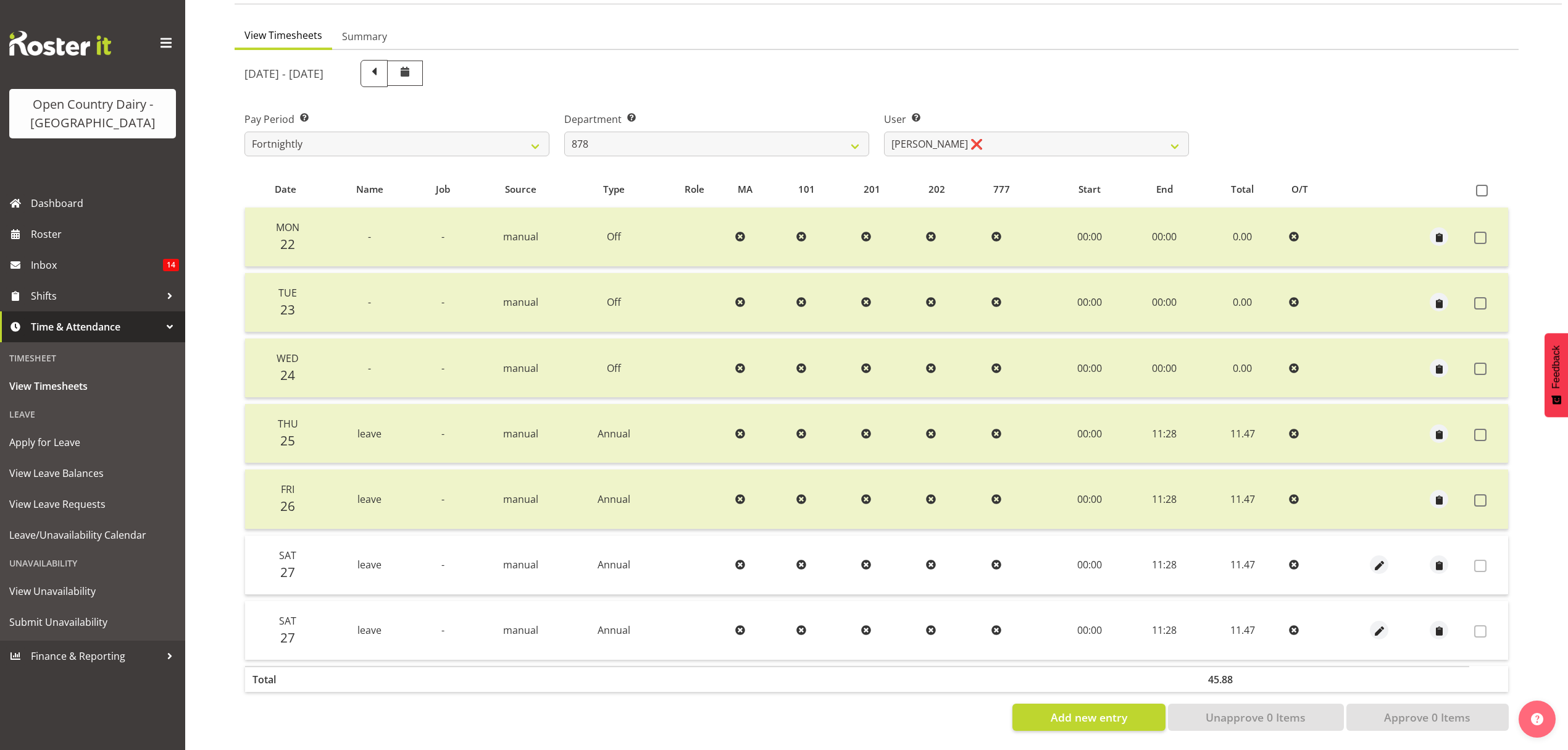
click at [906, 134] on div "September 22nd - September 28th 2025 Pay Period Select which pay period you wou…" at bounding box center [876, 391] width 1264 height 678
click at [906, 134] on select "Athol Warnock ❌ Dean Tither ❌ Joshua Treymane ❌ Vinkie Botha ❌" at bounding box center [1037, 144] width 305 height 25
drag, startPoint x: 904, startPoint y: 100, endPoint x: 897, endPoint y: 104, distance: 8.1
click at [904, 99] on div "User Select user. Note: This is filtered down by the previous two drop-down ite…" at bounding box center [1036, 129] width 320 height 69
click at [752, 119] on div "Department Select which department you would like to view. 734 735 736 737 738 …" at bounding box center [717, 134] width 305 height 44
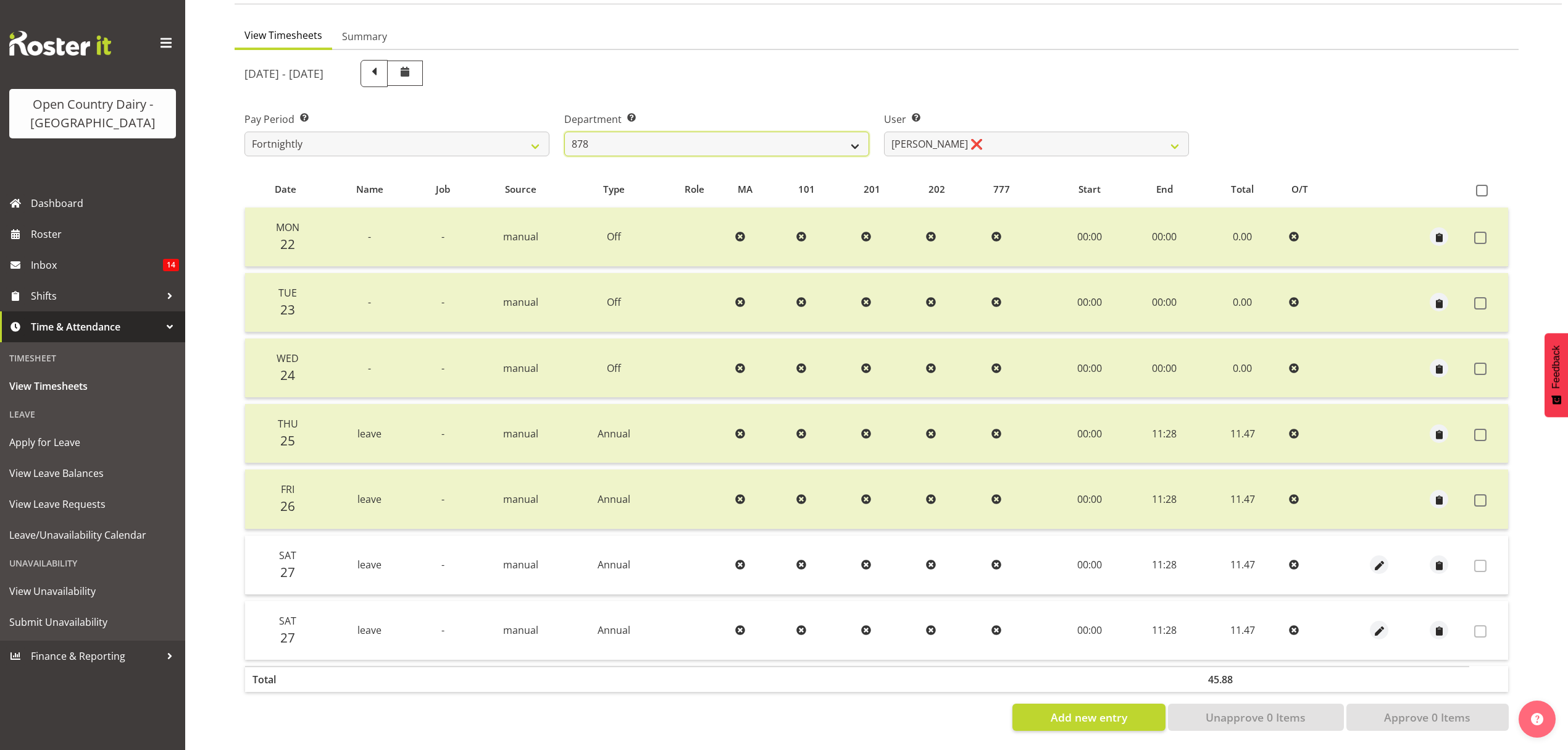
click at [747, 132] on select "734 735 736 737 738 739 851 853 854 855 856 858 861 862 865 867-9032 868 869 87…" at bounding box center [717, 144] width 305 height 25
click at [564, 132] on select "734 735 736 737 738 739 851 853 854 855 856 858 861 862 865 867-9032 868 869 87…" at bounding box center [717, 144] width 305 height 25
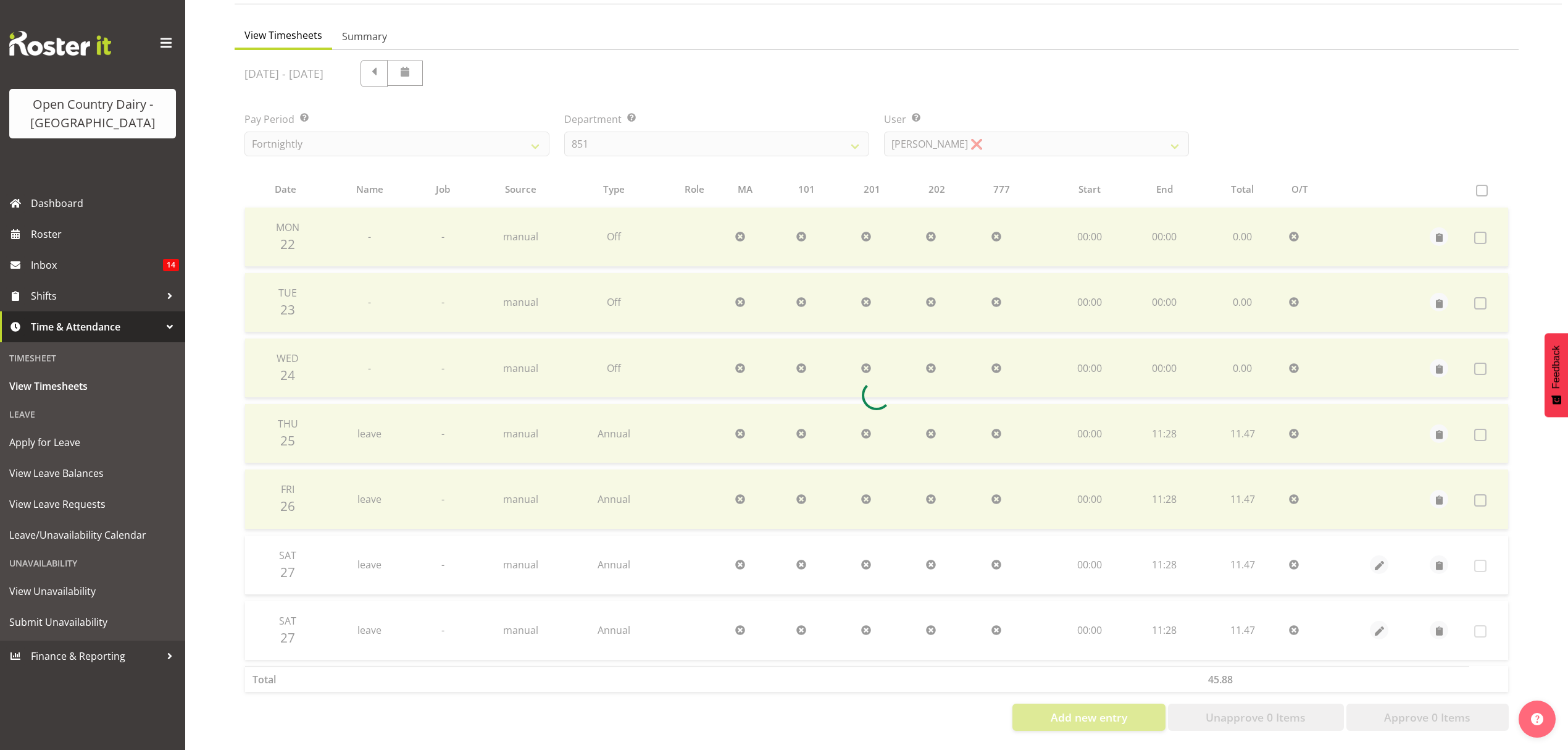
scroll to position [43, 0]
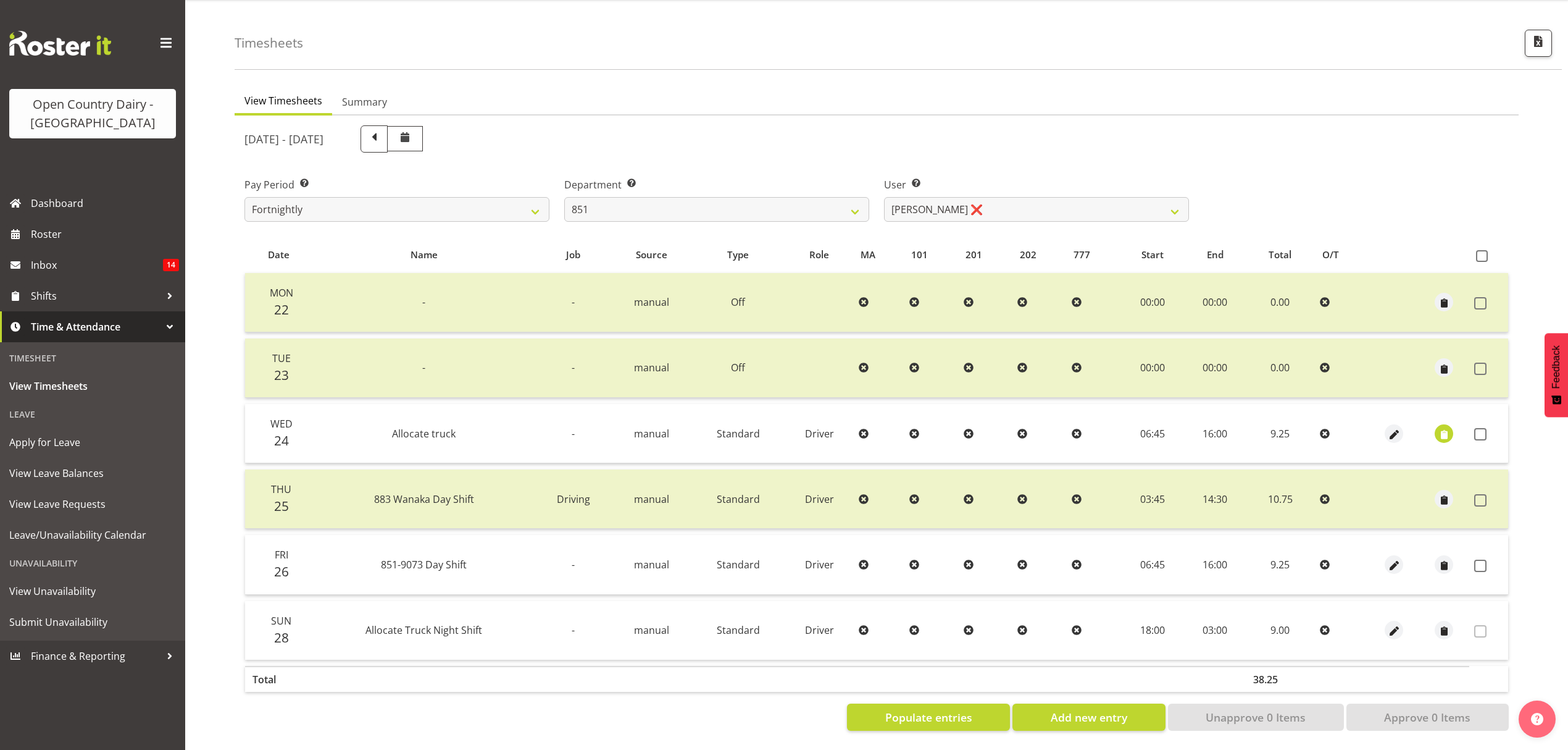
click at [998, 142] on div at bounding box center [876, 428] width 1284 height 625
click at [1012, 207] on select "Hayden Batt ❌ Martin Black ❌ Stacey Wilson ❌" at bounding box center [1037, 209] width 305 height 25
click at [797, 207] on select "734 735 736 737 738 739 851 853 854 855 856 858 861 862 865 867-9032 868 869 87…" at bounding box center [717, 209] width 305 height 25
click at [564, 197] on select "734 735 736 737 738 739 851 853 854 855 856 858 861 862 865 867-9032 868 869 87…" at bounding box center [717, 209] width 305 height 25
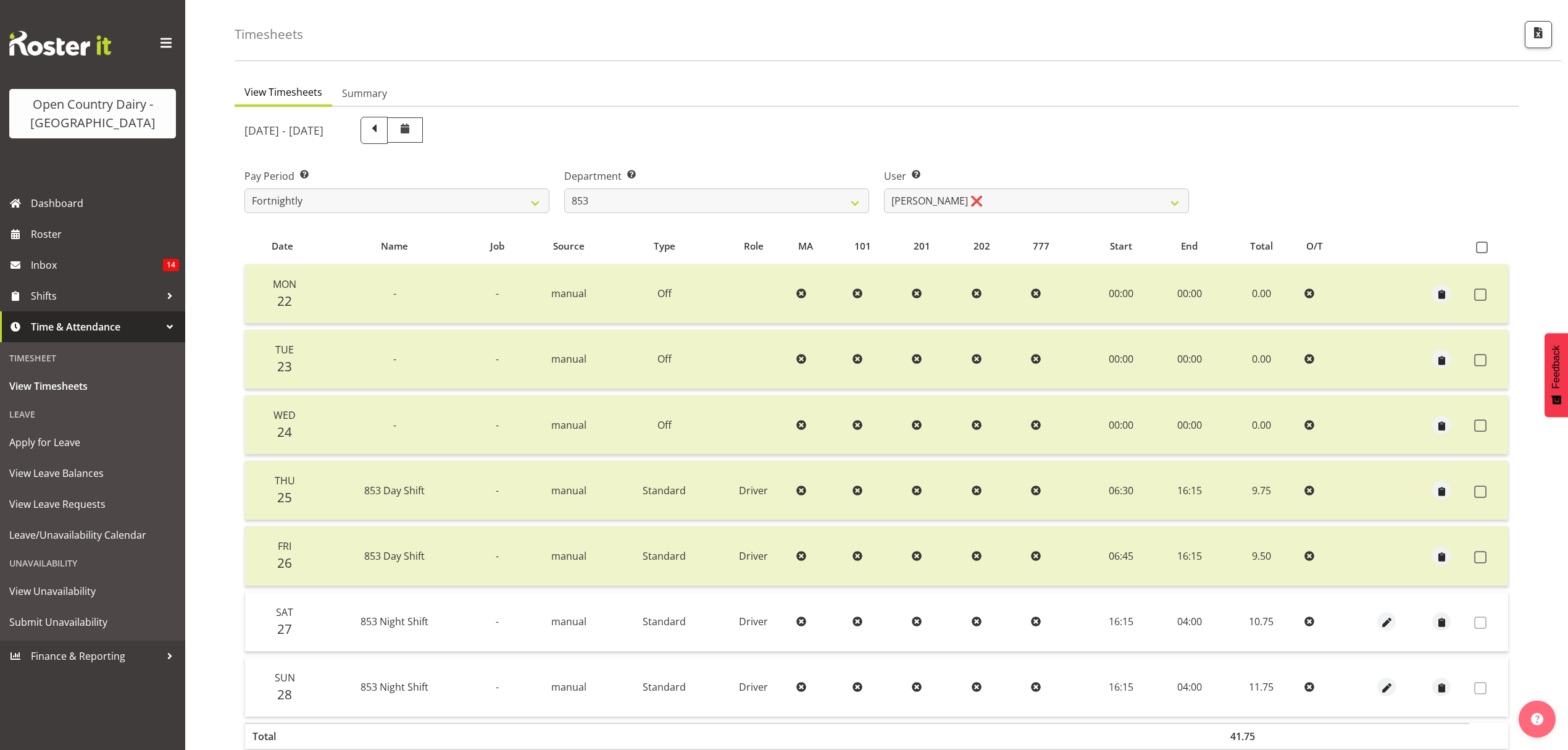
click at [975, 214] on div "September 22nd - September 28th 2025 Pay Period Select which pay period you wou…" at bounding box center [876, 448] width 1264 height 678
click at [971, 198] on select "Christiaan Botha ❌ Kevin Stuck ❌ Marty Powell ❌ Sean O'Neill ❌" at bounding box center [1037, 200] width 305 height 25
click at [818, 144] on div "September 22nd - September 28th 2025" at bounding box center [717, 130] width 960 height 42
click at [708, 200] on select "734 735 736 737 738 739 851 853 854 855 856 858 861 862 865 867-9032 868 869 87…" at bounding box center [717, 200] width 305 height 25
select select "927"
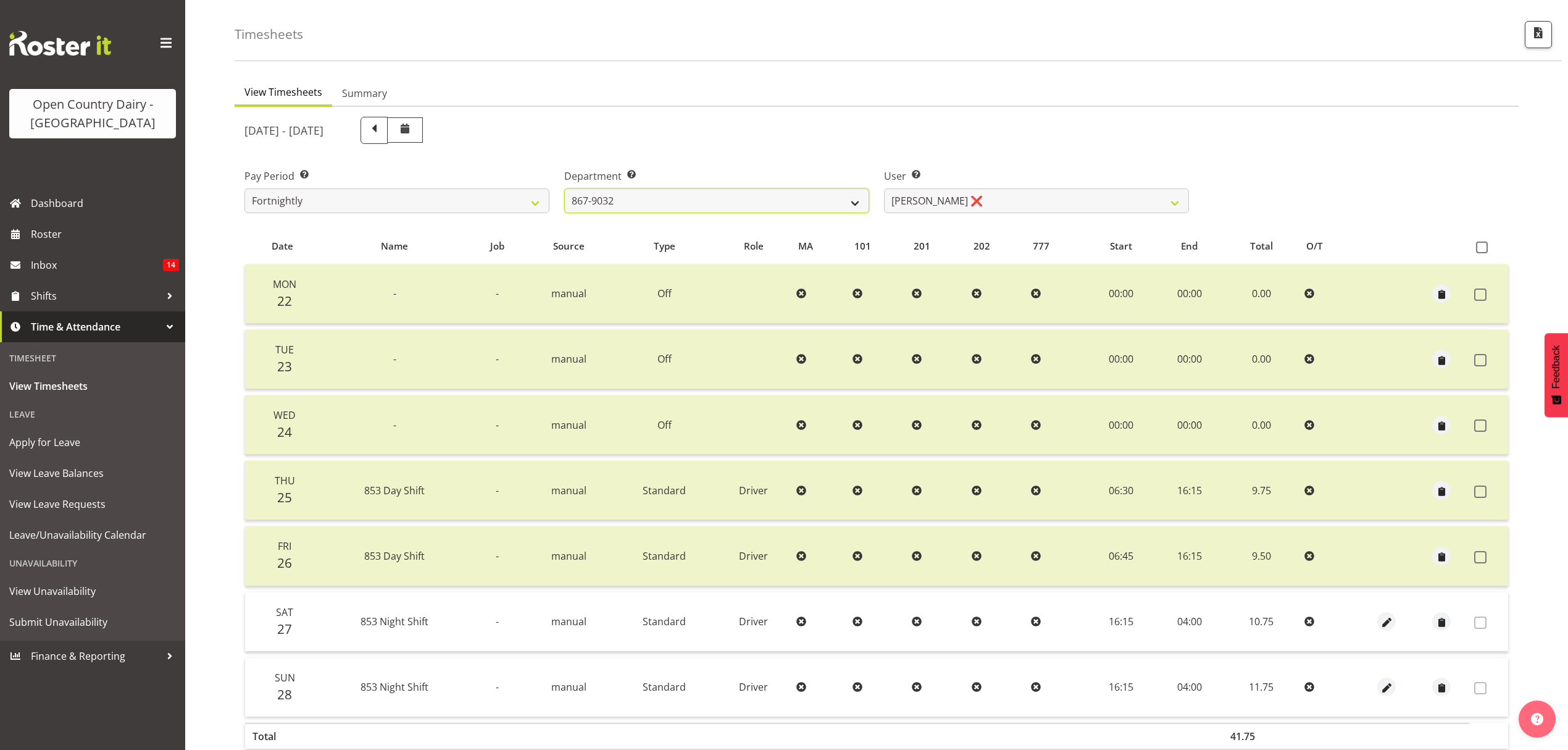
click at [564, 188] on select "734 735 736 737 738 739 851 853 854 855 856 858 861 862 865 867-9032 868 869 87…" at bounding box center [717, 200] width 305 height 25
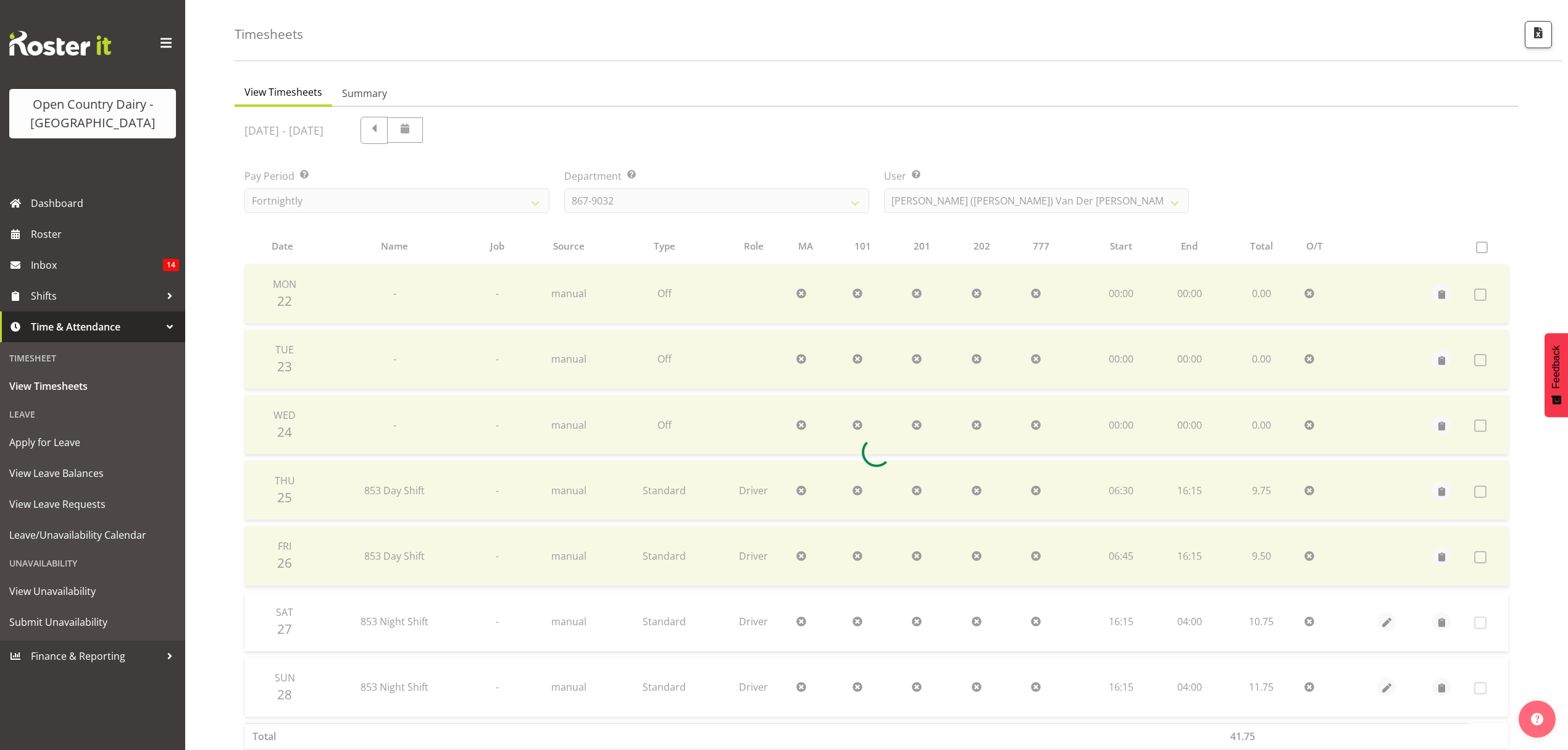
click at [1070, 197] on div at bounding box center [876, 452] width 1284 height 690
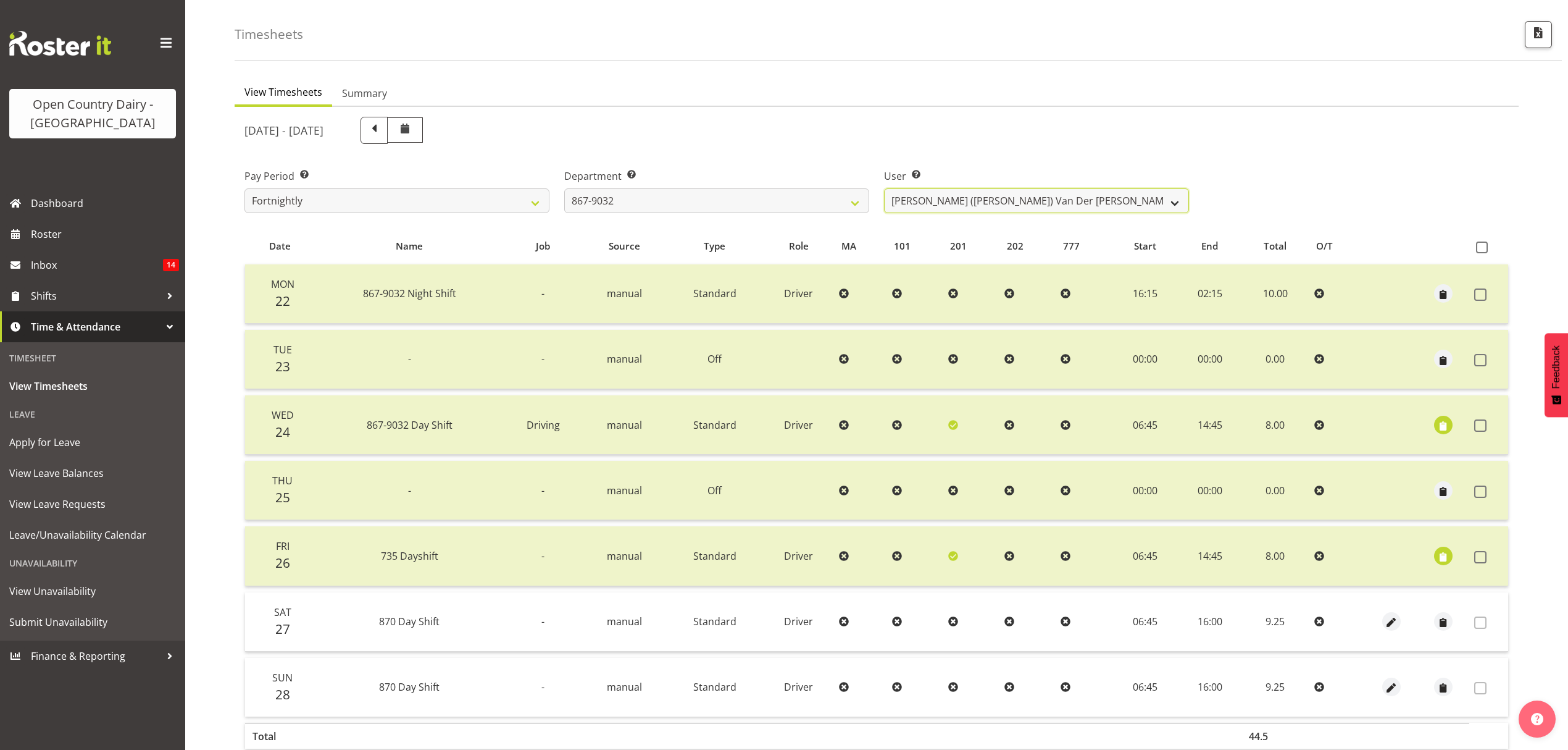
click at [1070, 197] on select "Gert (Gerry) Van Der Berg ❌ Glenn Tither ❌ Jason Gough ❌ Richard Aitken ❌" at bounding box center [1037, 200] width 305 height 25
select select "11796"
click at [884, 188] on select "Gert (Gerry) Van Der Berg ❌ Glenn Tither ❌ Jason Gough ❌ Richard Aitken ❌" at bounding box center [1037, 200] width 305 height 25
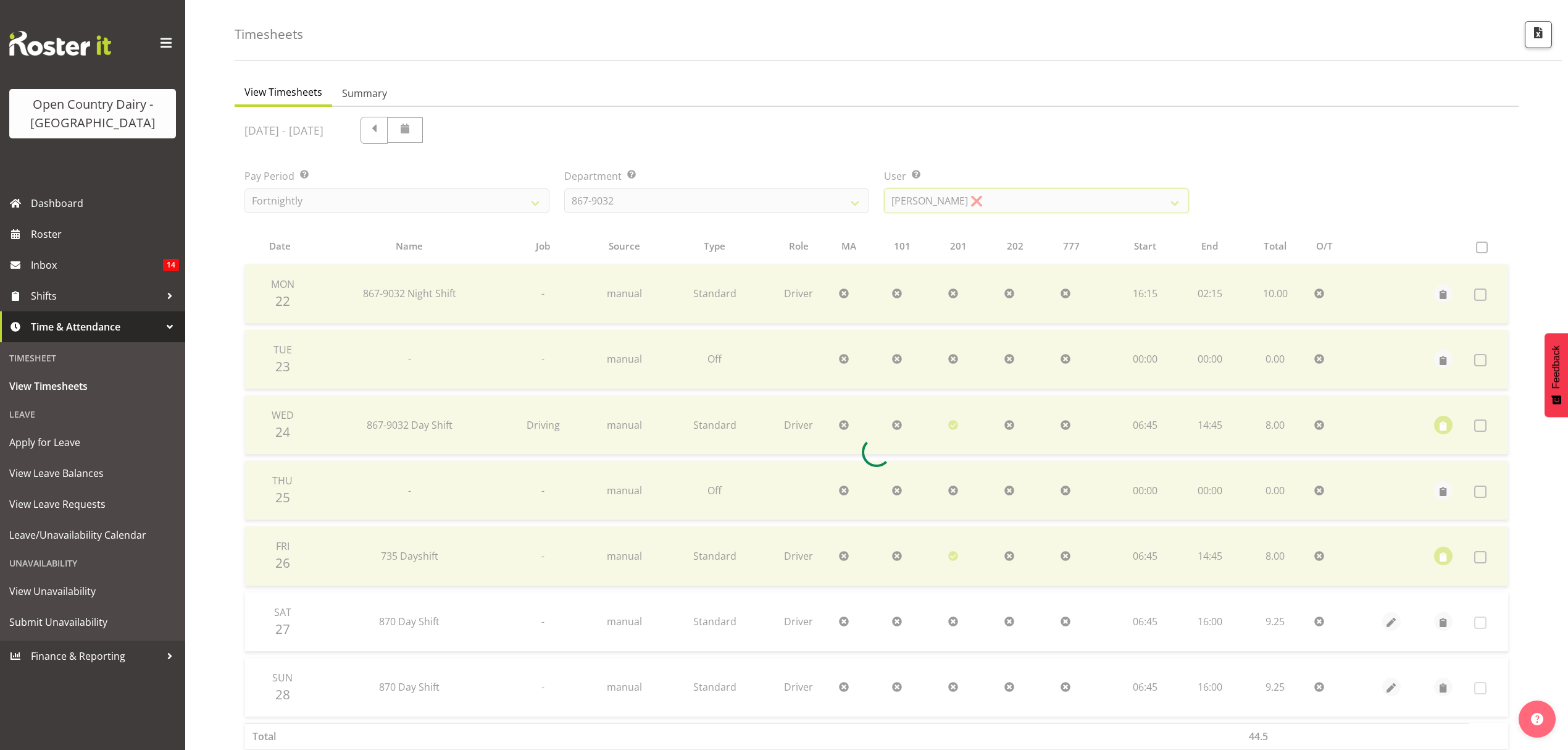
scroll to position [0, 0]
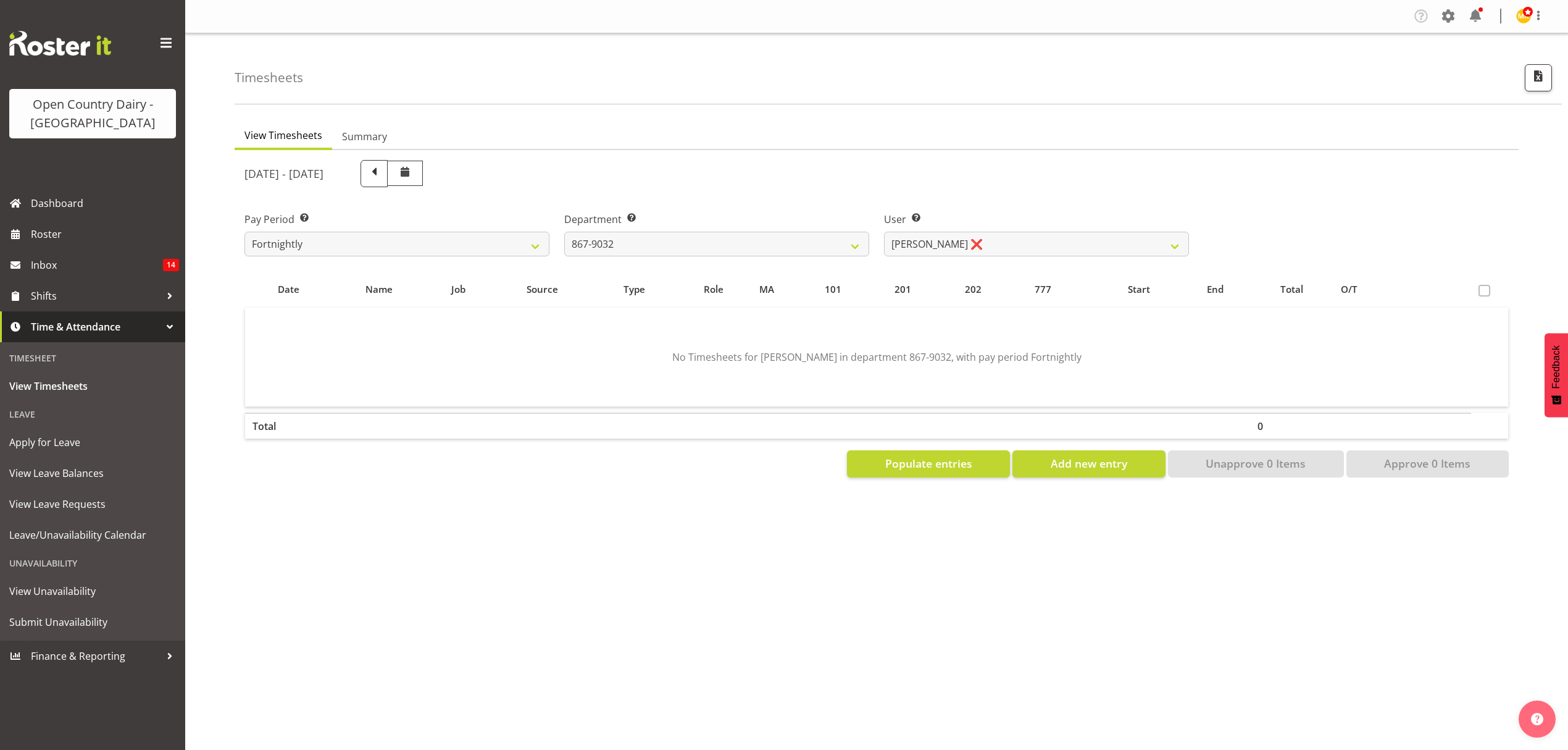
click at [1489, 507] on div "View Timesheets Summary September 22nd - September 28th 2025 Pay Period Select …" at bounding box center [901, 361] width 1334 height 494
click at [640, 238] on select "734 735 736 737 738 739 851 853 854 855 856 858 861 862 865 867-9032 868 869 87…" at bounding box center [717, 244] width 305 height 25
select select "671"
click at [564, 232] on select "734 735 736 737 738 739 851 853 854 855 856 858 861 862 865 867-9032 868 869 87…" at bounding box center [717, 244] width 305 height 25
select select "7395"
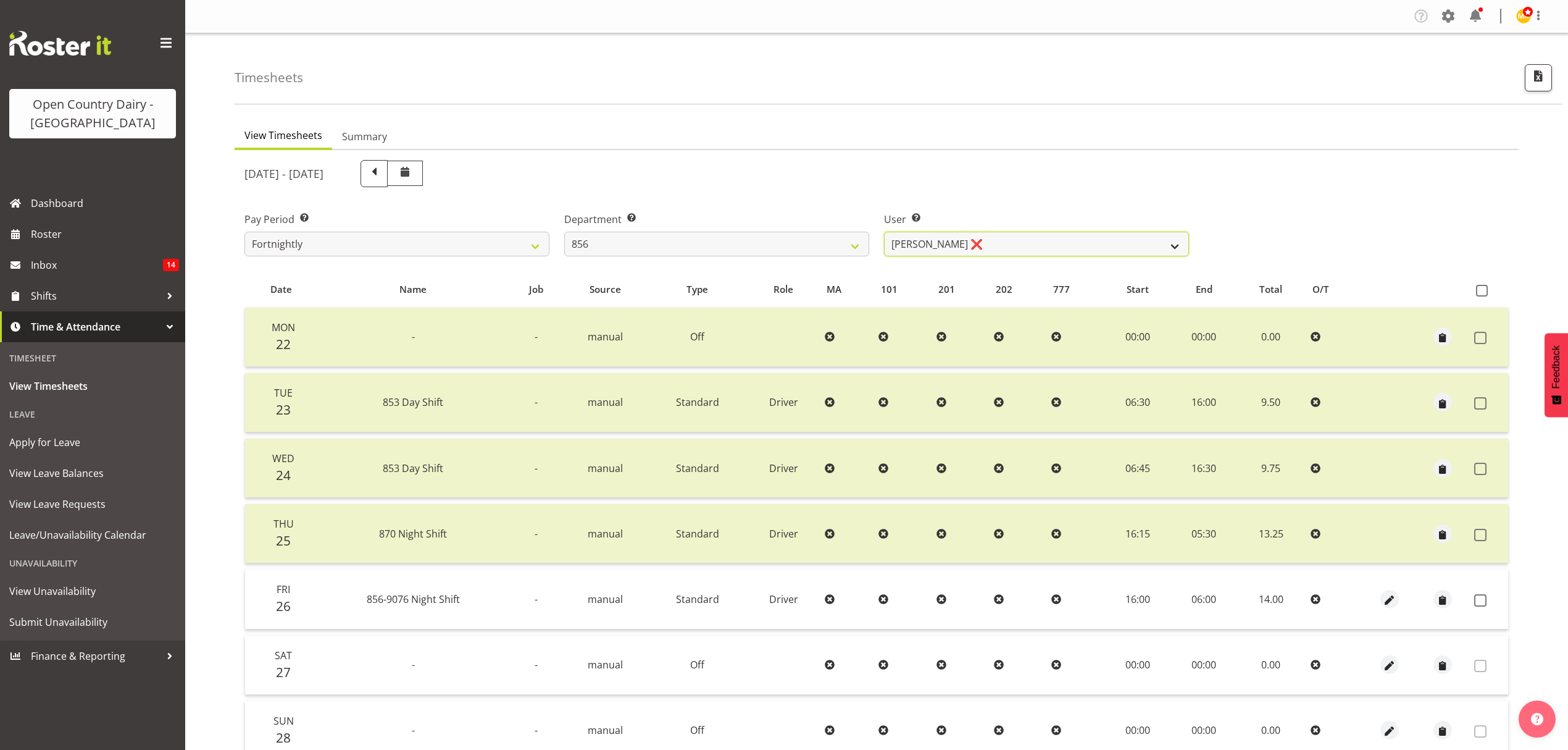
click at [1065, 249] on select "Bradley Parkhill ❌ James Matheson ❌ Jason Vercoe ❌ Tony Lee ❌" at bounding box center [1037, 244] width 305 height 25
drag, startPoint x: 1079, startPoint y: 176, endPoint x: 1156, endPoint y: 273, distance: 123.8
click at [1079, 175] on div "September 22nd - September 28th 2025" at bounding box center [716, 173] width 944 height 27
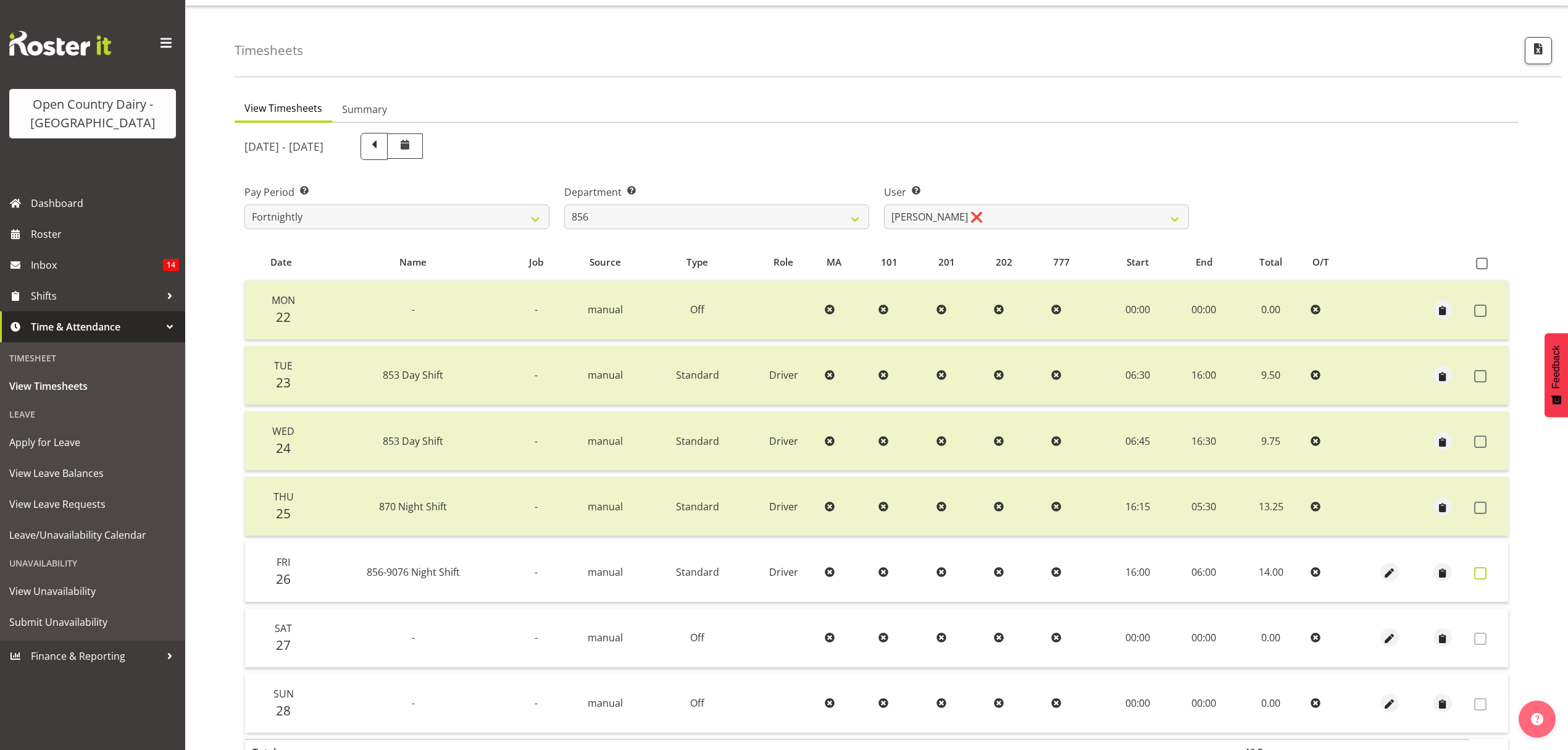
click at [1485, 568] on span at bounding box center [1480, 574] width 13 height 13
checkbox input "true"
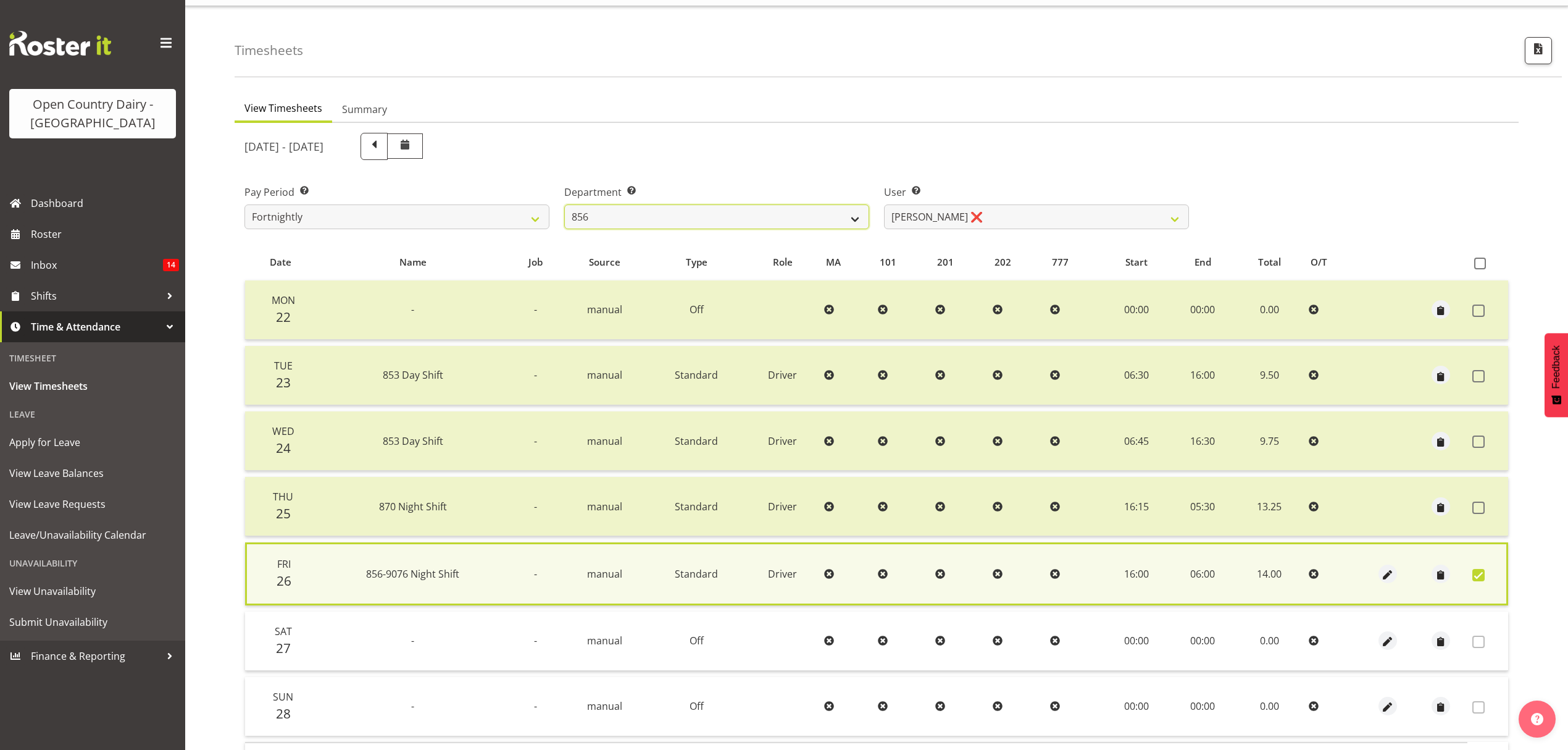
click at [717, 206] on select "734 735 736 737 738 739 851 853 854 855 856 858 861 862 865 867-9032 868 869 87…" at bounding box center [717, 216] width 305 height 25
select select "678"
click at [564, 204] on select "734 735 736 737 738 739 851 853 854 855 856 858 861 862 865 867-9032 868 869 87…" at bounding box center [717, 216] width 305 height 25
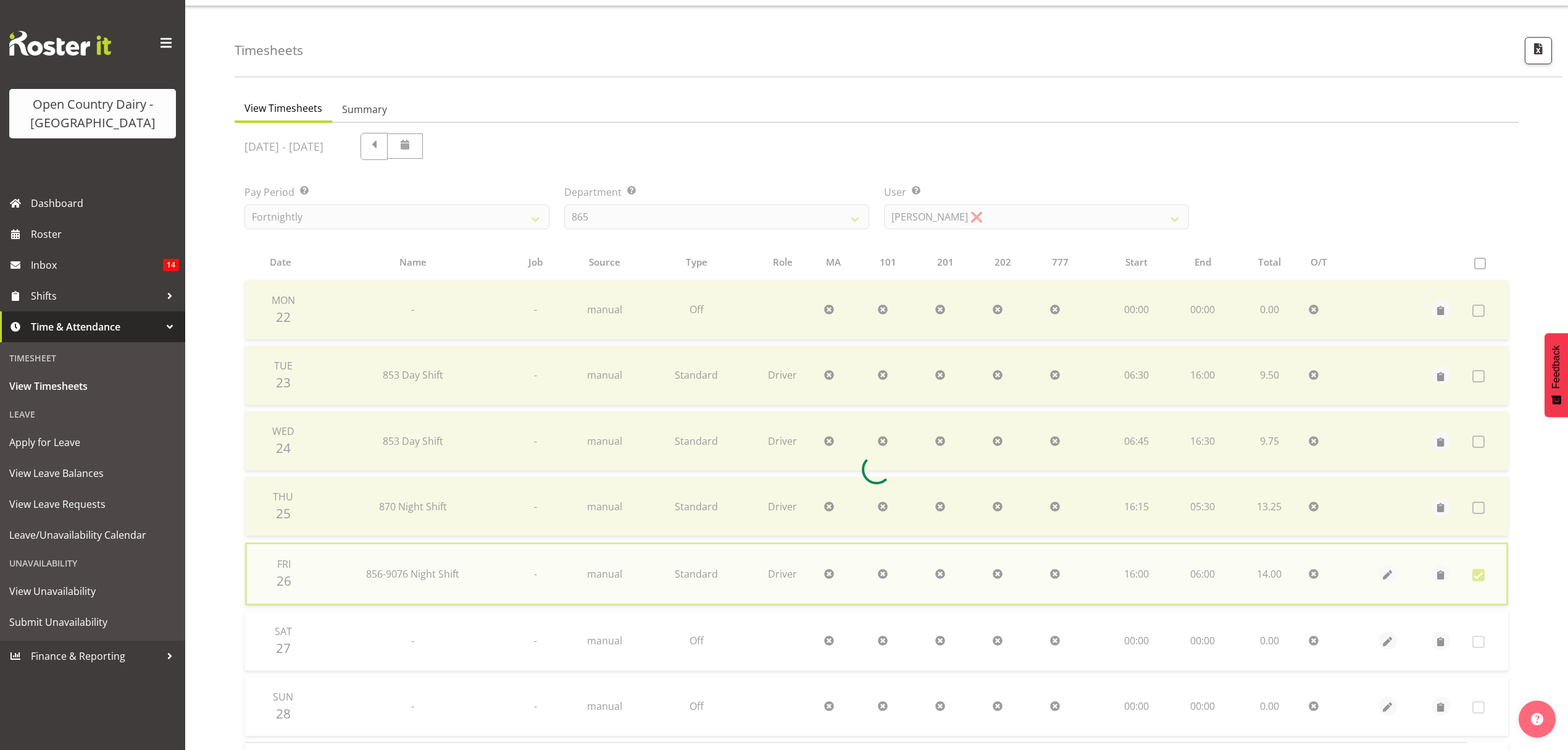
click at [988, 230] on div at bounding box center [876, 470] width 1284 height 693
checkbox input "false"
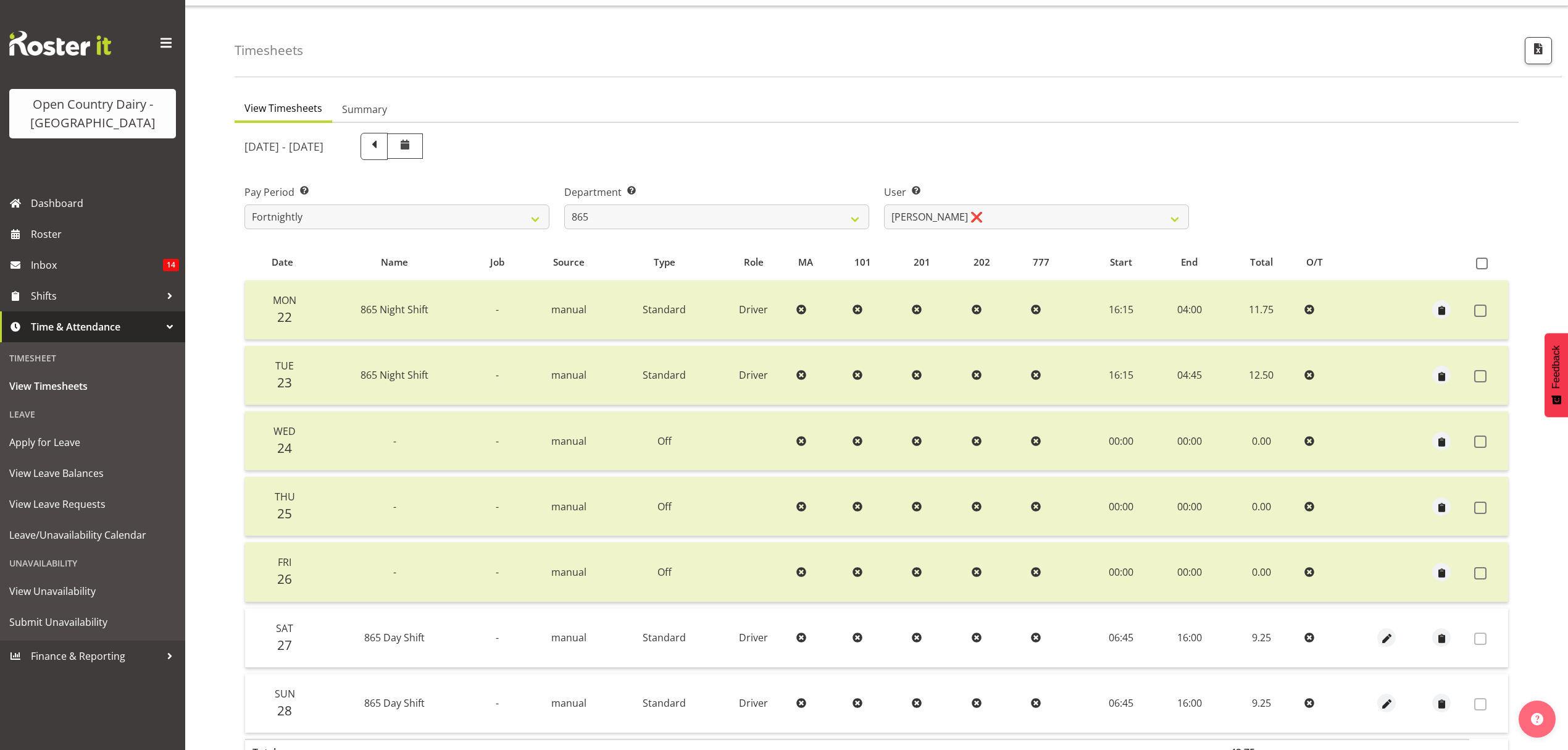
click at [990, 218] on div "September 22nd - September 28th 2025 Pay Period Select which pay period you wou…" at bounding box center [876, 464] width 1264 height 678
click at [990, 218] on select "Flavio Ferraz ❌ George Courtney ❌ Steffan Kennard ❌" at bounding box center [1037, 216] width 305 height 25
select select "7487"
click at [884, 204] on select "Flavio Ferraz ❌ George Courtney ❌ Steffan Kennard ❌" at bounding box center [1037, 216] width 305 height 25
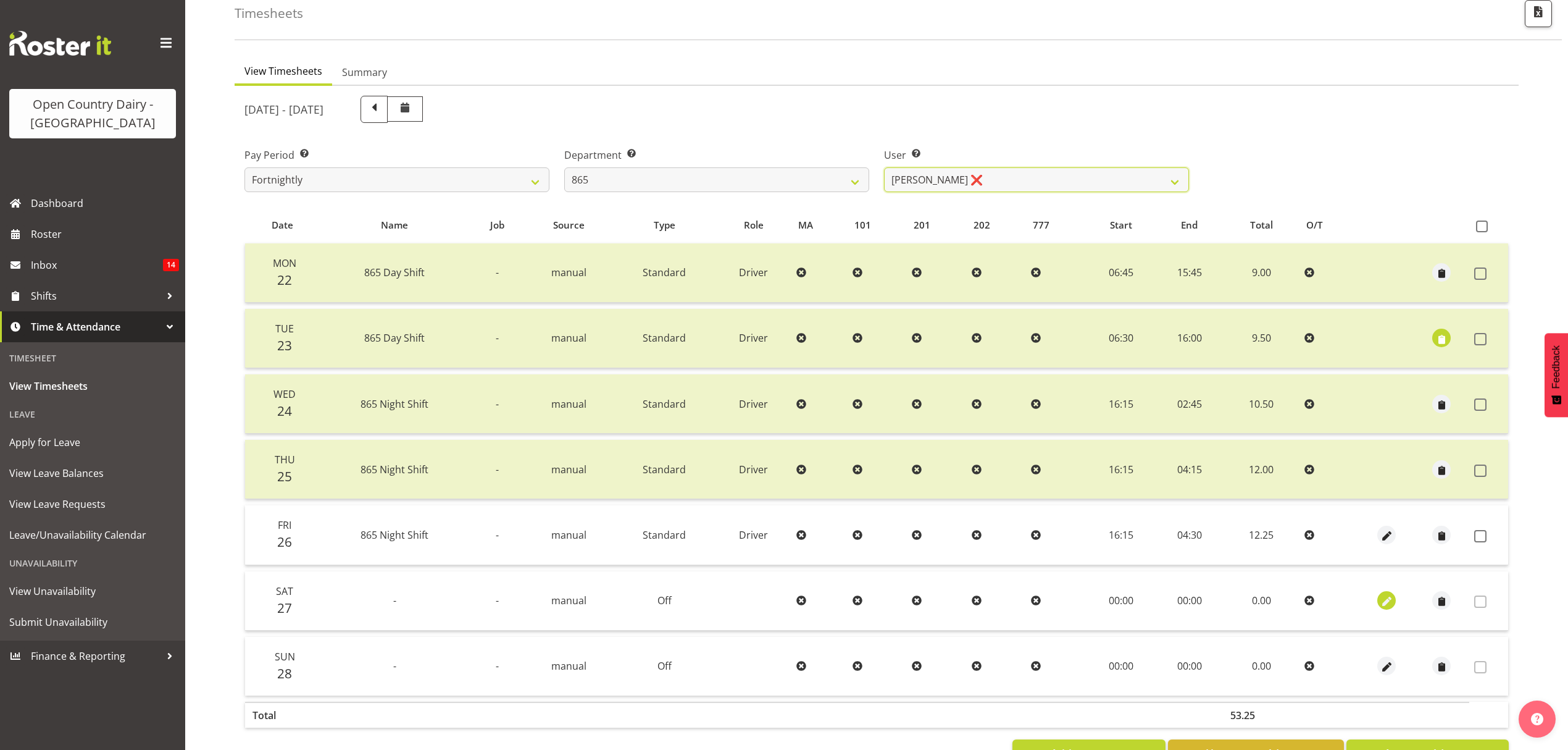
scroll to position [109, 0]
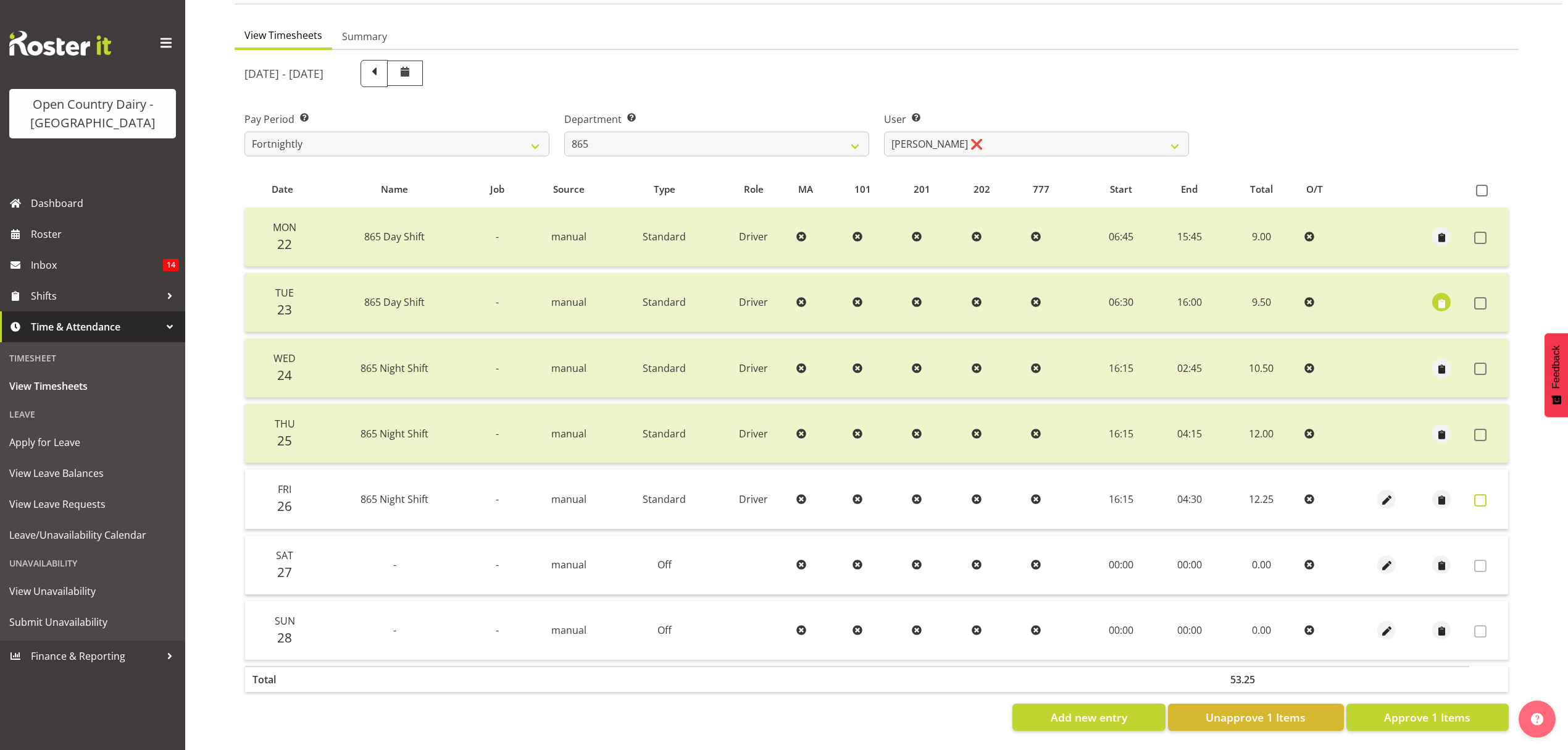
click at [1480, 494] on span at bounding box center [1480, 501] width 13 height 13
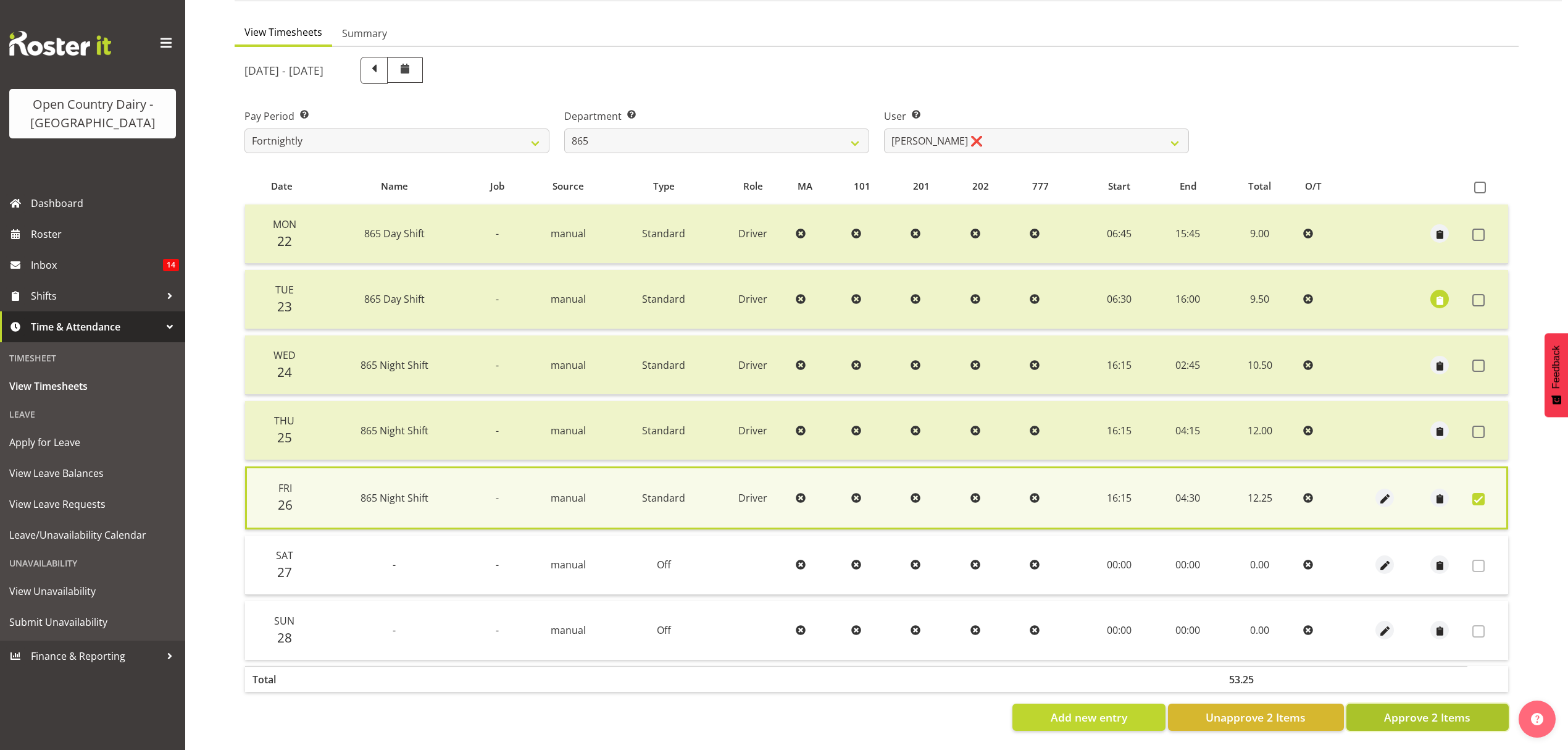
click at [1468, 709] on span "Approve 2 Items" at bounding box center [1427, 716] width 86 height 16
checkbox input "false"
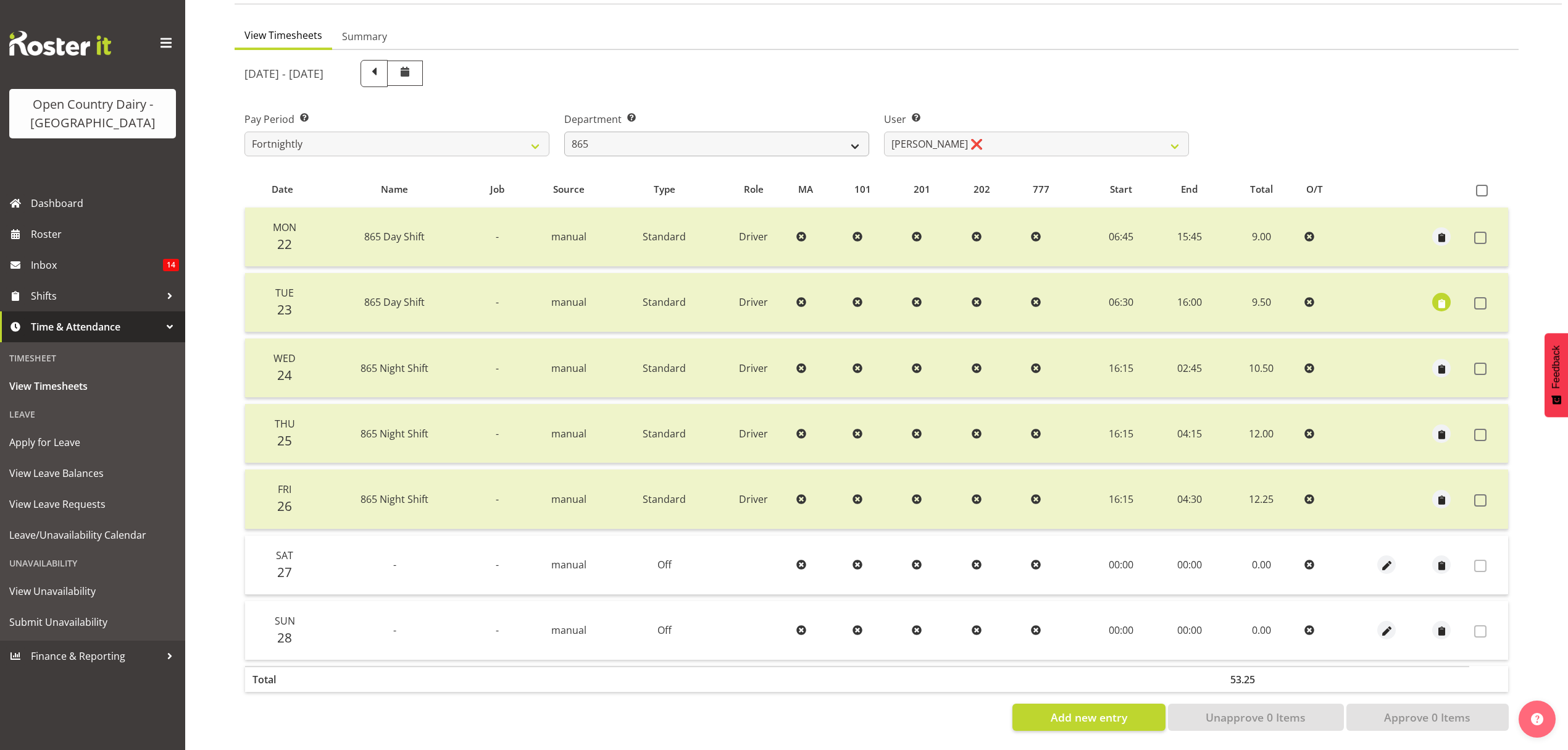
drag, startPoint x: 640, startPoint y: 118, endPoint x: 647, endPoint y: 127, distance: 11.4
click at [647, 123] on div "Department Select which department you would like to view. 734 735 736 737 738 …" at bounding box center [717, 134] width 305 height 44
click at [647, 132] on select "734 735 736 737 738 739 851 853 854 855 856 858 861 862 865 867-9032 868 869 87…" at bounding box center [717, 144] width 305 height 25
select select "681"
click at [564, 132] on select "734 735 736 737 738 739 851 853 854 855 856 858 861 862 865 867-9032 868 869 87…" at bounding box center [717, 144] width 305 height 25
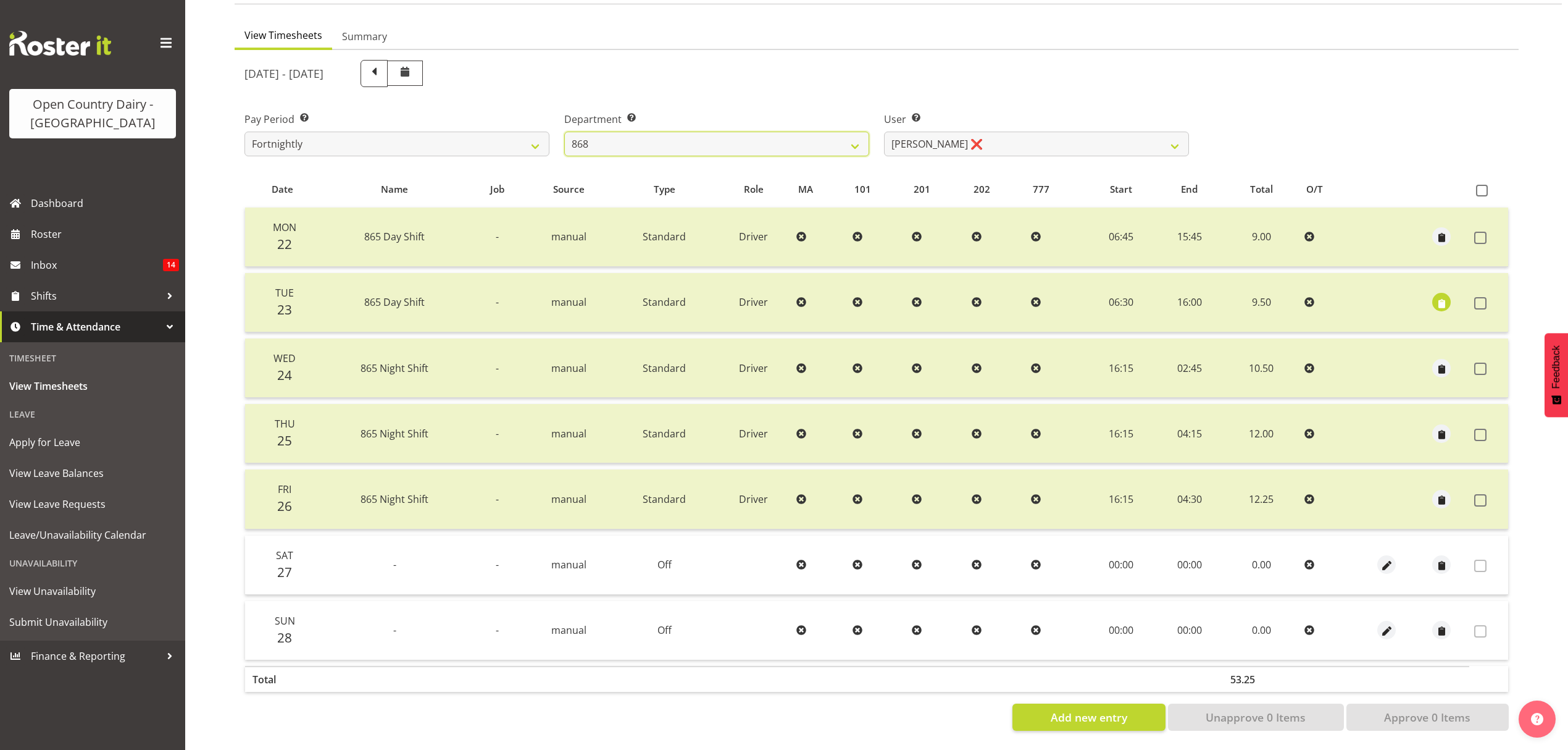
select select "7377"
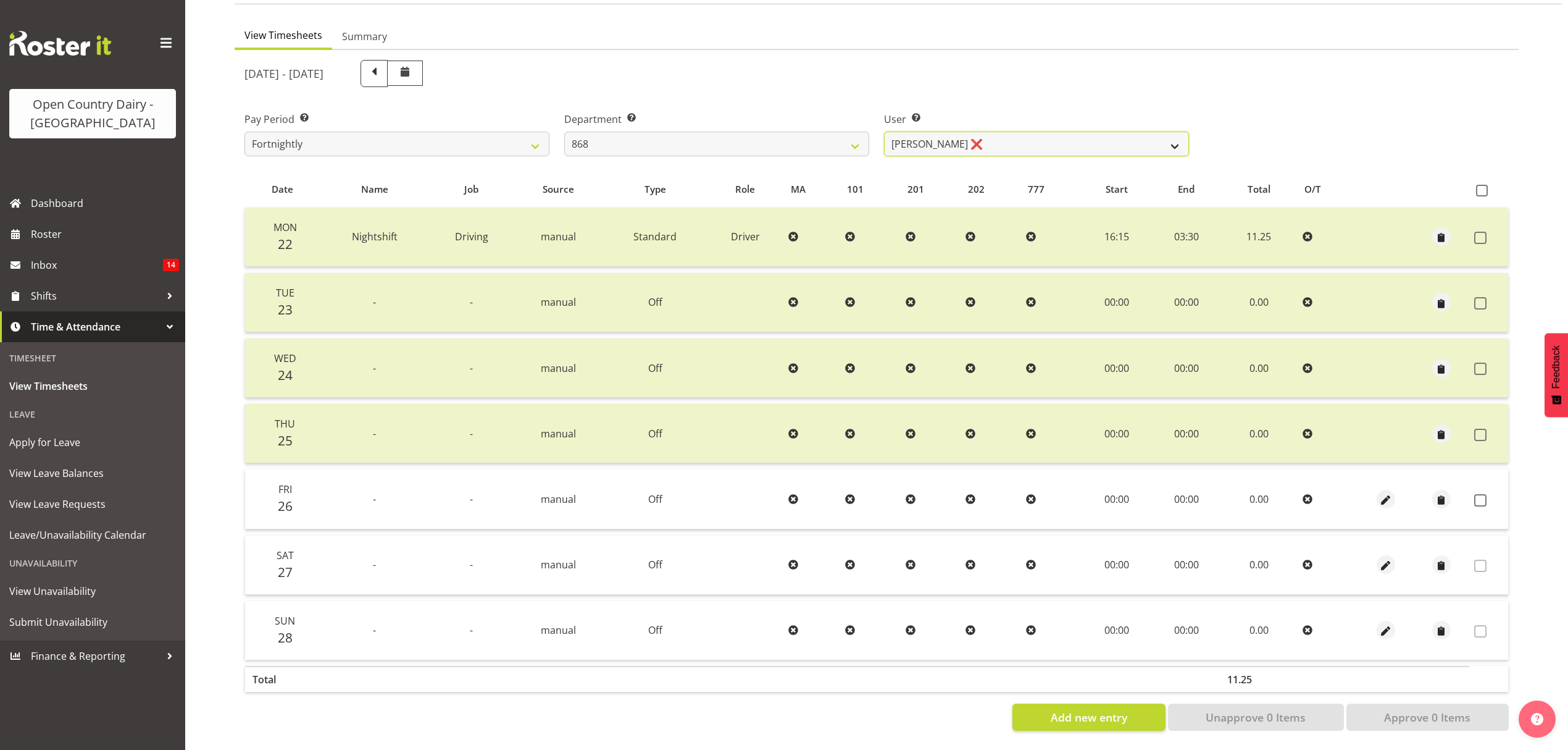
click at [1013, 132] on select "Alan Rolton ❌ Cassidy Williams ❌ Christopher McIver ❌ Darin Ayling ❌" at bounding box center [1037, 144] width 305 height 25
click at [954, 95] on div "User Select user. Note: This is filtered down by the previous two drop-down ite…" at bounding box center [1036, 129] width 320 height 69
click at [689, 133] on select "734 735 736 737 738 739 851 853 854 855 856 858 861 862 865 867-9032 868 869 87…" at bounding box center [717, 144] width 305 height 25
select select "927"
click at [564, 132] on select "734 735 736 737 738 739 851 853 854 855 856 858 861 862 865 867-9032 868 869 87…" at bounding box center [717, 144] width 305 height 25
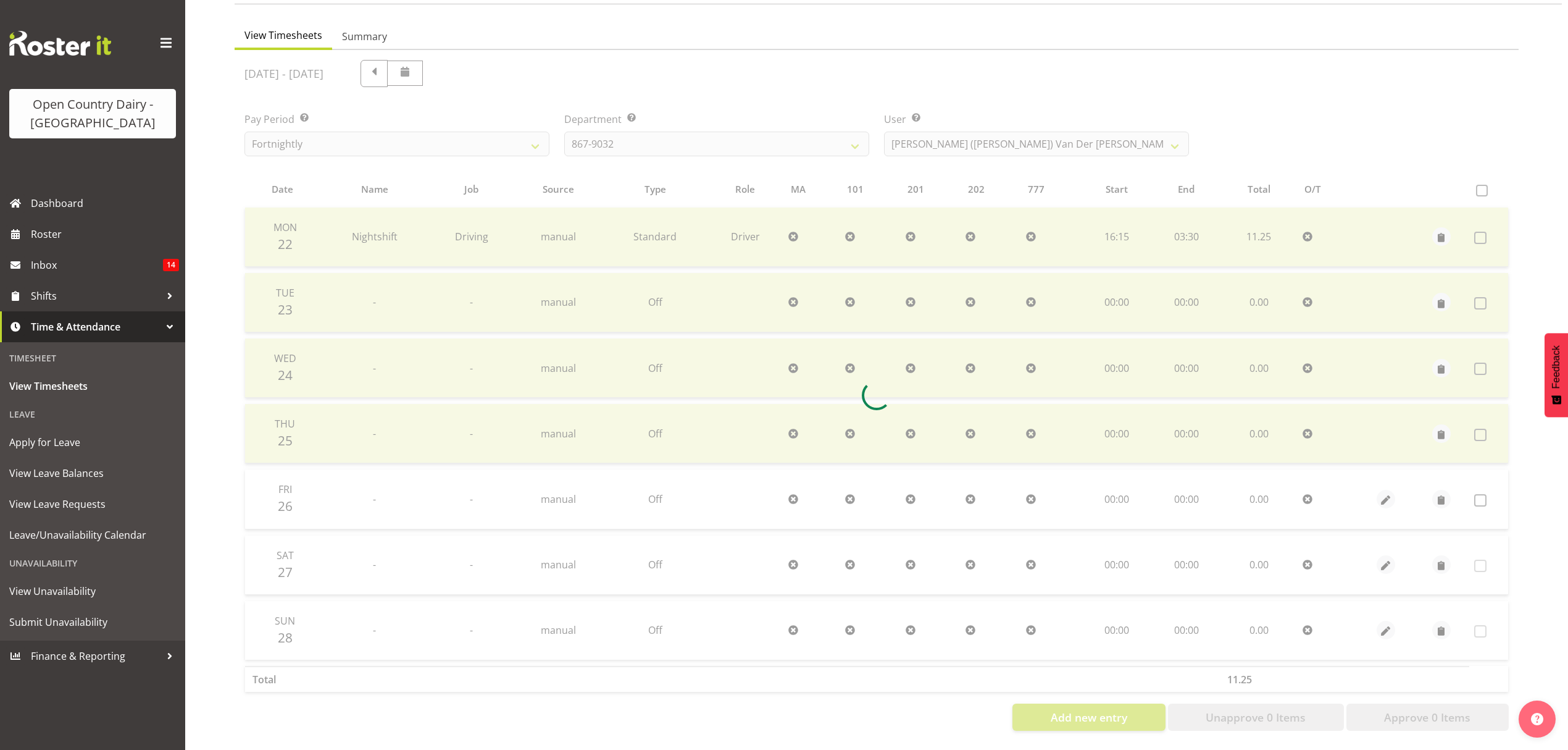
click at [979, 131] on div at bounding box center [876, 395] width 1284 height 690
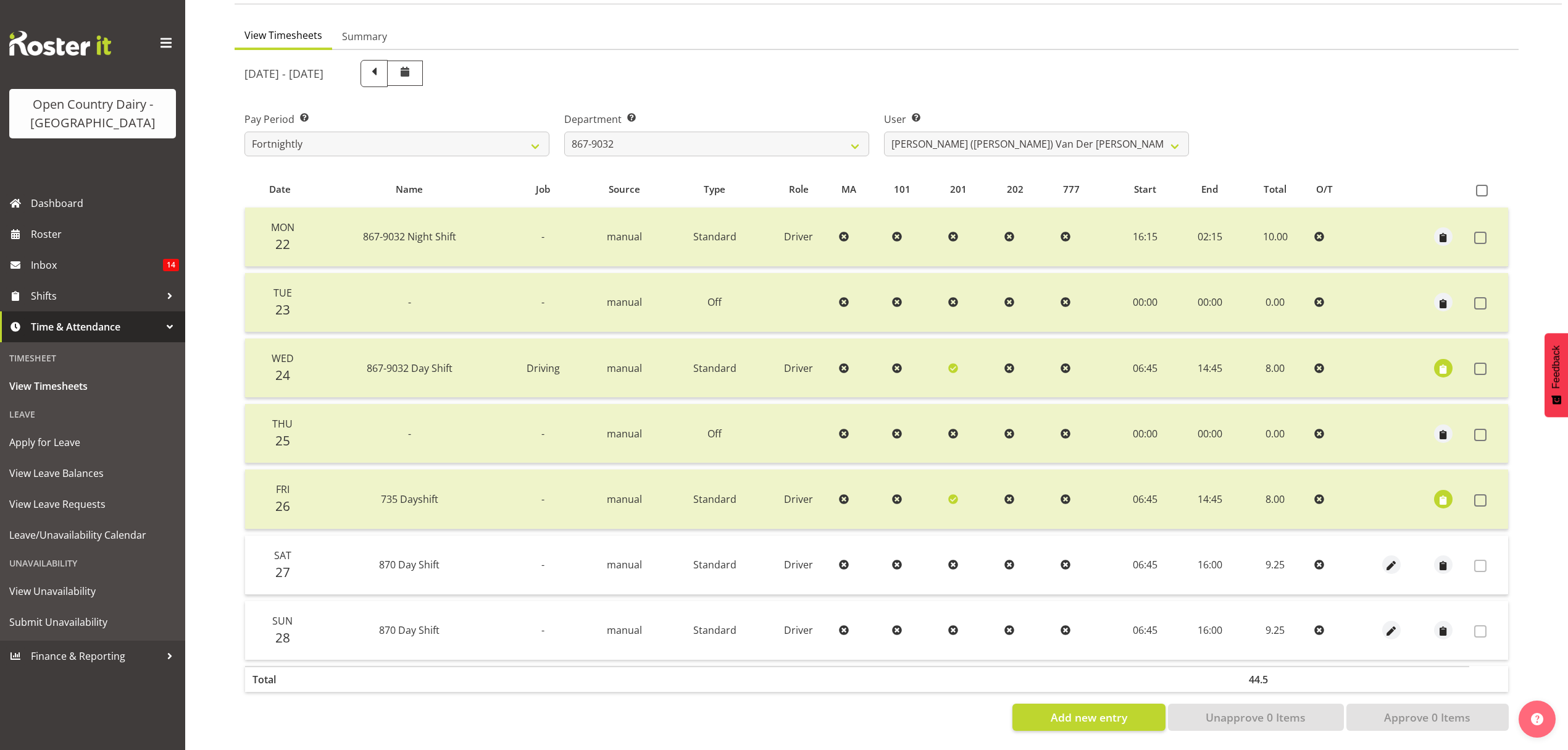
click at [979, 131] on div "September 22nd - September 28th 2025 Pay Period Select which pay period you wou…" at bounding box center [876, 391] width 1264 height 678
click at [979, 132] on select "Gert (Gerry) Van Der Berg ❌ Glenn Tither ❌ Jason Gough ❌ Richard Aitken ❌" at bounding box center [1037, 144] width 305 height 25
select select "11799"
click at [884, 132] on select "Gert (Gerry) Van Der Berg ❌ Glenn Tither ❌ Jason Gough ❌ Richard Aitken ❌" at bounding box center [1037, 144] width 305 height 25
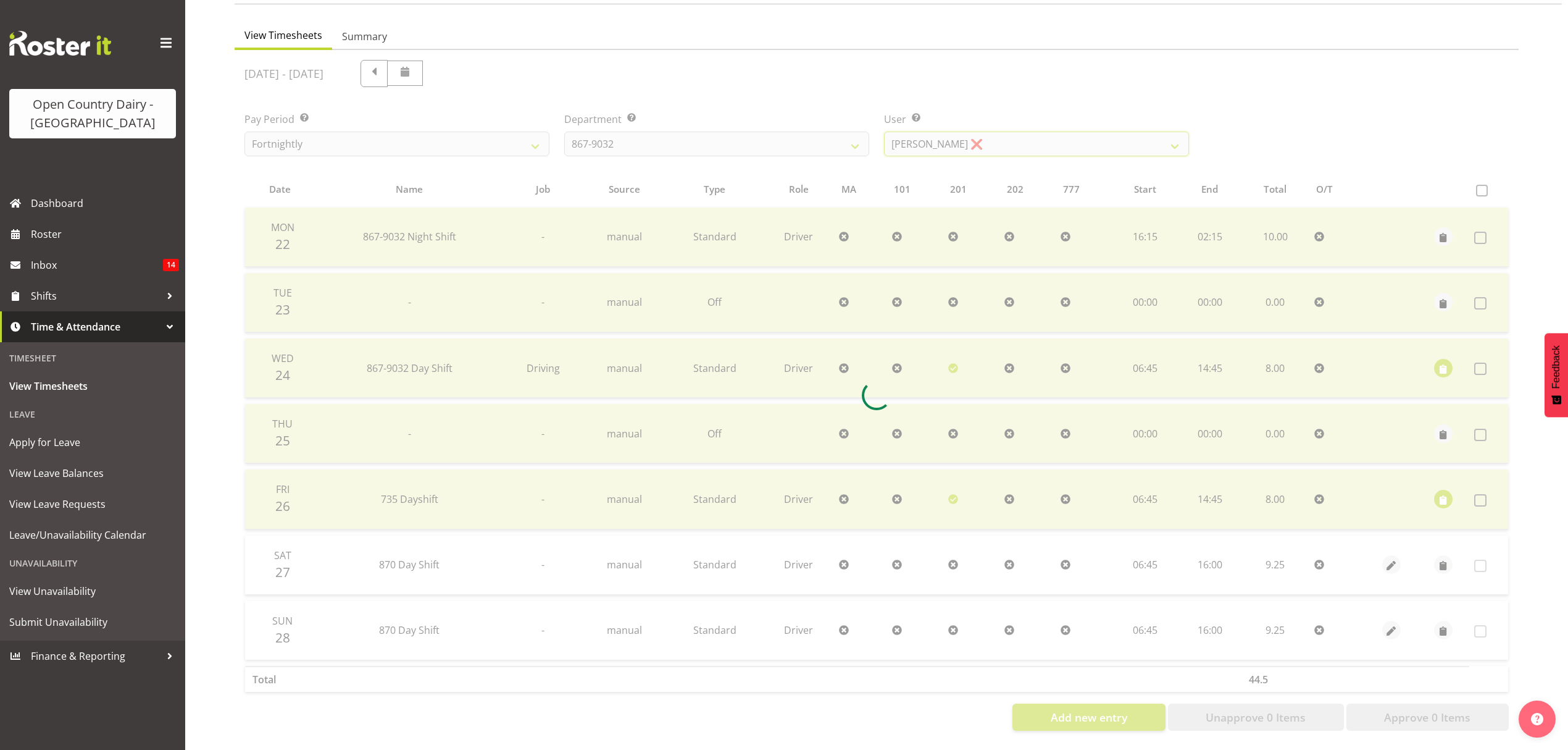
scroll to position [43, 0]
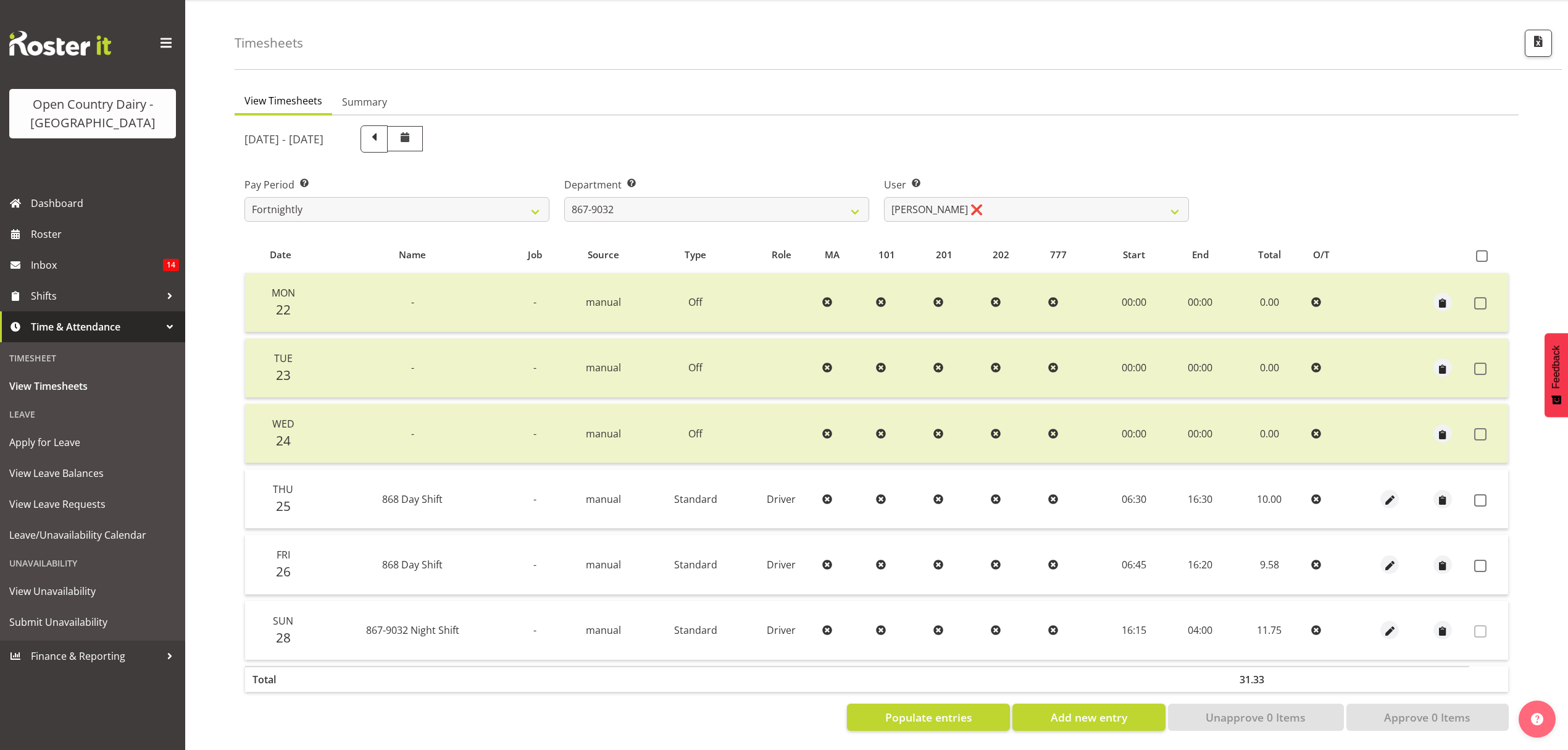
click at [1485, 482] on td at bounding box center [1489, 499] width 39 height 60
click at [1482, 494] on span at bounding box center [1480, 501] width 13 height 13
checkbox input "true"
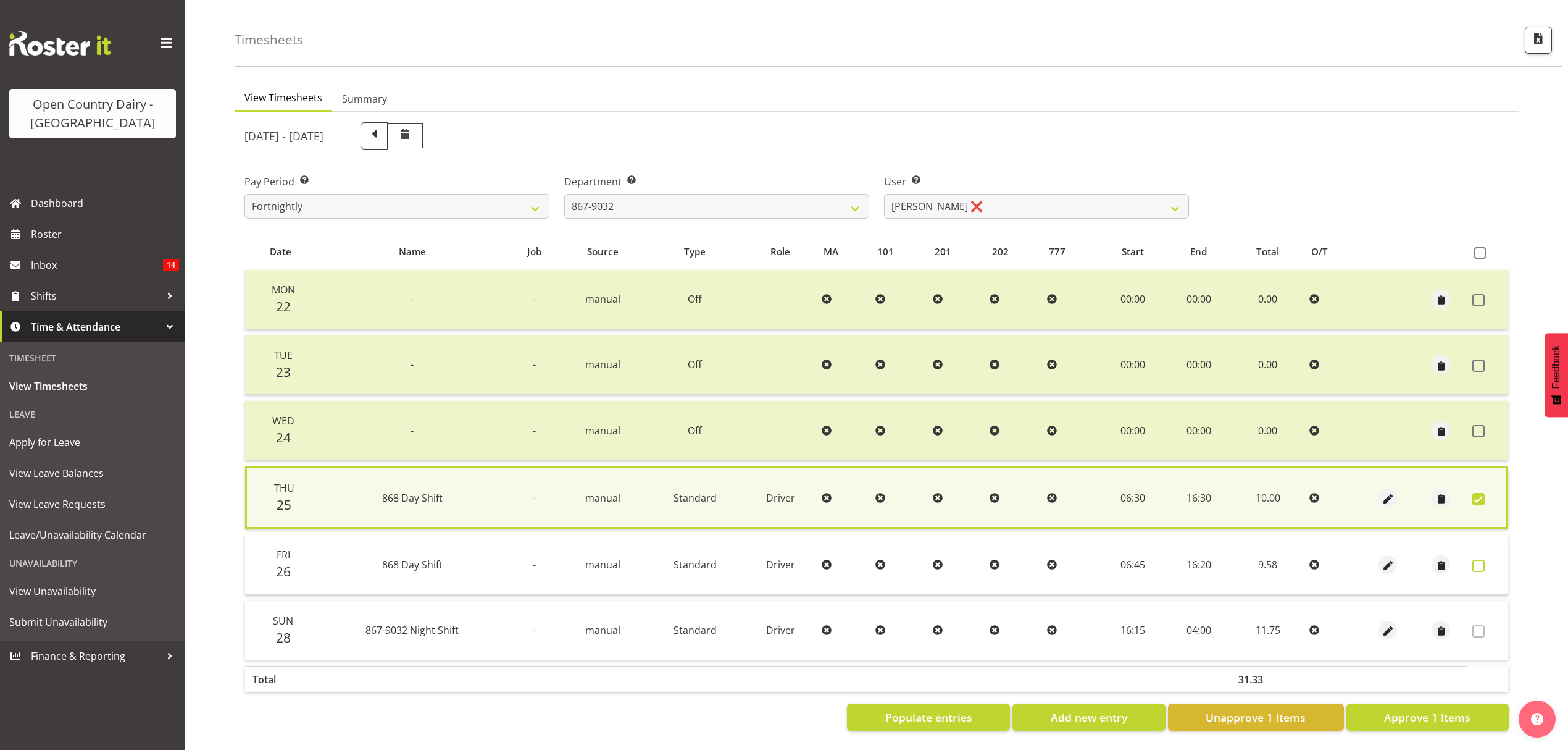
click at [1482, 560] on span at bounding box center [1478, 566] width 13 height 13
checkbox input "true"
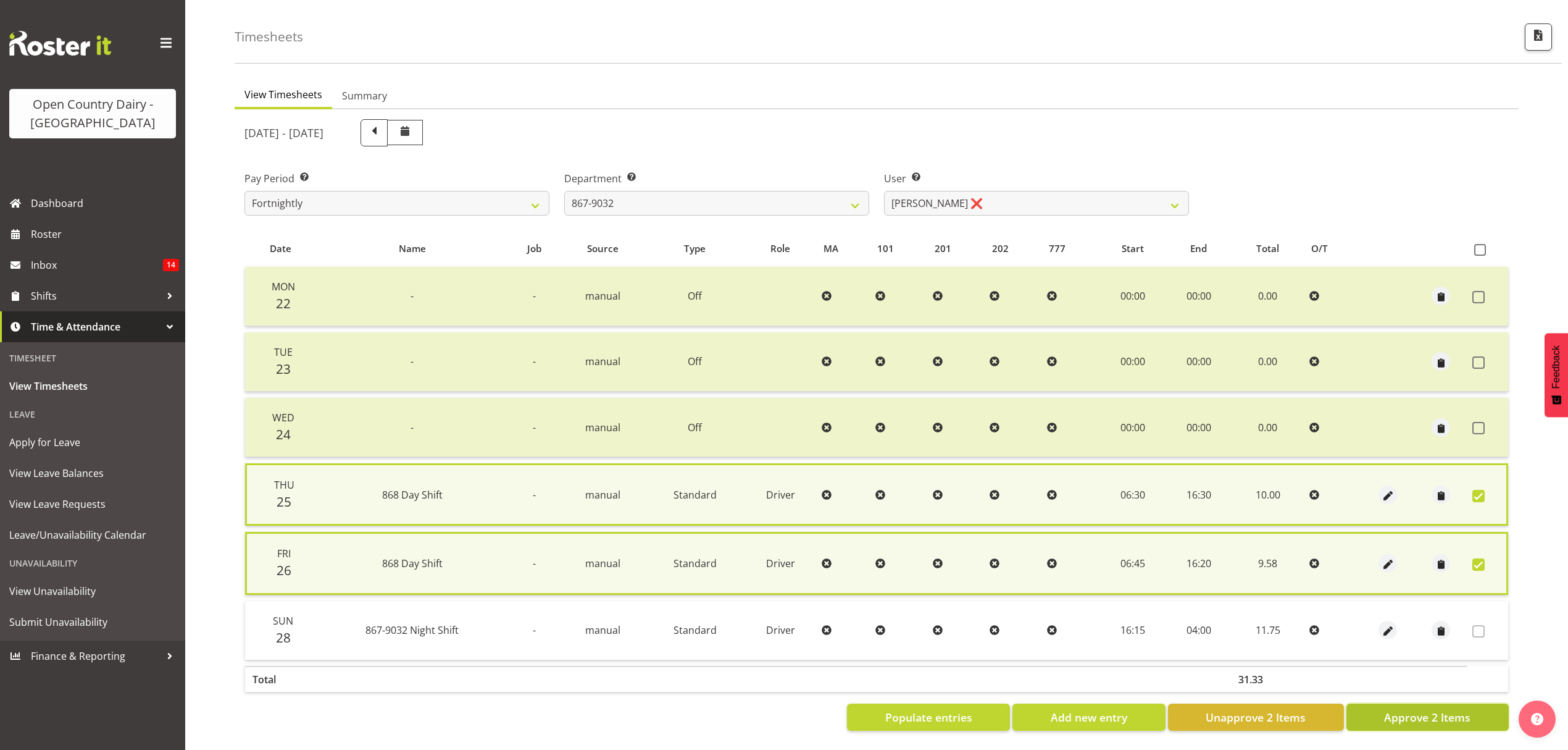
click at [1452, 709] on span "Approve 2 Items" at bounding box center [1427, 716] width 86 height 16
checkbox input "false"
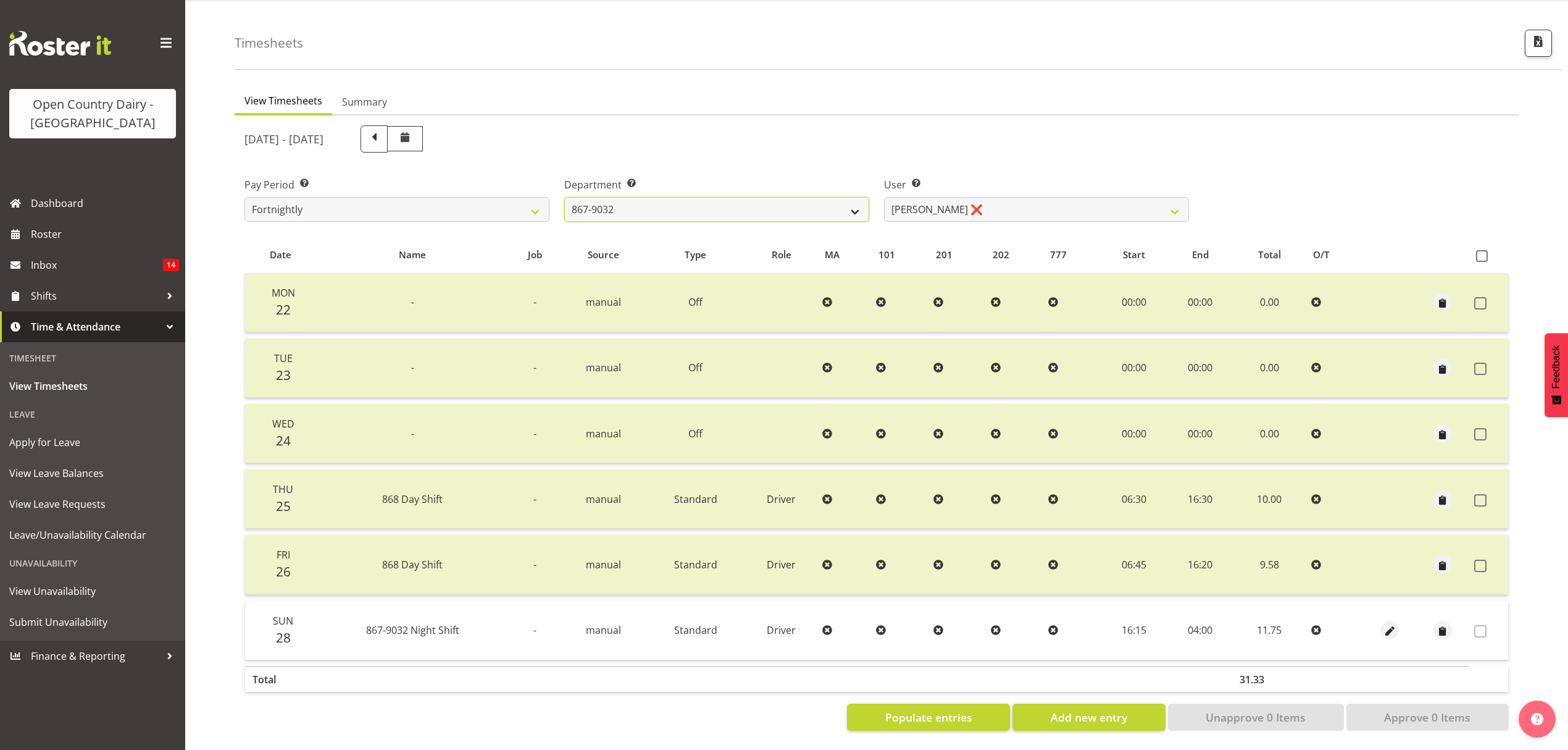
click at [710, 197] on select "734 735 736 737 738 739 851 853 854 855 856 858 861 862 865 867-9032 868 869 87…" at bounding box center [717, 209] width 305 height 25
select select "905"
click at [564, 197] on select "734 735 736 737 738 739 851 853 854 855 856 858 861 862 865 867-9032 868 869 87…" at bounding box center [717, 209] width 305 height 25
select select "11654"
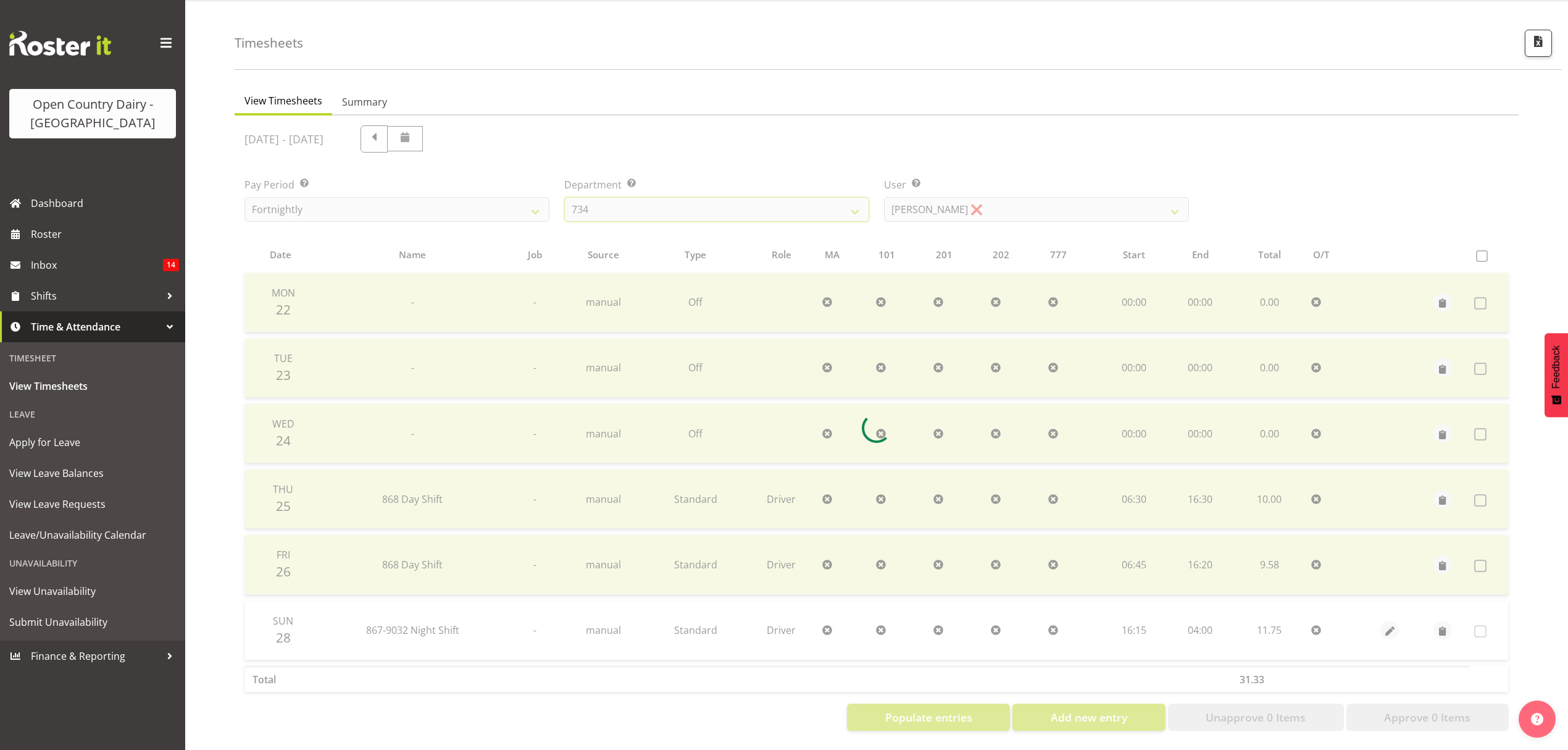
scroll to position [0, 0]
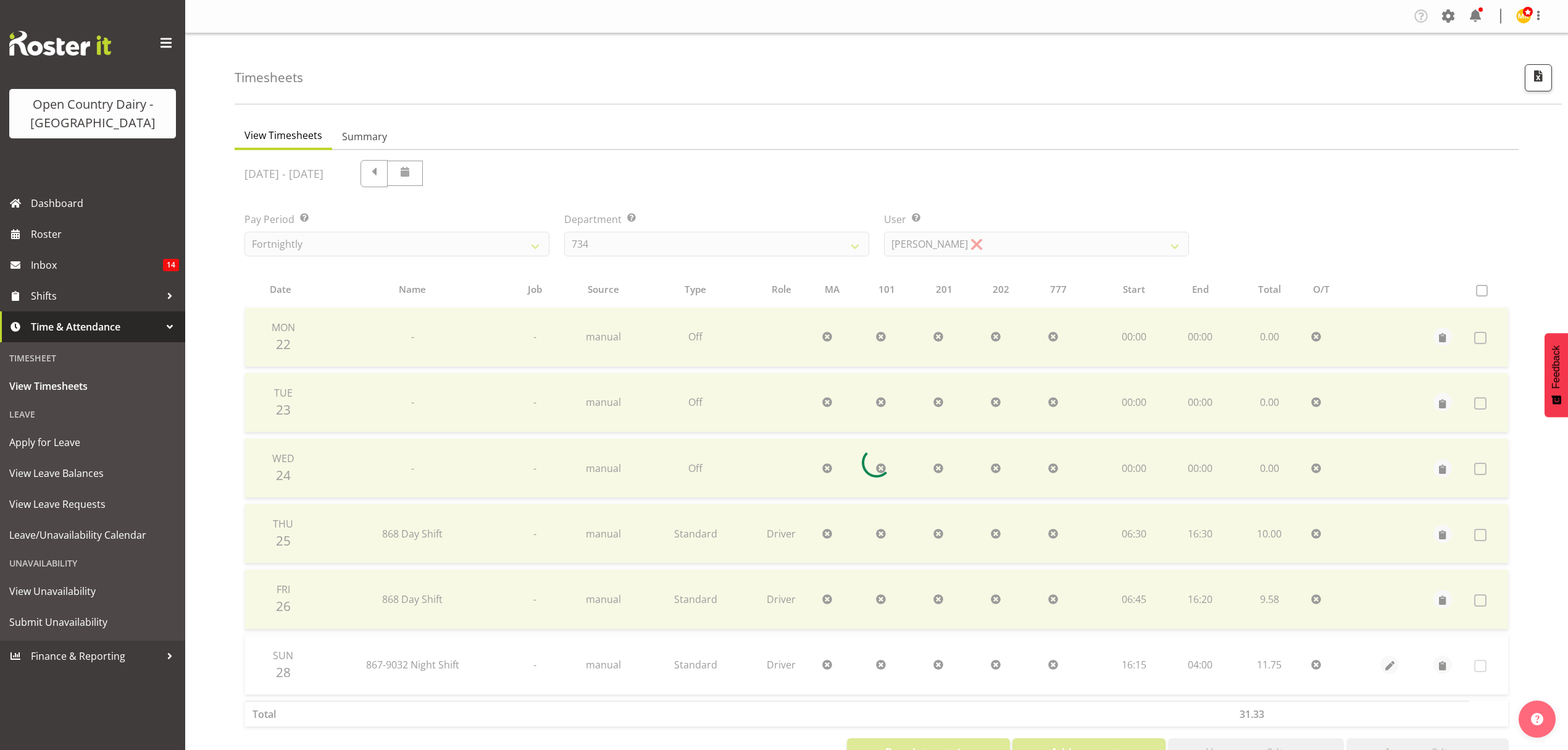
click at [1070, 191] on div at bounding box center [876, 462] width 1284 height 625
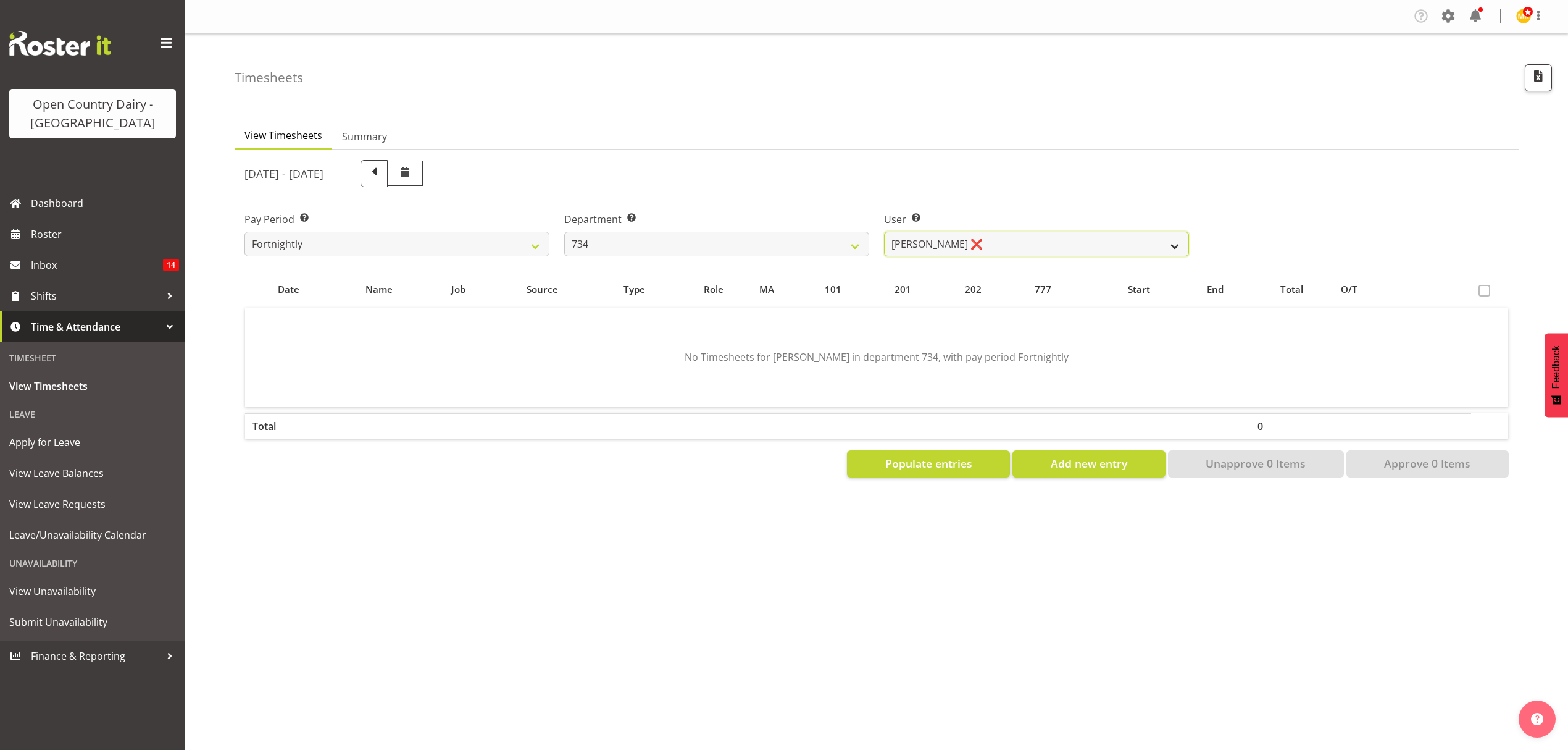
click at [1065, 233] on select "Justin Spicer ❌ Ryan Thompson ❌ Tracey Chittock ❌ Zachary Shanks ❌" at bounding box center [1037, 244] width 305 height 25
drag, startPoint x: 1052, startPoint y: 199, endPoint x: 909, endPoint y: 205, distance: 143.1
click at [1048, 199] on div "User Select user. Note: This is filtered down by the previous two drop-down ite…" at bounding box center [1036, 229] width 320 height 69
click at [803, 237] on select "734 735 736 737 738 739 851 853 854 855 856 858 861 862 865 867-9032 868 869 87…" at bounding box center [717, 244] width 305 height 25
click at [802, 184] on div "September 22nd - September 28th 2025" at bounding box center [716, 173] width 944 height 27
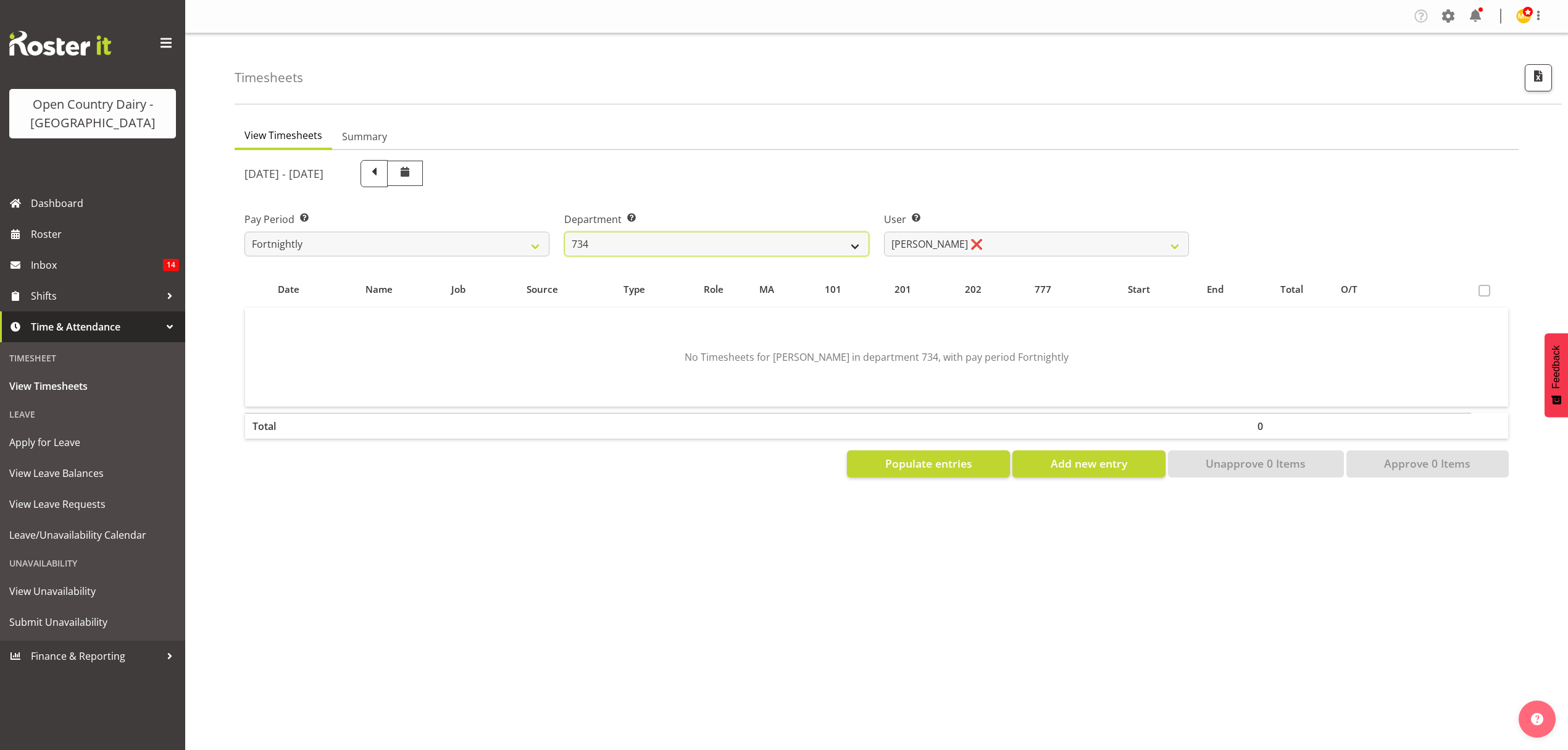
click at [771, 243] on select "734 735 736 737 738 739 851 853 854 855 856 858 861 862 865 867-9032 868 869 87…" at bounding box center [717, 244] width 305 height 25
select select "692"
click at [564, 232] on select "734 735 736 737 738 739 851 853 854 855 856 858 861 862 865 867-9032 868 869 87…" at bounding box center [717, 244] width 305 height 25
click at [978, 255] on select "Brittany Willis ❌ Danny Davies ✔ David McKenzie ❌ Josh Winship ❌ Reece Calvert ❌" at bounding box center [1037, 244] width 305 height 25
select select "11651"
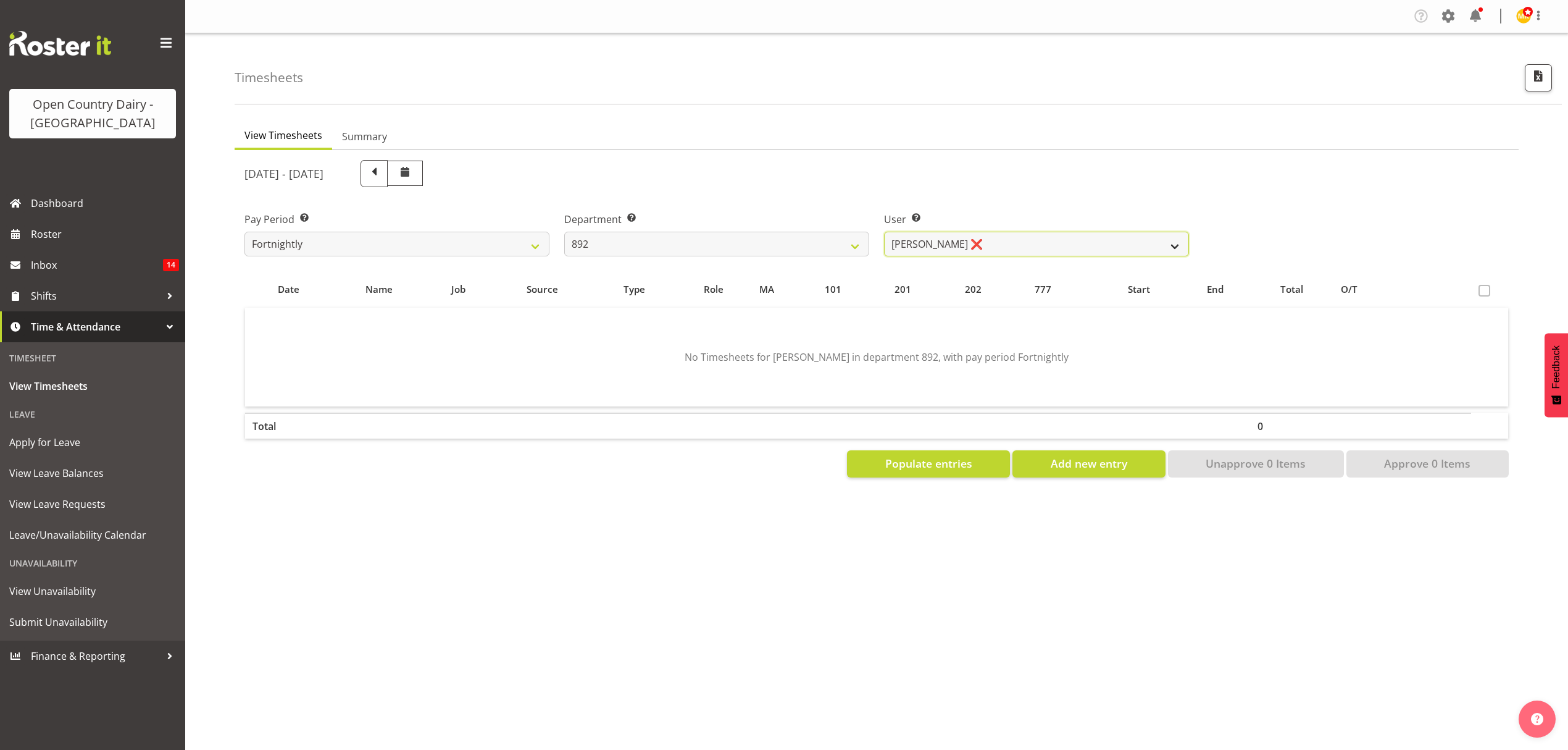
click at [884, 232] on select "Brittany Willis ❌ Danny Davies ✔ David McKenzie ❌ Josh Winship ❌ Reece Calvert ❌" at bounding box center [1037, 244] width 305 height 25
click at [761, 230] on div "Department Select which department you would like to view. 734 735 736 737 738 …" at bounding box center [717, 233] width 305 height 44
click at [764, 245] on select "734 735 736 737 738 739 851 853 854 855 856 858 861 862 865 867-9032 868 869 87…" at bounding box center [717, 244] width 305 height 25
click at [724, 230] on div "Department Select which department you would like to view. 734 735 736 737 738 …" at bounding box center [717, 233] width 305 height 44
click at [755, 246] on select "734 735 736 737 738 739 851 853 854 855 856 858 861 862 865 867-9032 868 869 87…" at bounding box center [717, 244] width 305 height 25
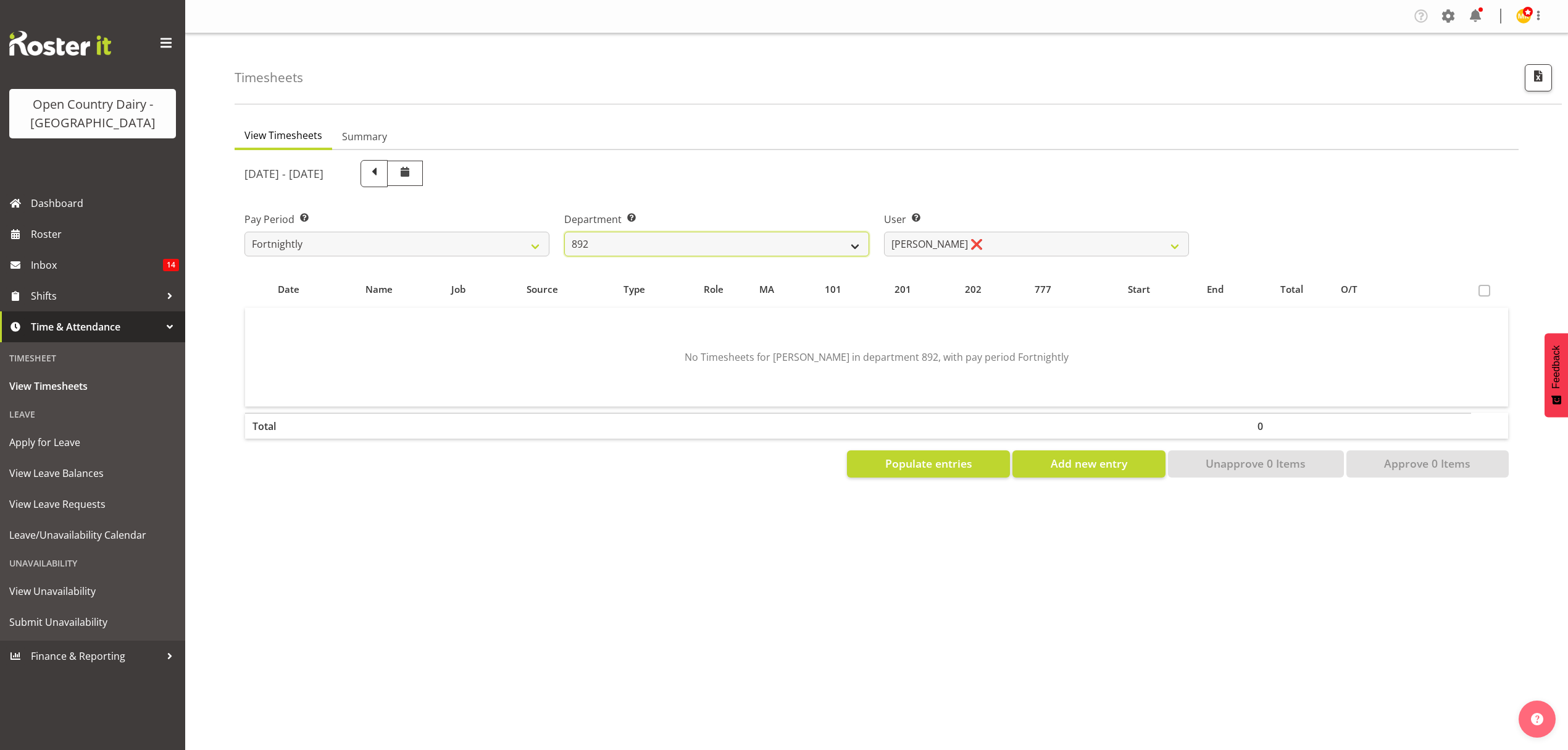
select select "682"
click at [564, 232] on select "734 735 736 737 738 739 851 853 854 855 856 858 861 862 865 867-9032 868 869 87…" at bounding box center [717, 244] width 305 height 25
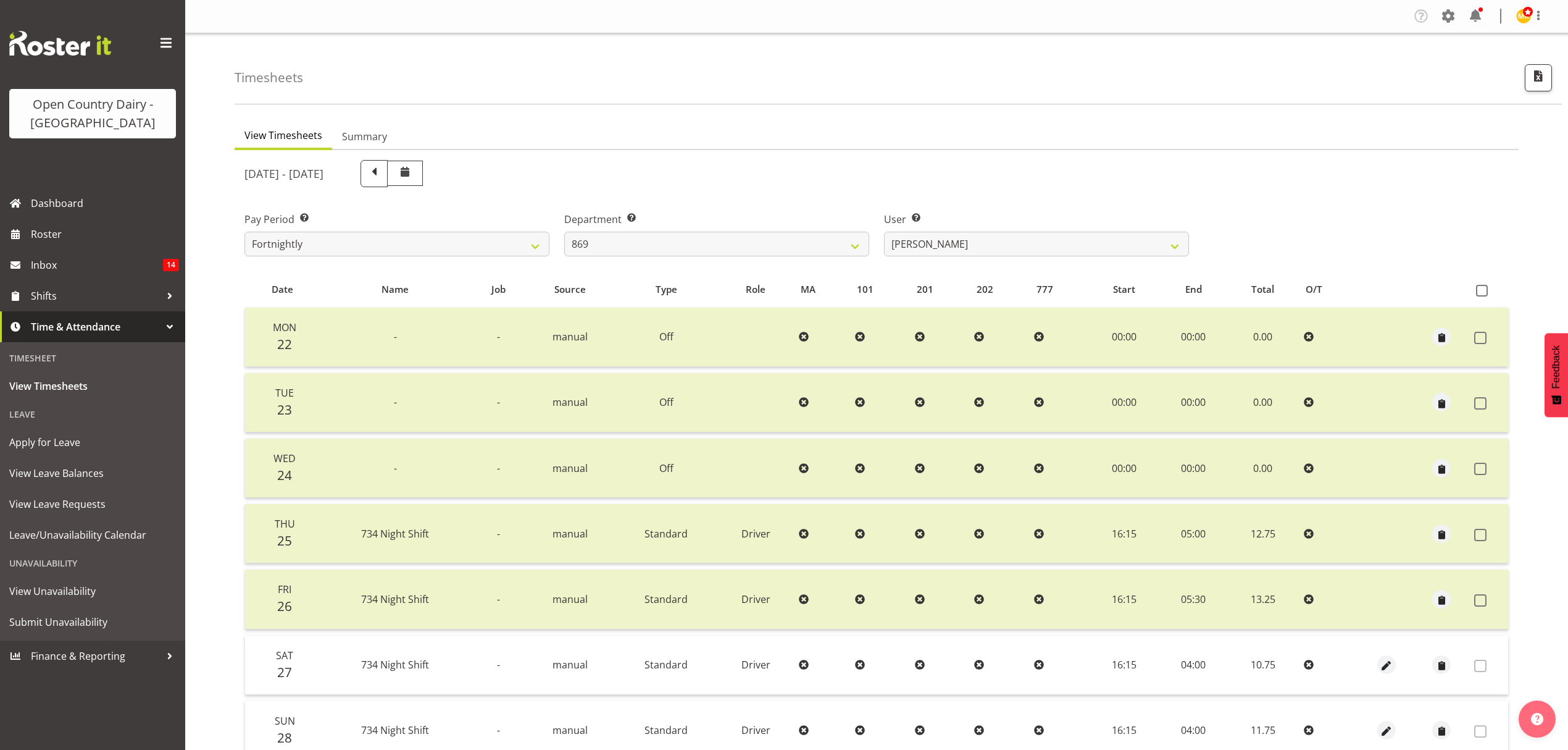
click at [934, 250] on div at bounding box center [876, 495] width 1284 height 690
click at [934, 243] on select "Barry O'Donnell ❌ Barry Johnston ❌ Jason Soper ❌ Peter Wieczorek ❌" at bounding box center [1037, 244] width 305 height 25
select select "10302"
click at [884, 232] on select "Barry O'Donnell ❌ Barry Johnston ❌ Jason Soper ❌ Peter Wieczorek ❌" at bounding box center [1037, 244] width 305 height 25
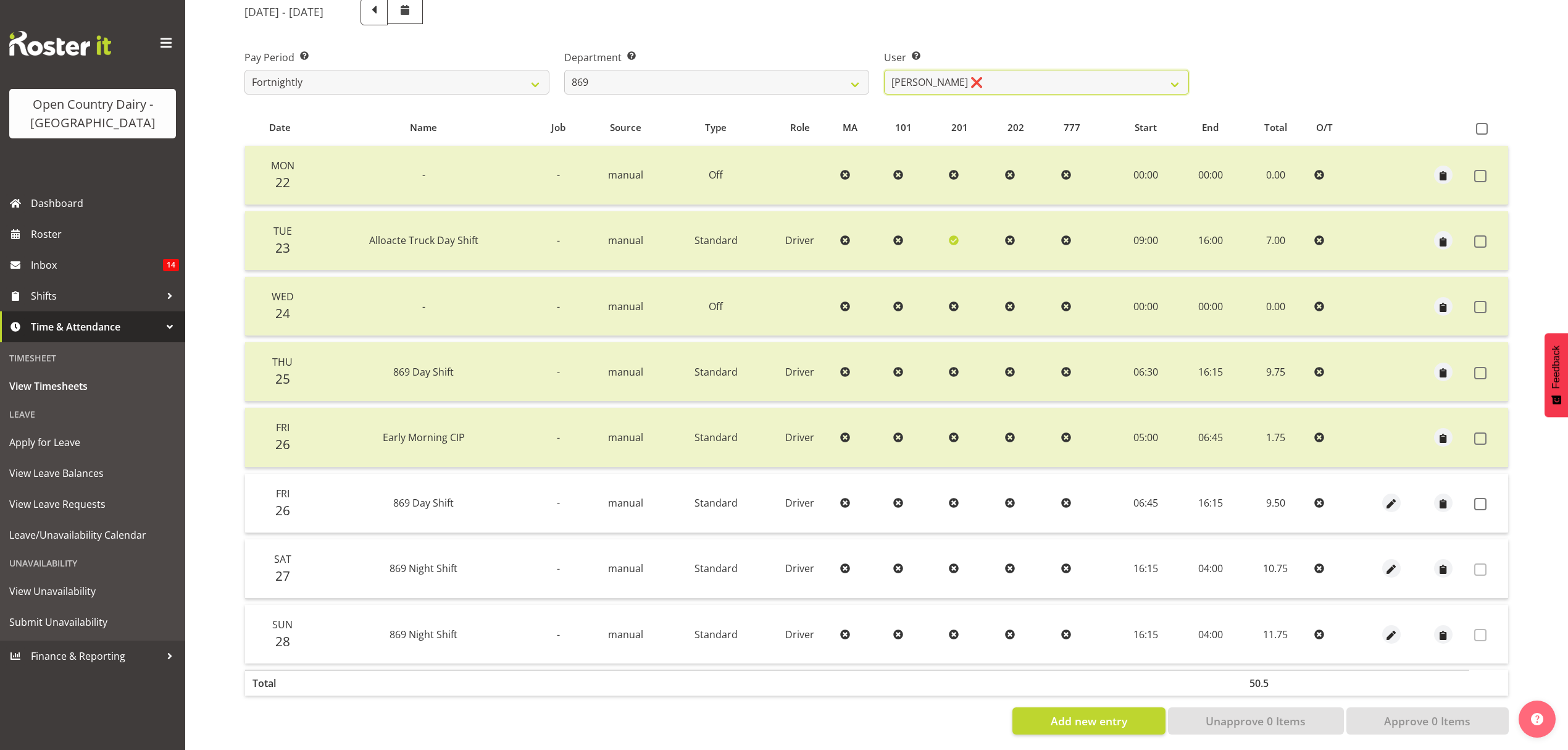
scroll to position [174, 0]
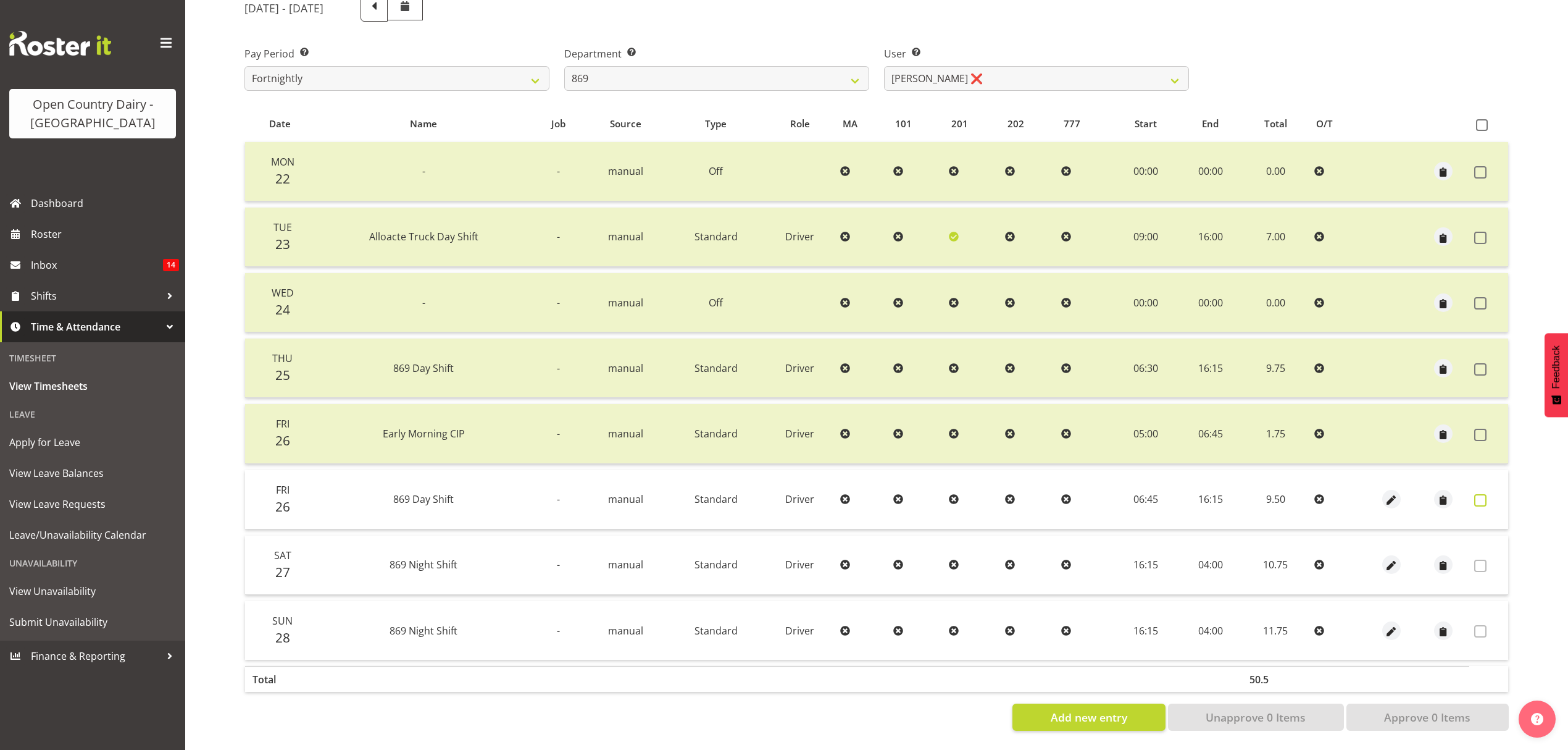
click at [1484, 494] on span at bounding box center [1480, 501] width 13 height 13
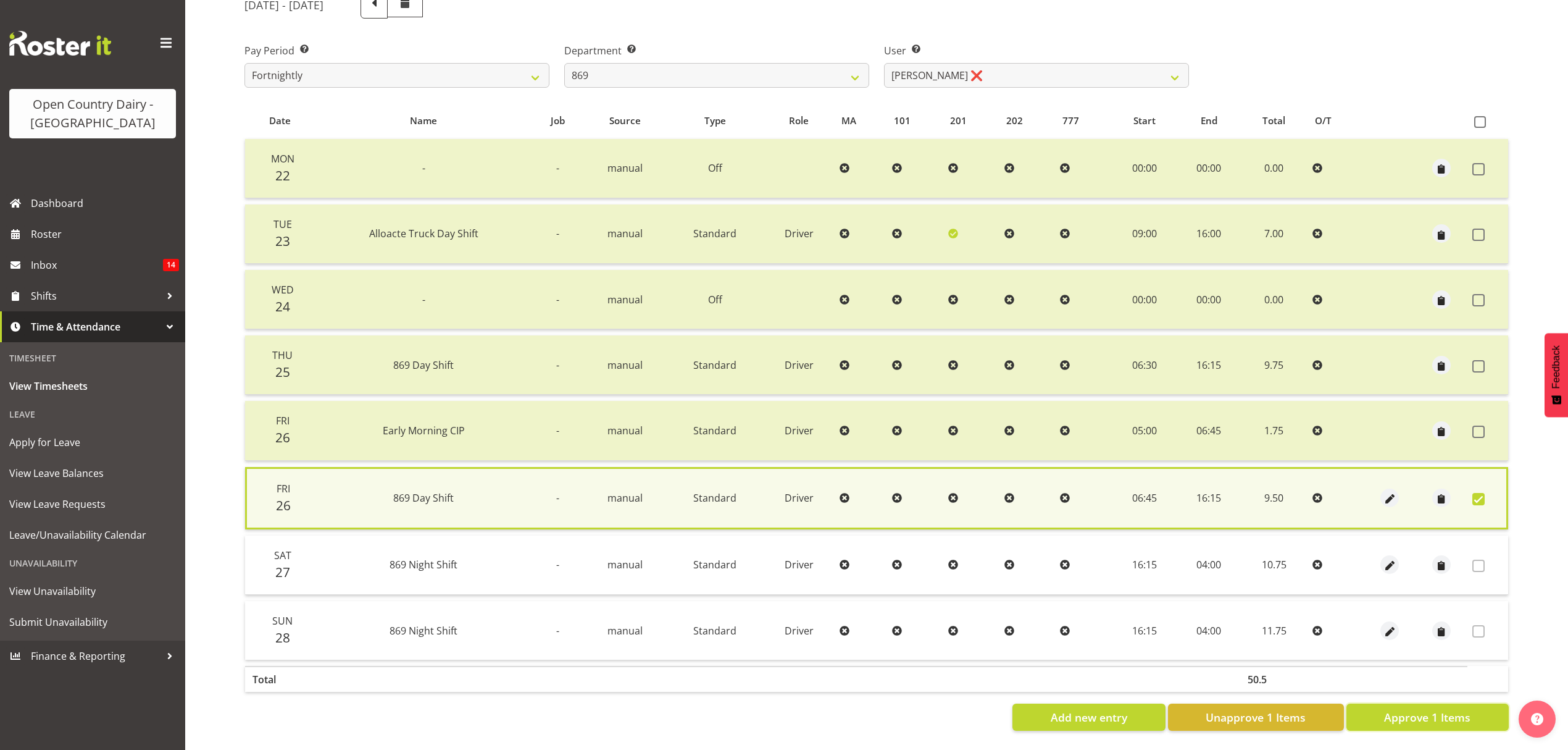
click at [1429, 709] on span "Approve 1 Items" at bounding box center [1427, 716] width 86 height 16
checkbox input "false"
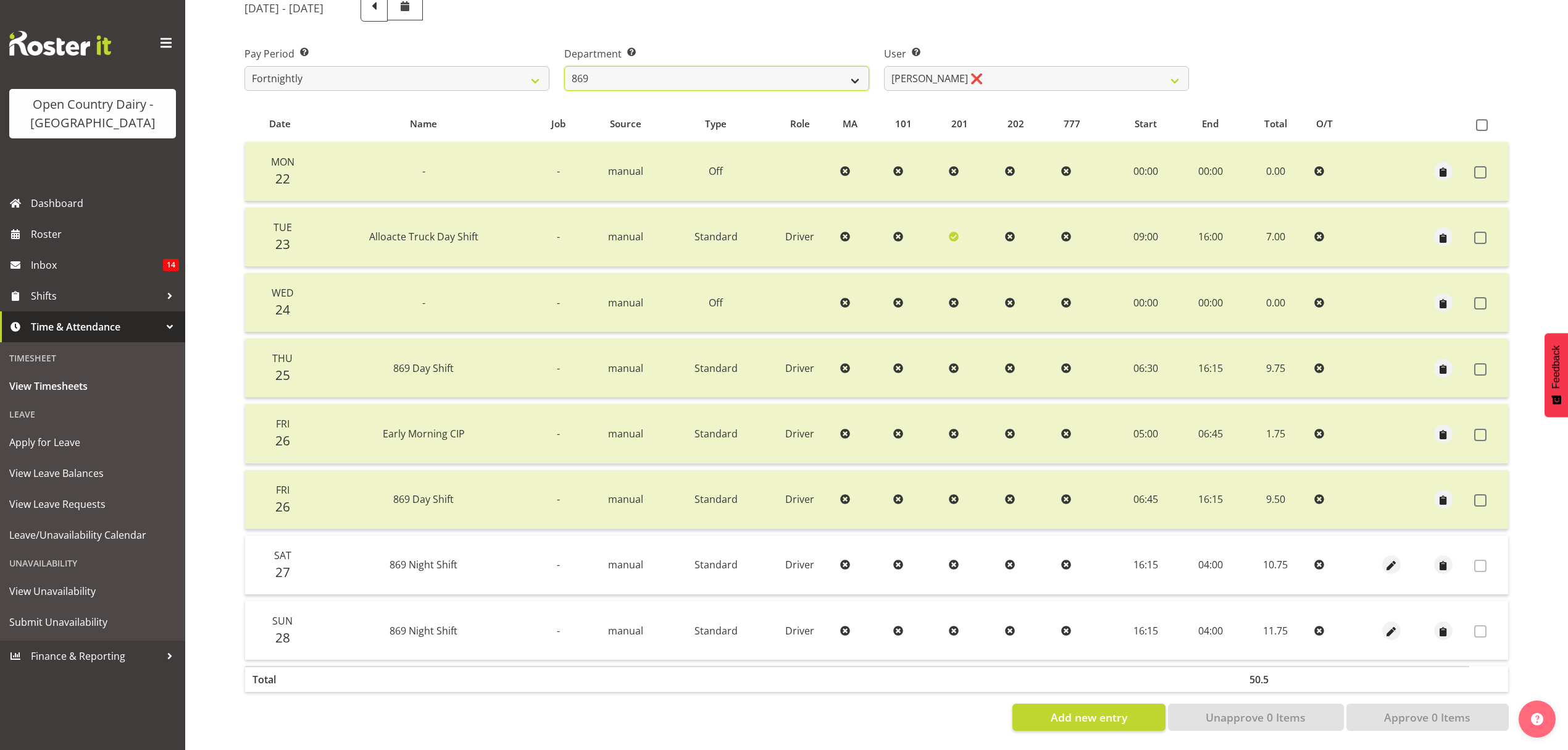
click at [715, 77] on select "734 735 736 737 738 739 851 853 854 855 856 858 861 862 865 867-9032 868 869 87…" at bounding box center [717, 78] width 305 height 25
select select "905"
click at [564, 66] on select "734 735 736 737 738 739 851 853 854 855 856 858 861 862 865 867-9032 868 869 87…" at bounding box center [717, 78] width 305 height 25
select select "11654"
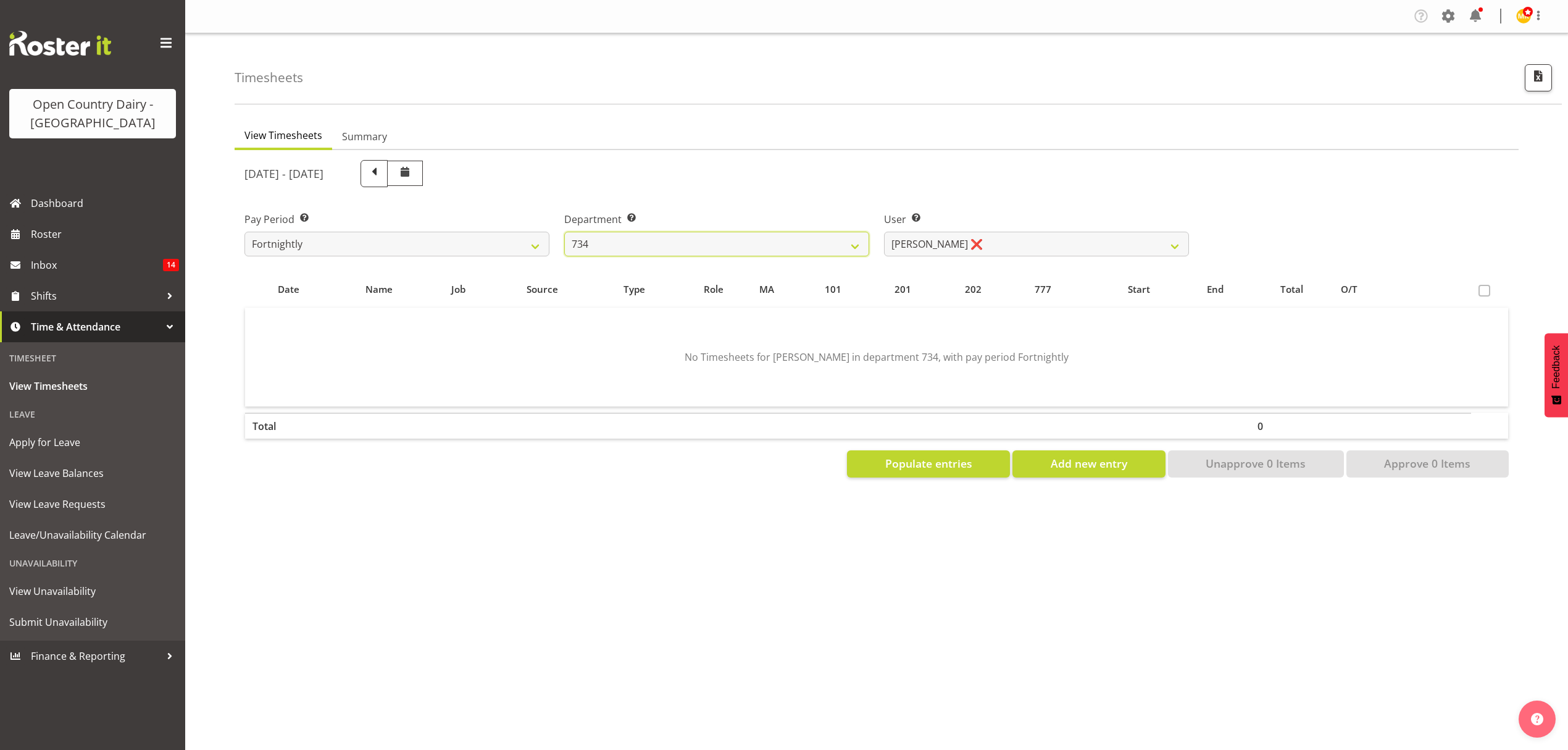
scroll to position [0, 0]
click at [1022, 69] on div "Timesheets" at bounding box center [898, 69] width 1327 height 71
click at [1046, 230] on div "User Select user. Note: This is filtered down by the previous two drop-down ite…" at bounding box center [1037, 233] width 305 height 44
click at [1046, 244] on select "Justin Spicer ❌ Ryan Thompson ❌ Tracey Chittock ❌ Zachary Shanks ❌" at bounding box center [1037, 244] width 305 height 25
drag, startPoint x: 1045, startPoint y: 173, endPoint x: 1001, endPoint y: 195, distance: 49.2
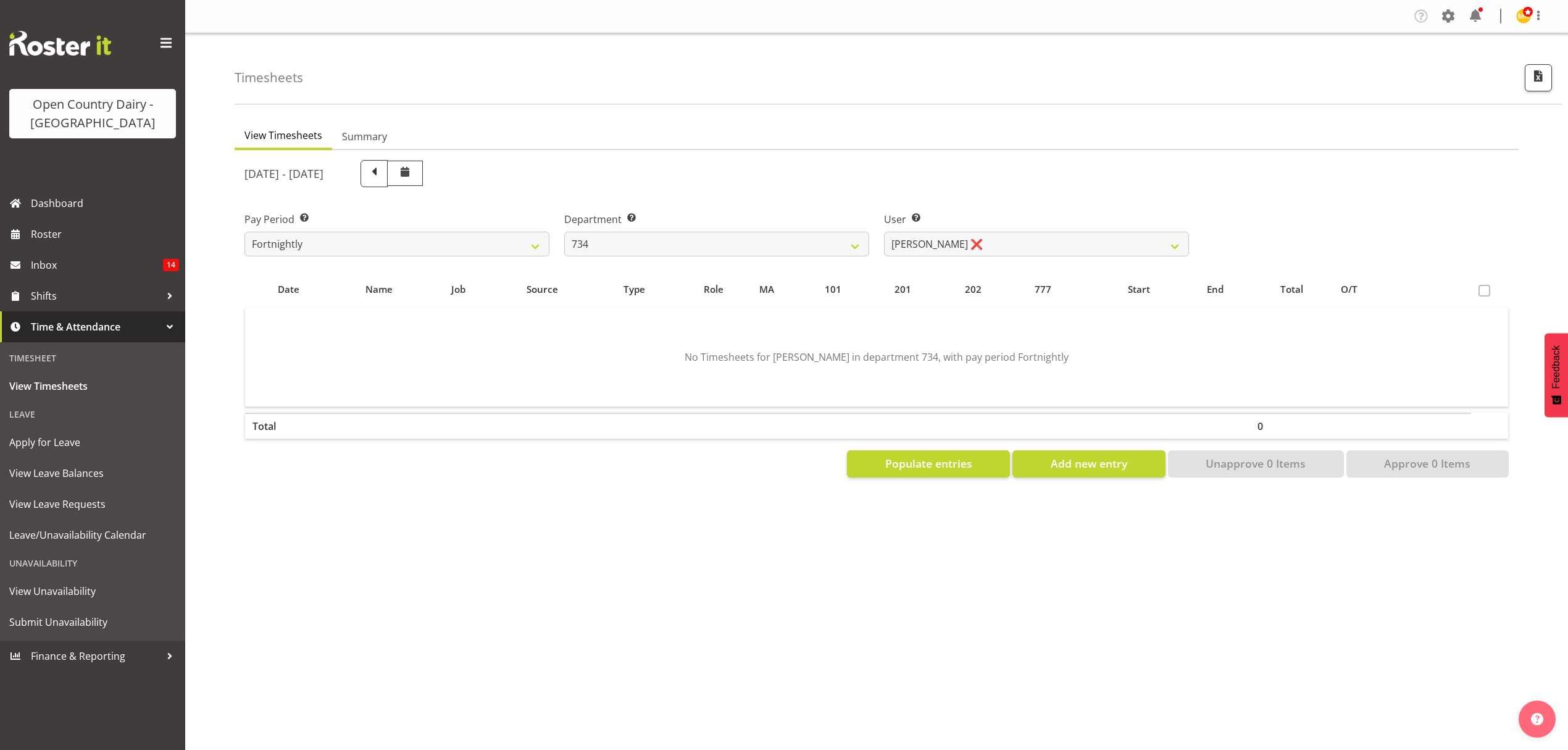
click at [1030, 191] on div "September 22nd - September 28th 2025" at bounding box center [717, 174] width 960 height 42
click at [796, 242] on select "734 735 736 737 738 739 851 853 854 855 856 858 861 862 865 867-9032 868 869 87…" at bounding box center [717, 244] width 305 height 25
select select "692"
click at [564, 232] on select "734 735 736 737 738 739 851 853 854 855 856 858 861 862 865 867-9032 868 869 87…" at bounding box center [717, 244] width 305 height 25
click at [1070, 243] on select "Brittany Willis ❌ Danny Davies ✔ David McKenzie ❌ Josh Winship ❌ Reece Calvert ❌" at bounding box center [1037, 244] width 305 height 25
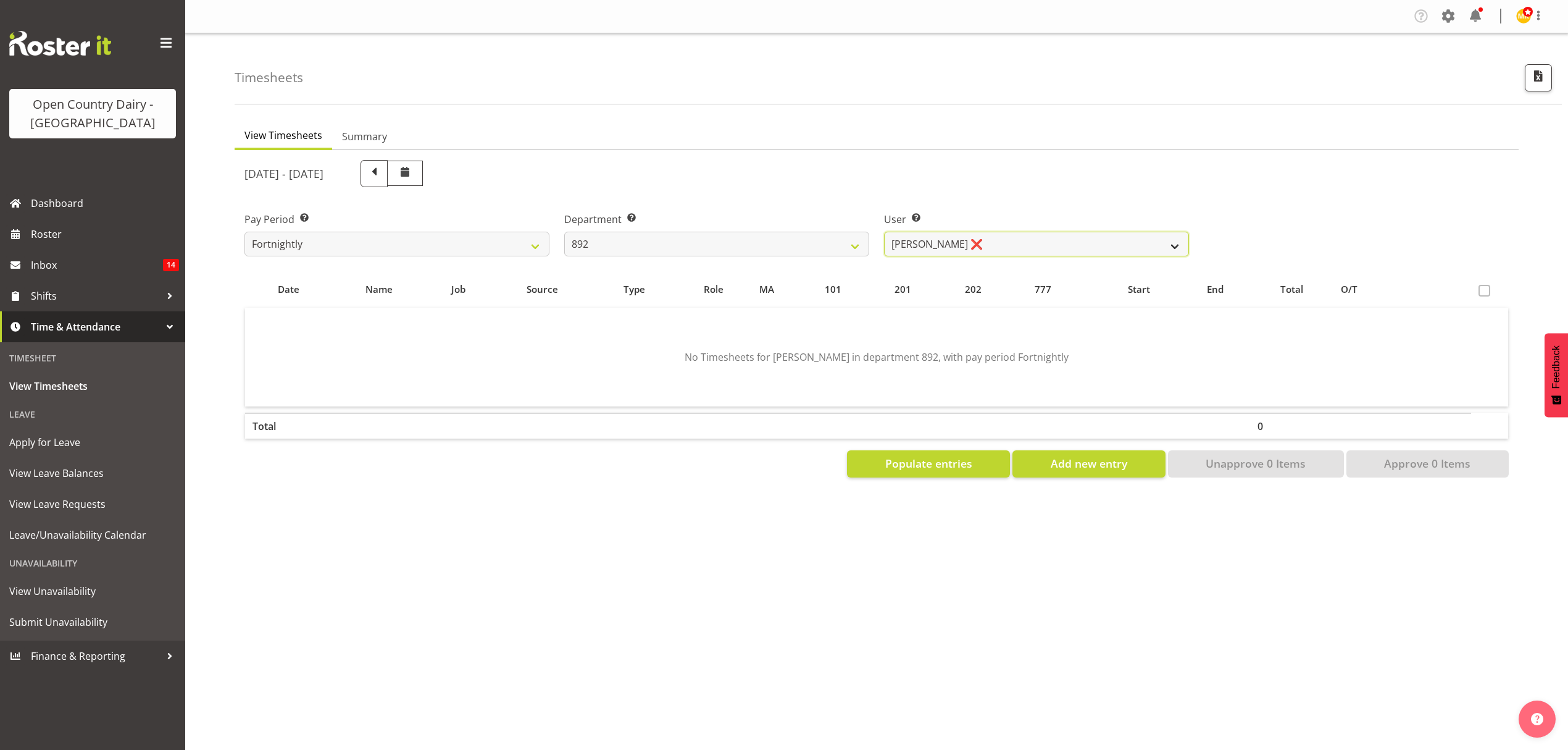
select select "11651"
click at [884, 232] on select "Brittany Willis ❌ Danny Davies ✔ David McKenzie ❌ Josh Winship ❌ Reece Calvert ❌" at bounding box center [1037, 244] width 305 height 25
click at [590, 246] on select "734 735 736 737 738 739 851 853 854 855 856 858 861 862 865 867-9032 868 869 87…" at bounding box center [717, 244] width 305 height 25
select select "667"
click at [564, 232] on select "734 735 736 737 738 739 851 853 854 855 856 858 861 862 865 867-9032 868 869 87…" at bounding box center [717, 244] width 305 height 25
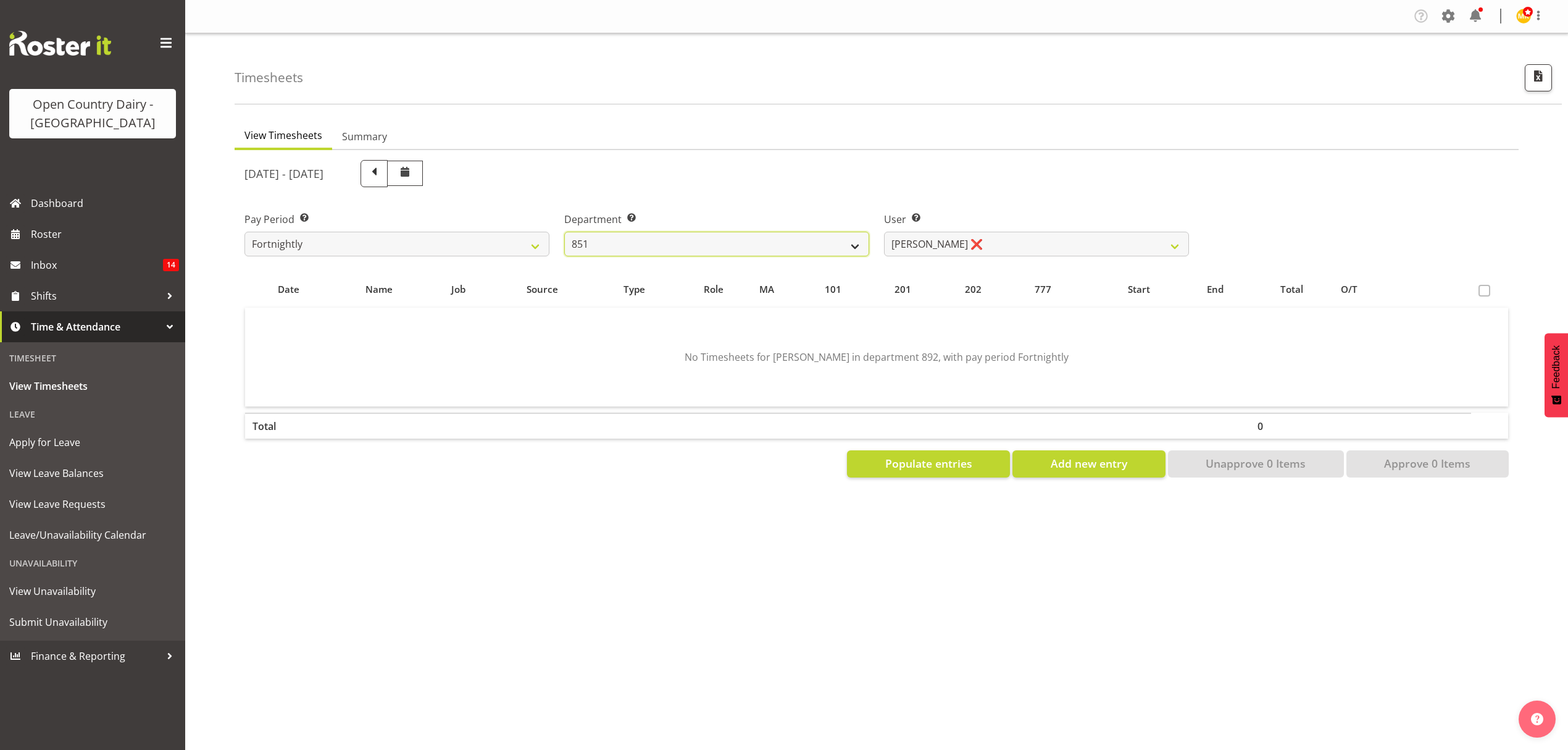
select select "7420"
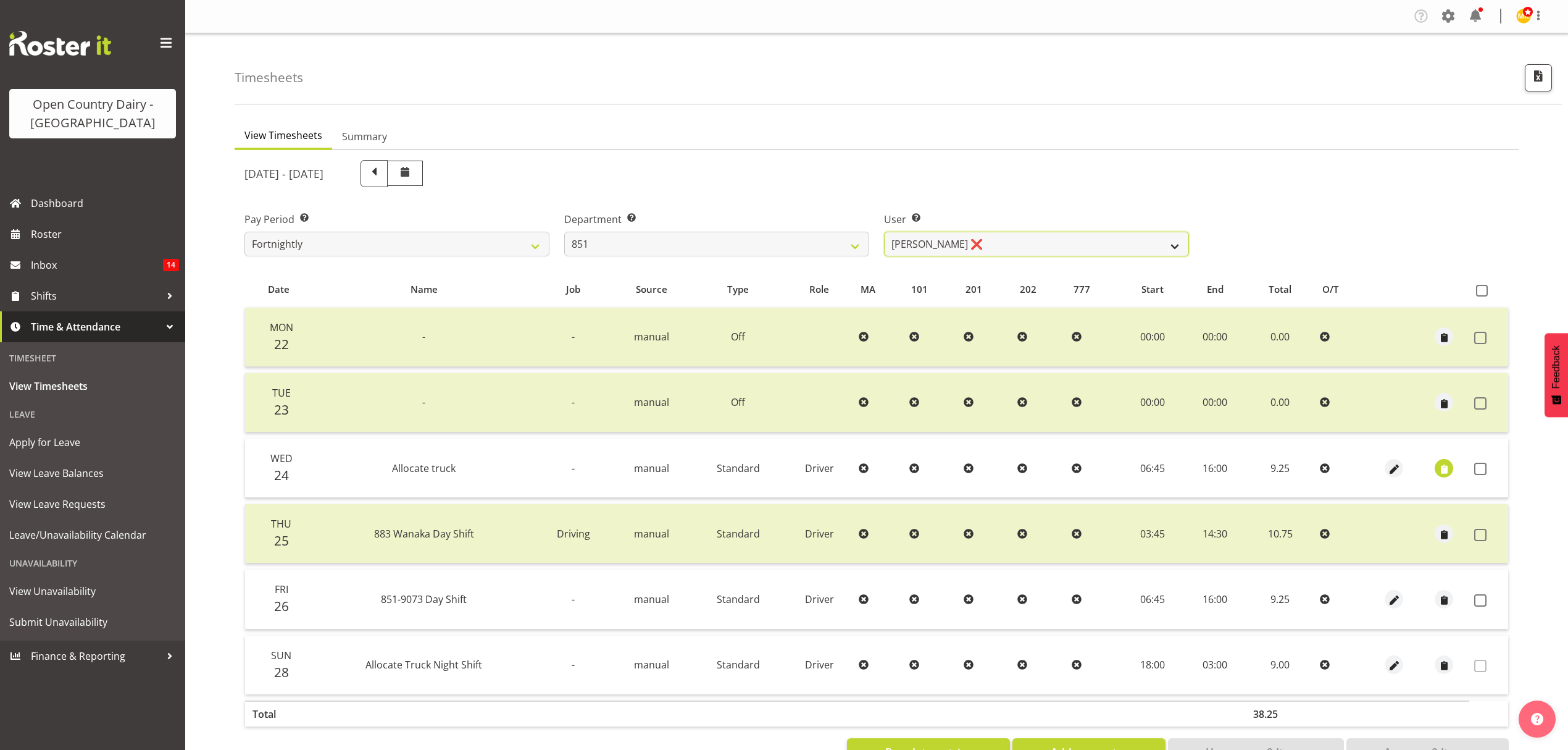
click at [944, 250] on select "Hayden Batt ❌ Martin Black ❌ Stacey Wilson ❌" at bounding box center [1037, 244] width 305 height 25
click at [884, 232] on select "Hayden Batt ❌ Martin Black ❌ Stacey Wilson ❌" at bounding box center [1037, 244] width 305 height 25
click at [1482, 595] on span at bounding box center [1480, 600] width 13 height 13
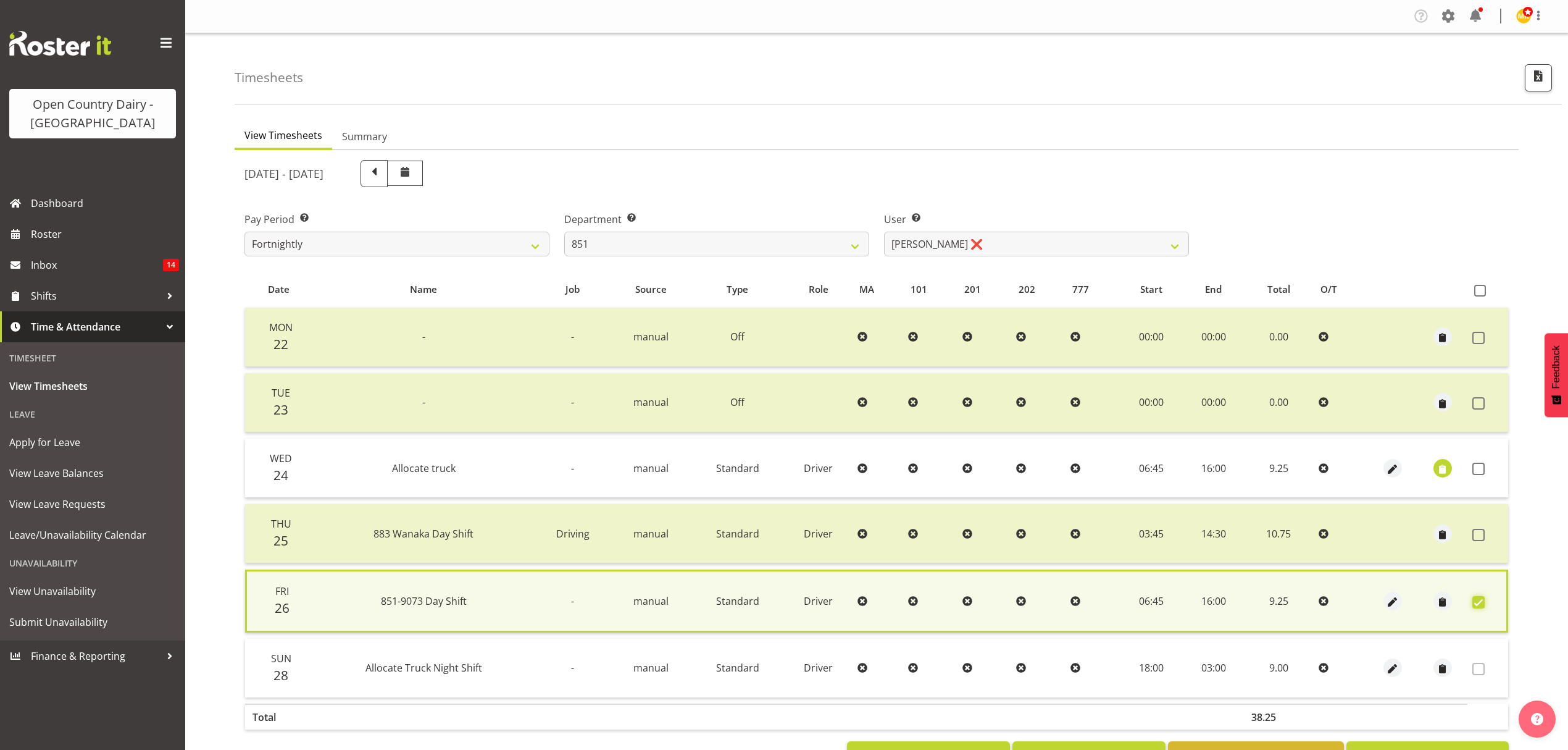
scroll to position [46, 0]
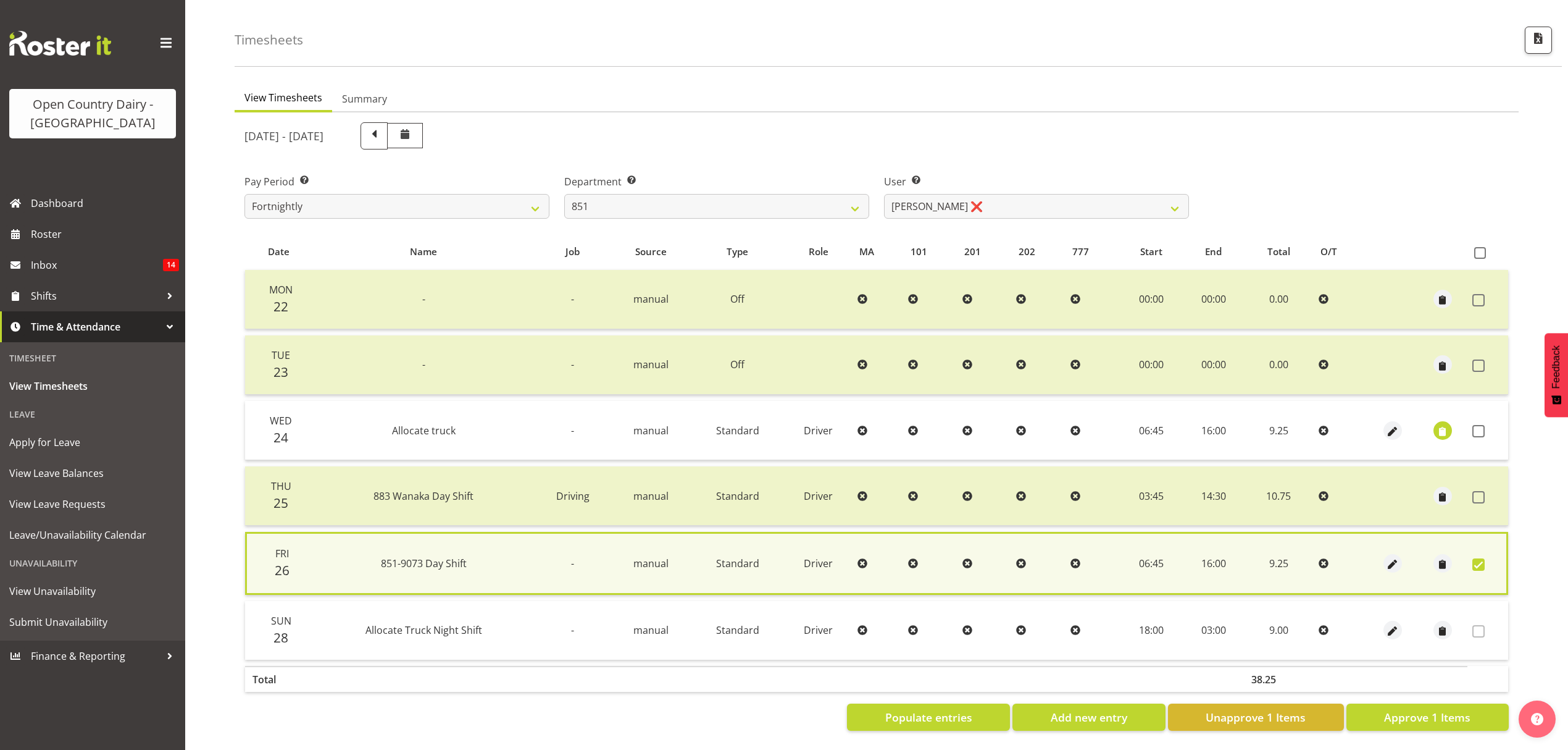
click at [1411, 719] on section "September 22nd - September 28th 2025 Pay Period Select which pay period you wou…" at bounding box center [876, 426] width 1284 height 628
click at [1413, 709] on span "Approve 1 Items" at bounding box center [1427, 716] width 86 height 16
checkbox input "false"
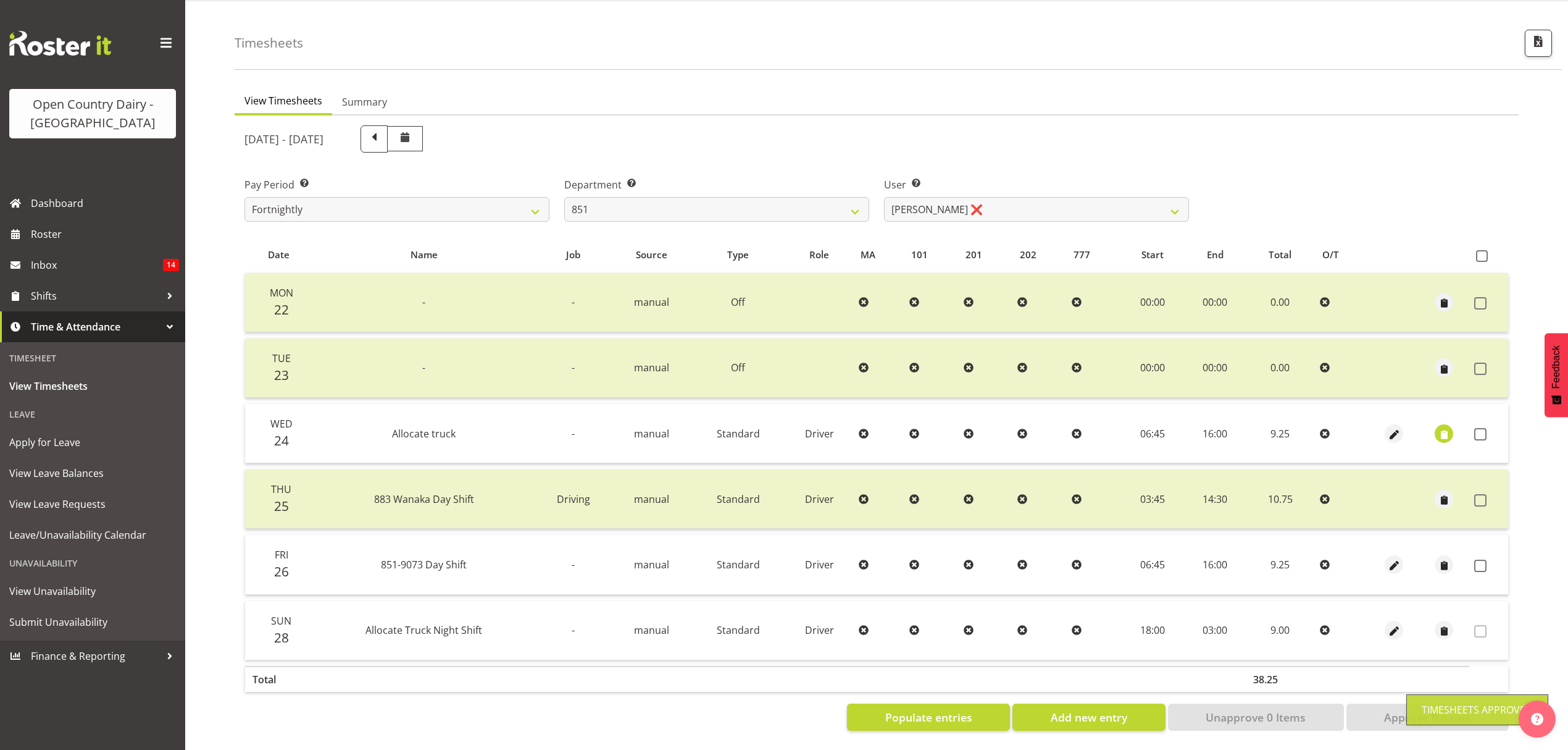
scroll to position [43, 0]
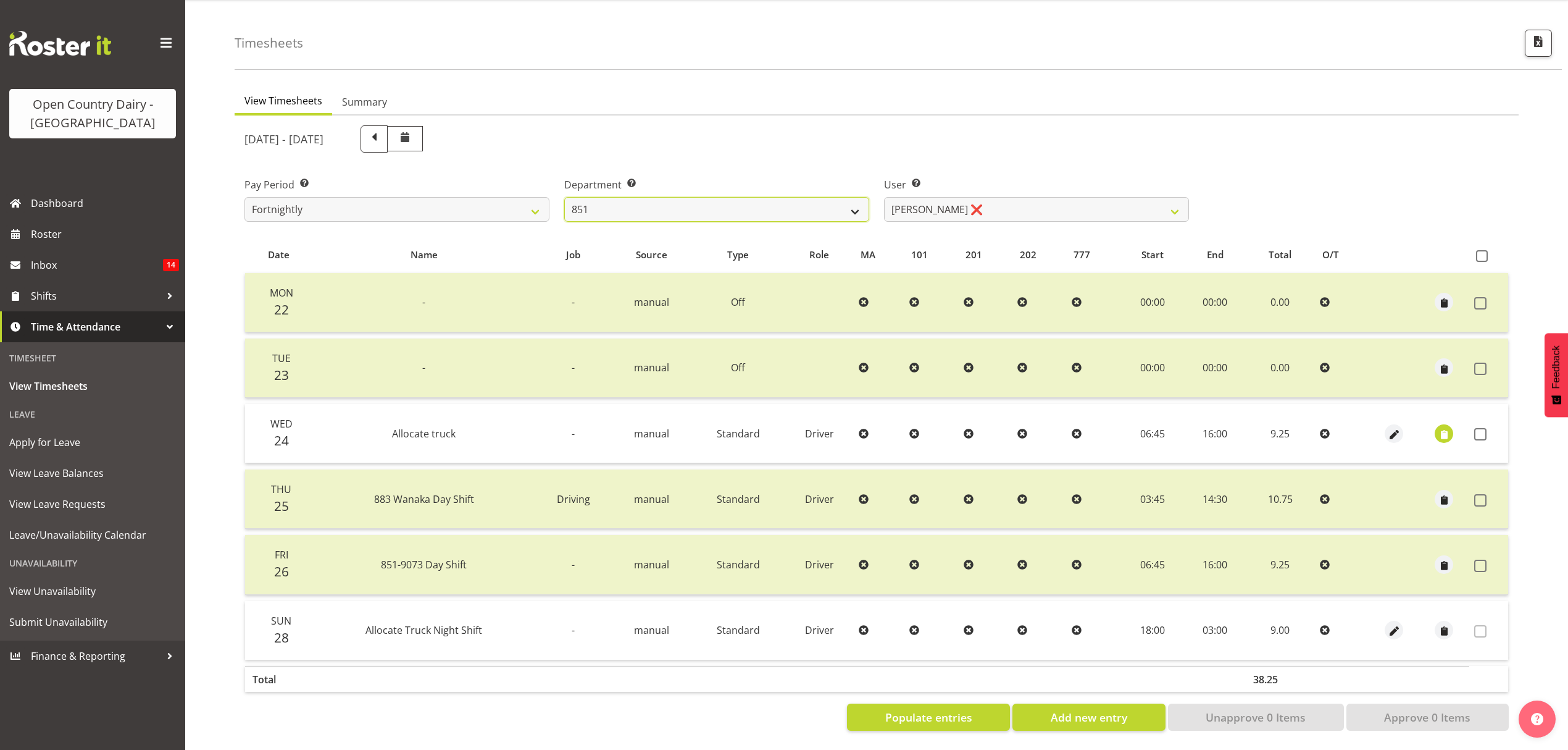
click at [699, 212] on select "734 735 736 737 738 739 851 853 854 855 856 858 861 862 865 867-9032 868 869 87…" at bounding box center [717, 209] width 305 height 25
click at [564, 197] on select "734 735 736 737 738 739 851 853 854 855 856 858 861 862 865 867-9032 868 869 87…" at bounding box center [717, 209] width 305 height 25
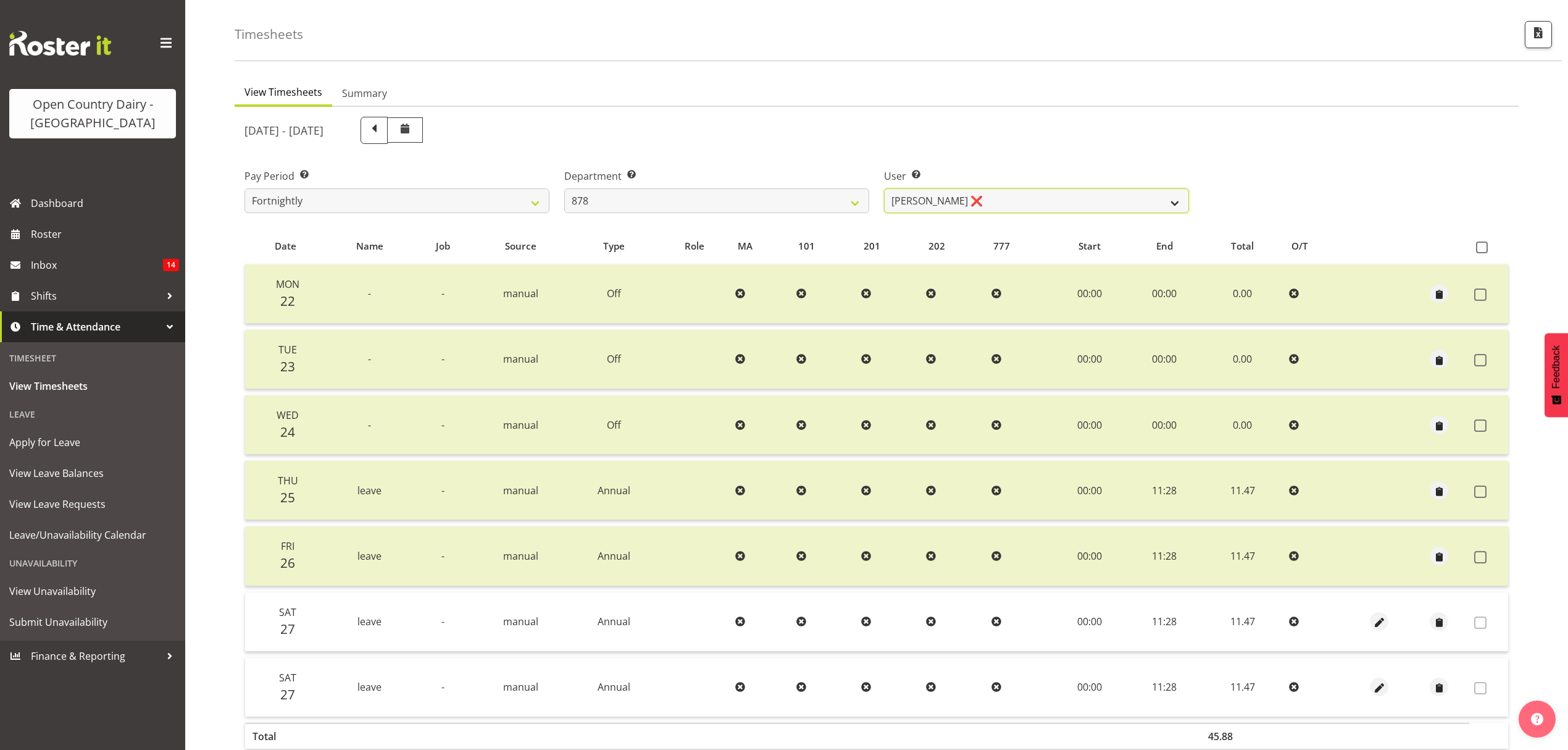
click at [949, 204] on select "Athol Warnock ❌ Dean Tither ❌ Joshua Treymane ❌ Vinkie Botha ❌" at bounding box center [1037, 200] width 305 height 25
click at [960, 163] on div "User Select user. Note: This is filtered down by the previous two drop-down ite…" at bounding box center [1036, 186] width 320 height 69
click at [794, 193] on select "734 735 736 737 738 739 851 853 854 855 856 858 861 862 865 867-9032 868 869 87…" at bounding box center [717, 200] width 305 height 25
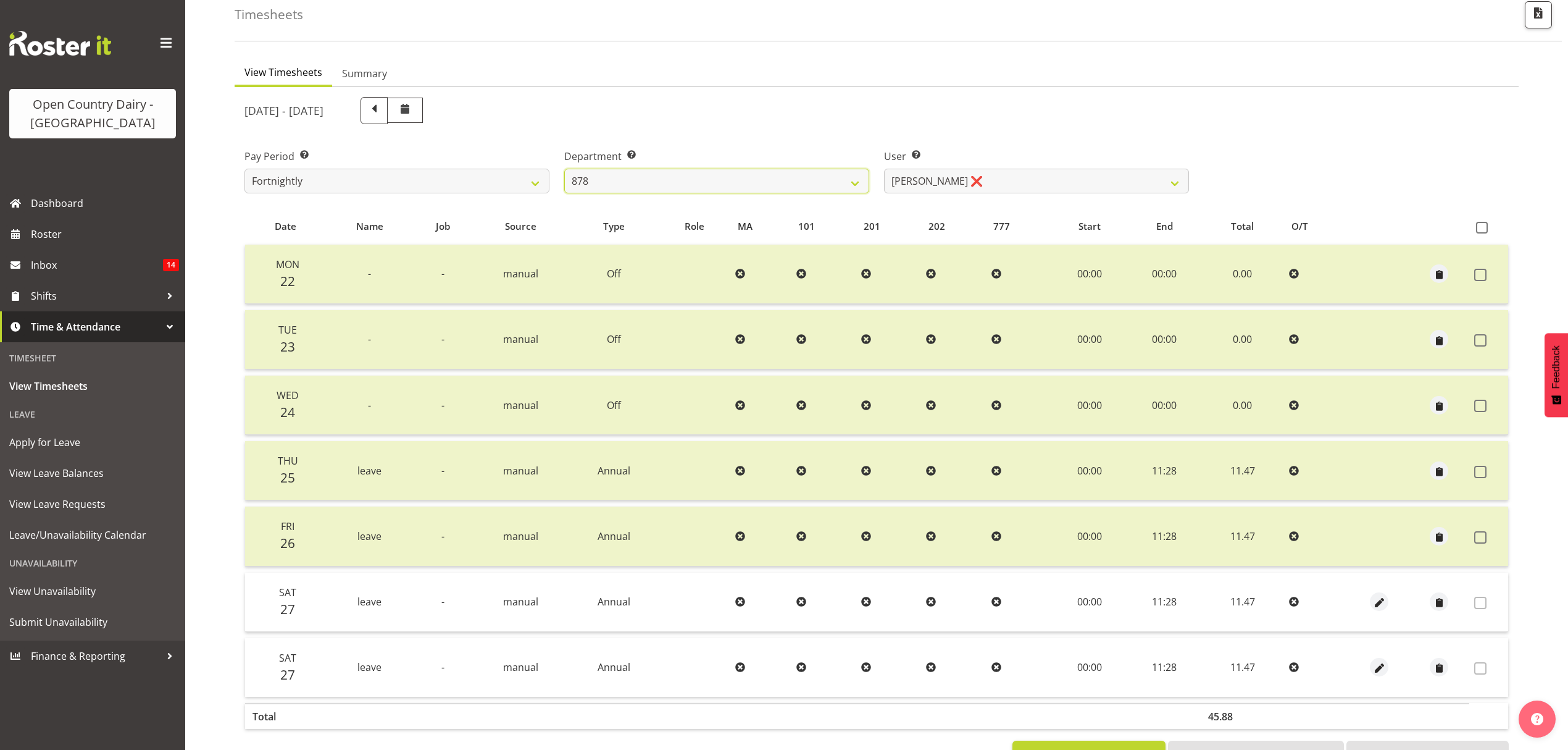
scroll to position [27, 0]
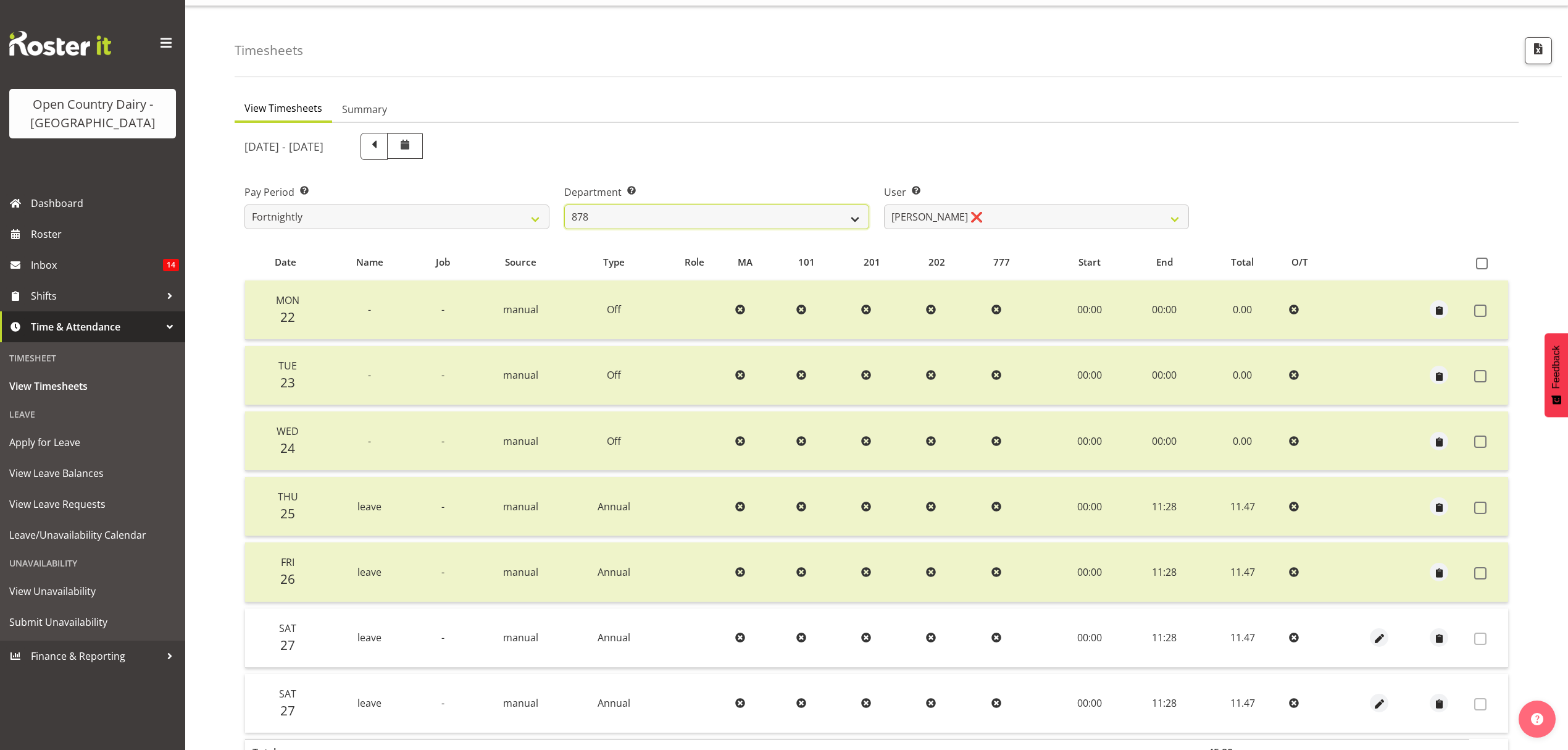
drag, startPoint x: 687, startPoint y: 216, endPoint x: 685, endPoint y: 223, distance: 7.3
click at [687, 216] on select "734 735 736 737 738 739 851 853 854 855 856 858 861 862 865 867-9032 868 869 87…" at bounding box center [717, 216] width 305 height 25
select select "692"
click at [564, 204] on select "734 735 736 737 738 739 851 853 854 855 856 858 861 862 865 867-9032 868 869 87…" at bounding box center [717, 216] width 305 height 25
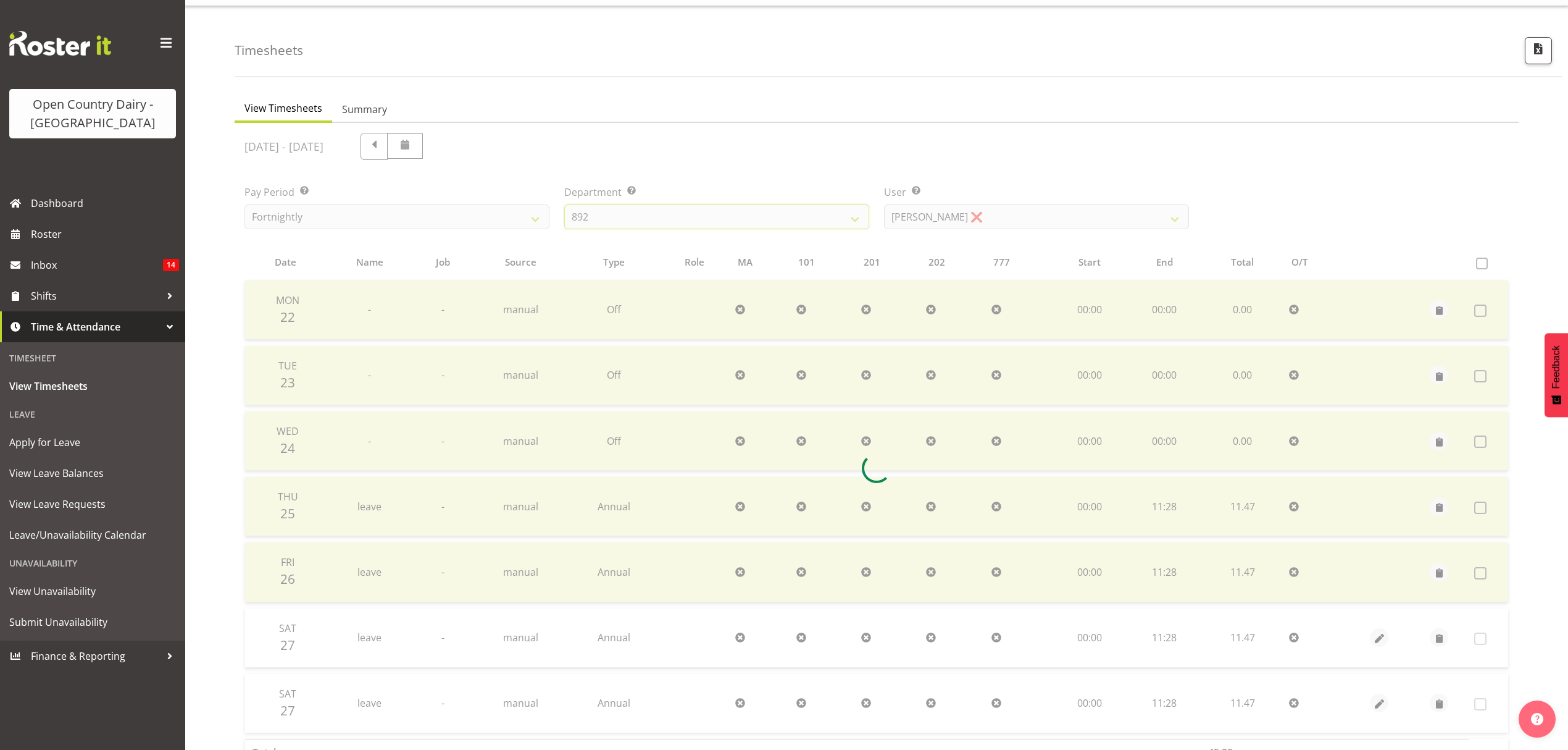
scroll to position [0, 0]
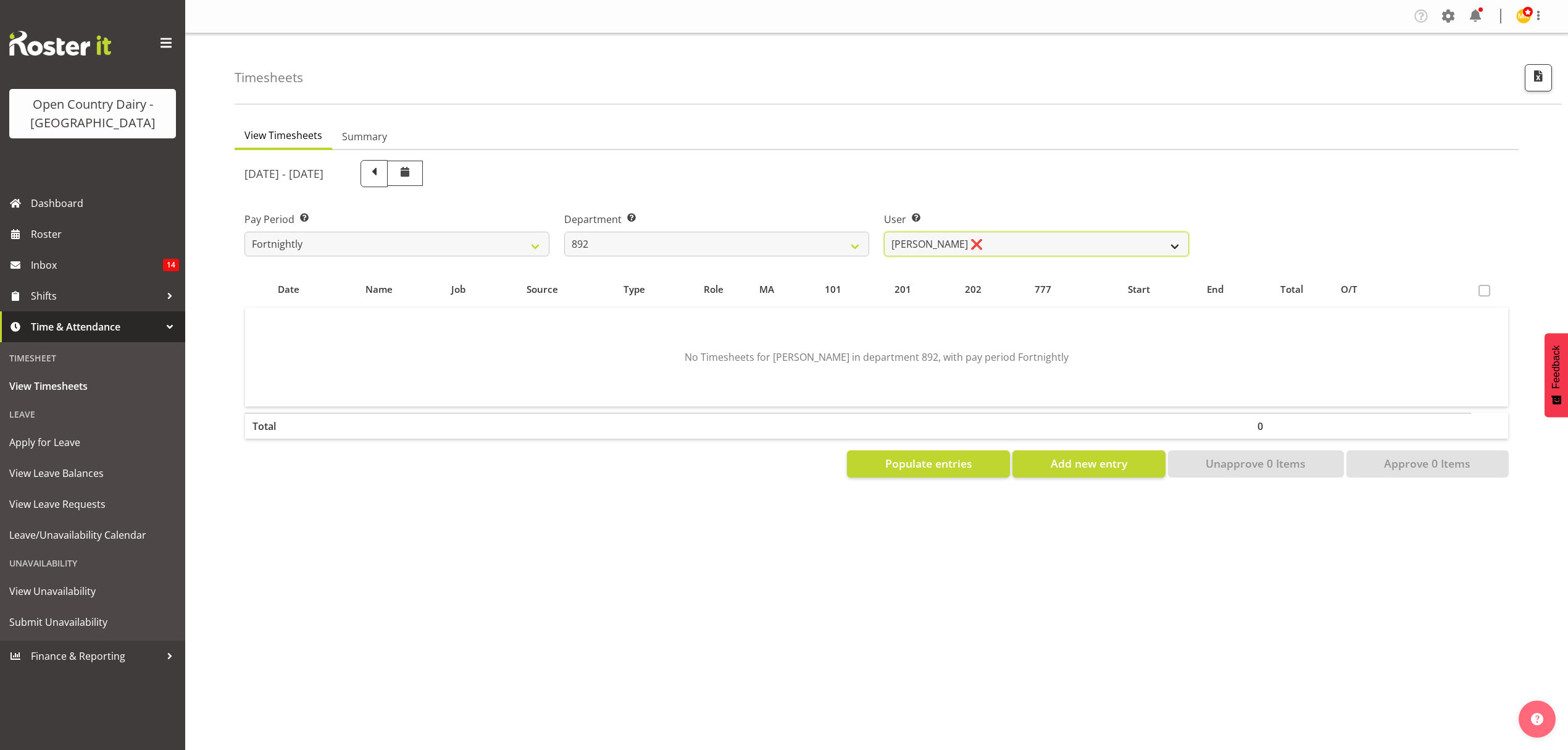
click at [1010, 245] on select "Brittany Willis ❌ Danny Davies ✔ David McKenzie ❌ Josh Winship ❌ Reece Calvert ❌" at bounding box center [1037, 244] width 305 height 25
select select "11651"
click at [884, 232] on select "Brittany Willis ❌ Danny Davies ✔ David McKenzie ❌ Josh Winship ❌ Reece Calvert ❌" at bounding box center [1037, 244] width 305 height 25
click at [748, 243] on select "734 735 736 737 738 739 851 853 854 855 856 858 861 862 865 867-9032 868 869 87…" at bounding box center [717, 244] width 305 height 25
select select "687"
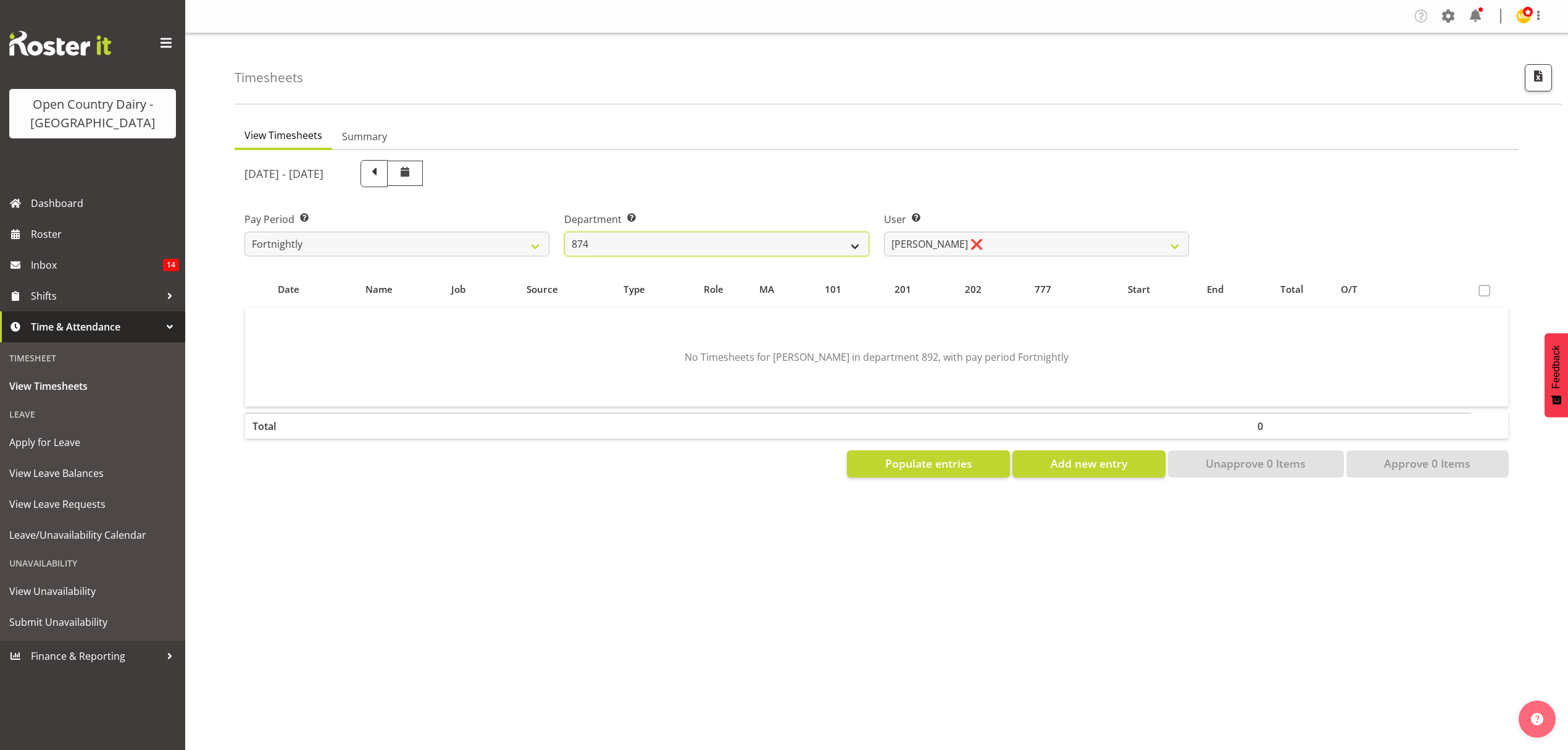
click at [564, 232] on select "734 735 736 737 738 739 851 853 854 855 856 858 861 862 865 867-9032 868 869 87…" at bounding box center [717, 244] width 305 height 25
select select "10197"
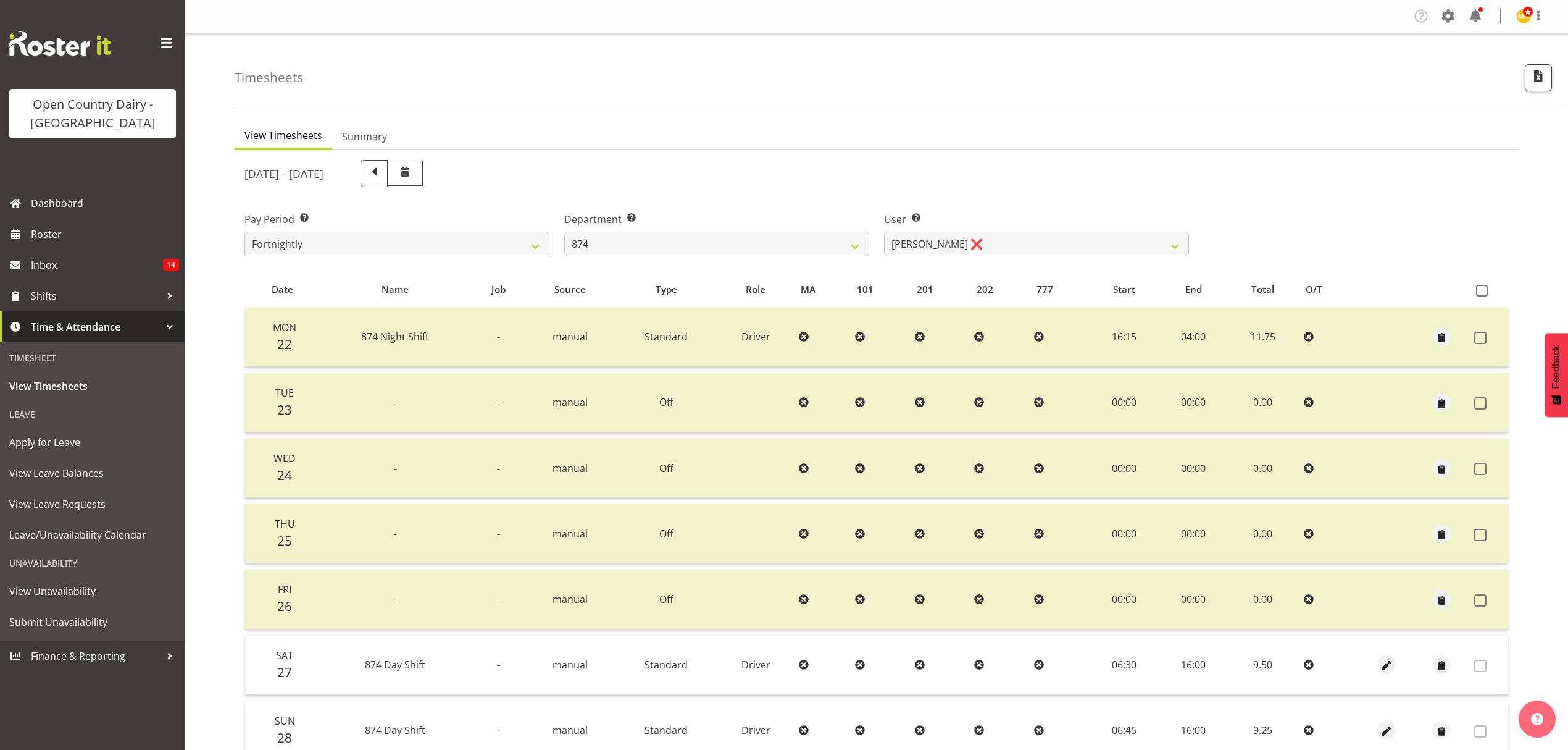
click at [997, 243] on div "September 22nd - September 28th 2025 Pay Period Select which pay period you wou…" at bounding box center [876, 492] width 1264 height 678
click at [997, 243] on select "Annette Parker ❌ Christopher McRae ❌ Patrick Stenton ❌ Rachel Carpenter ❌" at bounding box center [1037, 244] width 305 height 25
drag, startPoint x: 1001, startPoint y: 199, endPoint x: 988, endPoint y: 204, distance: 13.9
click at [1001, 199] on div "User Select user. Note: This is filtered down by the previous two drop-down ite…" at bounding box center [1036, 229] width 320 height 69
click at [729, 252] on select "734 735 736 737 738 739 851 853 854 855 856 858 861 862 865 867-9032 868 869 87…" at bounding box center [717, 244] width 305 height 25
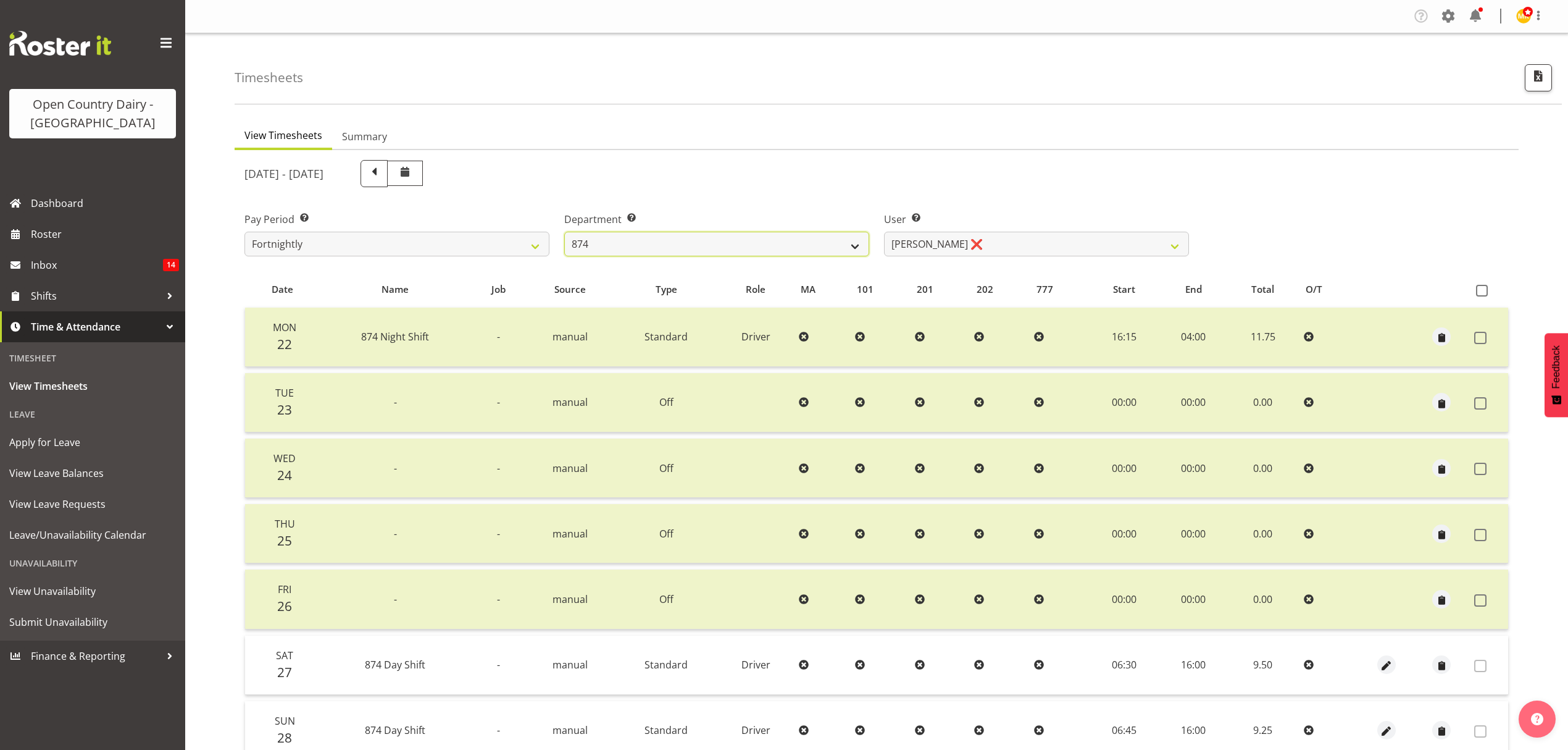
select select "905"
click at [564, 232] on select "734 735 736 737 738 739 851 853 854 855 856 858 861 862 865 867-9032 868 869 87…" at bounding box center [717, 244] width 305 height 25
